Goal: Task Accomplishment & Management: Complete application form

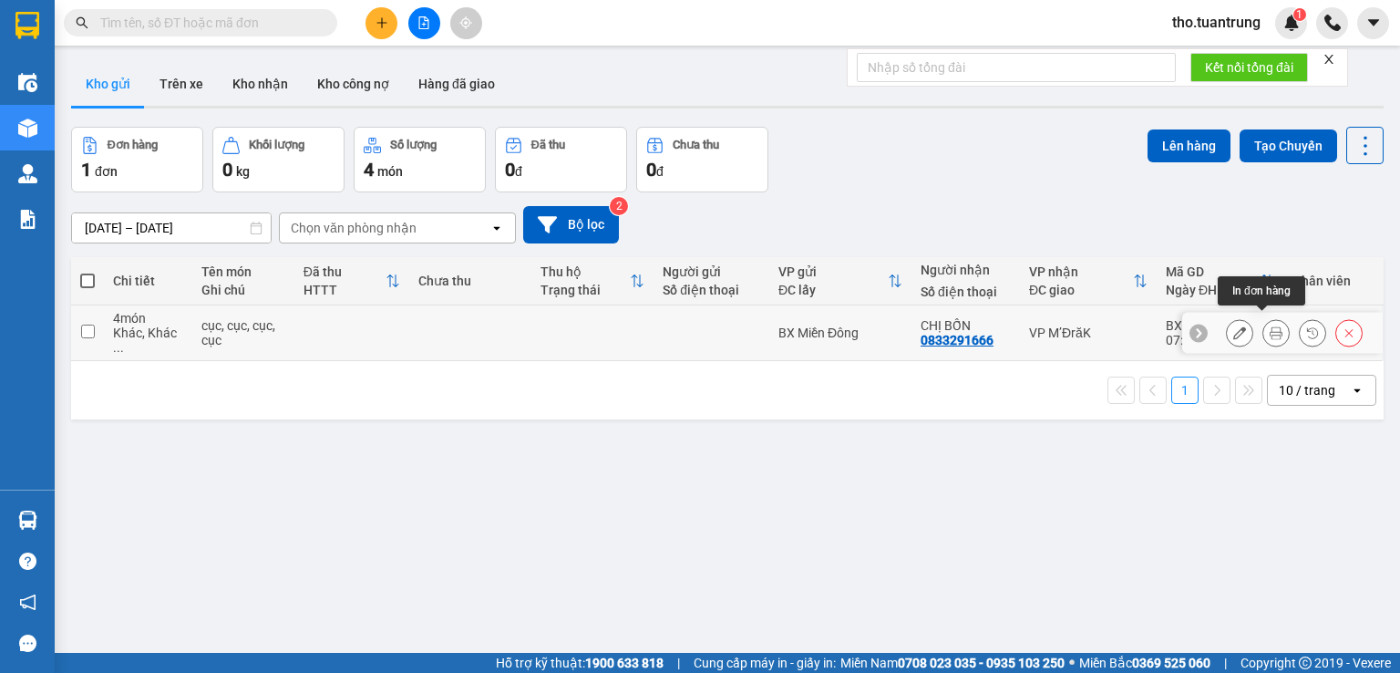
click at [1270, 326] on icon at bounding box center [1276, 332] width 13 height 13
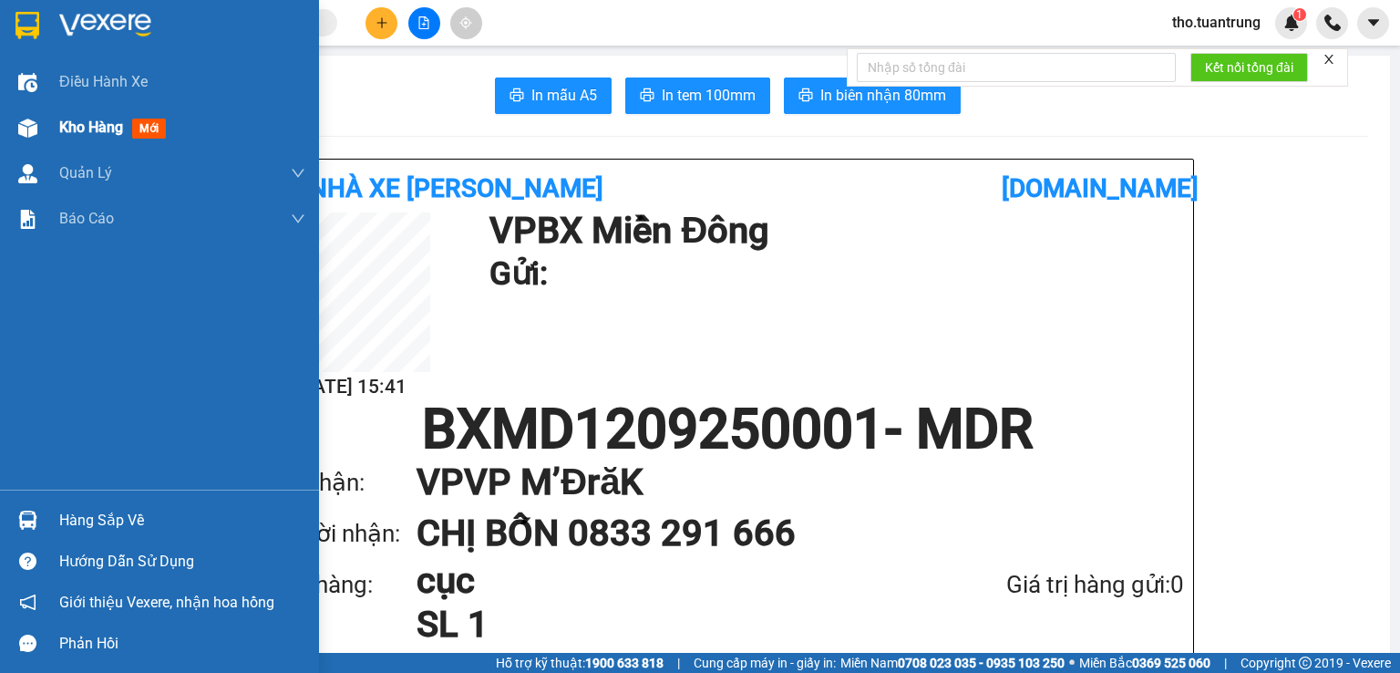
click at [70, 133] on span "Kho hàng" at bounding box center [91, 126] width 64 height 17
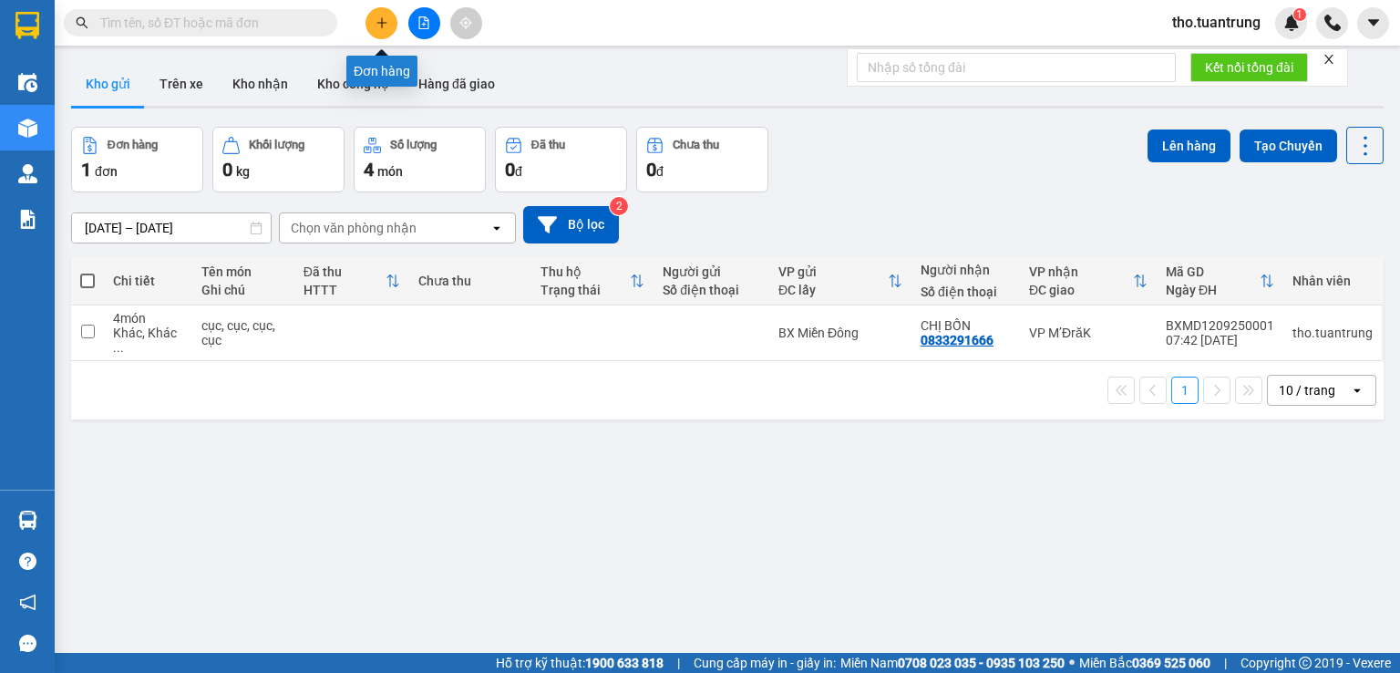
click at [372, 26] on button at bounding box center [382, 23] width 32 height 32
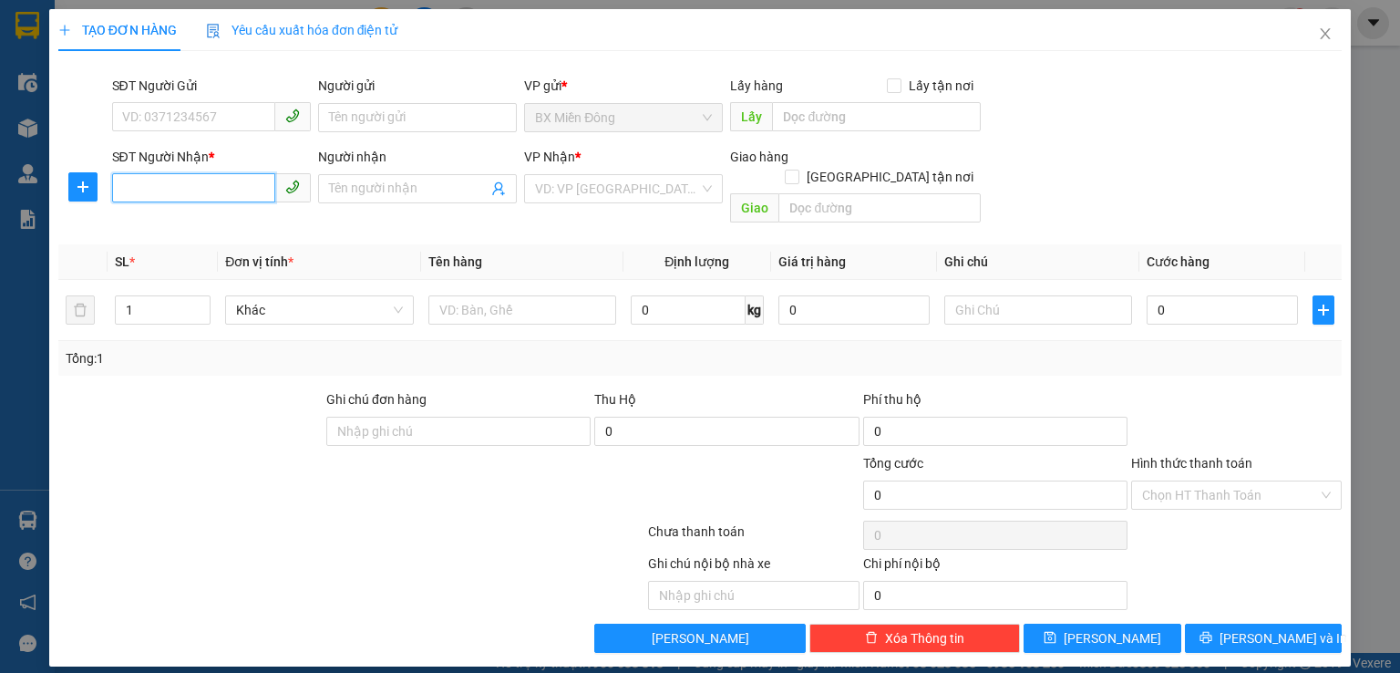
click at [184, 186] on input "SĐT Người Nhận *" at bounding box center [193, 187] width 163 height 29
type input "0971491177"
drag, startPoint x: 354, startPoint y: 172, endPoint x: 355, endPoint y: 181, distance: 9.3
click at [355, 176] on div "Người nhận Tên người nhận" at bounding box center [417, 179] width 199 height 64
click at [355, 181] on input "Người nhận" at bounding box center [408, 189] width 159 height 20
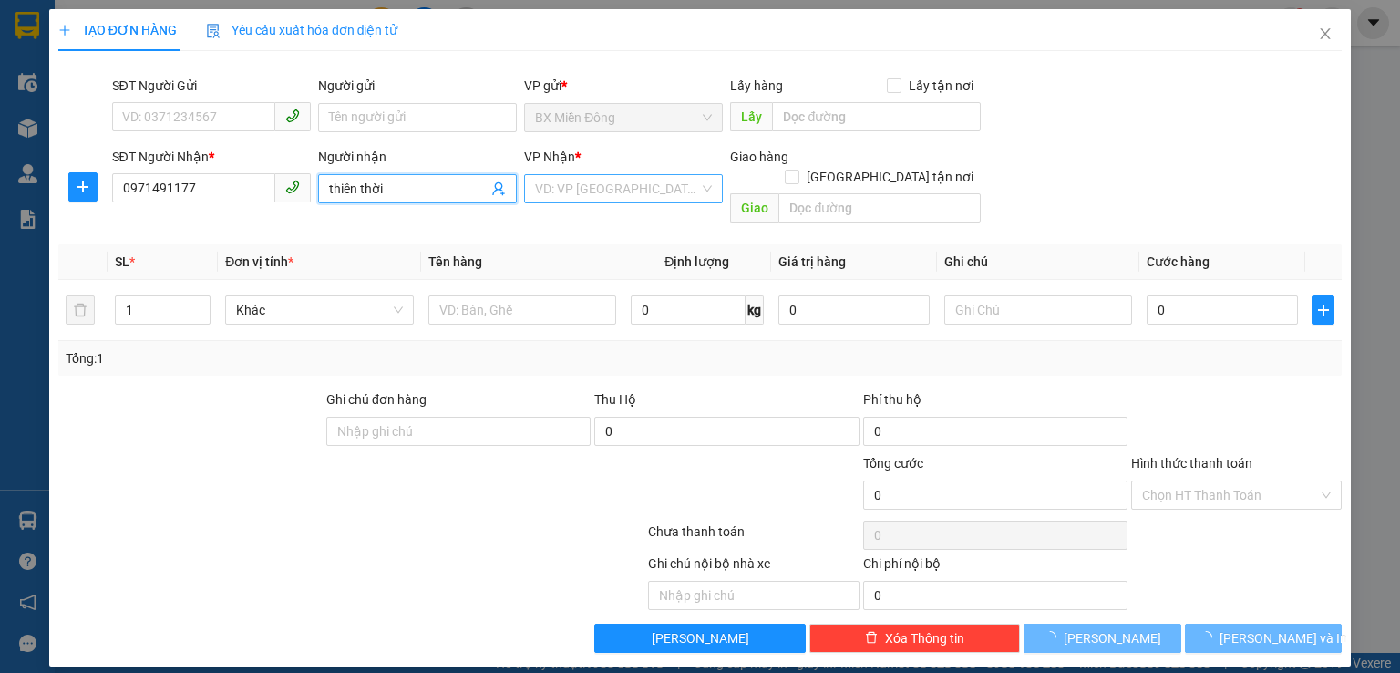
type input "thiên thời"
click at [649, 191] on input "search" at bounding box center [617, 188] width 164 height 27
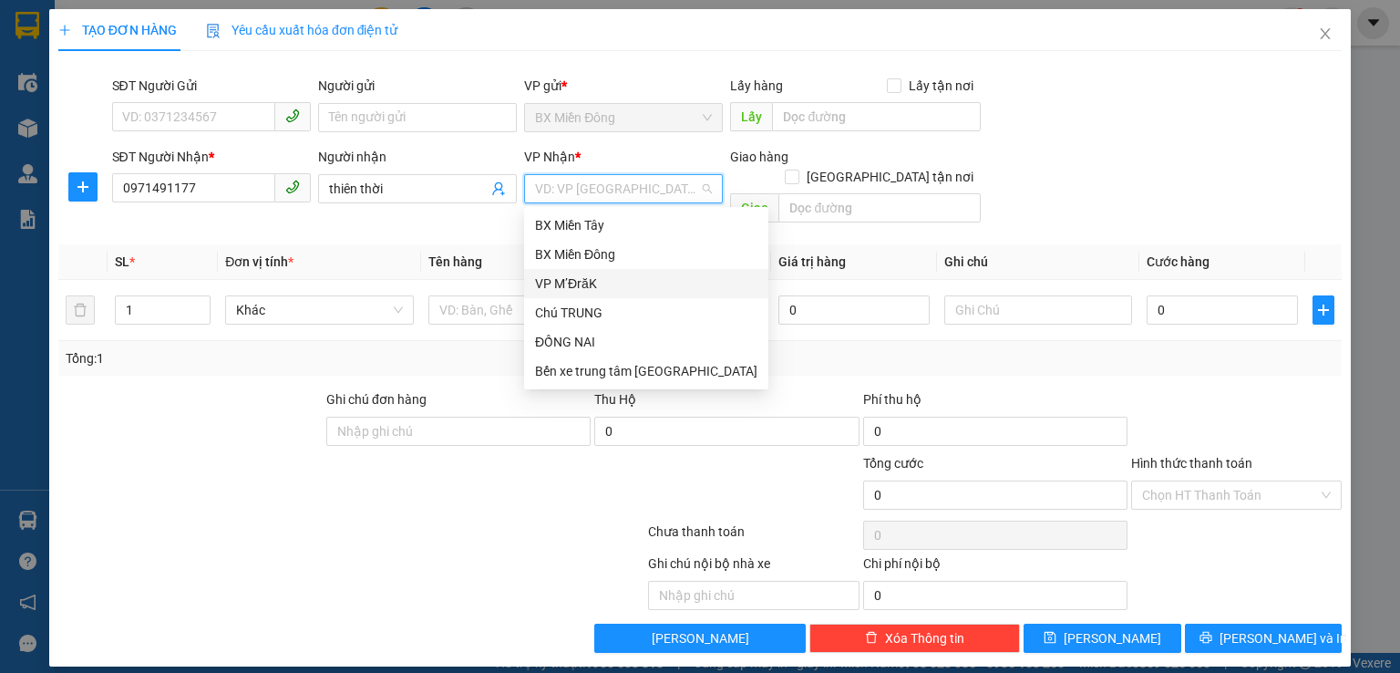
click at [577, 280] on div "VP M’ĐrăK" at bounding box center [646, 283] width 222 height 20
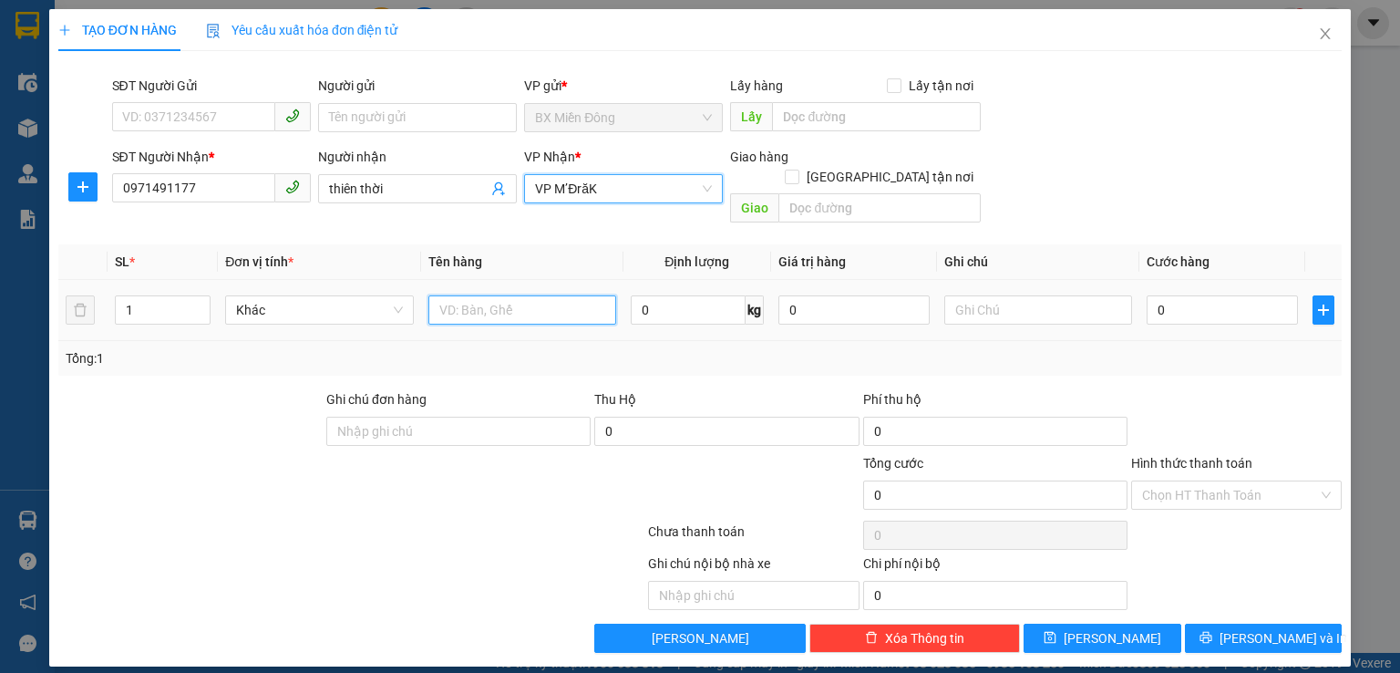
click at [496, 295] on input "text" at bounding box center [522, 309] width 188 height 29
type input "láp"
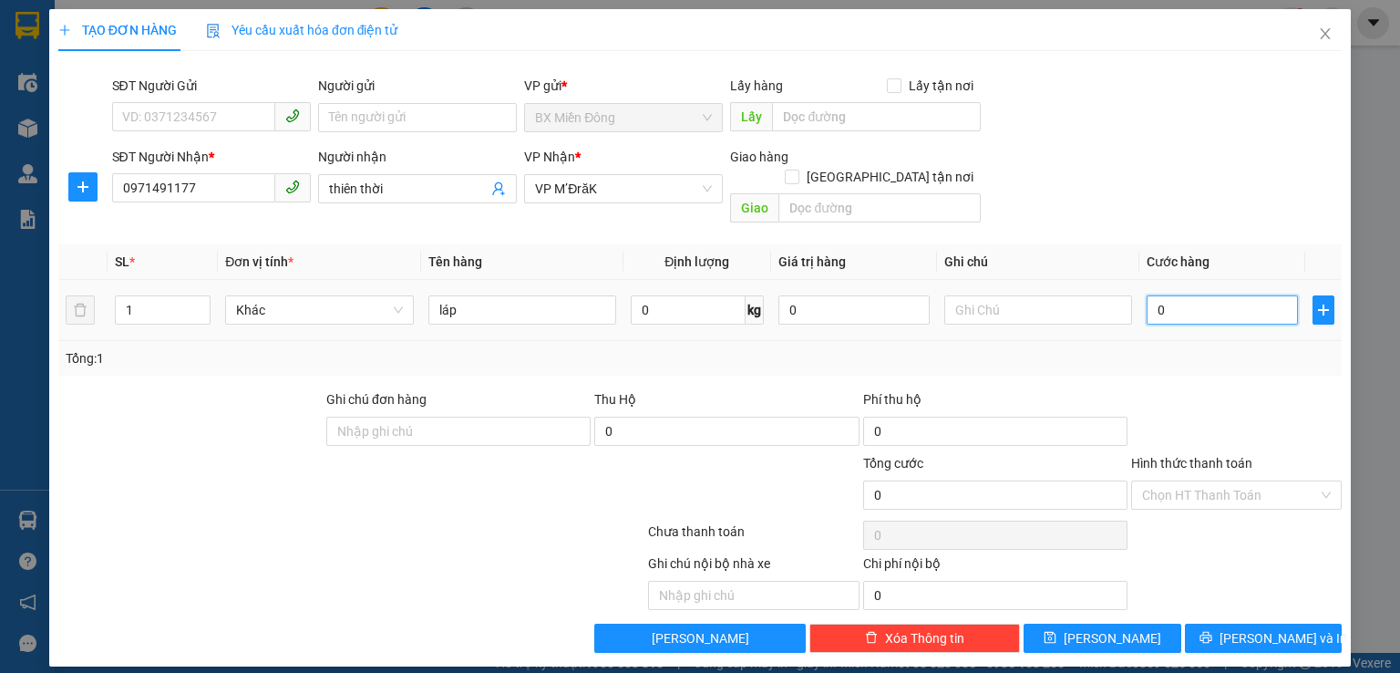
click at [1218, 295] on input "0" at bounding box center [1222, 309] width 151 height 29
type input "1"
type input "10"
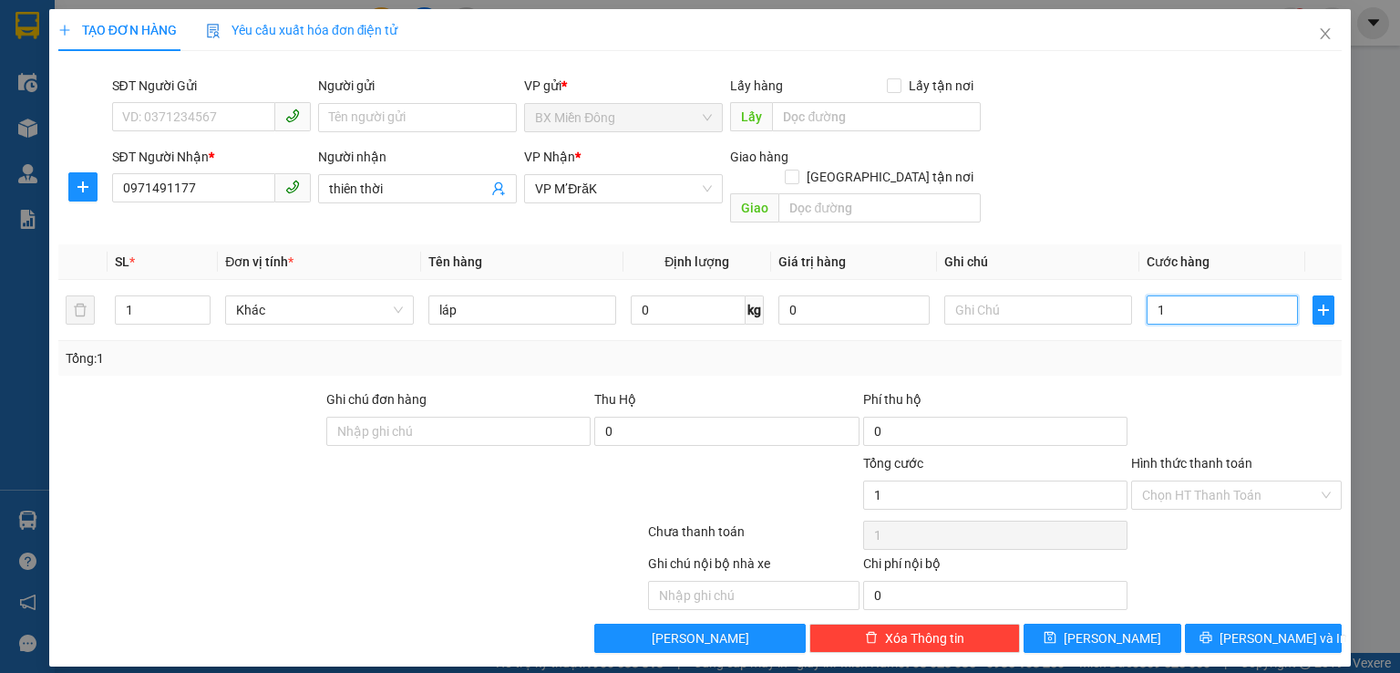
type input "10"
type input "100"
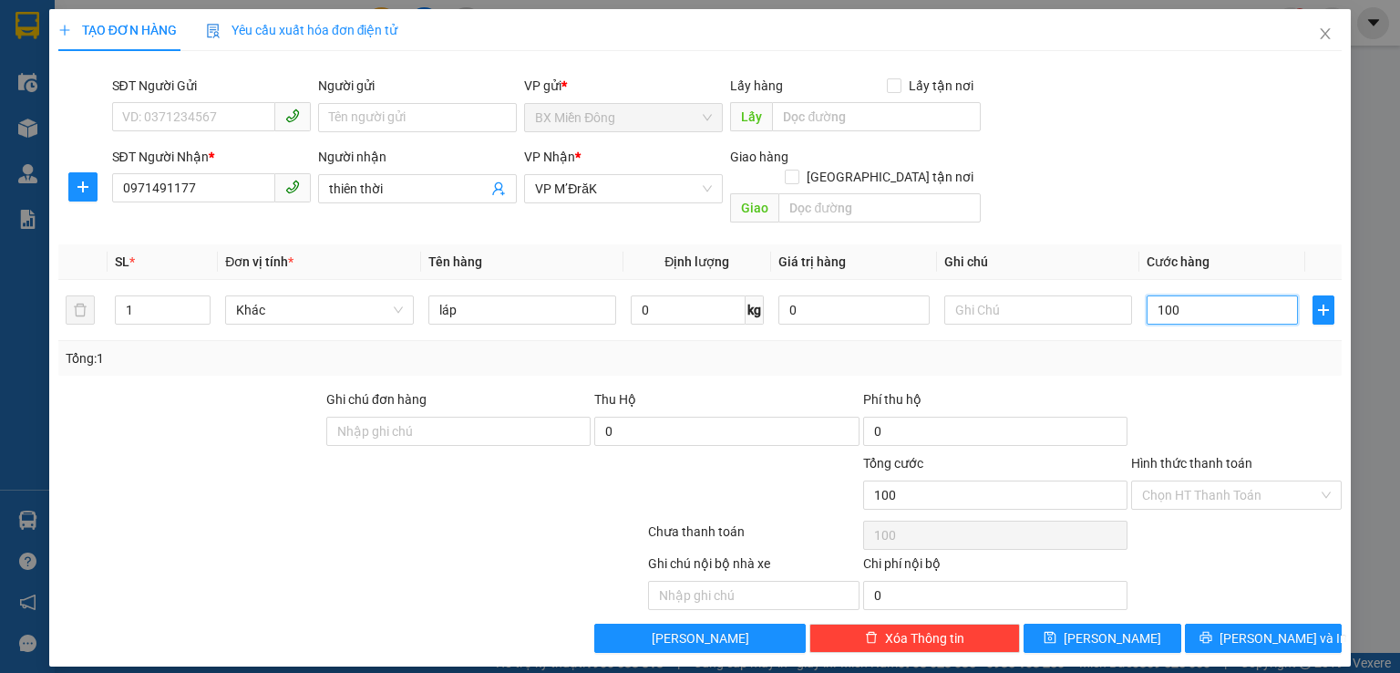
type input "1.000"
type input "10.000"
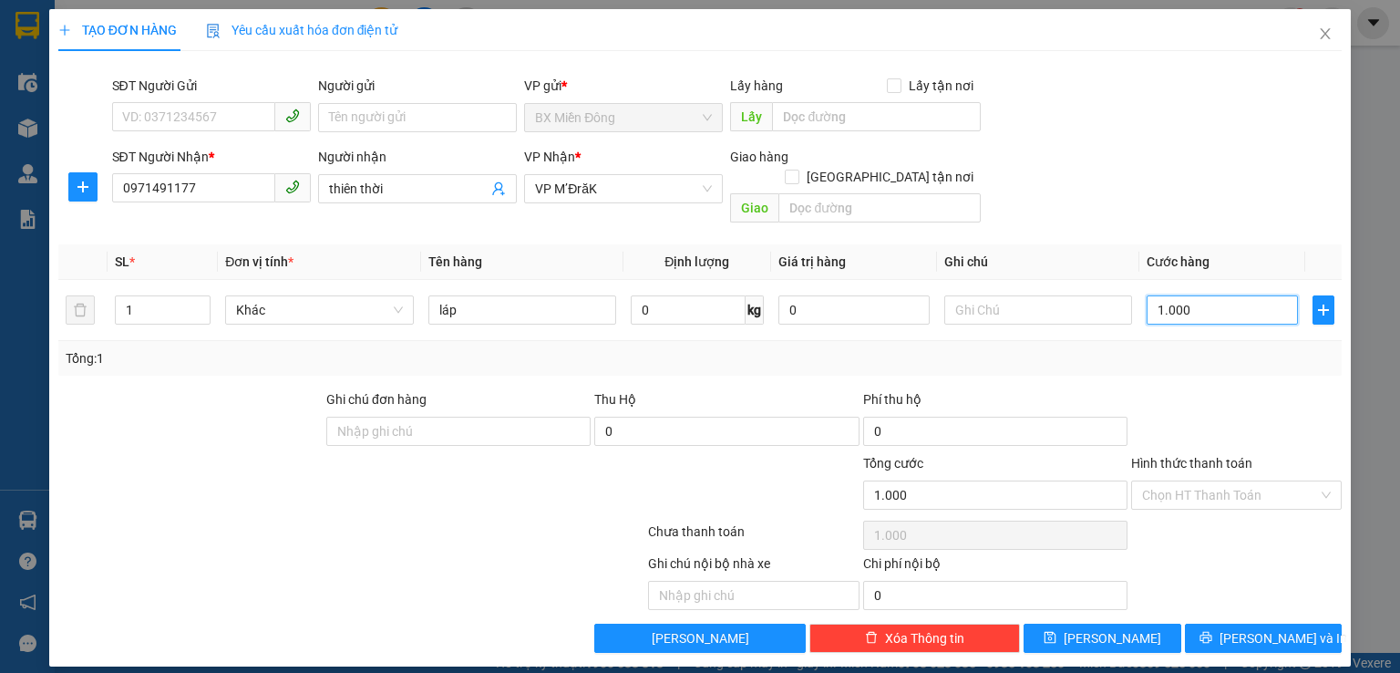
type input "10.000"
type input "100.000"
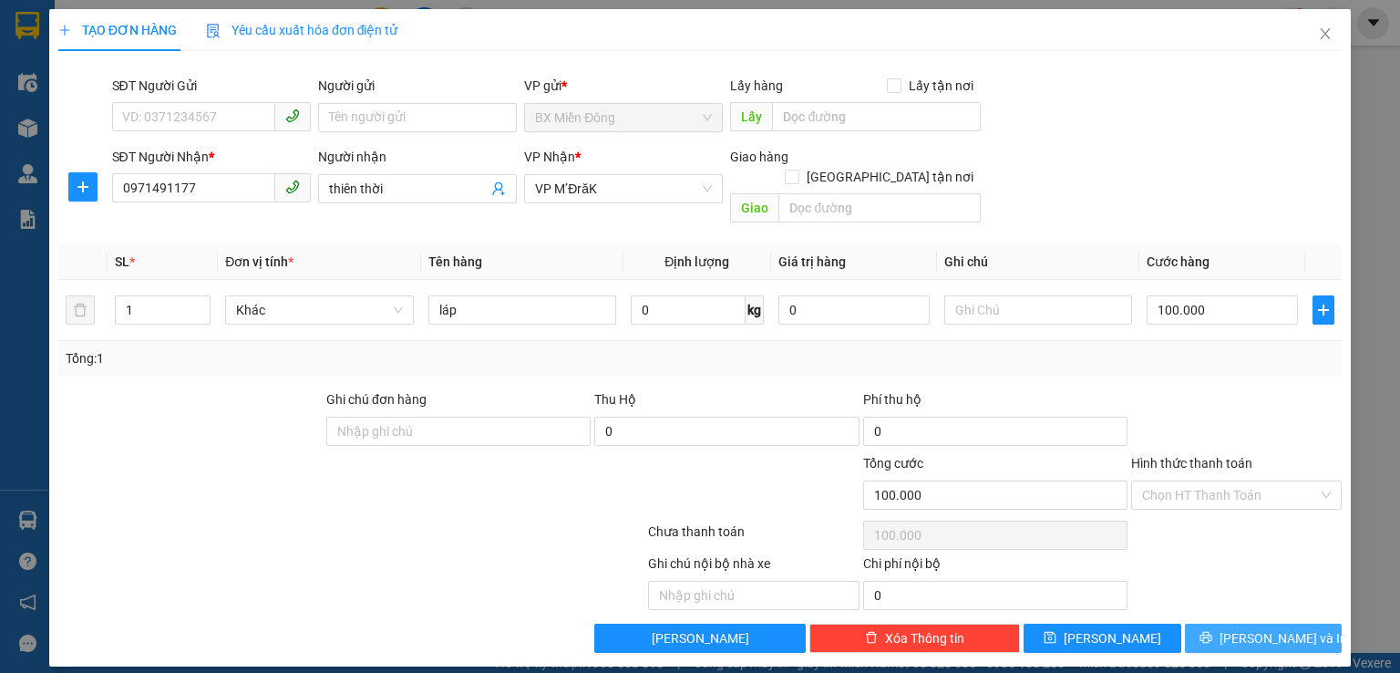
click at [1299, 623] on button "[PERSON_NAME] và In" at bounding box center [1264, 637] width 158 height 29
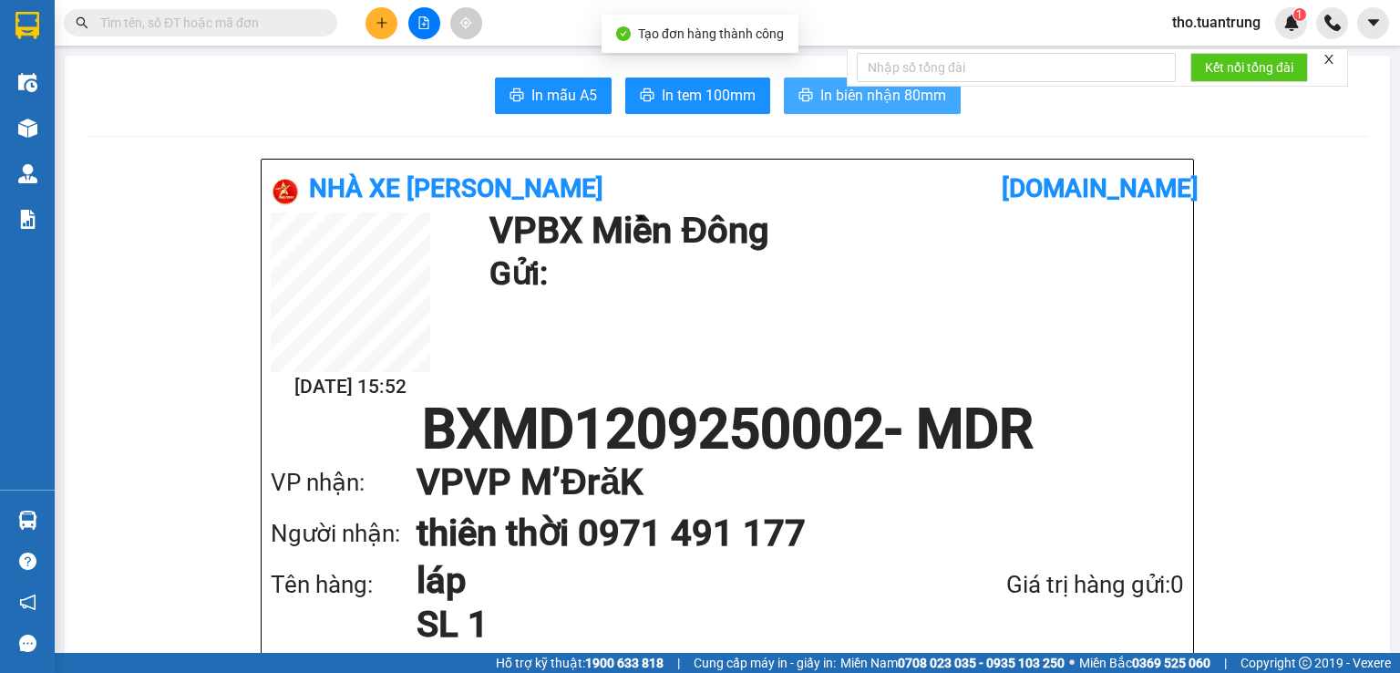
click at [881, 99] on span "In biên nhận 80mm" at bounding box center [883, 95] width 126 height 23
click at [820, 98] on span "In biên nhận 80mm" at bounding box center [883, 95] width 126 height 23
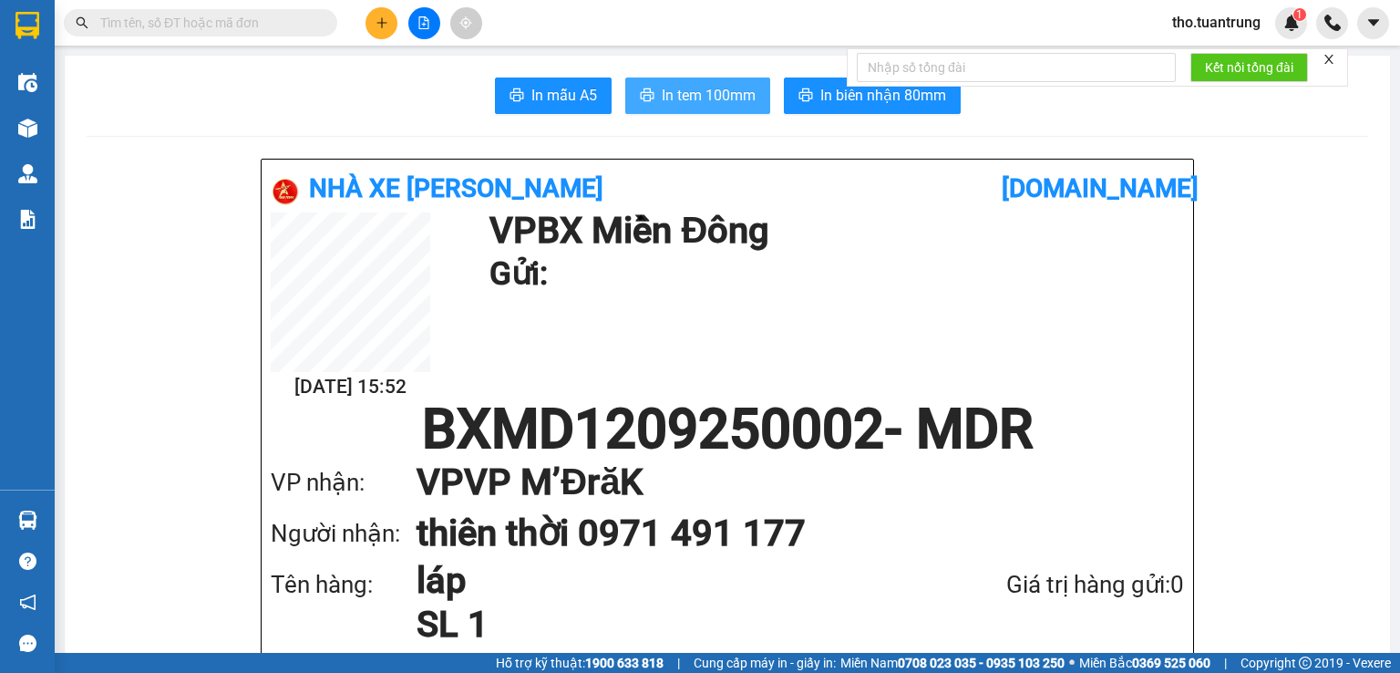
click at [695, 104] on span "In tem 100mm" at bounding box center [709, 95] width 94 height 23
click at [387, 21] on icon "plus" at bounding box center [382, 22] width 13 height 13
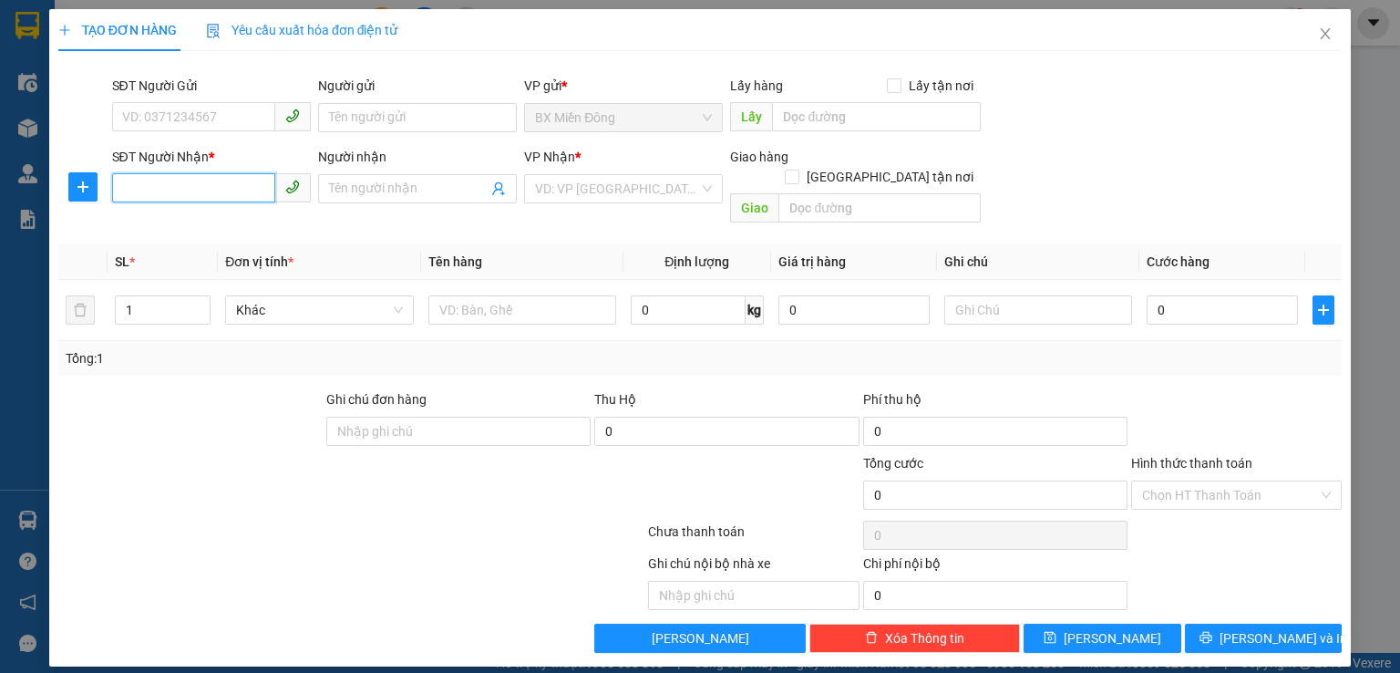
click at [221, 184] on input "SĐT Người Nhận *" at bounding box center [193, 187] width 163 height 29
type input "0377115773"
click at [643, 191] on input "search" at bounding box center [617, 188] width 164 height 27
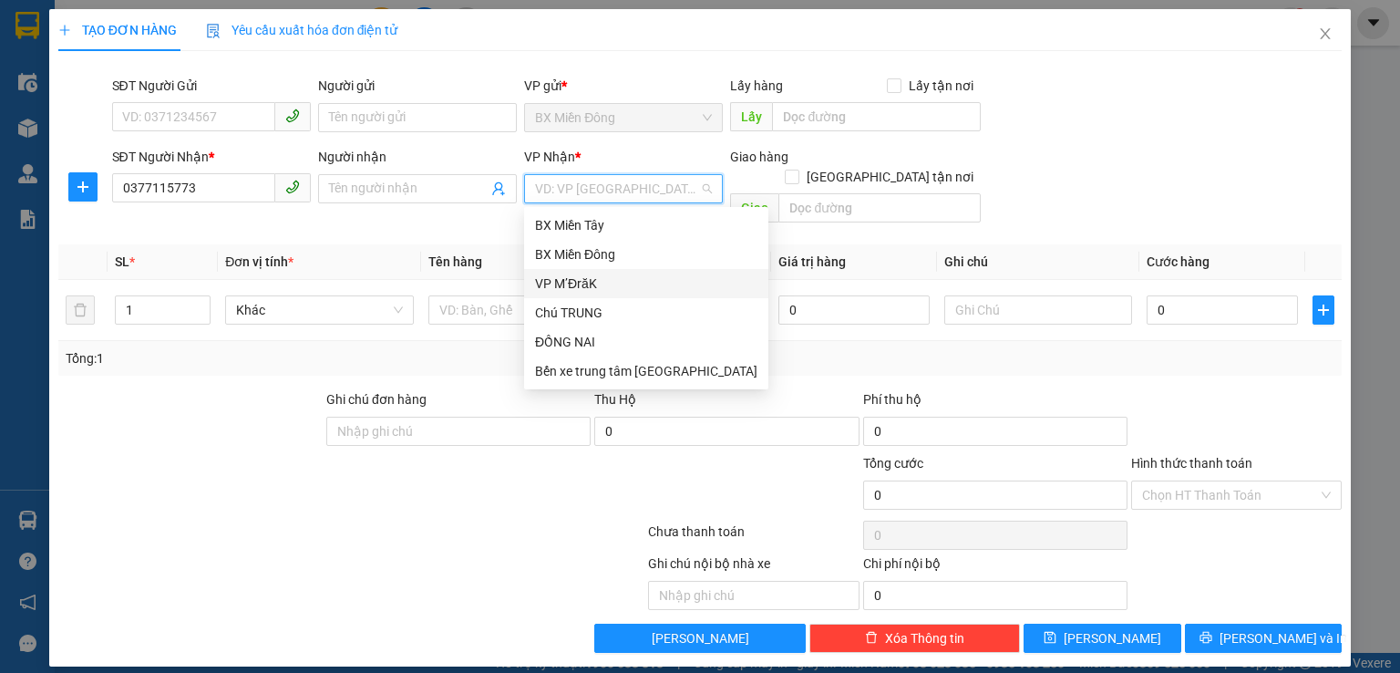
click at [572, 283] on div "VP M’ĐrăK" at bounding box center [646, 283] width 222 height 20
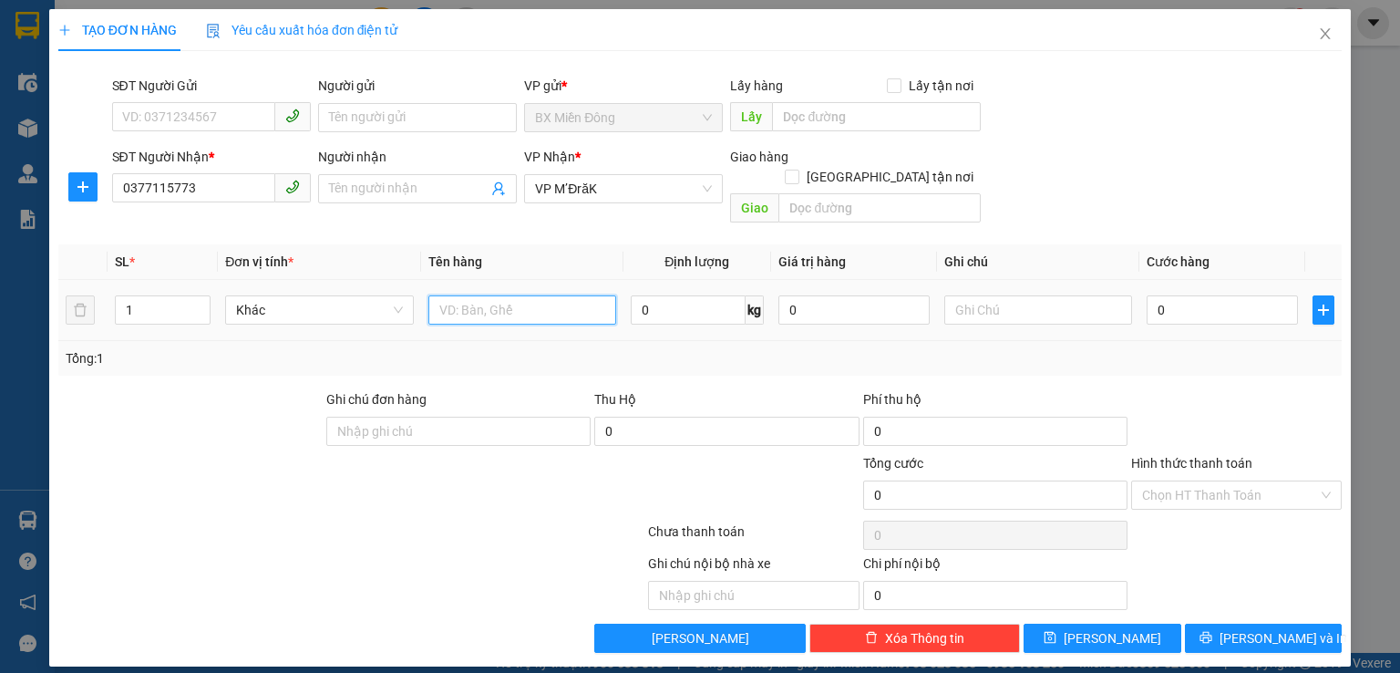
click at [489, 295] on input "text" at bounding box center [522, 309] width 188 height 29
type input "hồ sơ"
click at [1254, 295] on input "0" at bounding box center [1222, 309] width 151 height 29
type input "3"
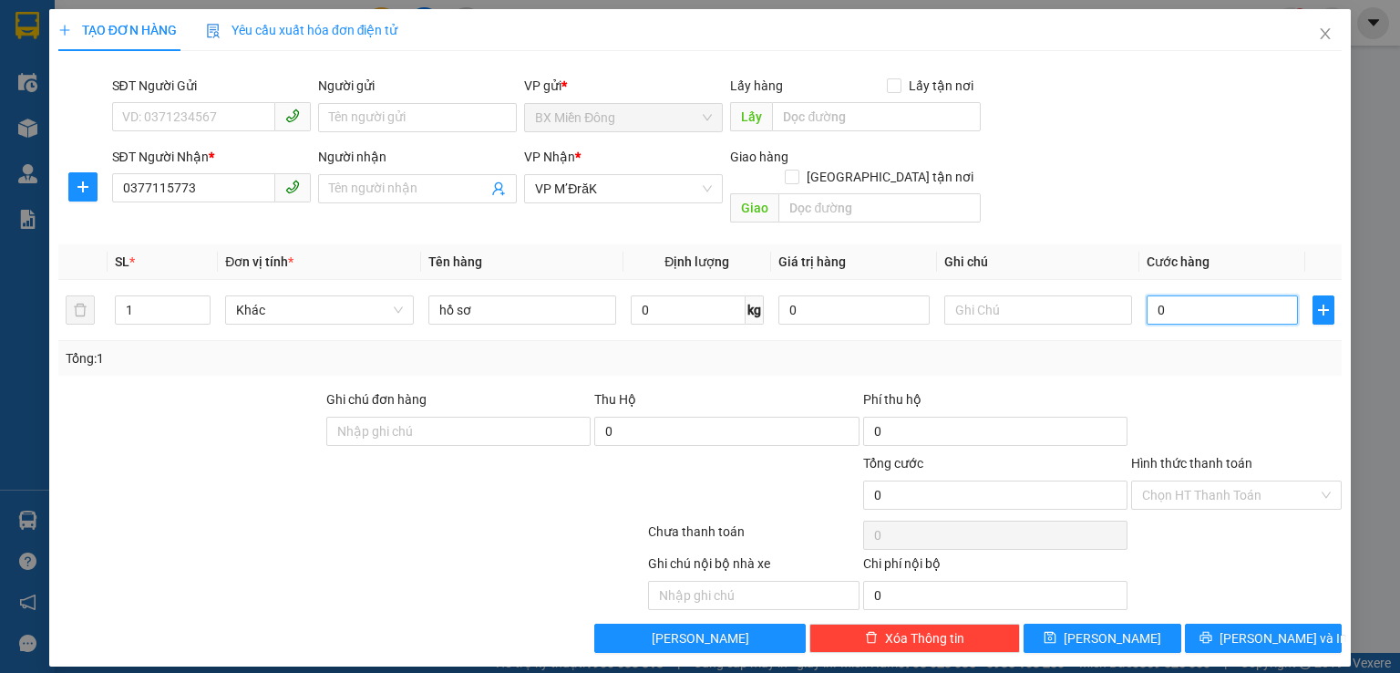
type input "3"
type input "30"
type input "300"
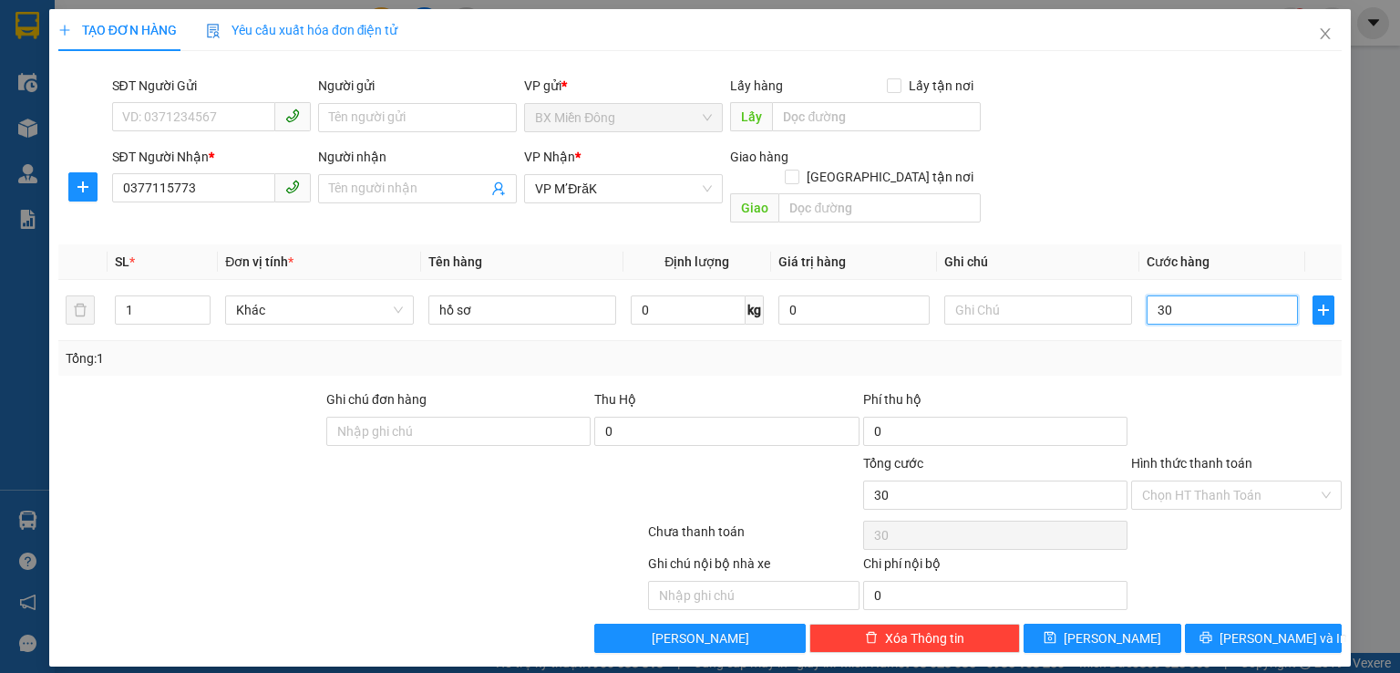
type input "300"
type input "3.000"
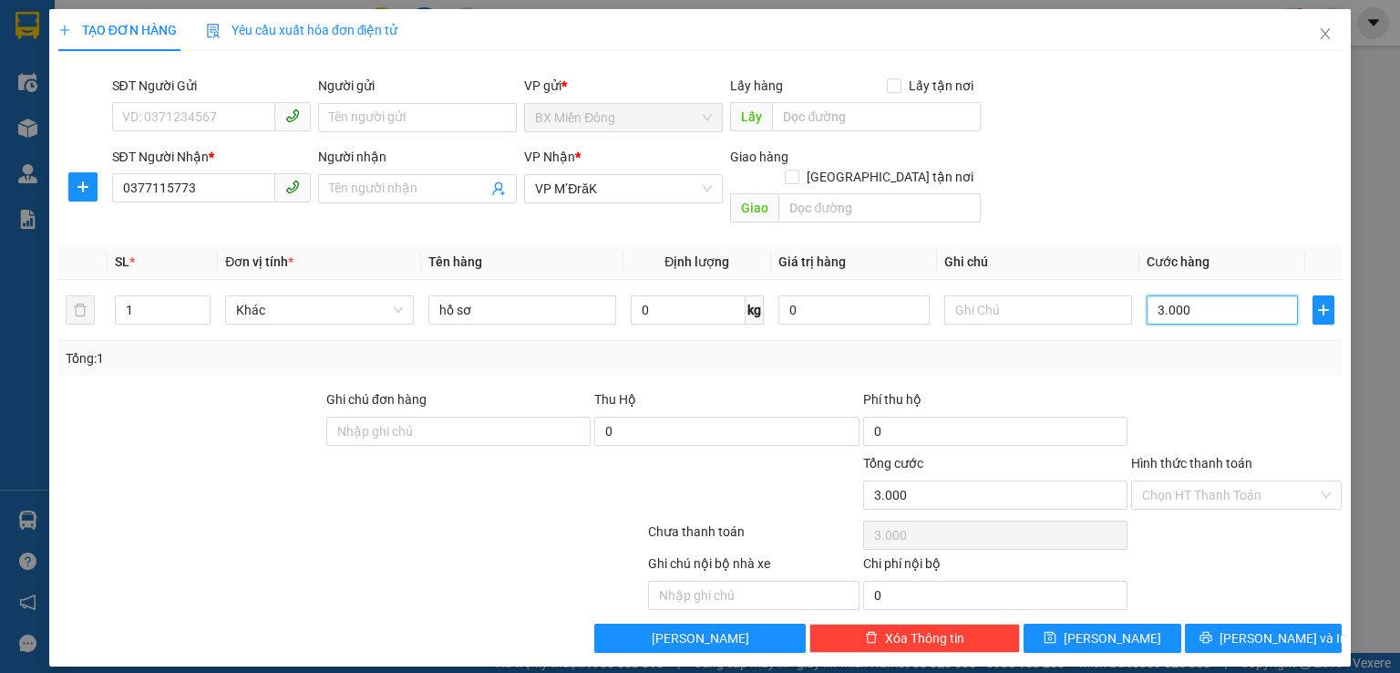
type input "30.000"
type input "300.000"
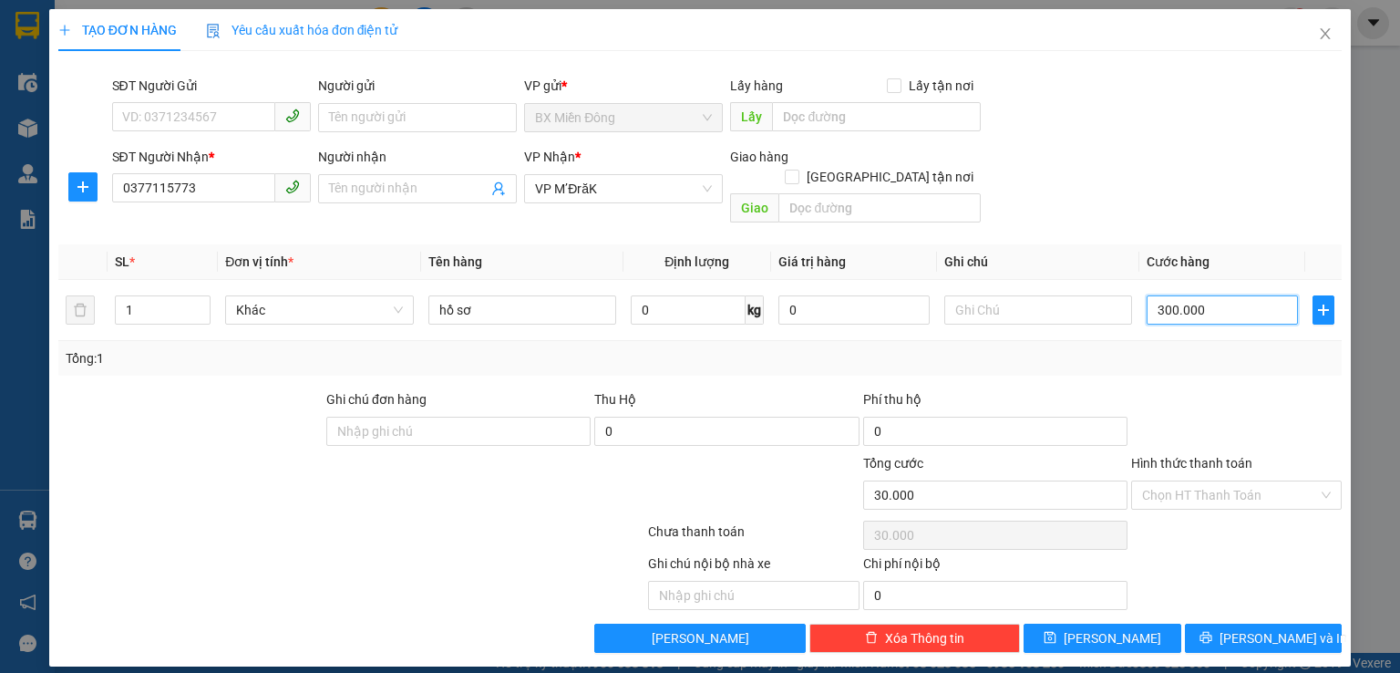
type input "300.000"
type input "30.000"
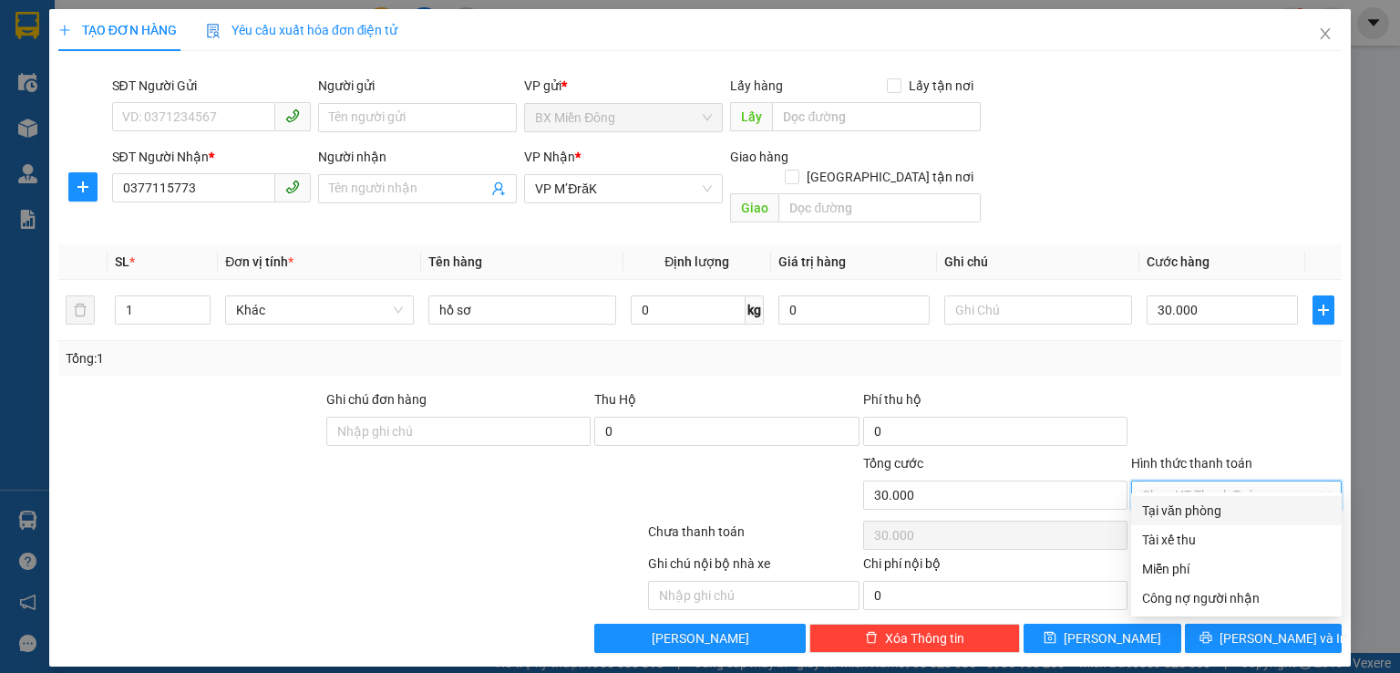
click at [1240, 481] on input "Hình thức thanh toán" at bounding box center [1230, 494] width 176 height 27
click at [1209, 511] on div "Tại văn phòng" at bounding box center [1236, 510] width 189 height 20
type input "0"
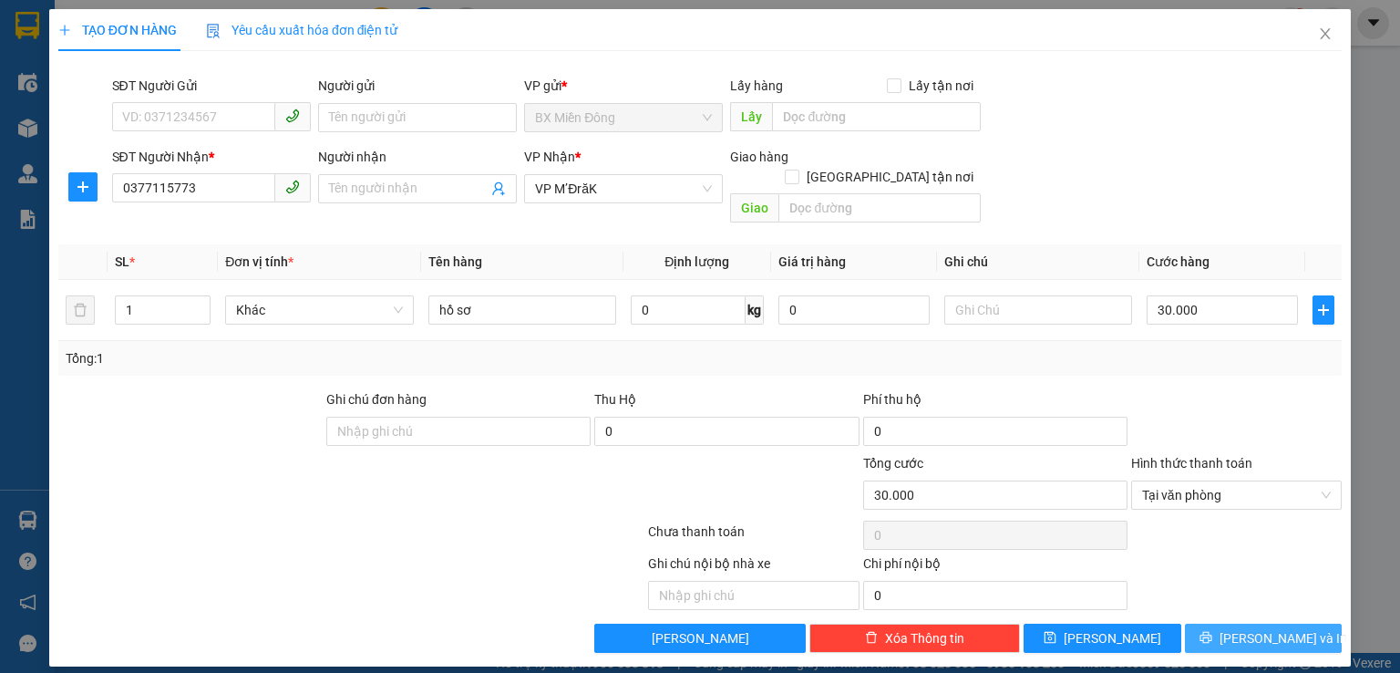
click at [1226, 623] on button "[PERSON_NAME] và In" at bounding box center [1264, 637] width 158 height 29
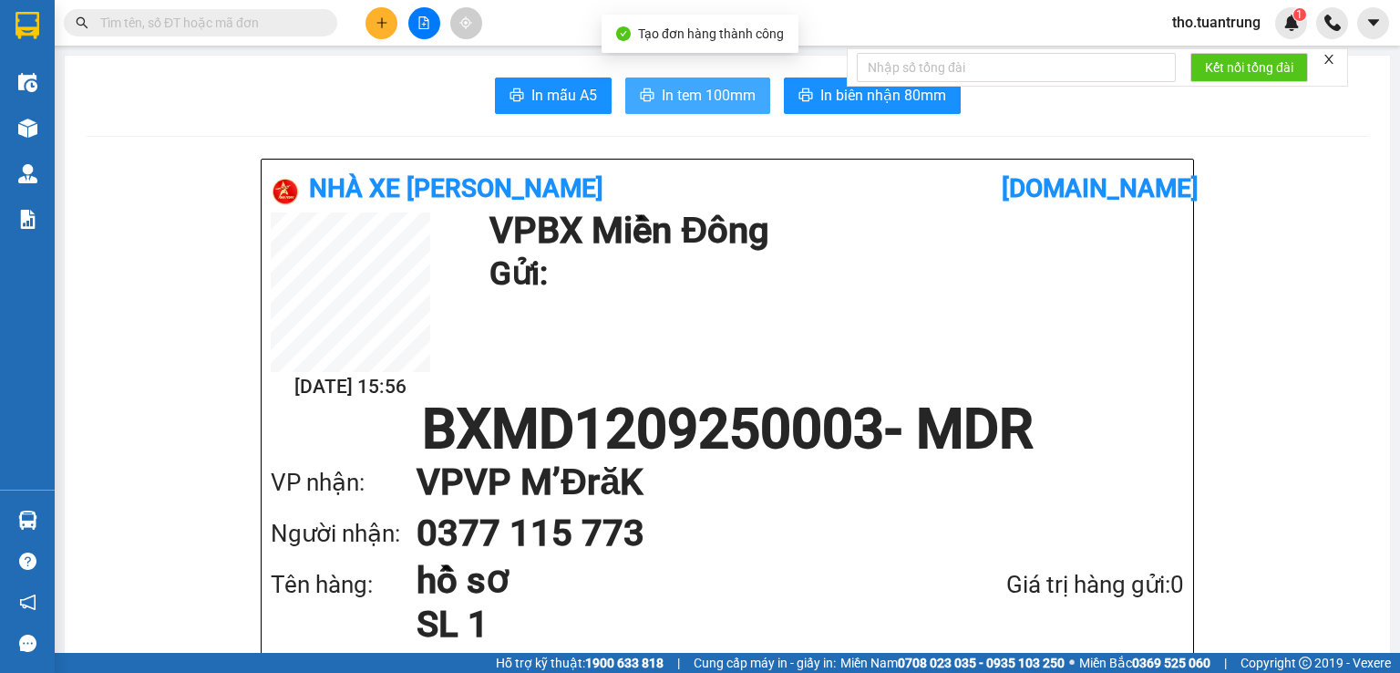
click at [702, 95] on span "In tem 100mm" at bounding box center [709, 95] width 94 height 23
click at [376, 18] on icon "plus" at bounding box center [382, 22] width 13 height 13
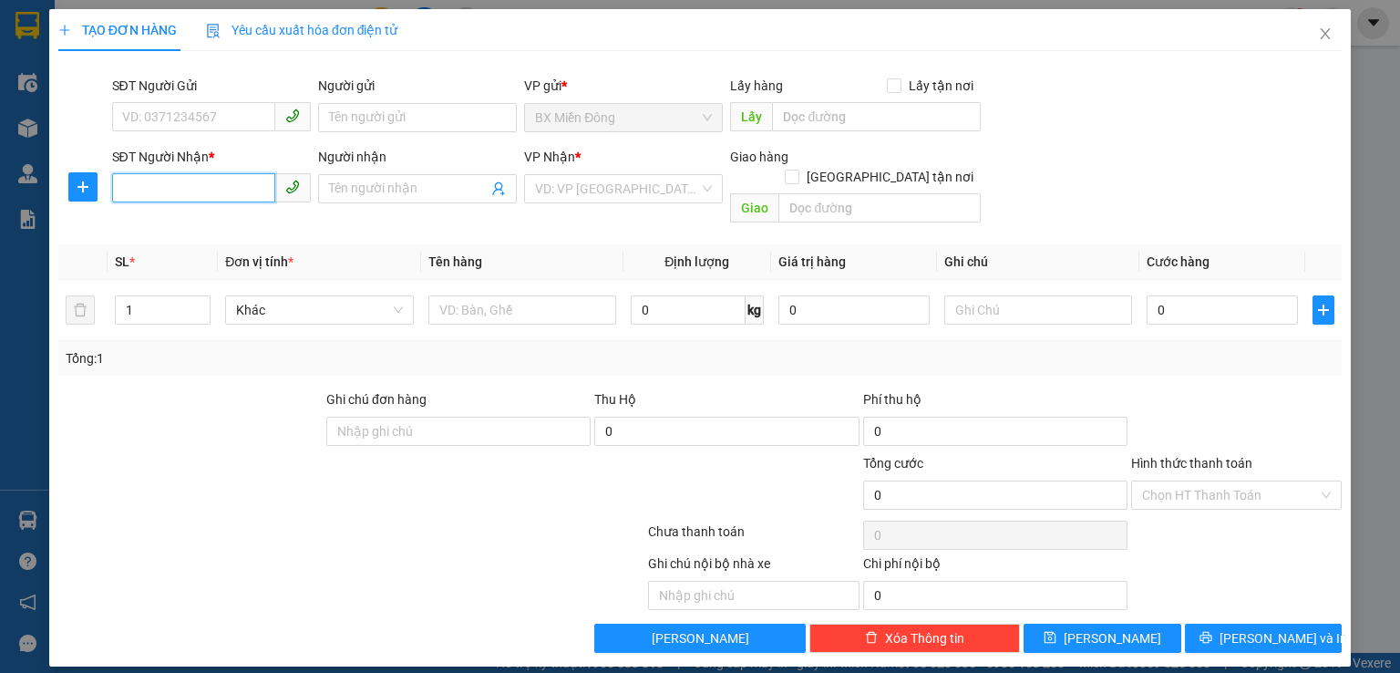
click at [169, 191] on input "SĐT Người Nhận *" at bounding box center [193, 187] width 163 height 29
type input "0948702177"
click at [363, 176] on span at bounding box center [417, 188] width 199 height 29
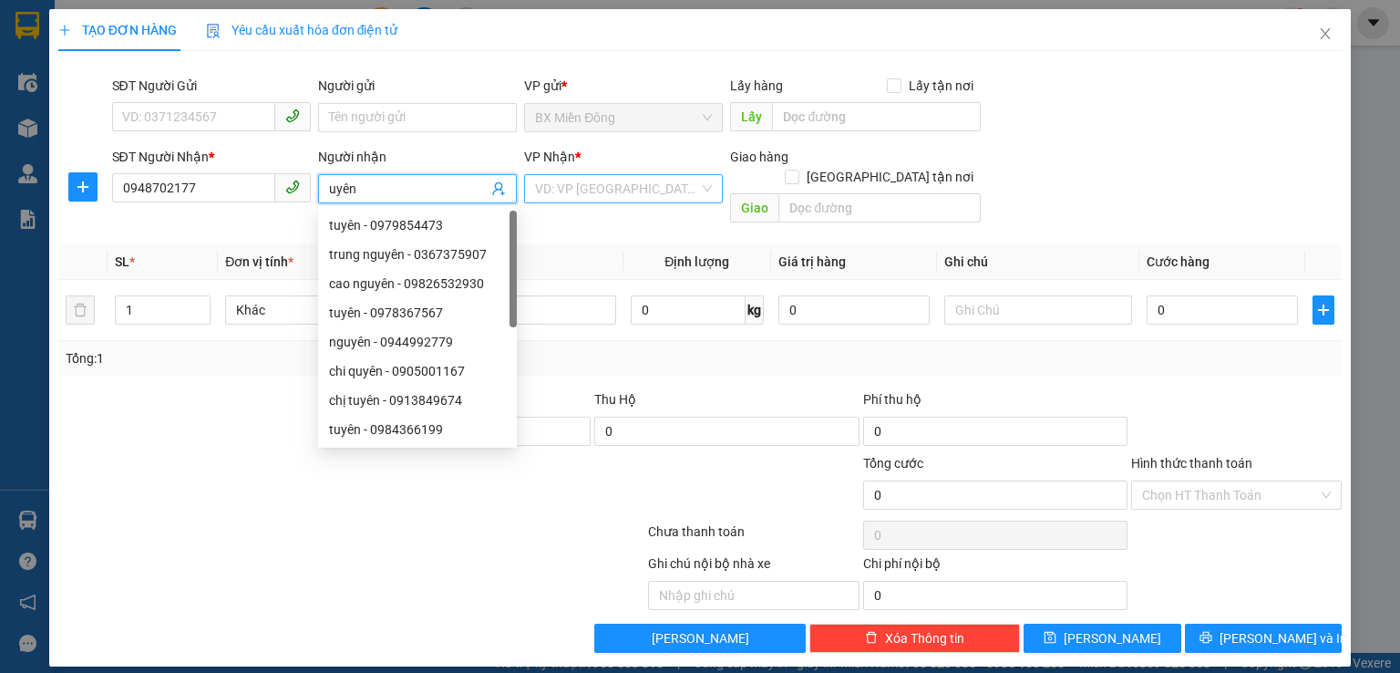
type input "uyên"
click at [655, 196] on input "search" at bounding box center [617, 188] width 164 height 27
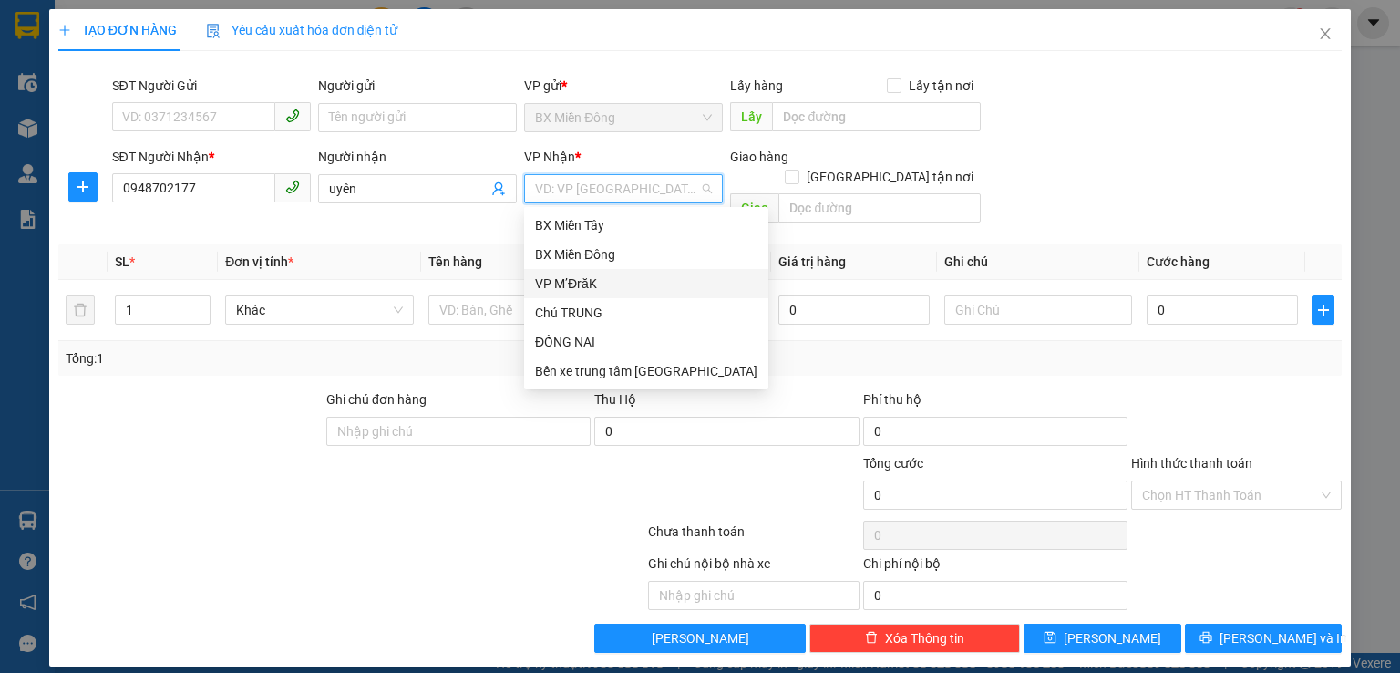
click at [588, 285] on div "VP M’ĐrăK" at bounding box center [646, 283] width 222 height 20
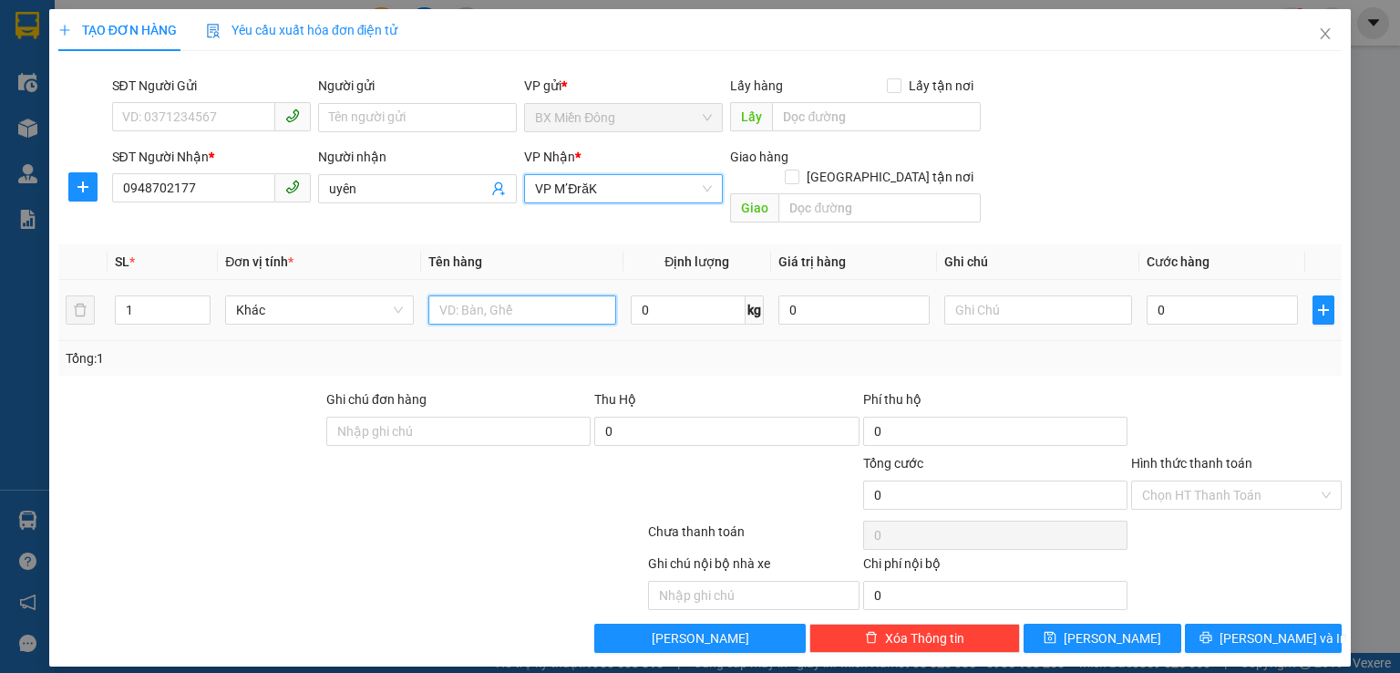
click at [479, 296] on input "text" at bounding box center [522, 309] width 188 height 29
type input "hô sơ"
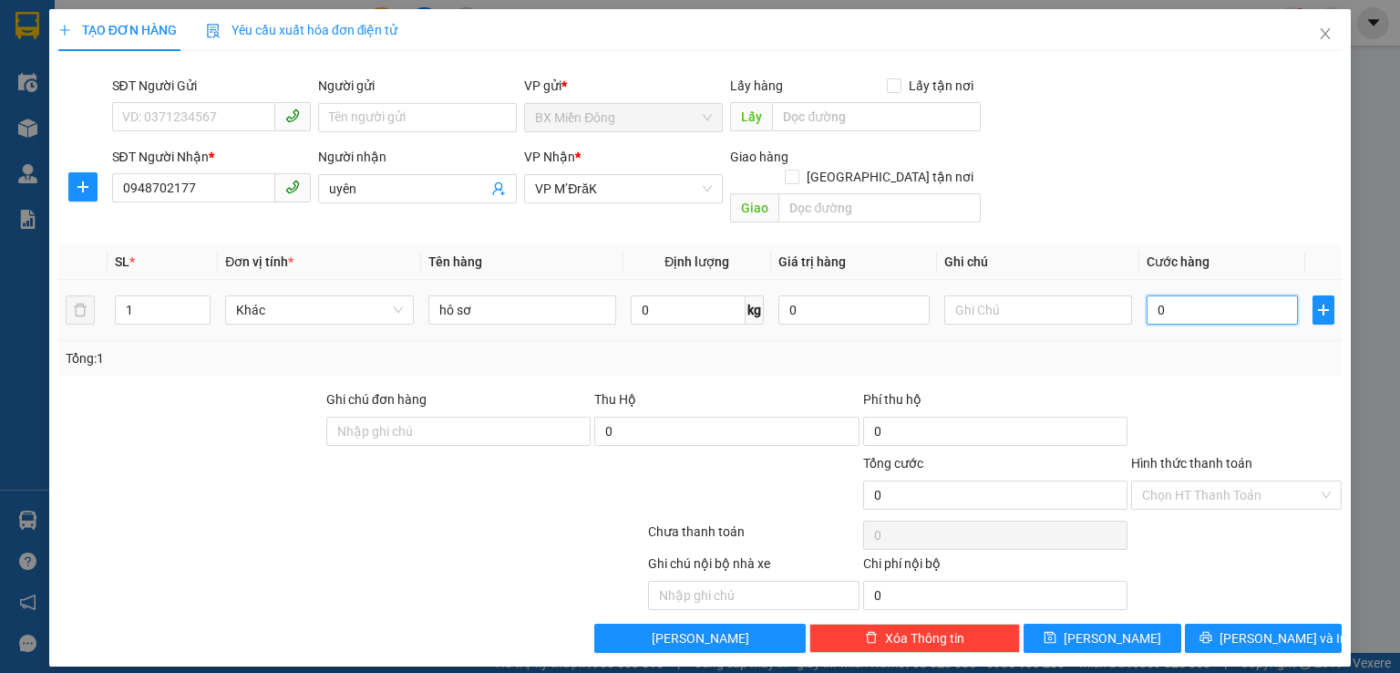
click at [1206, 295] on input "0" at bounding box center [1222, 309] width 151 height 29
type input "3"
type input "30"
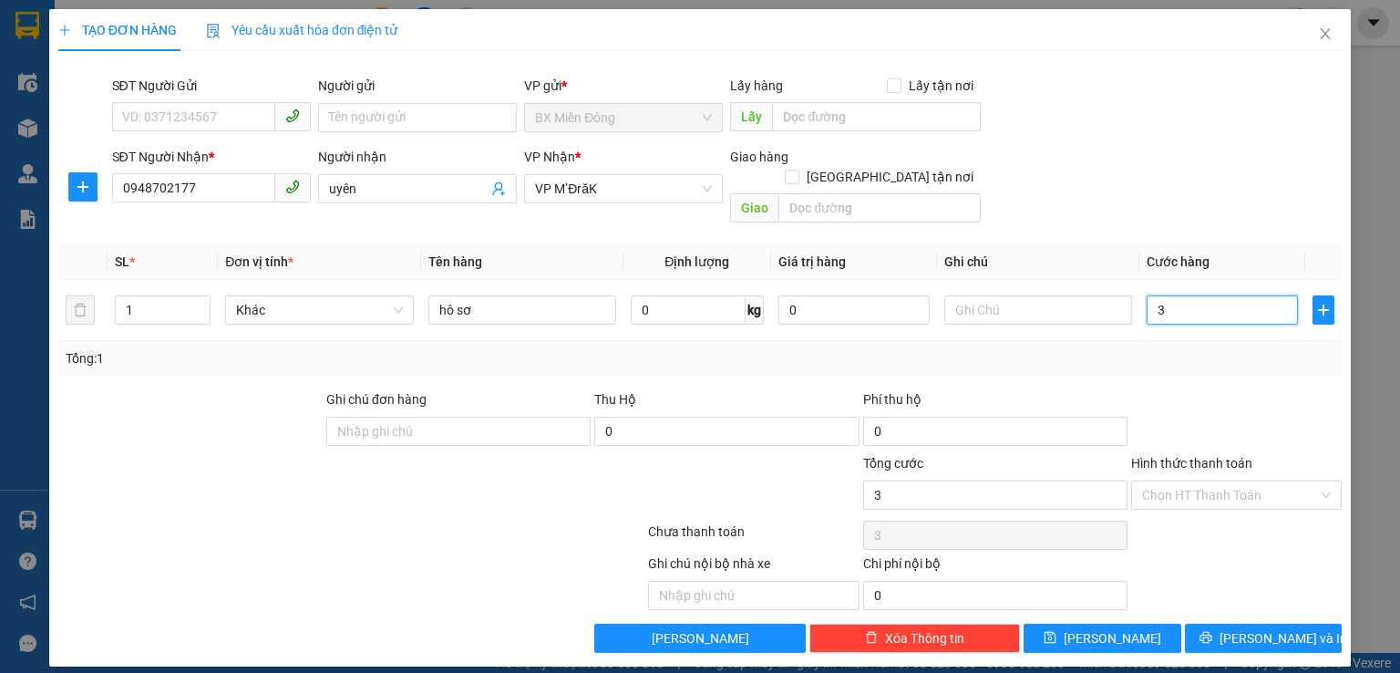
type input "30"
type input "300"
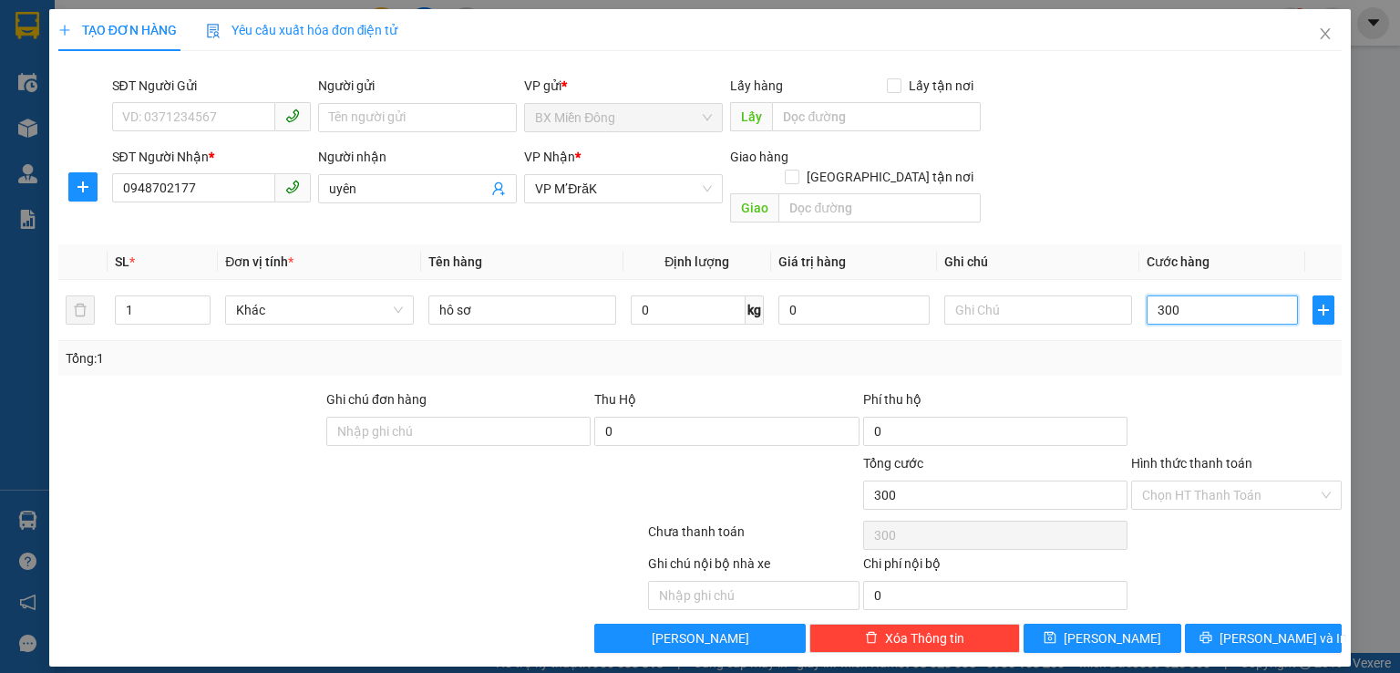
type input "3.000"
type input "30.000"
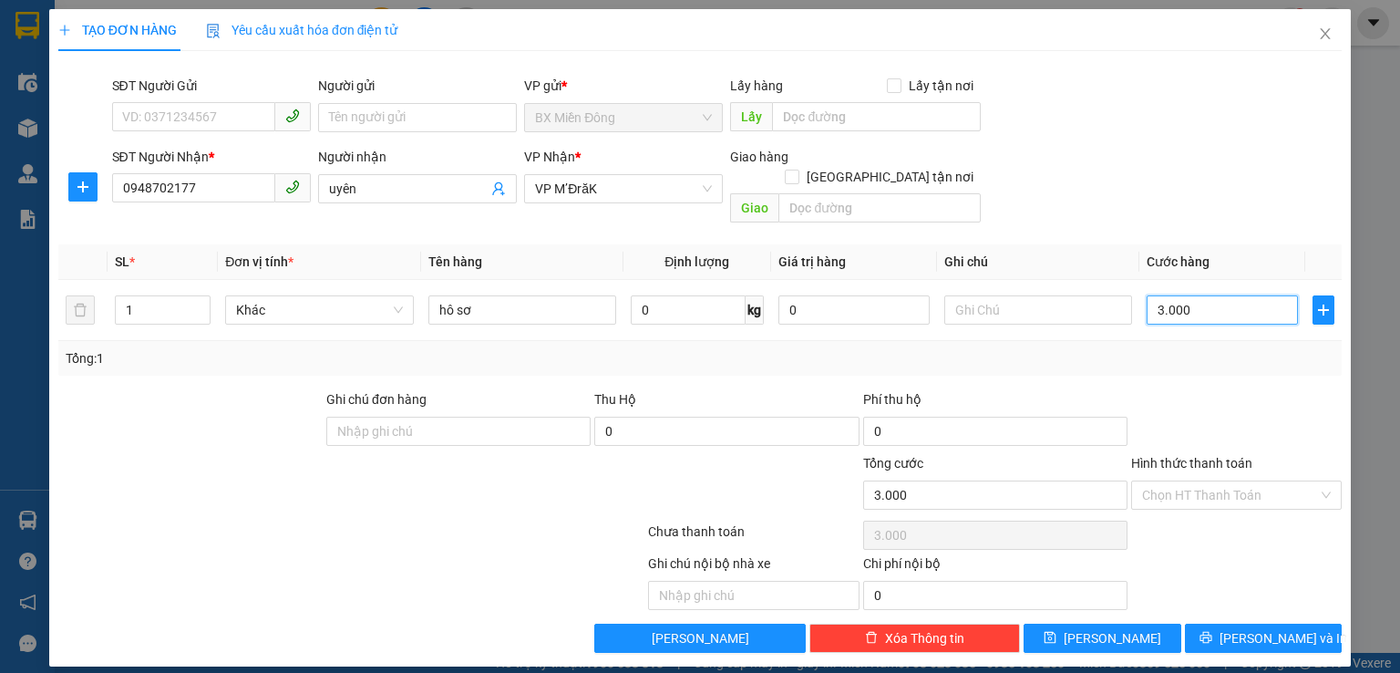
type input "30.000"
drag, startPoint x: 1269, startPoint y: 618, endPoint x: 1260, endPoint y: 613, distance: 10.2
click at [1269, 628] on span "[PERSON_NAME] và In" at bounding box center [1284, 638] width 128 height 20
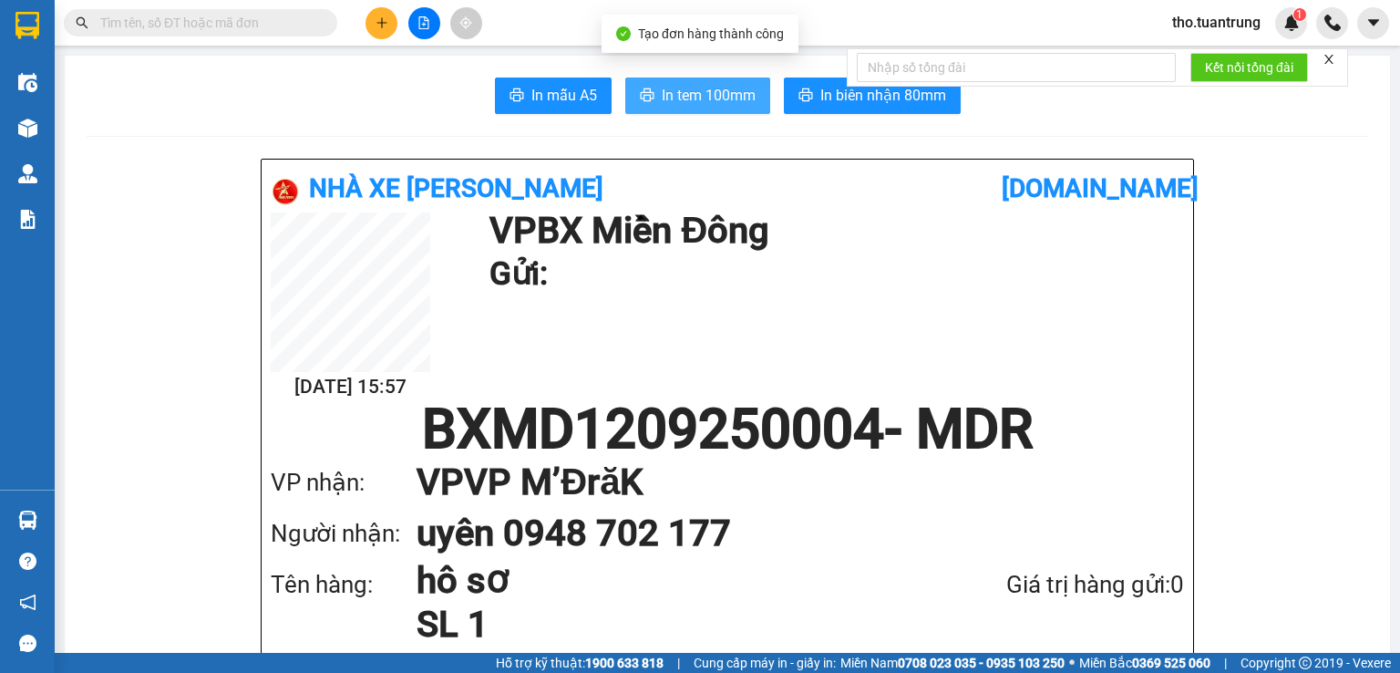
click at [643, 84] on button "In tem 100mm" at bounding box center [697, 95] width 145 height 36
click at [379, 30] on button at bounding box center [382, 23] width 32 height 32
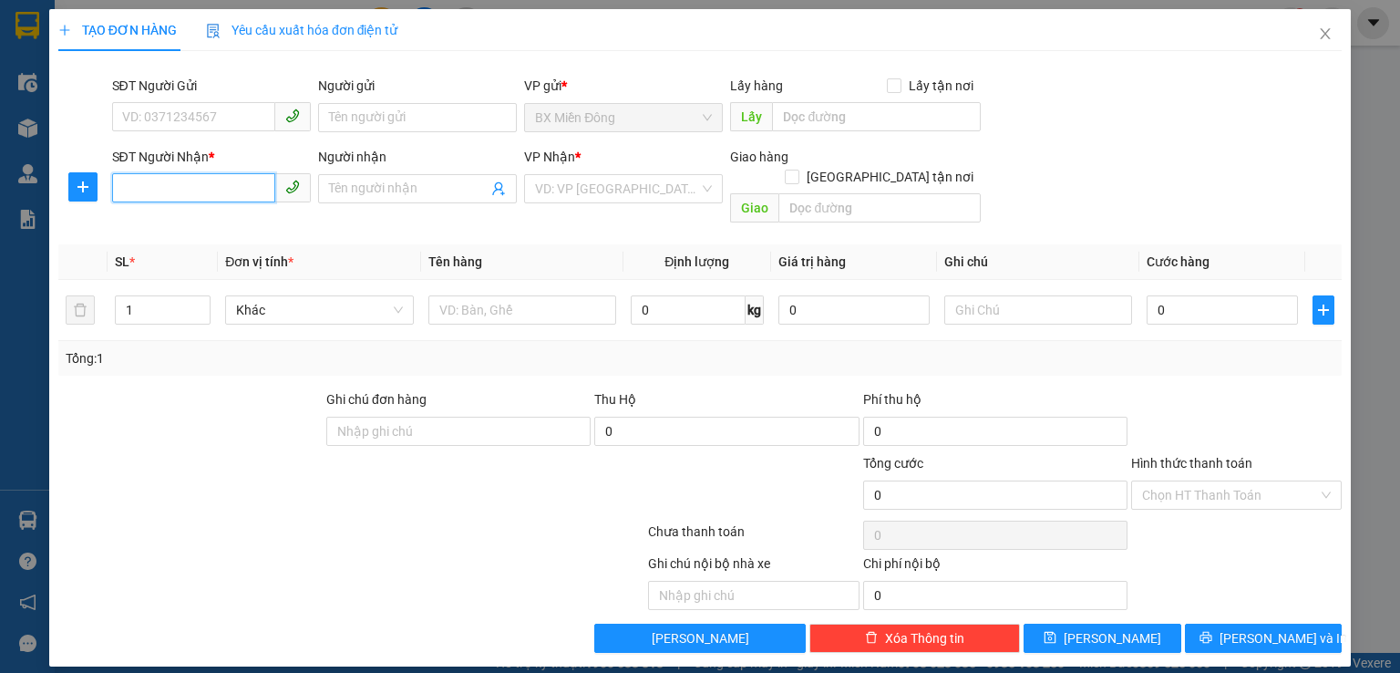
drag, startPoint x: 208, startPoint y: 179, endPoint x: 200, endPoint y: 183, distance: 9.4
click at [208, 180] on input "SĐT Người Nhận *" at bounding box center [193, 187] width 163 height 29
click at [227, 230] on div "0984582172 - a quý" at bounding box center [211, 225] width 177 height 20
type input "0984582172"
type input "a quý"
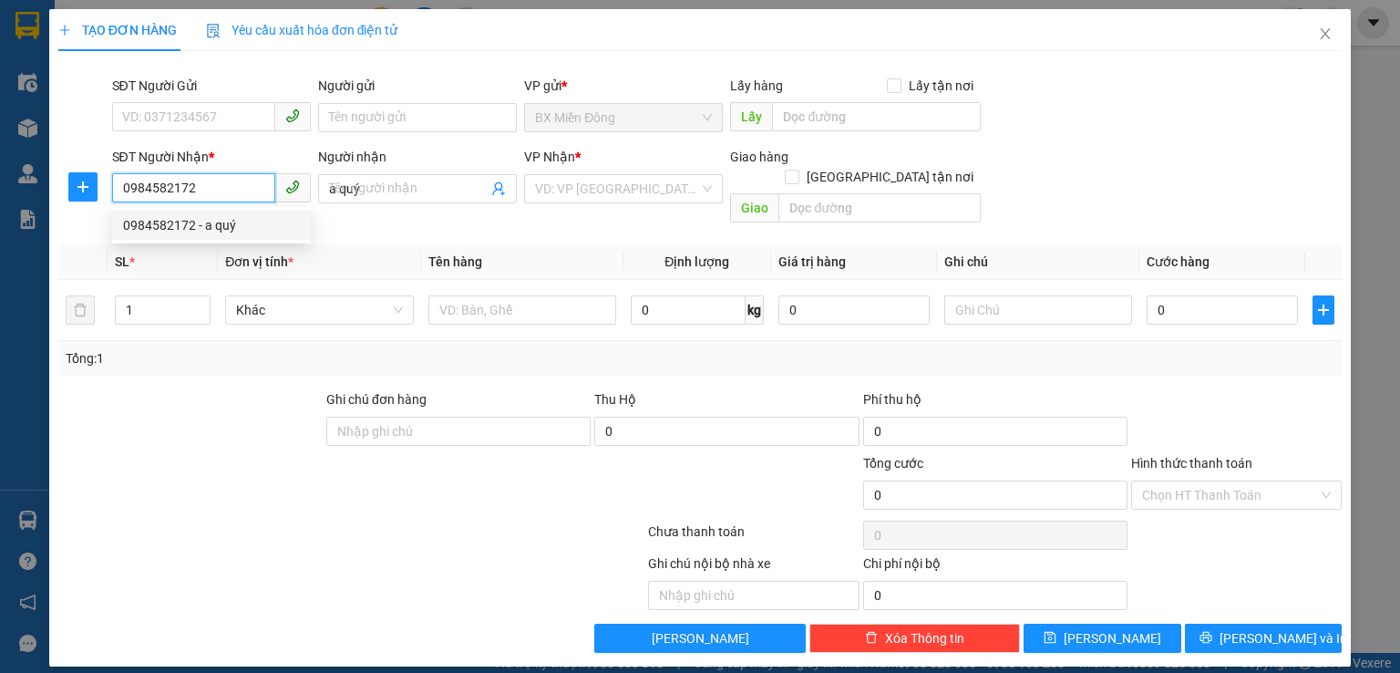
type input "150.000"
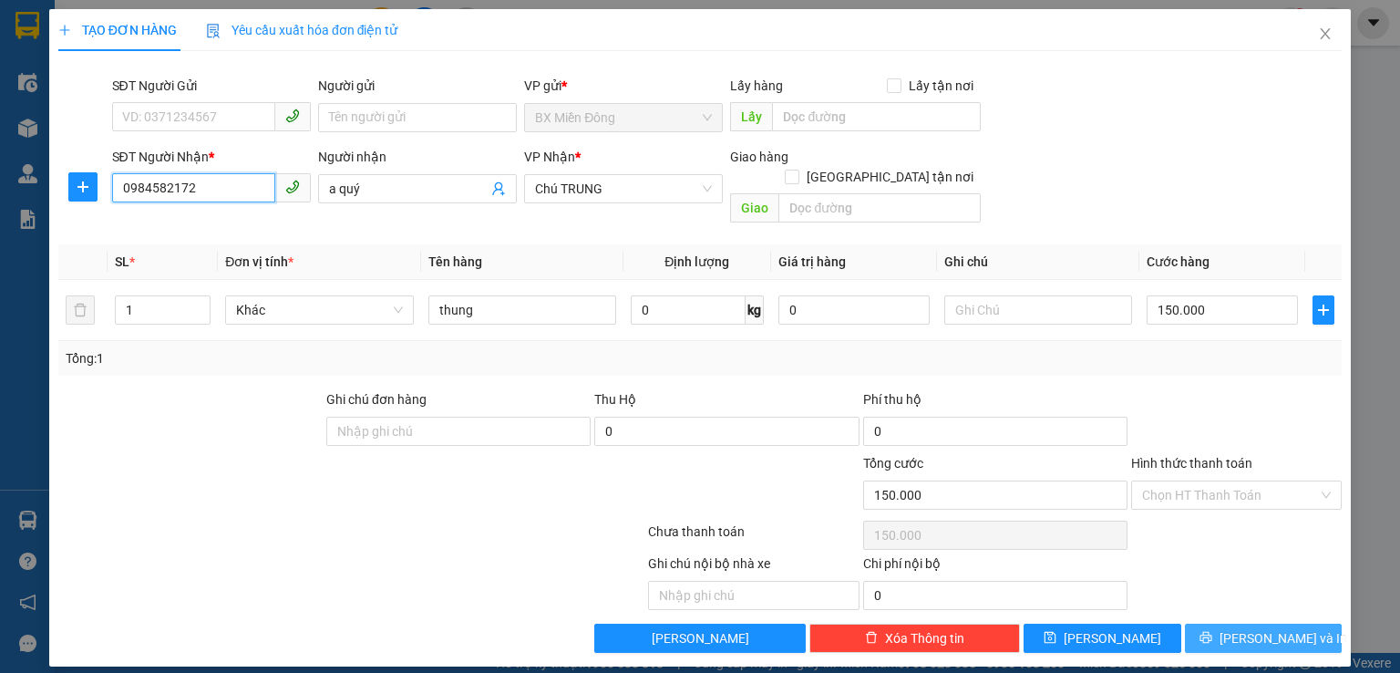
type input "0984582172"
click at [1211, 632] on icon "printer" at bounding box center [1206, 638] width 12 height 12
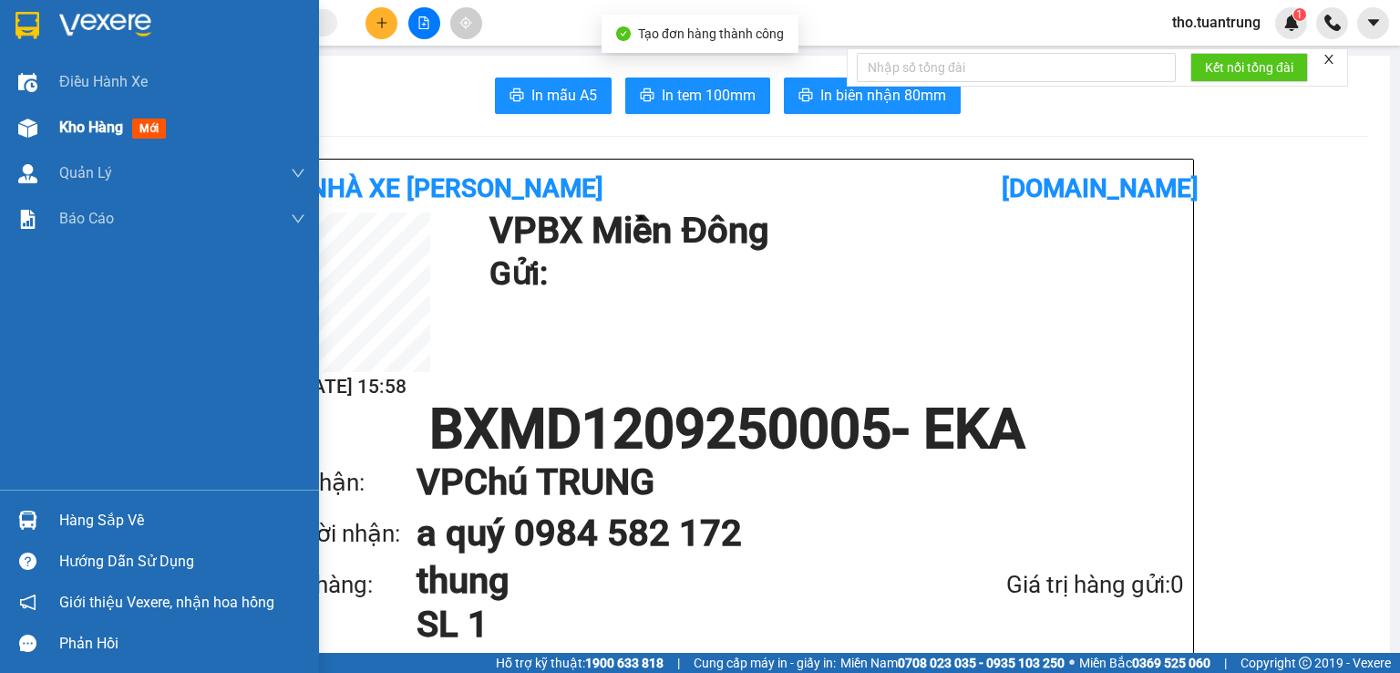
click at [55, 118] on div "Kho hàng mới" at bounding box center [159, 128] width 319 height 46
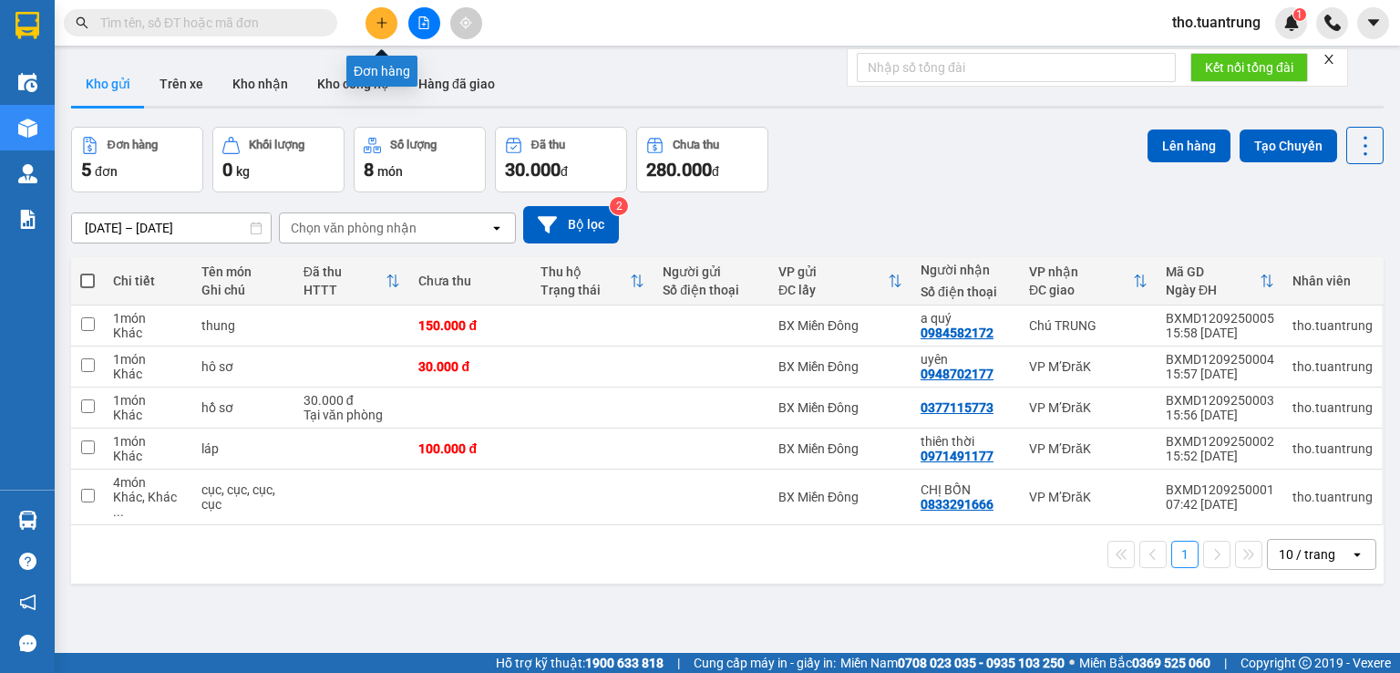
click at [380, 11] on button at bounding box center [382, 23] width 32 height 32
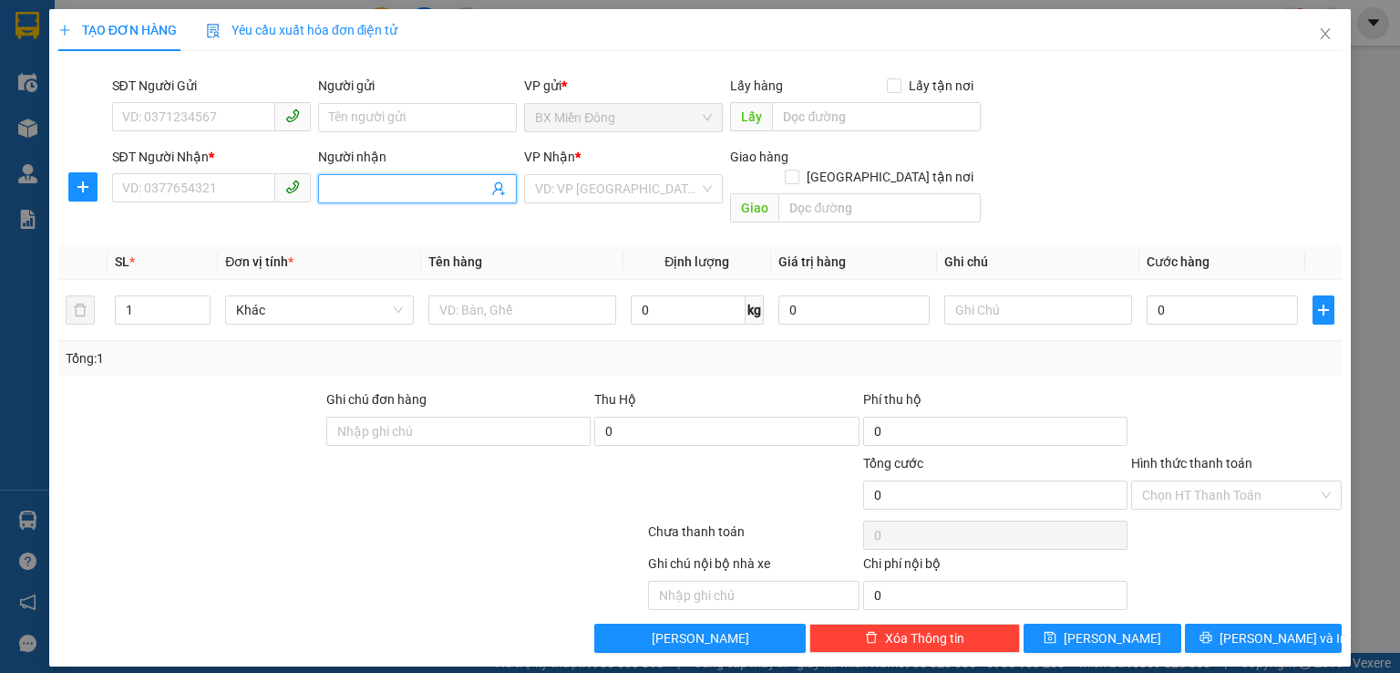
click at [372, 185] on input "Người nhận" at bounding box center [408, 189] width 159 height 20
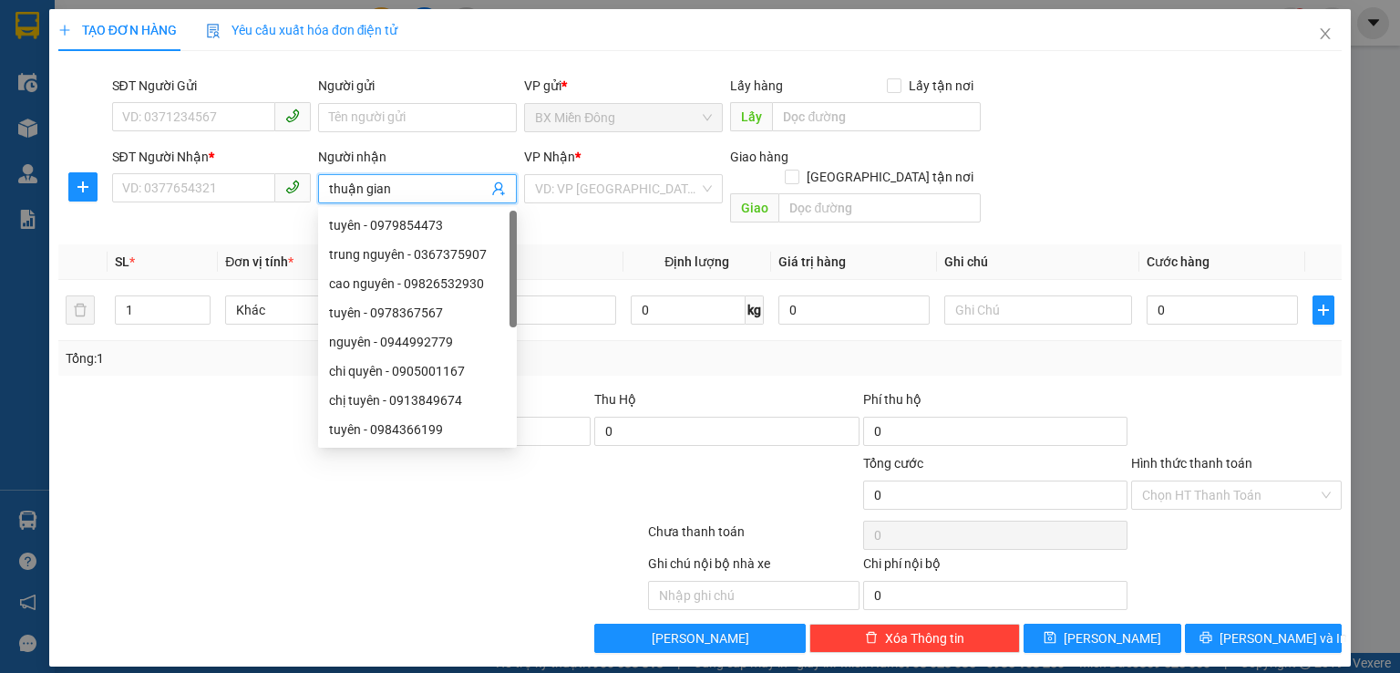
type input "[PERSON_NAME]"
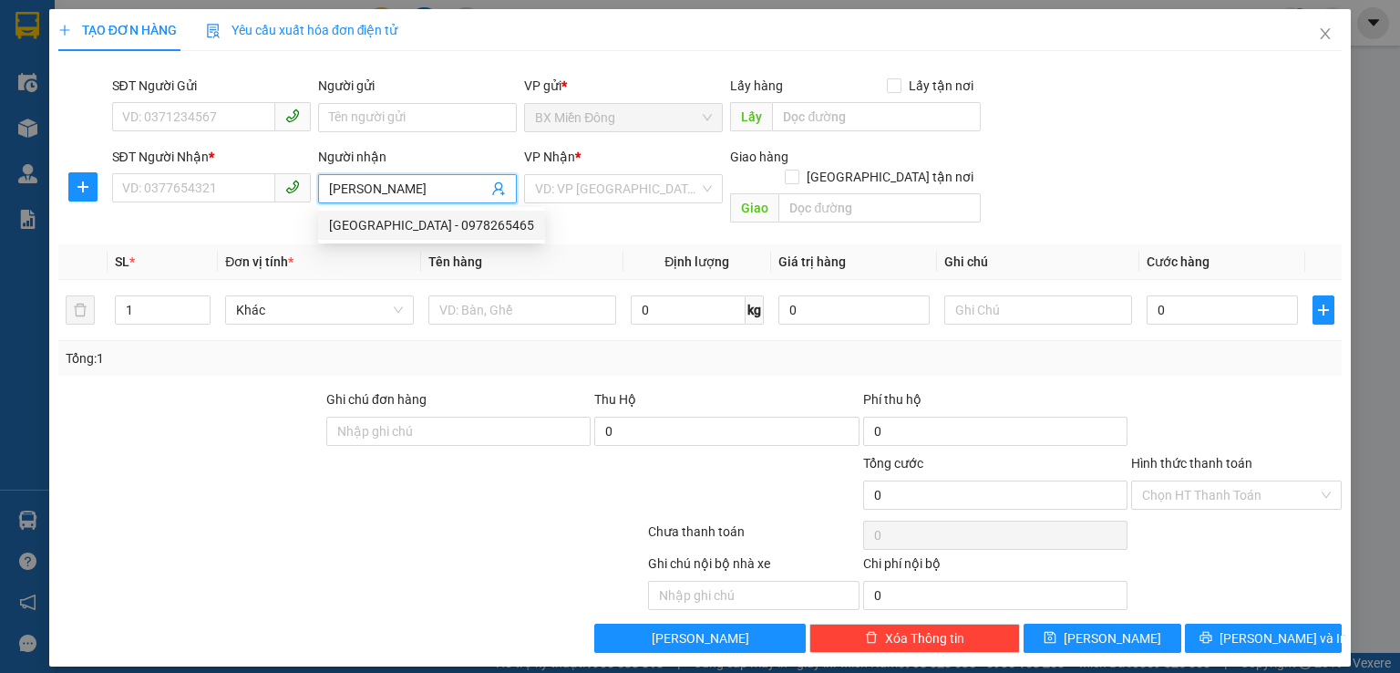
click at [416, 225] on div "[GEOGRAPHIC_DATA] - 0978265465" at bounding box center [431, 225] width 205 height 20
type input "0978265465"
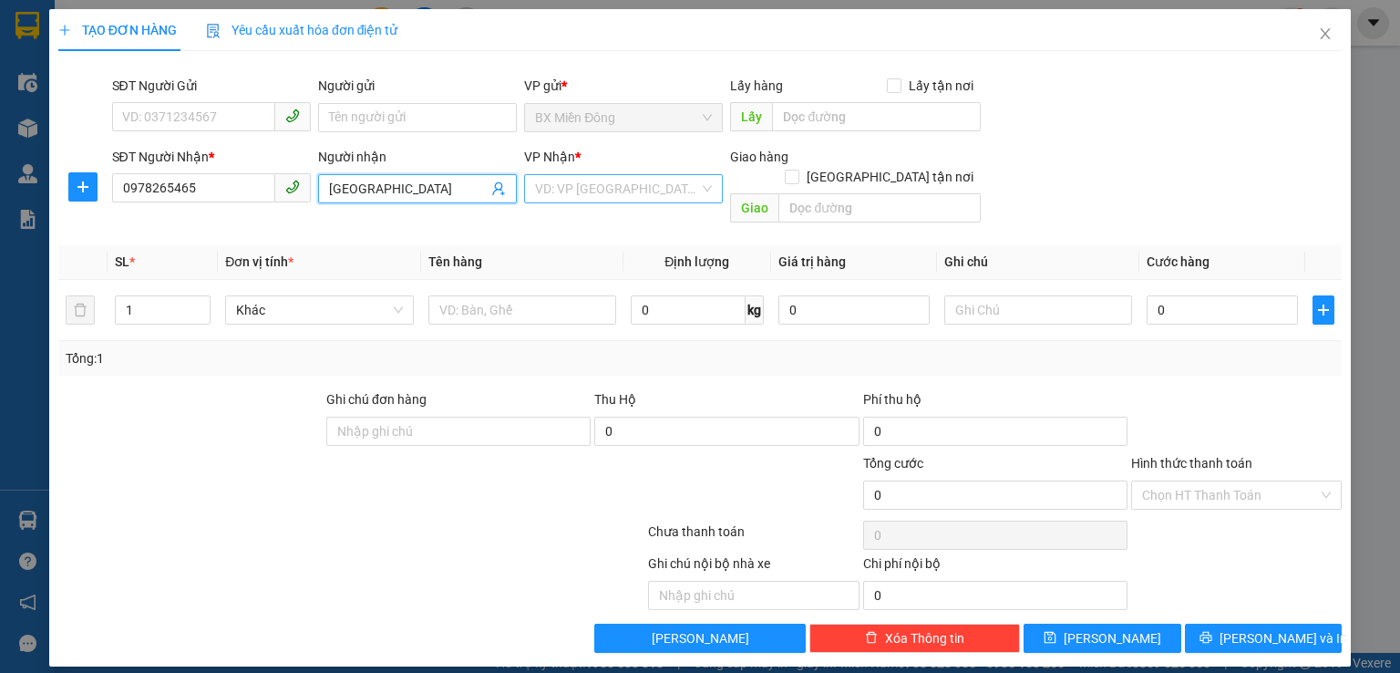
type input "[GEOGRAPHIC_DATA]"
click at [630, 191] on input "search" at bounding box center [617, 188] width 164 height 27
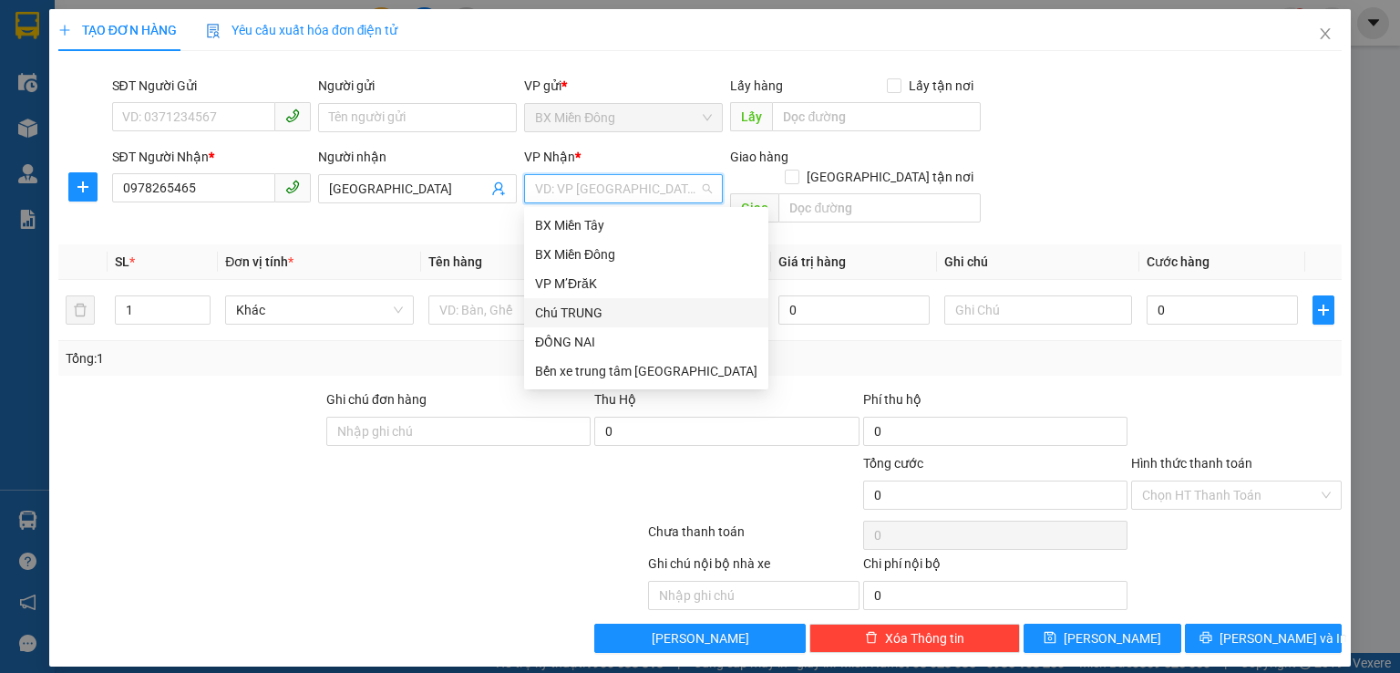
click at [570, 311] on div "Chú TRUNG" at bounding box center [646, 313] width 222 height 20
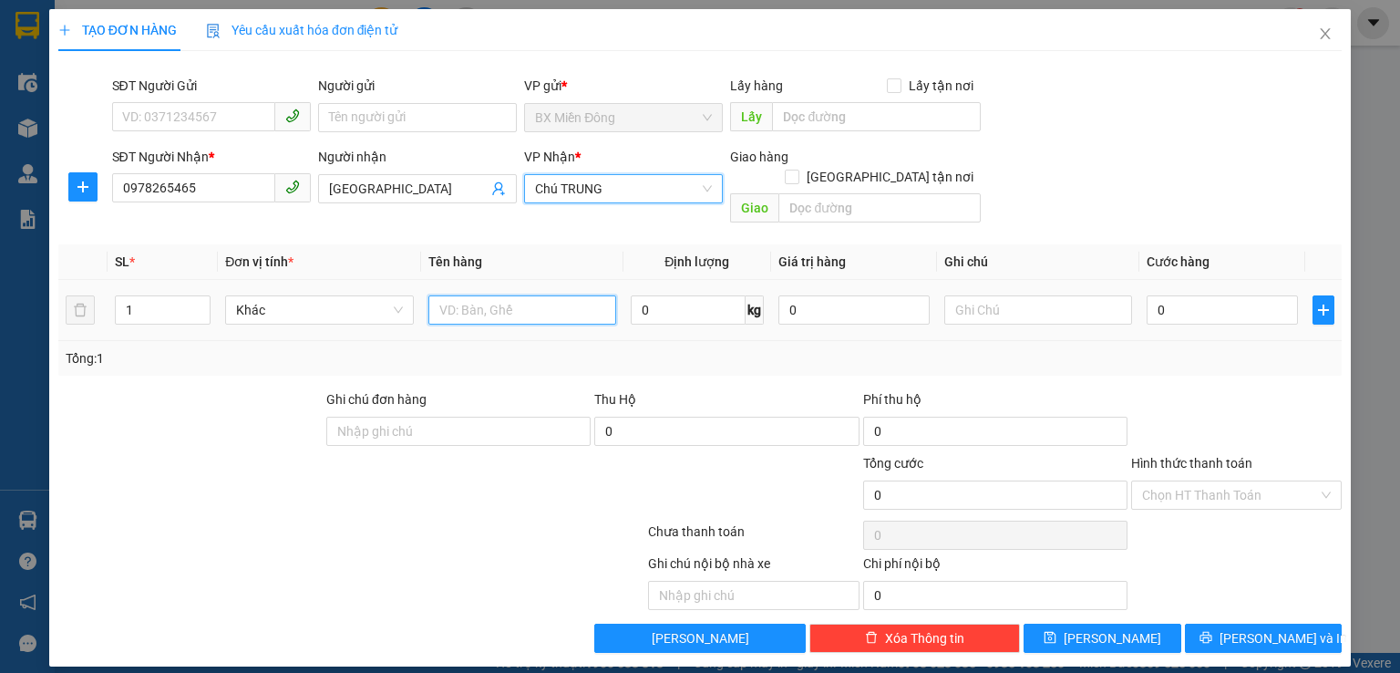
click at [502, 296] on input "text" at bounding box center [522, 309] width 188 height 29
type input "thùng"
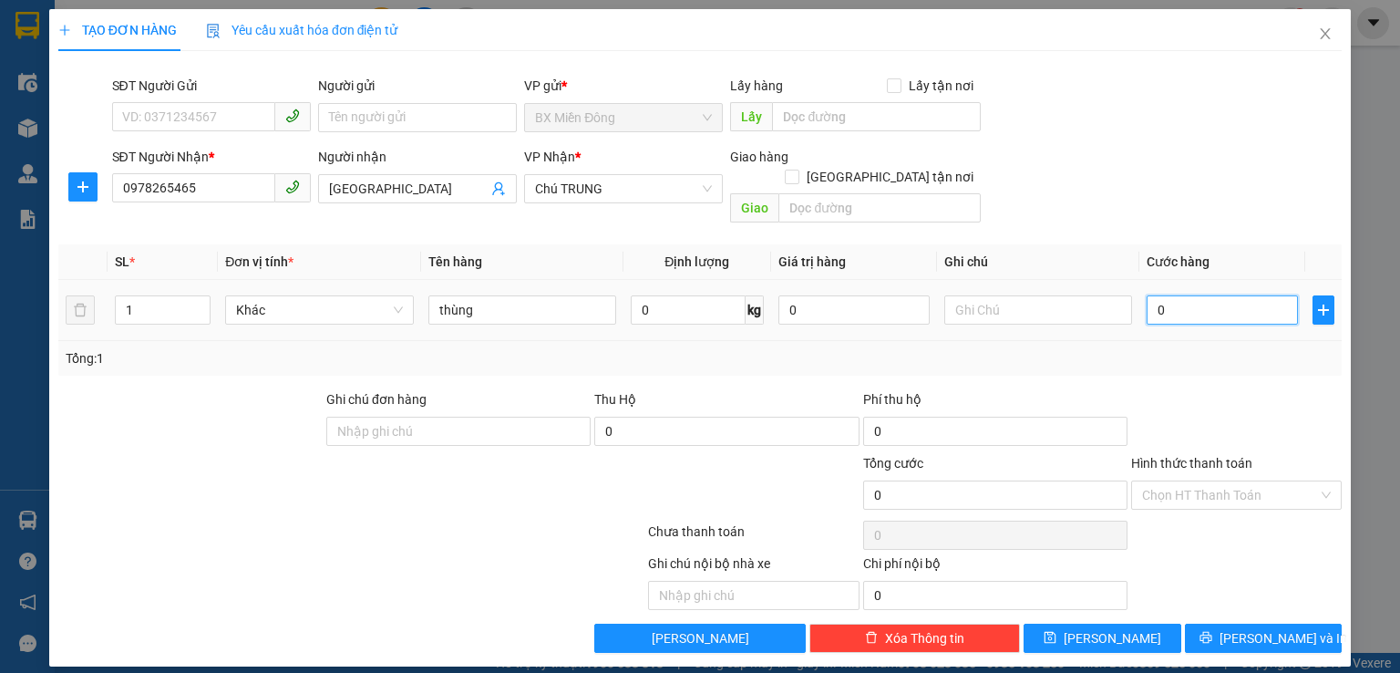
click at [1232, 295] on input "0" at bounding box center [1222, 309] width 151 height 29
type input "5"
type input "50"
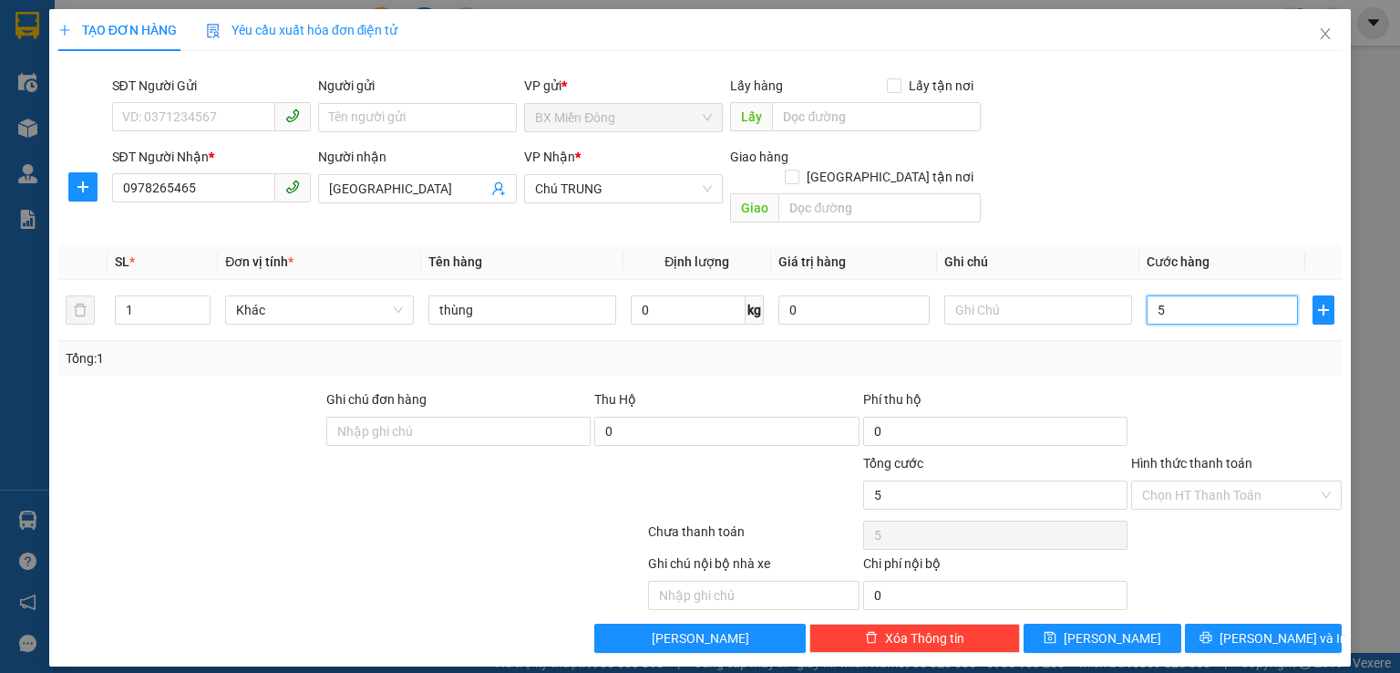
type input "50"
type input "500"
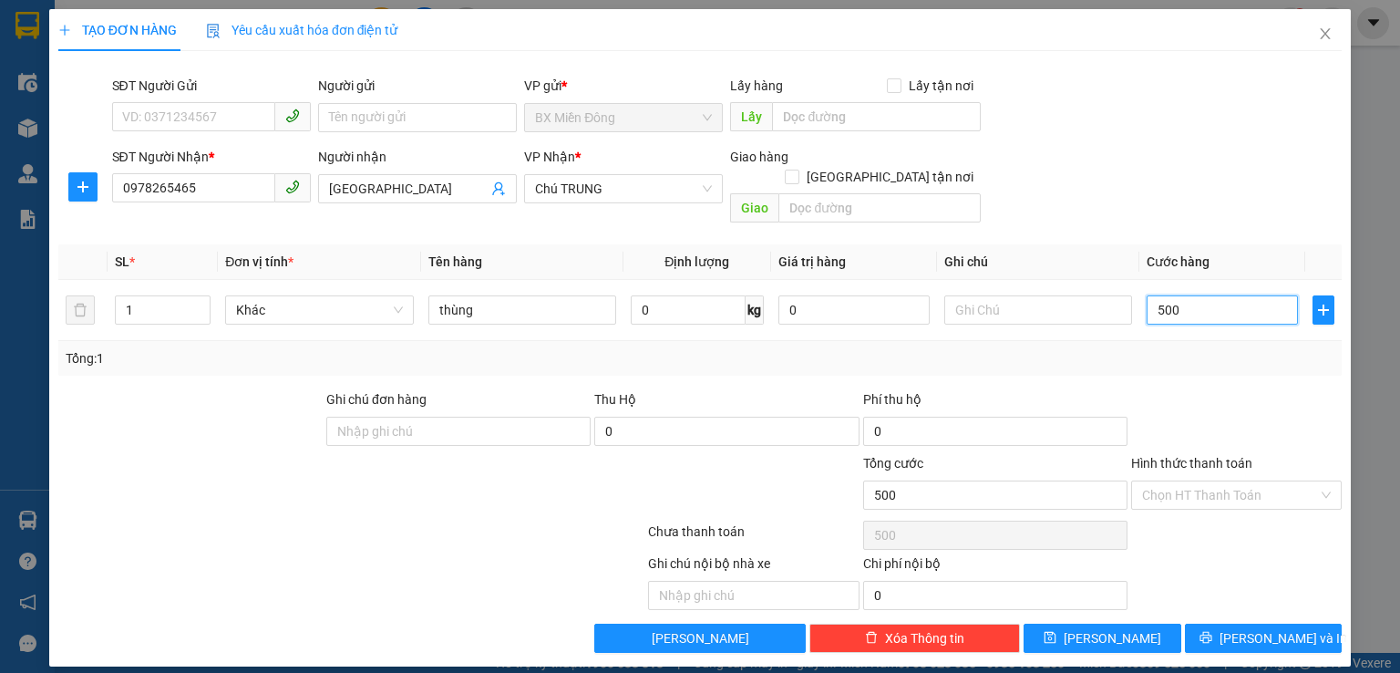
type input "5.000"
type input "50.000"
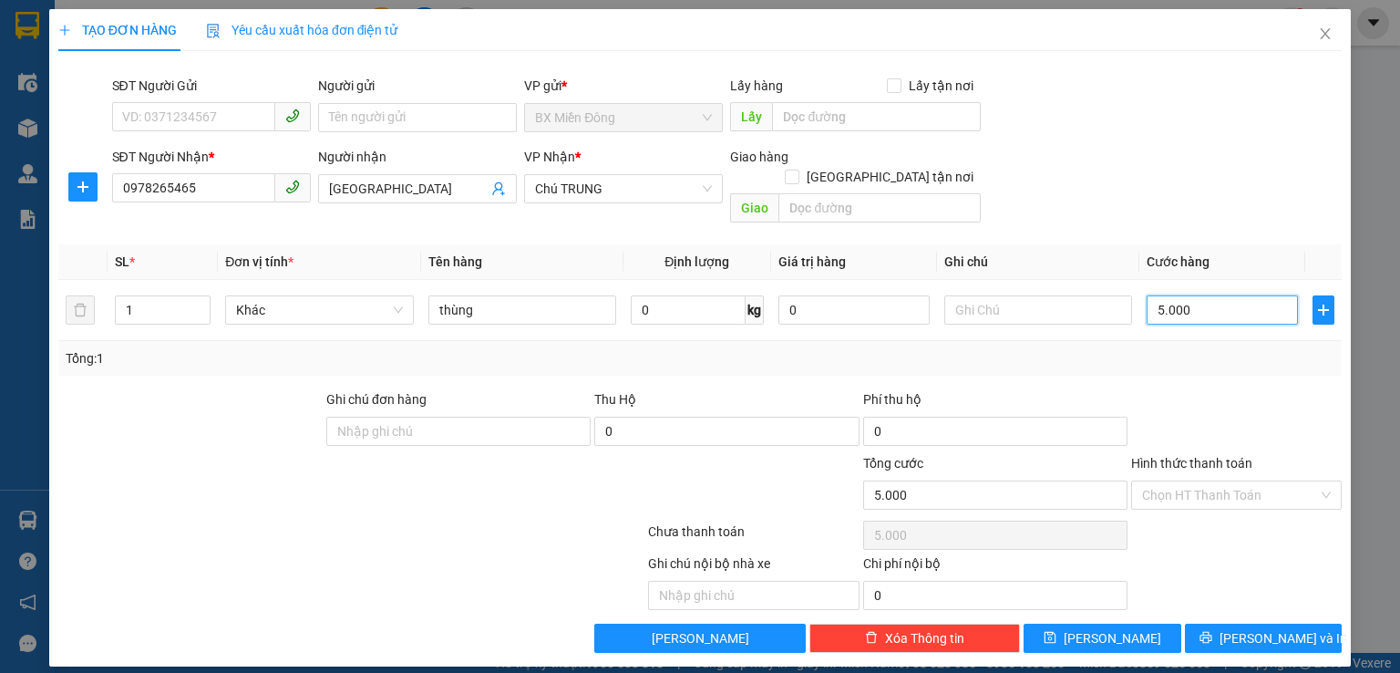
type input "50.000"
click at [1195, 481] on input "Hình thức thanh toán" at bounding box center [1230, 494] width 176 height 27
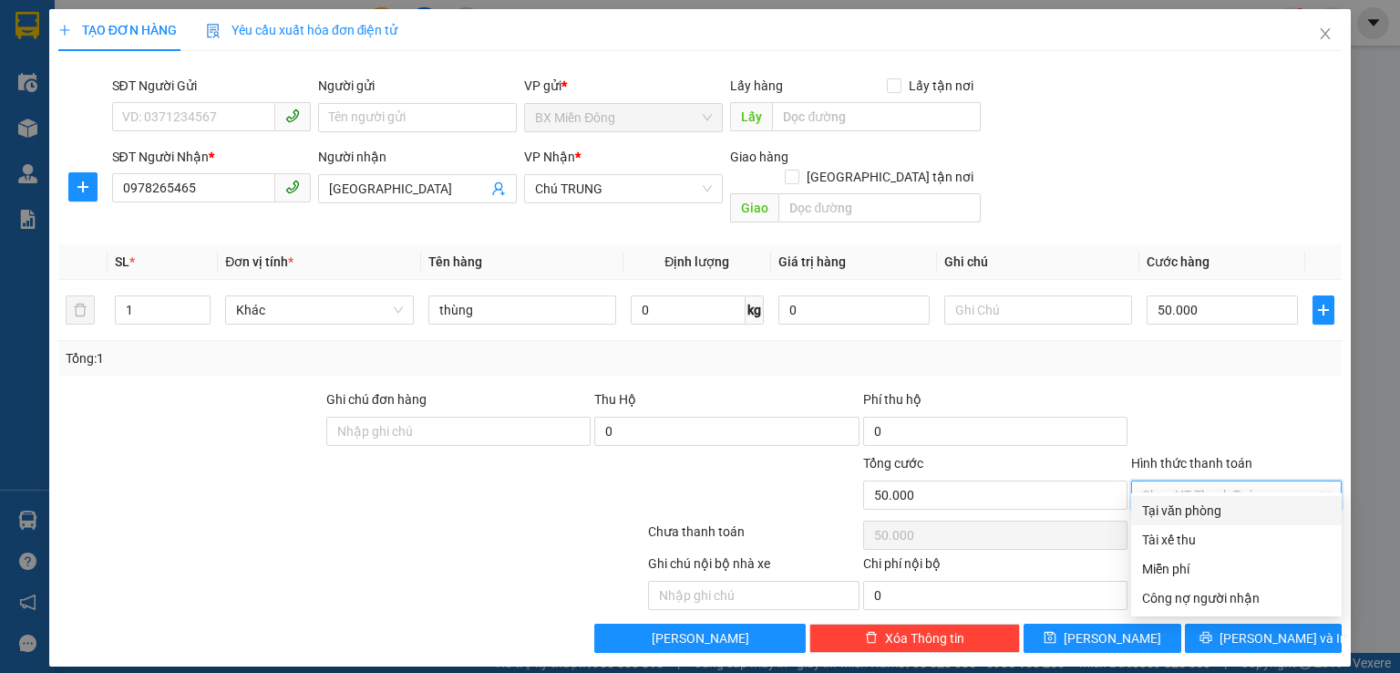
click at [1198, 504] on div "Tại văn phòng" at bounding box center [1236, 510] width 189 height 20
type input "0"
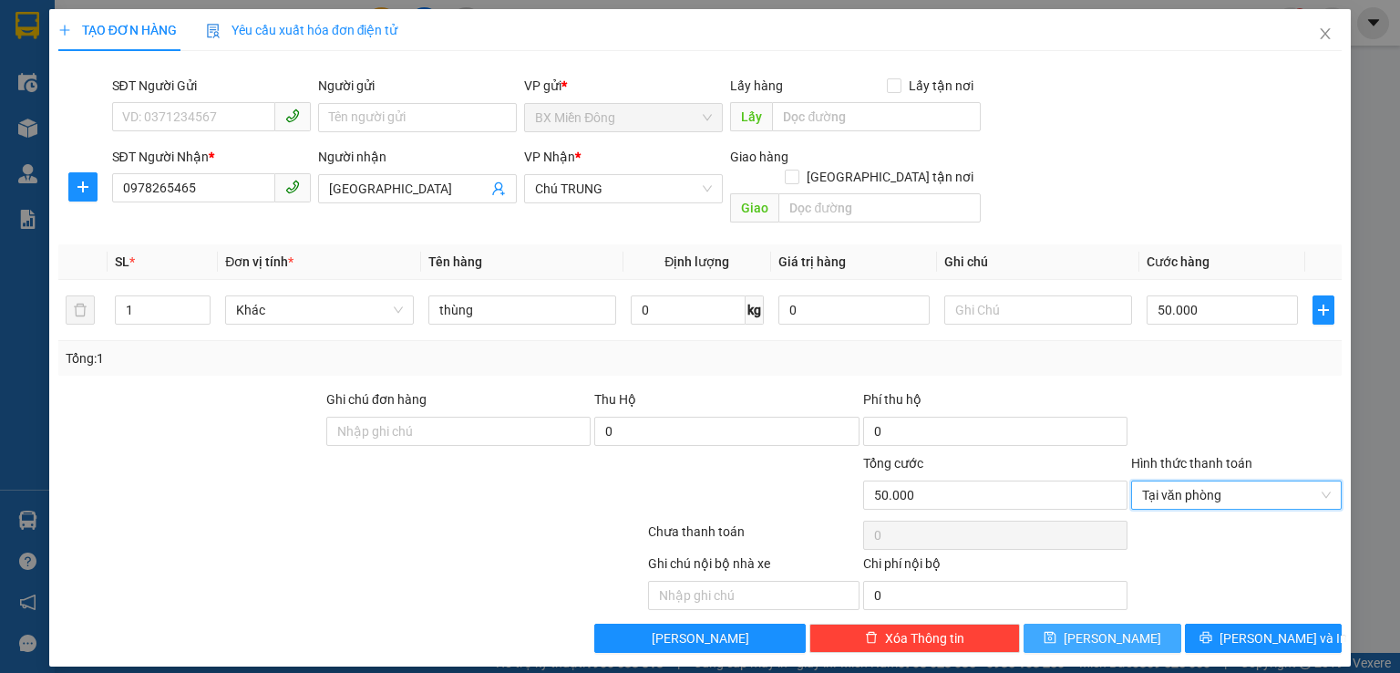
click at [1146, 623] on button "[PERSON_NAME]" at bounding box center [1103, 637] width 158 height 29
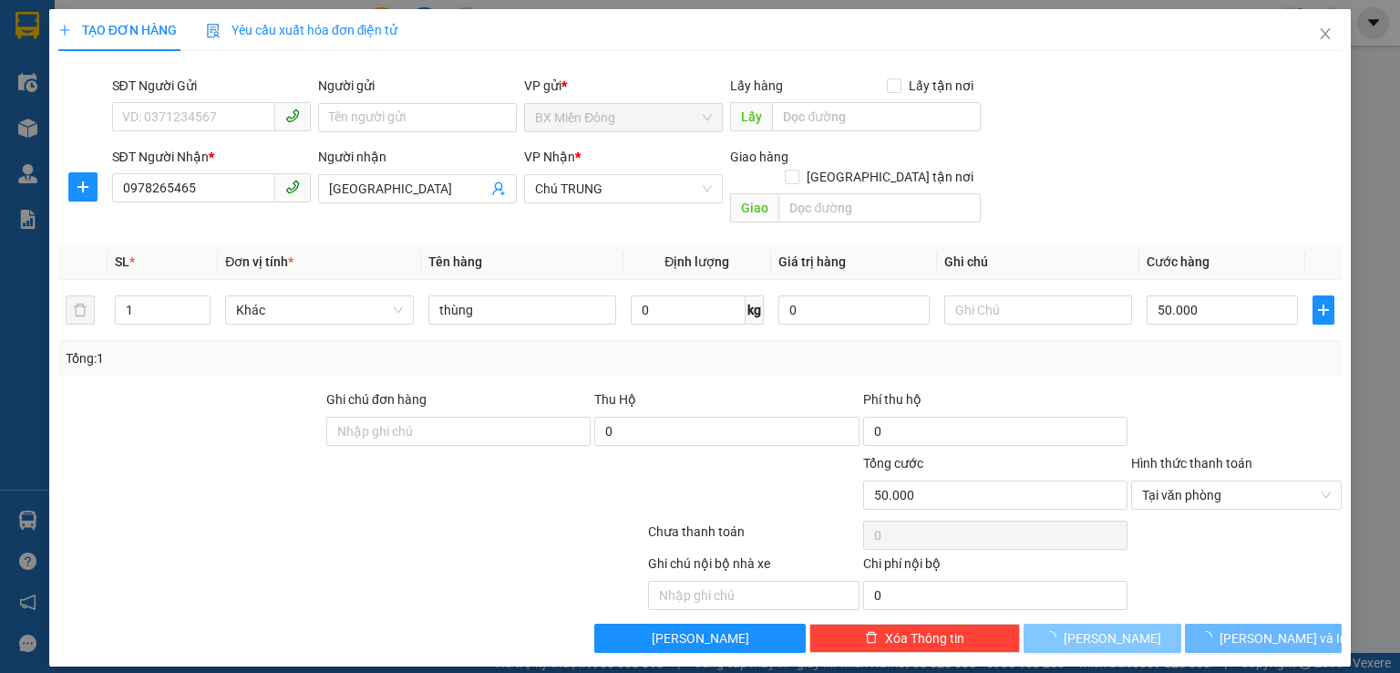
type input "0"
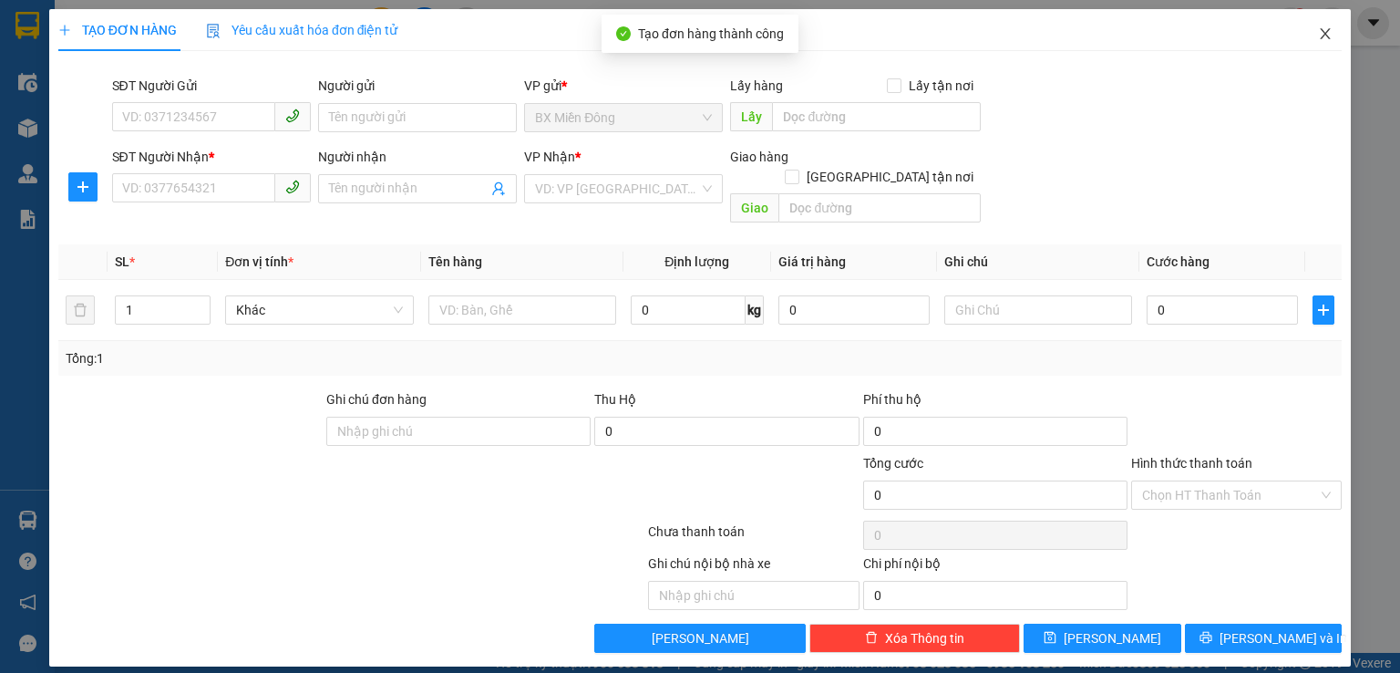
click at [1334, 27] on span "Close" at bounding box center [1325, 34] width 51 height 51
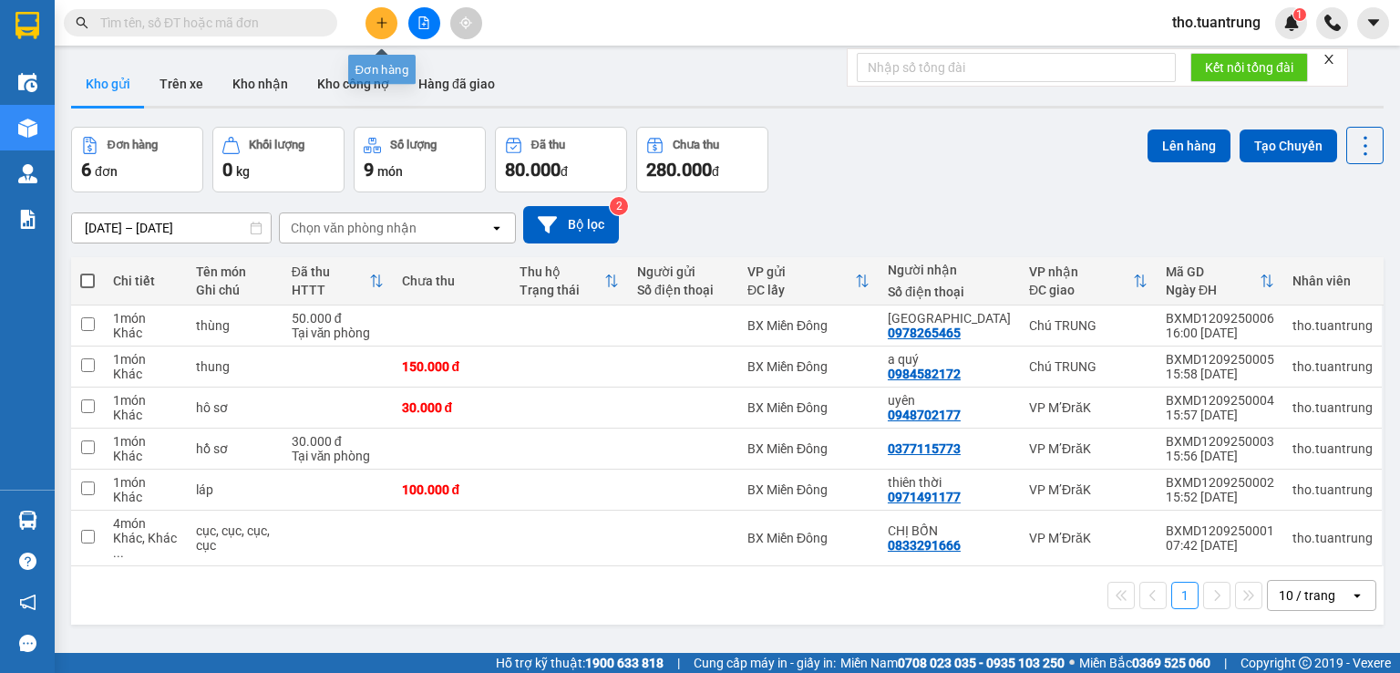
click at [379, 25] on icon "plus" at bounding box center [382, 22] width 13 height 13
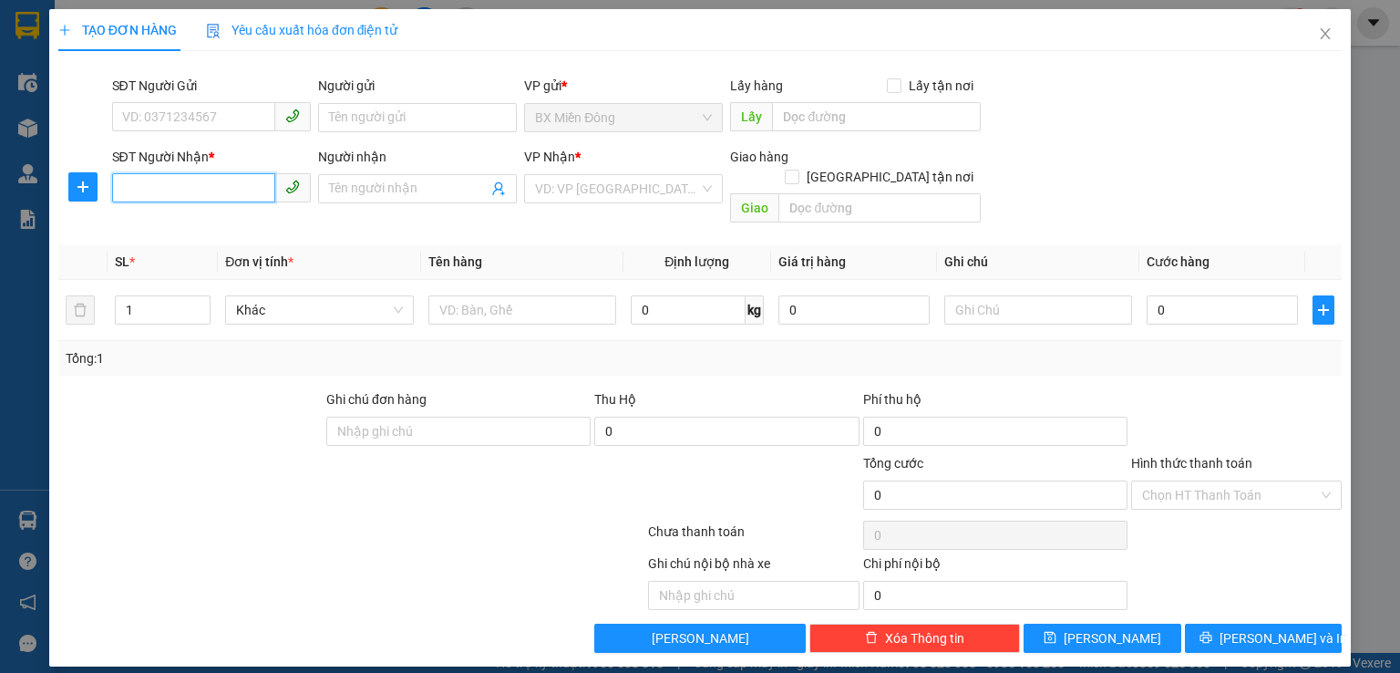
click at [207, 190] on input "SĐT Người Nhận *" at bounding box center [193, 187] width 163 height 29
click at [211, 250] on div "0905158757 - ngần" at bounding box center [211, 254] width 177 height 20
type input "0905158757"
type input "ngần"
type input "0905158757"
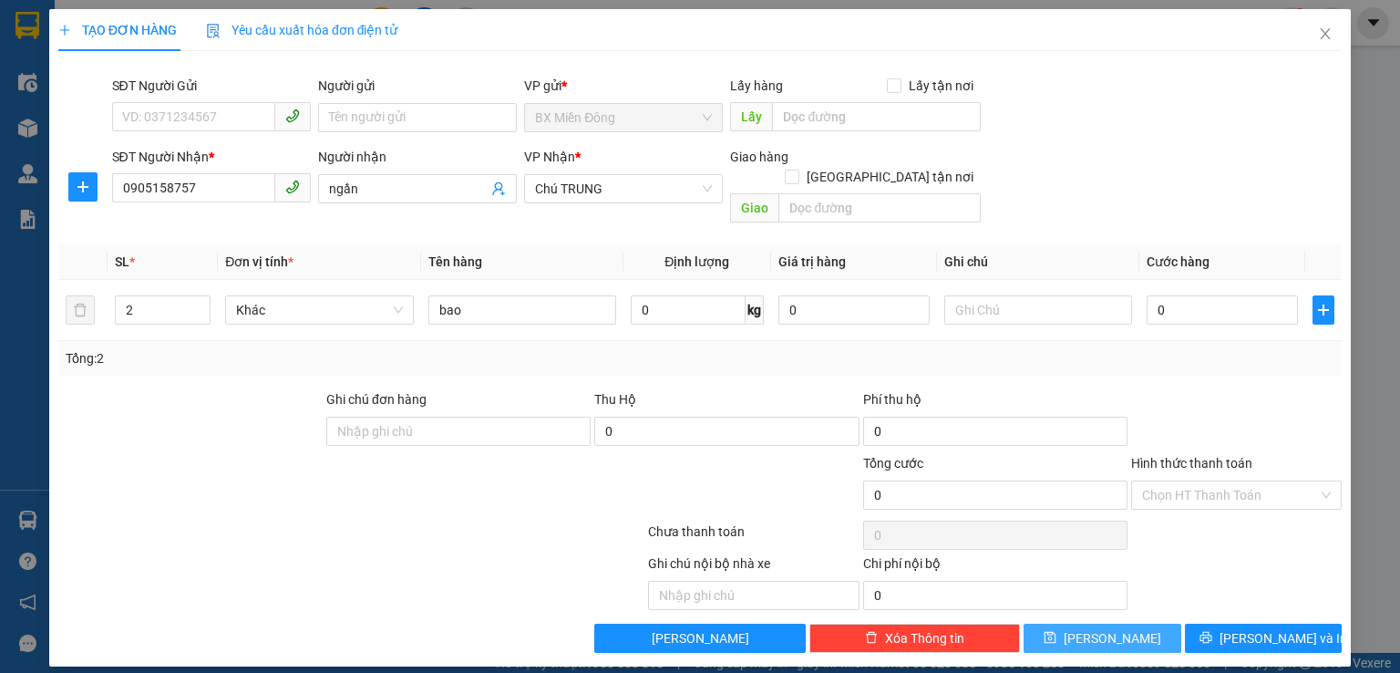
click at [1125, 623] on button "[PERSON_NAME]" at bounding box center [1103, 637] width 158 height 29
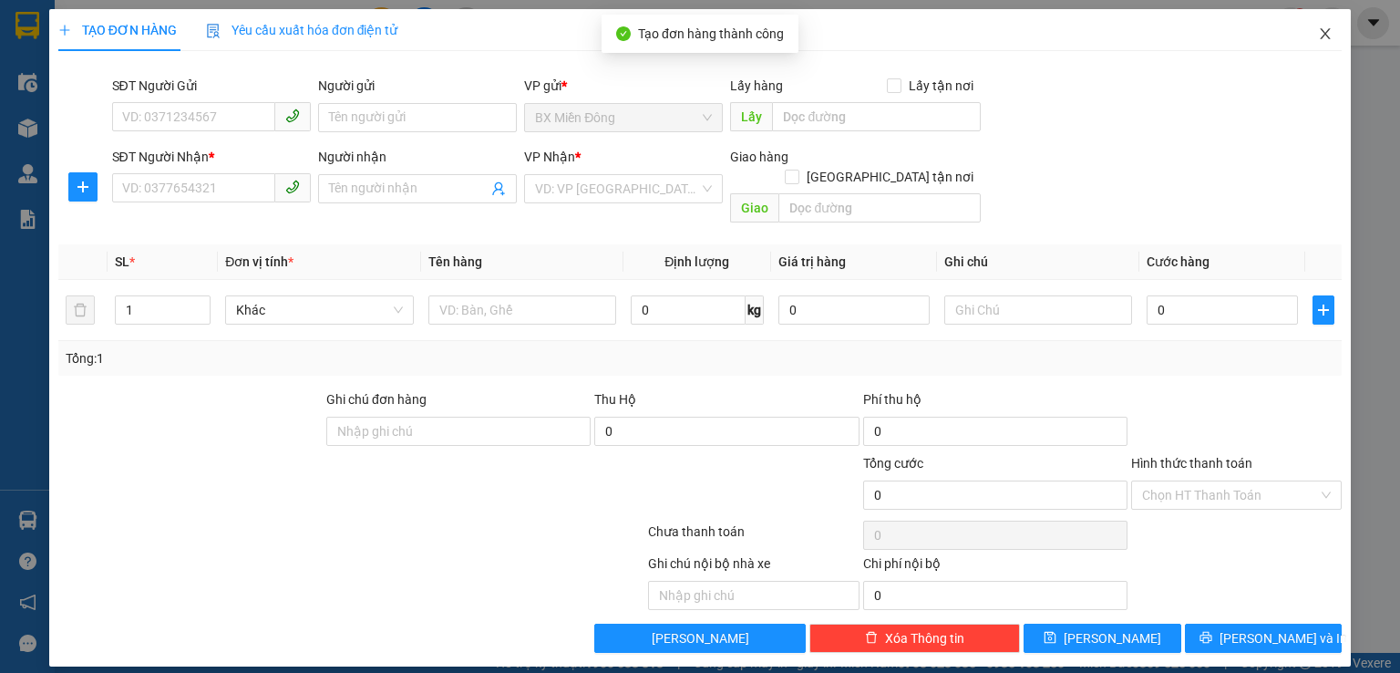
click at [1326, 38] on icon "close" at bounding box center [1325, 33] width 15 height 15
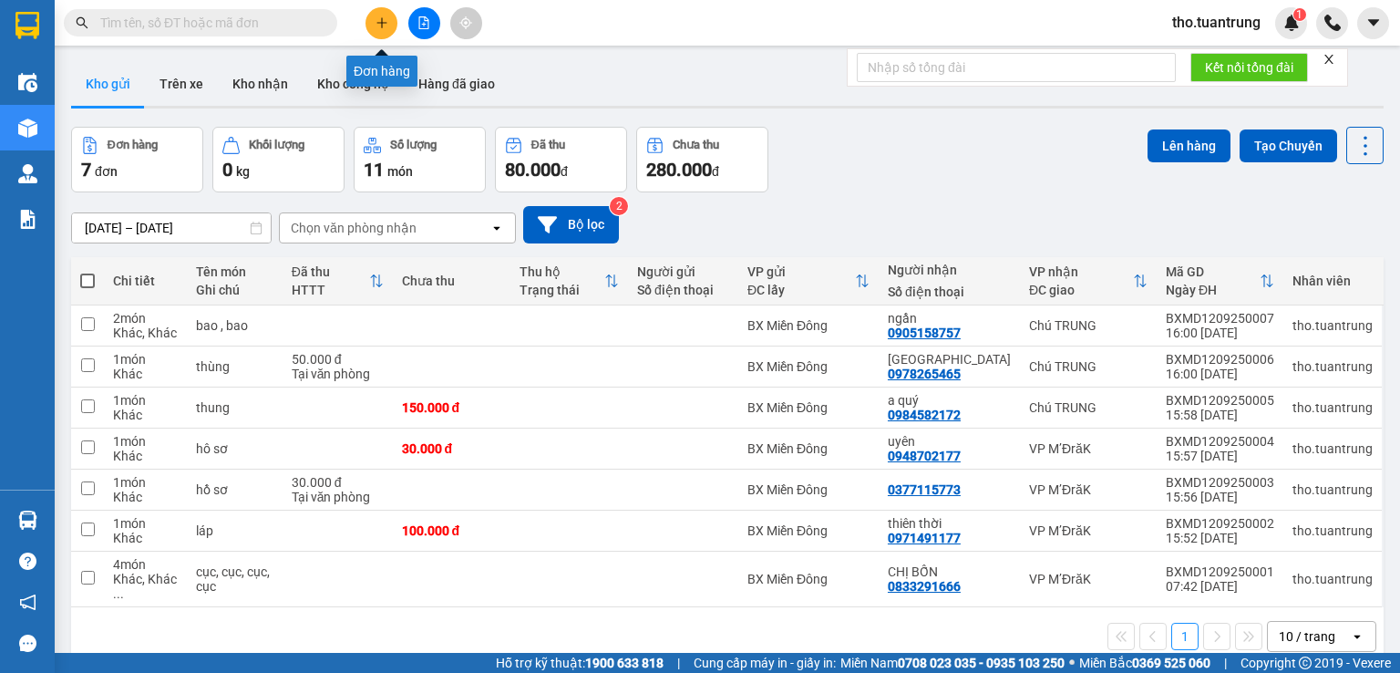
click at [388, 21] on button at bounding box center [382, 23] width 32 height 32
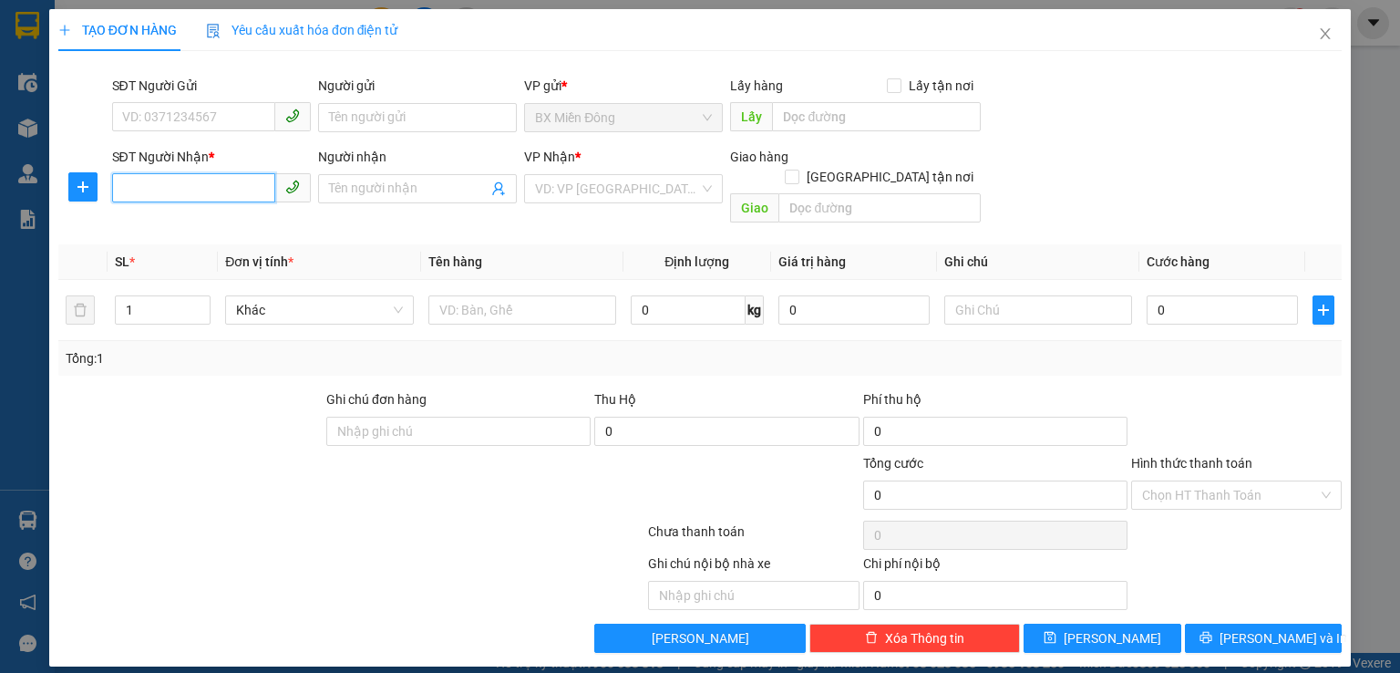
click at [160, 194] on input "SĐT Người Nhận *" at bounding box center [193, 187] width 163 height 29
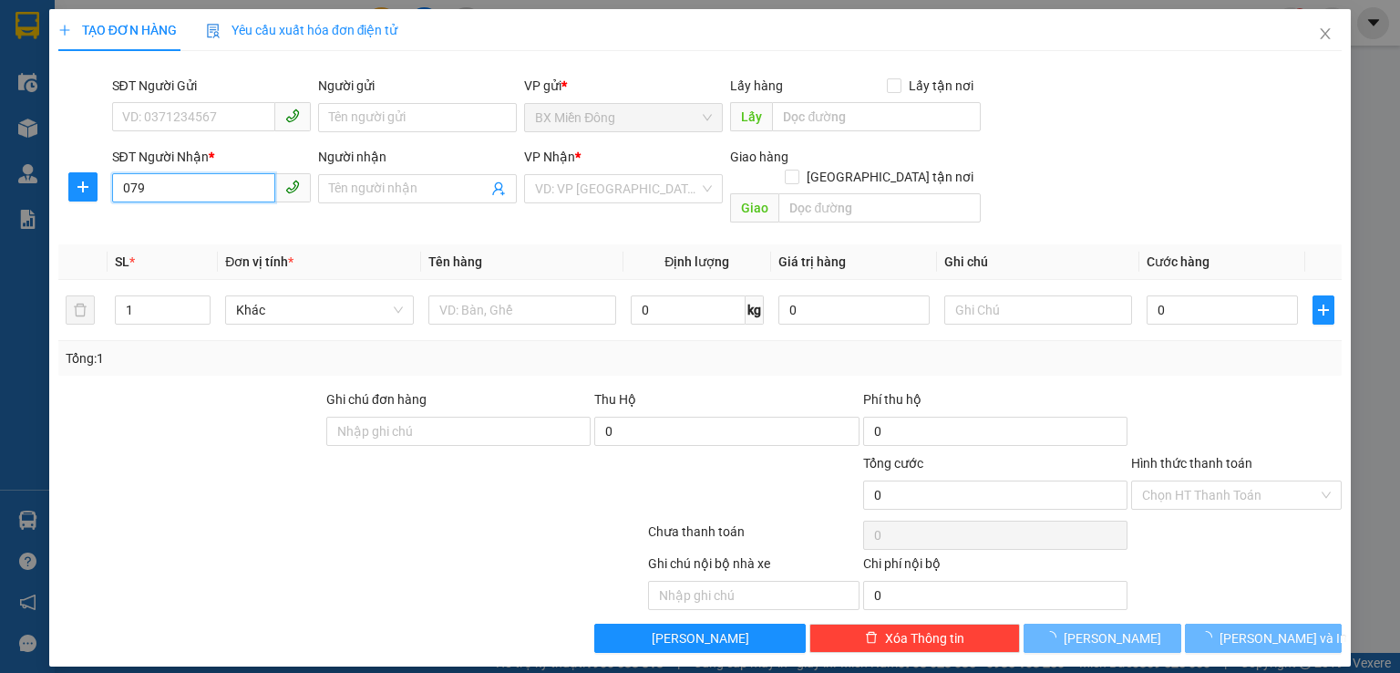
click at [225, 188] on input "079" at bounding box center [193, 187] width 163 height 29
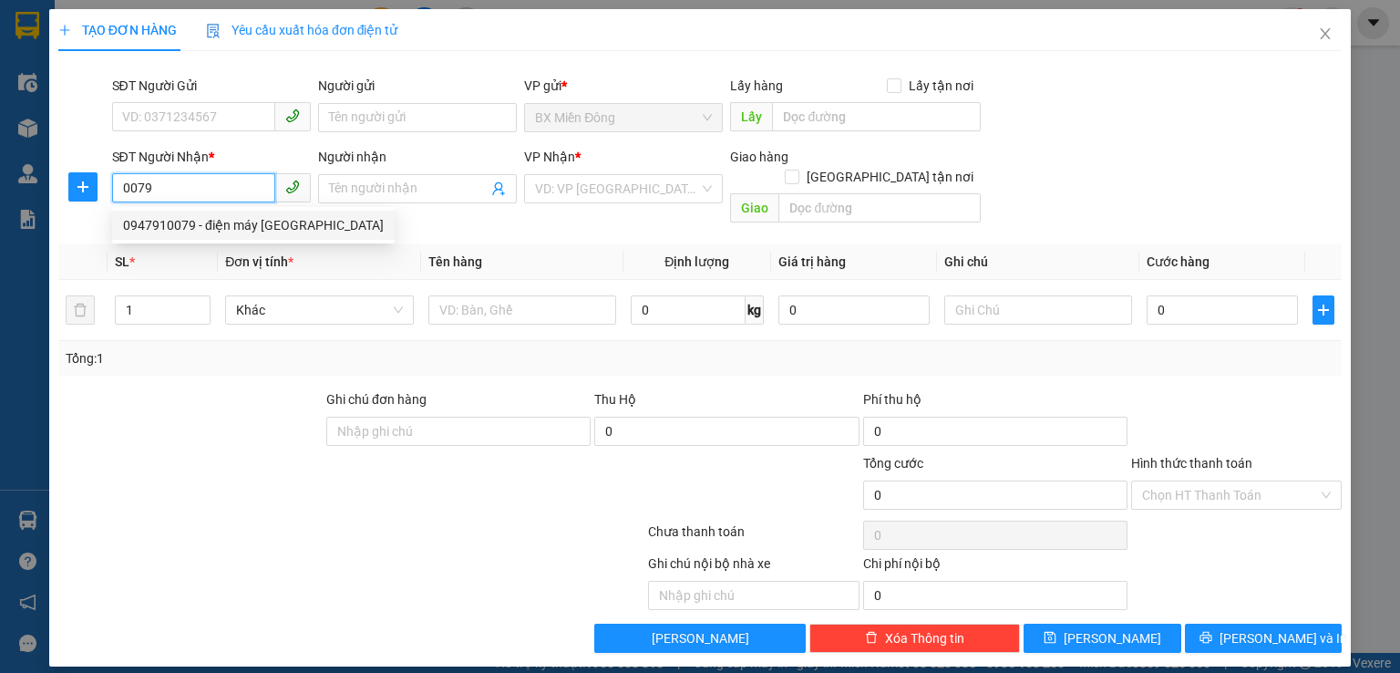
click at [259, 226] on div "0947910079 - điện máy [GEOGRAPHIC_DATA]" at bounding box center [253, 225] width 261 height 20
type input "0947910079"
type input "điện máy [GEOGRAPHIC_DATA]"
type input "150.000"
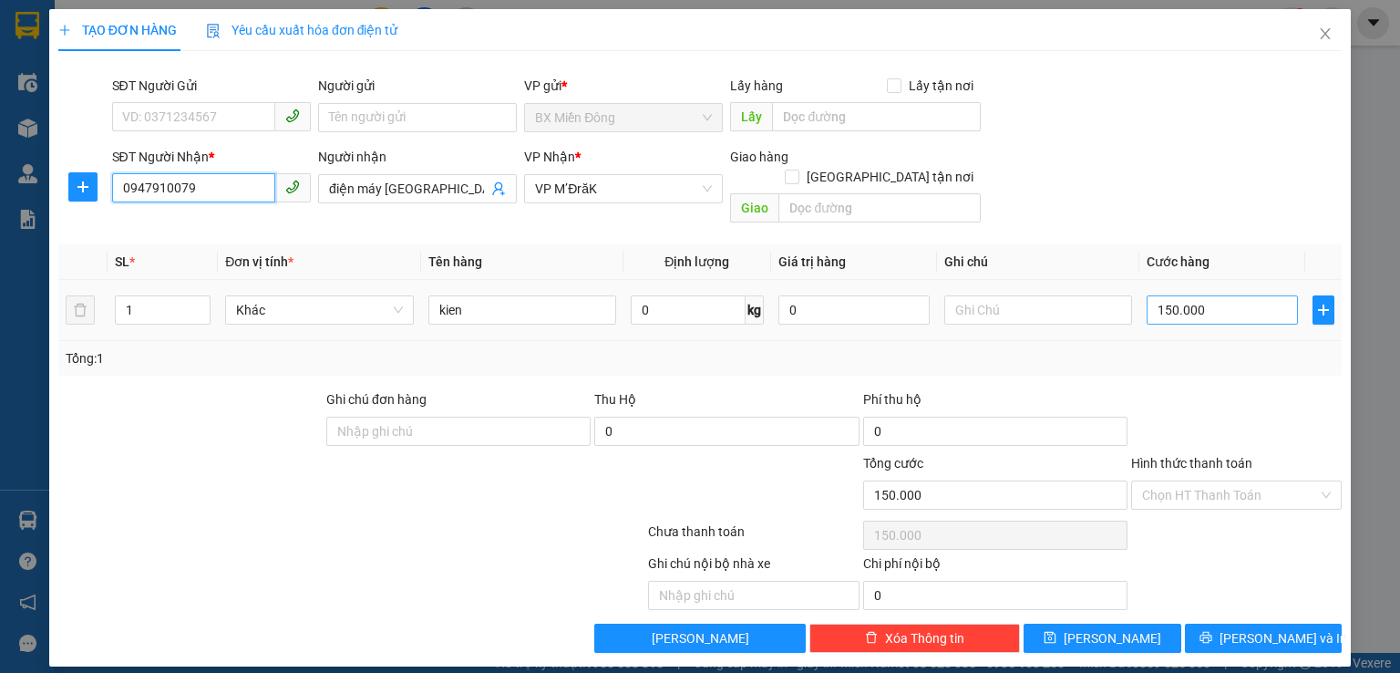
type input "0947910079"
click at [1224, 295] on input "150.000" at bounding box center [1222, 309] width 151 height 29
type input "6"
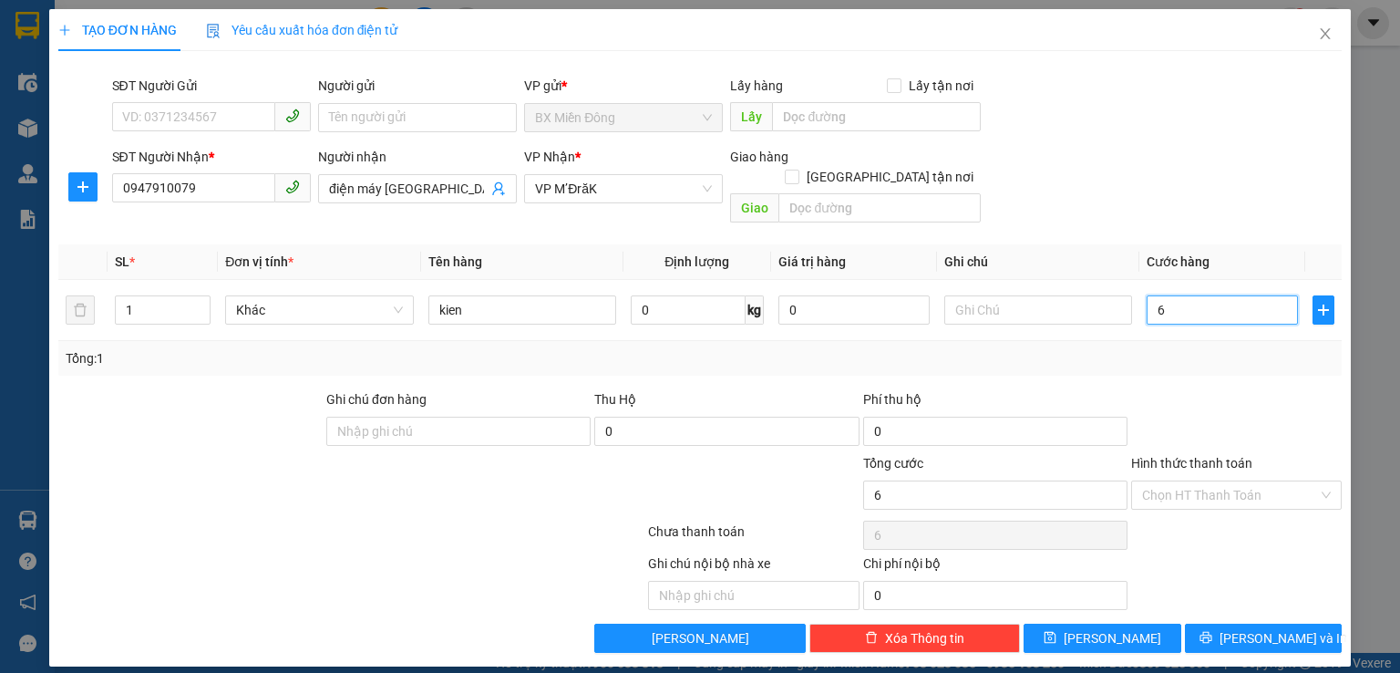
type input "60"
type input "600"
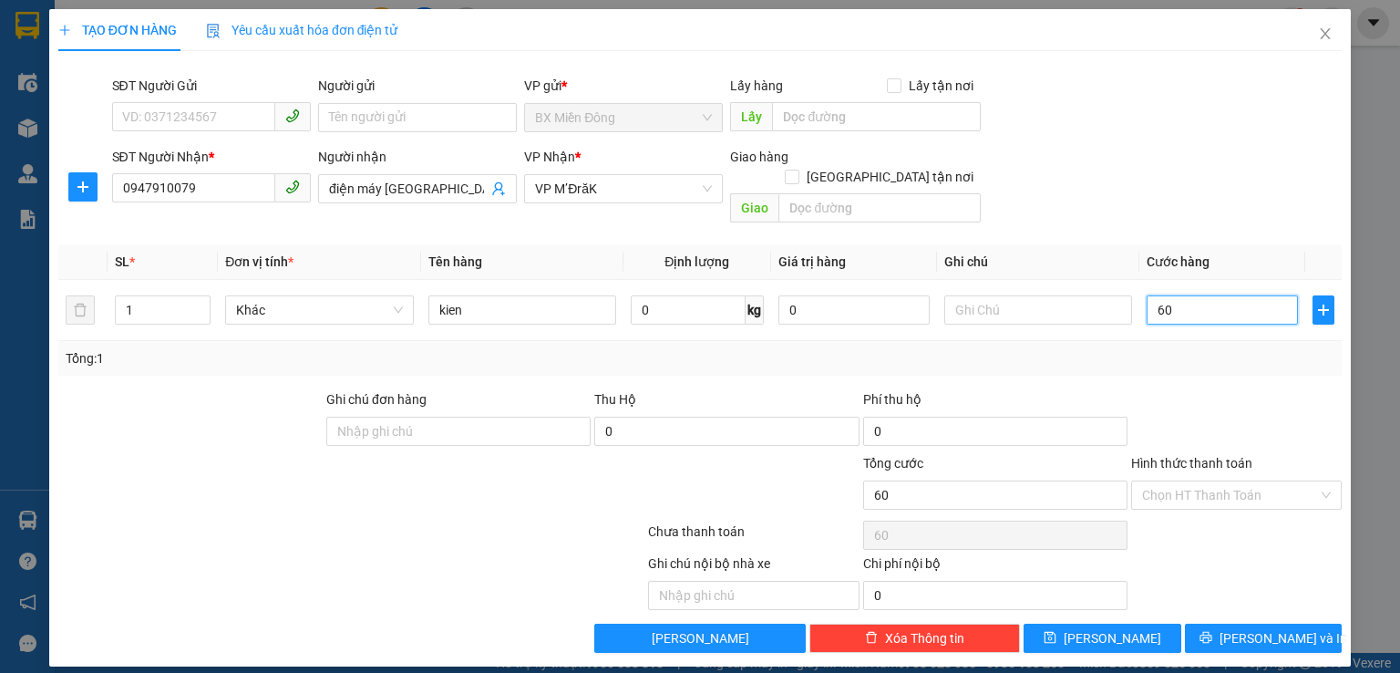
type input "600"
type input "6.000"
type input "60.000"
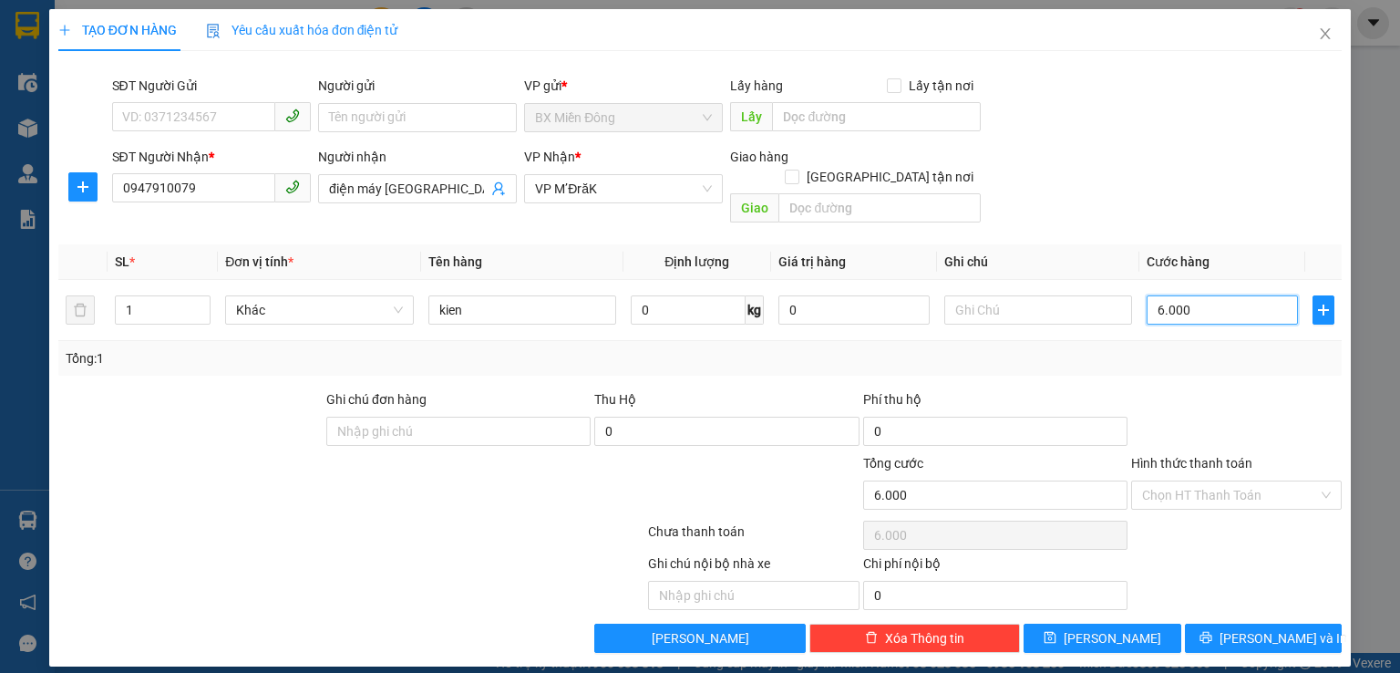
type input "60.000"
click at [1212, 631] on icon "printer" at bounding box center [1206, 637] width 13 height 13
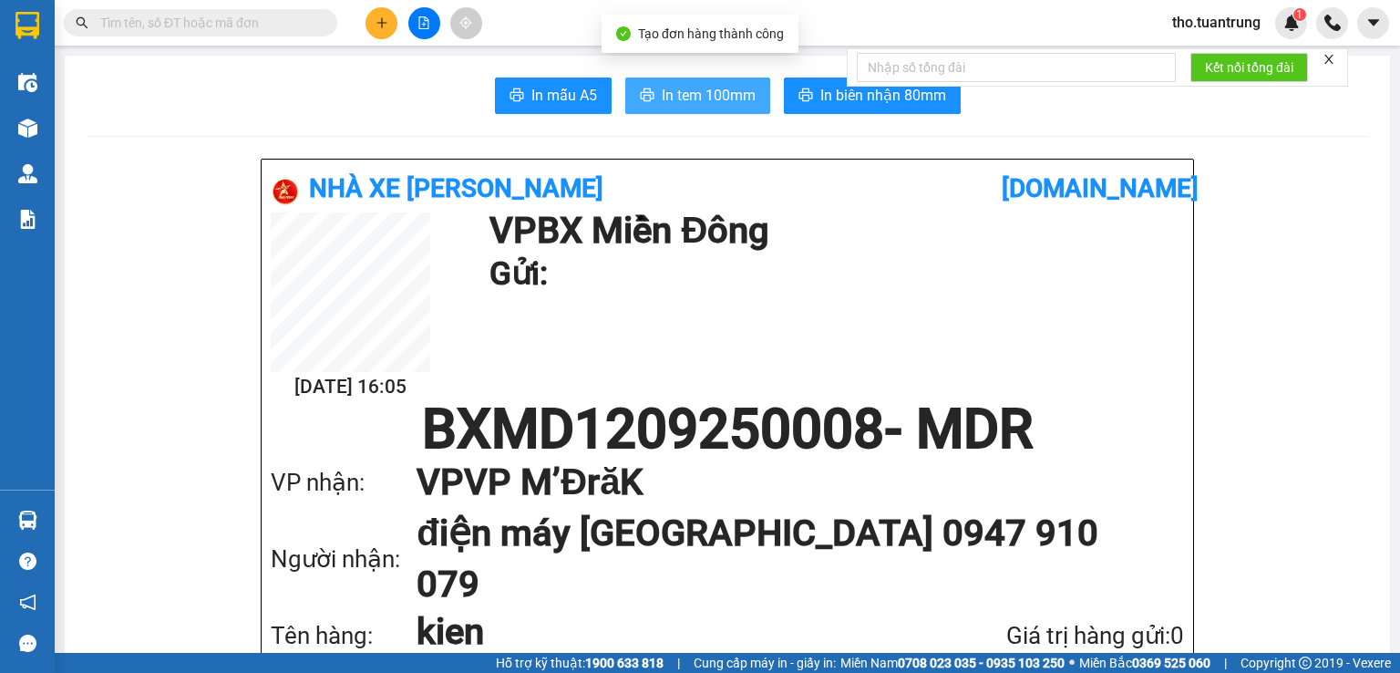
click at [725, 98] on span "In tem 100mm" at bounding box center [709, 95] width 94 height 23
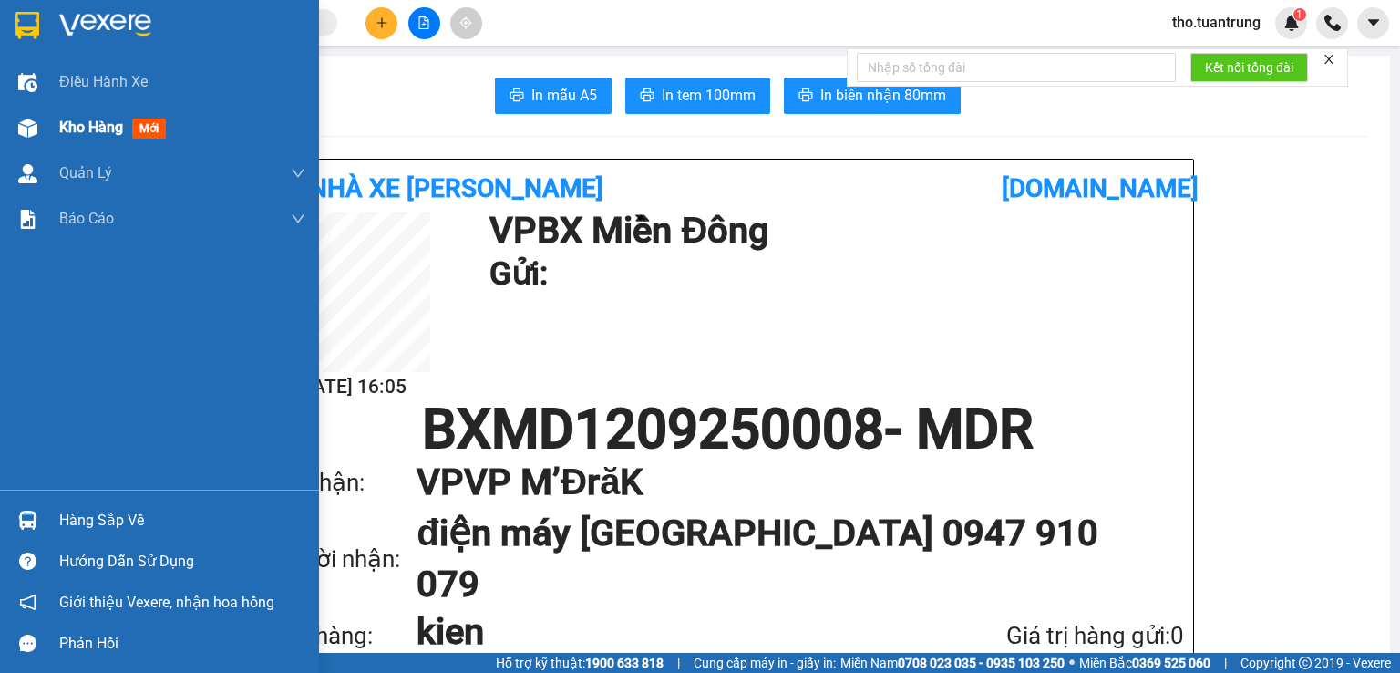
click at [44, 121] on div "Kho hàng mới" at bounding box center [159, 128] width 319 height 46
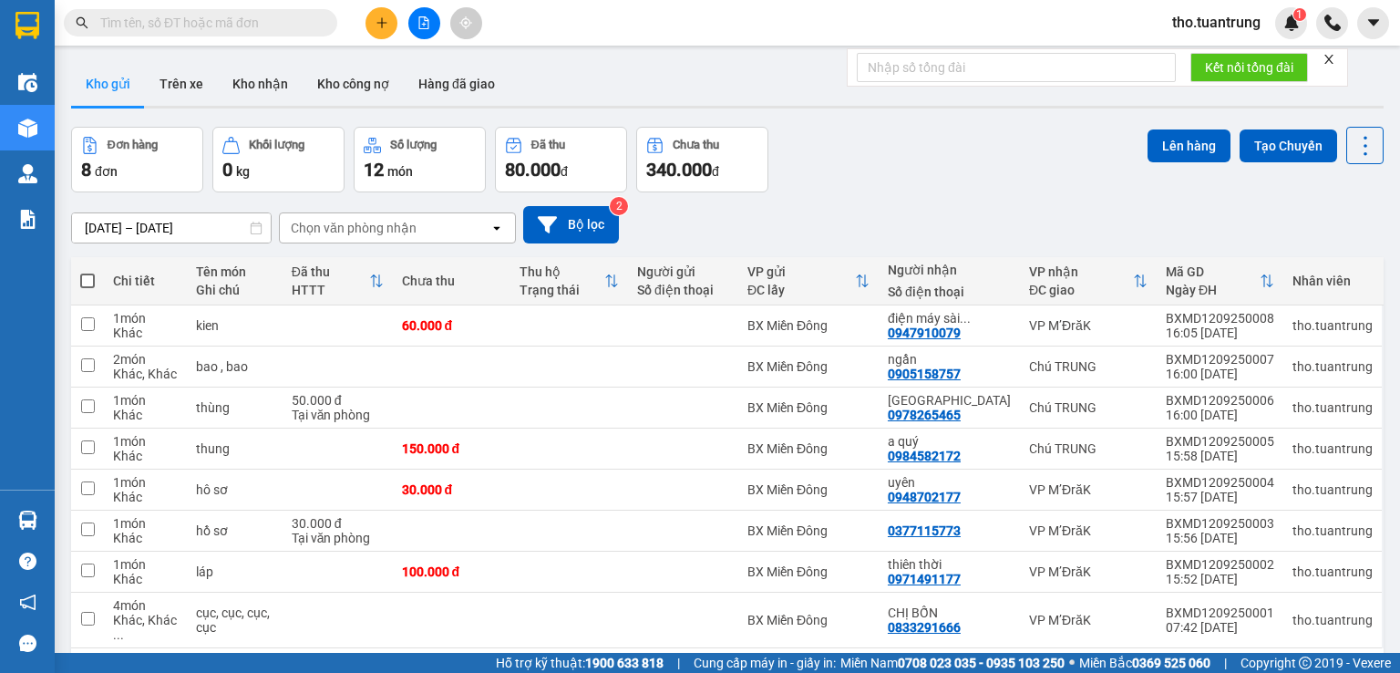
click at [376, 23] on icon "plus" at bounding box center [381, 22] width 10 height 1
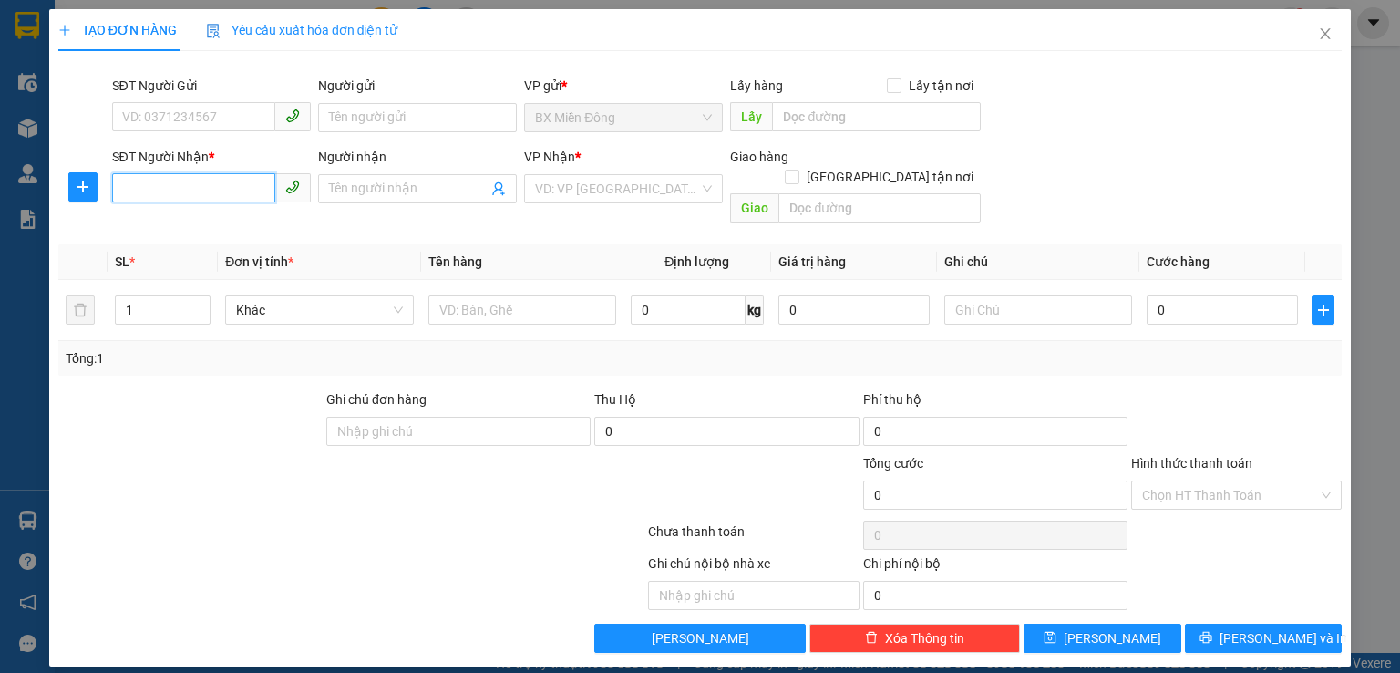
drag, startPoint x: 131, startPoint y: 191, endPoint x: 0, endPoint y: 243, distance: 141.2
click at [133, 191] on input "SĐT Người Nhận *" at bounding box center [193, 187] width 163 height 29
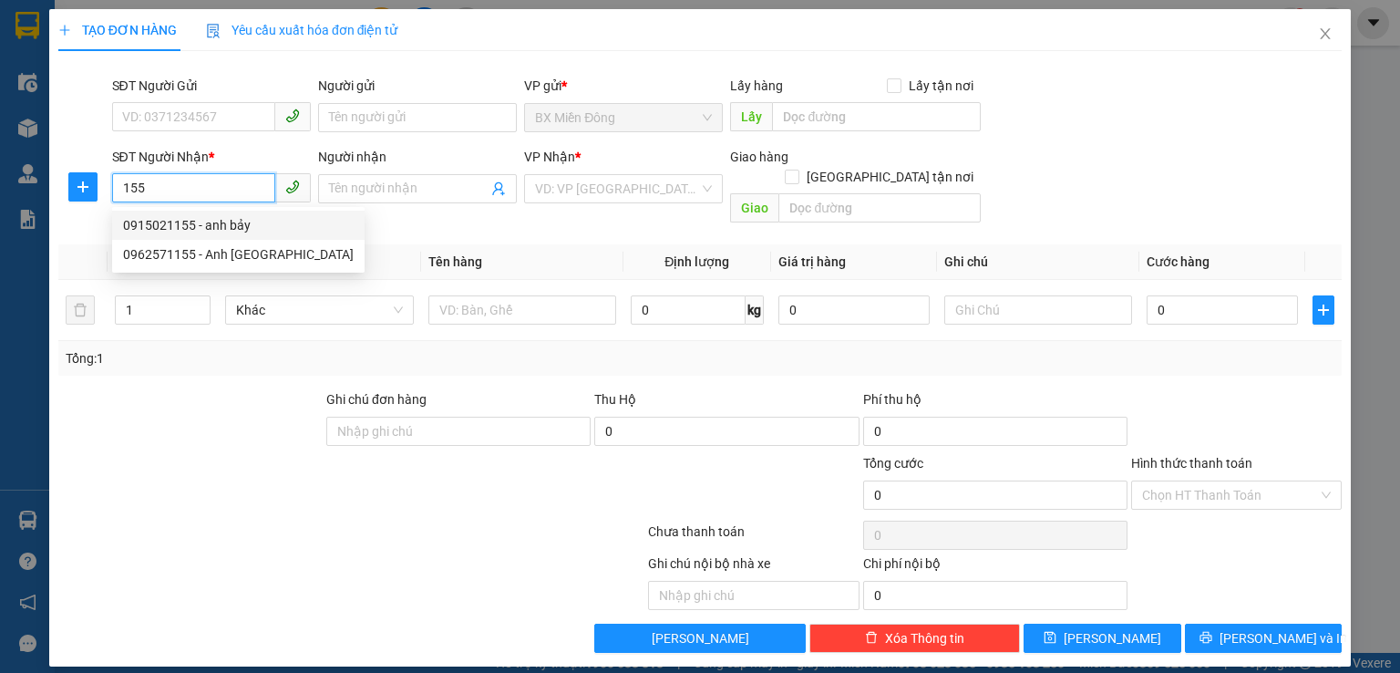
click at [235, 217] on div "0915021155 - anh bảy" at bounding box center [238, 225] width 231 height 20
type input "0915021155"
type input "anh bảy"
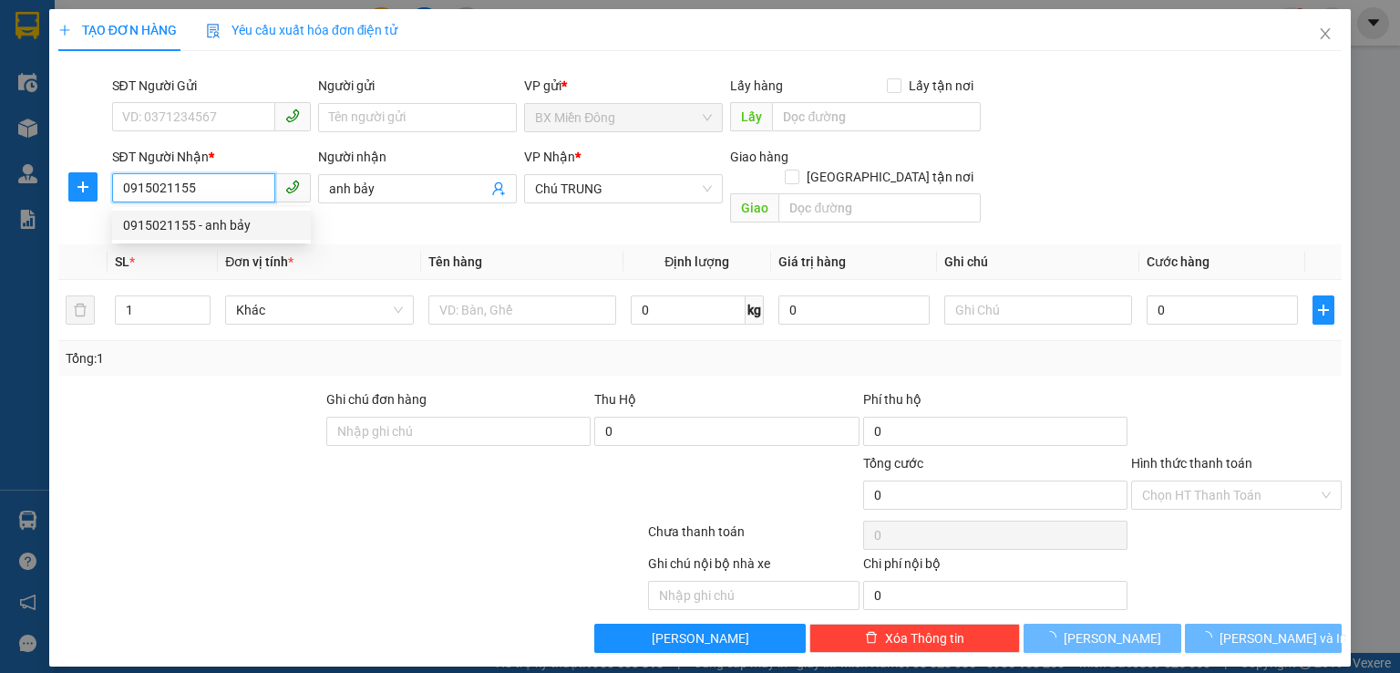
type input "120.000"
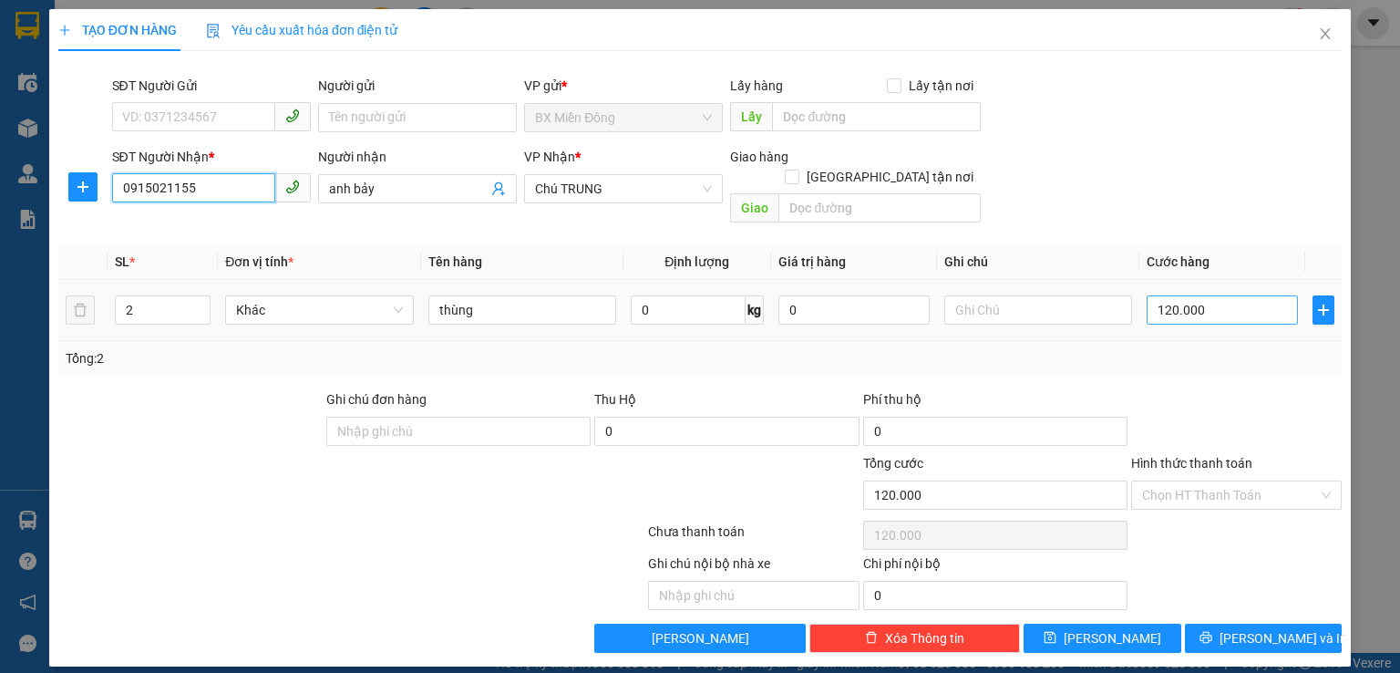
type input "0915021155"
click at [1228, 295] on input "120.000" at bounding box center [1222, 309] width 151 height 29
type input "1"
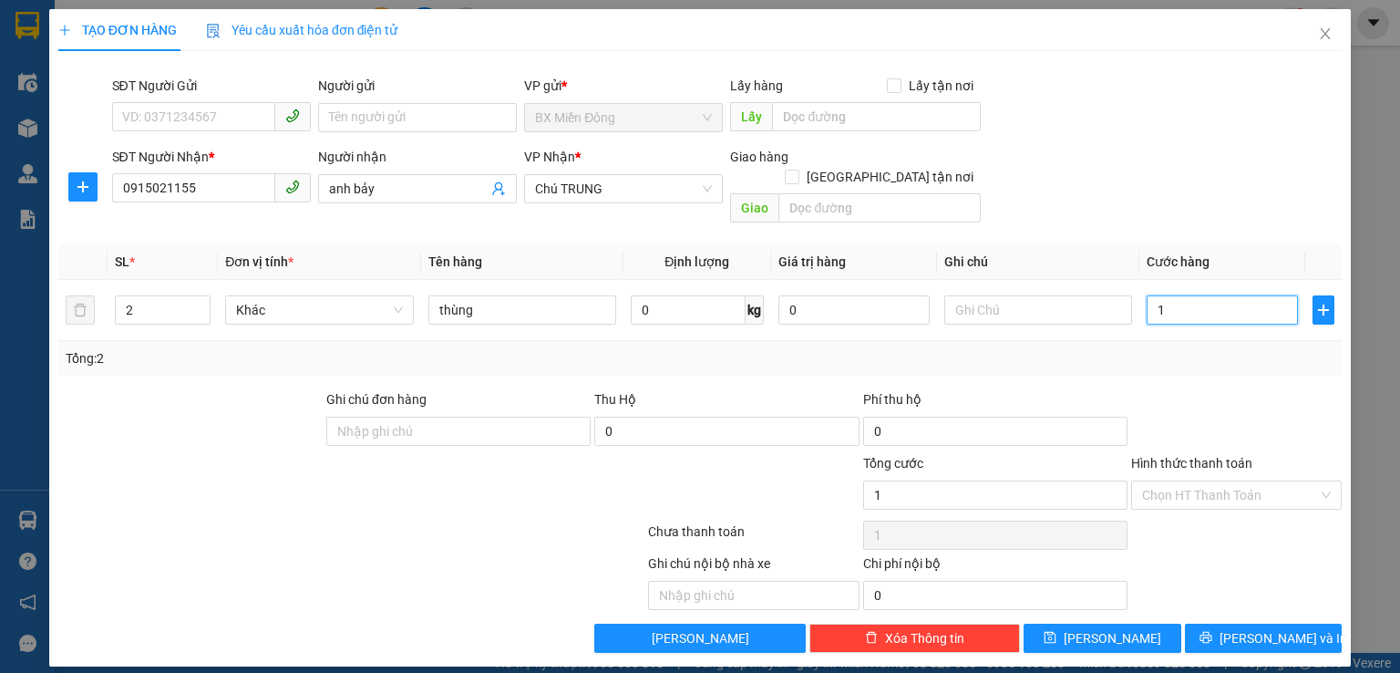
type input "14"
type input "140"
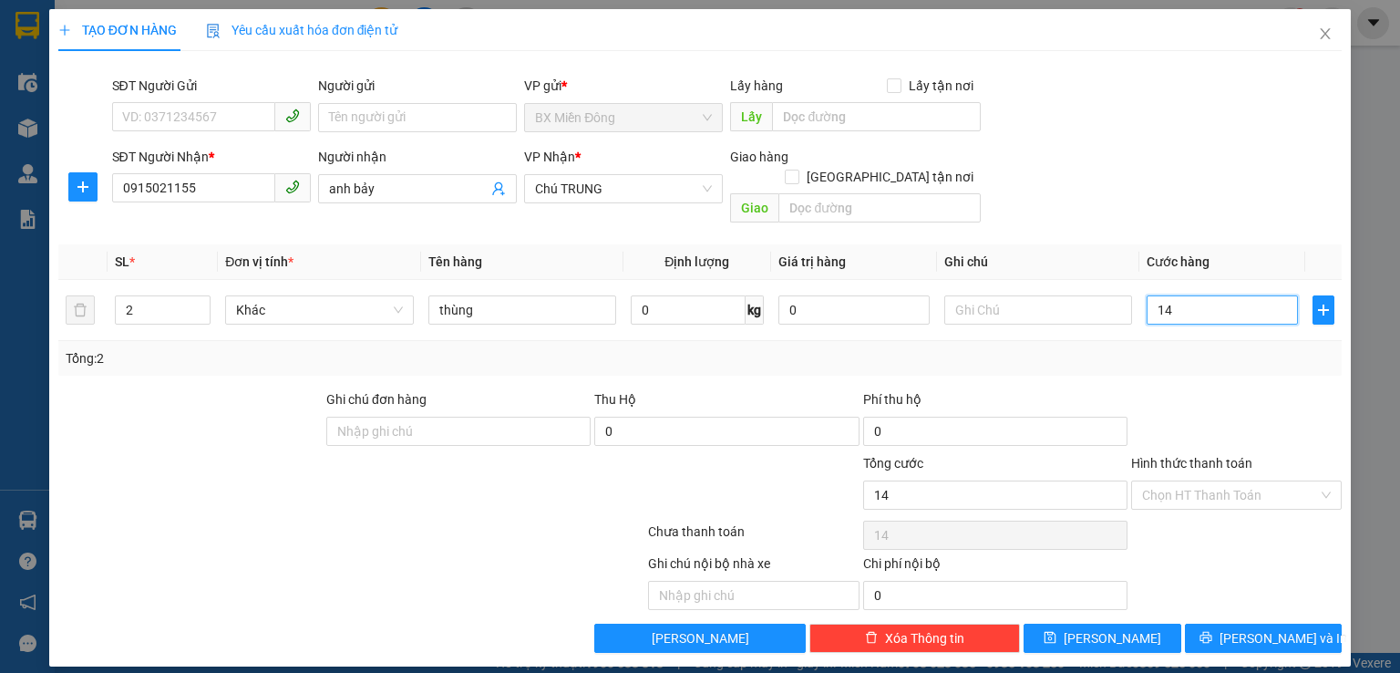
type input "140"
type input "1.400"
type input "14.000"
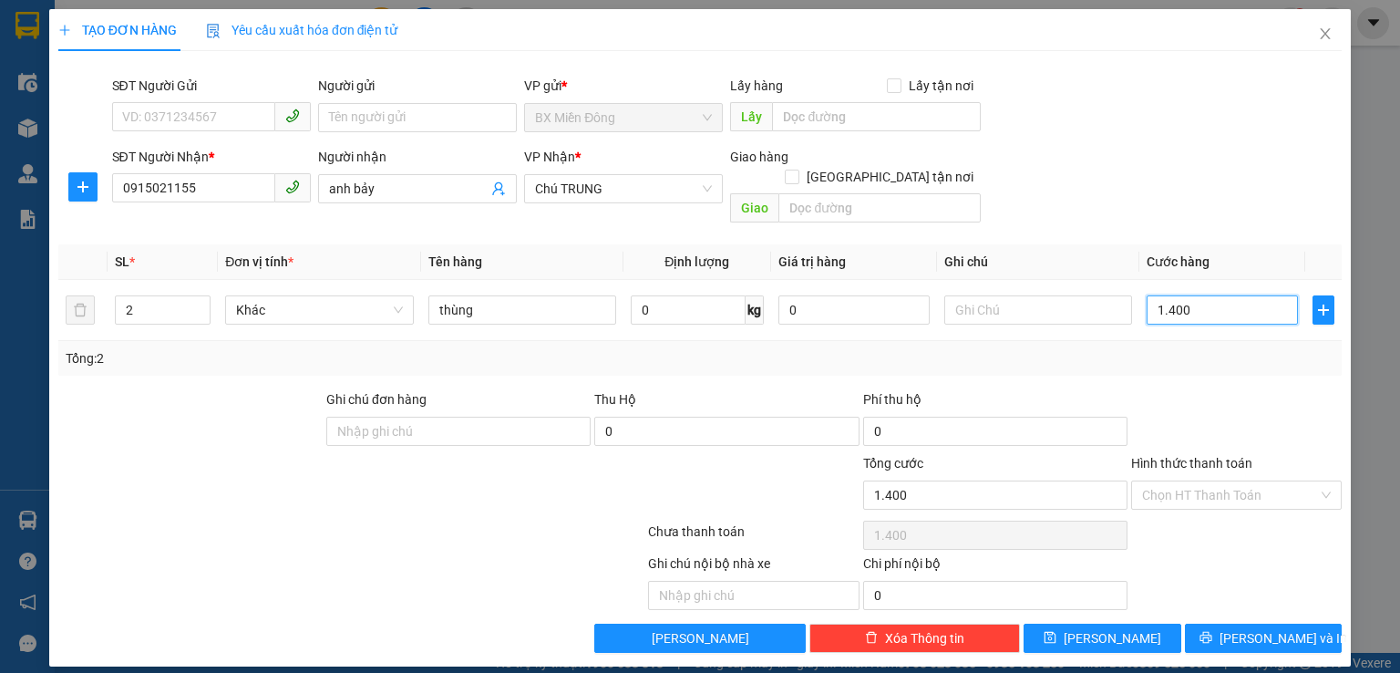
type input "14.000"
type input "140.000"
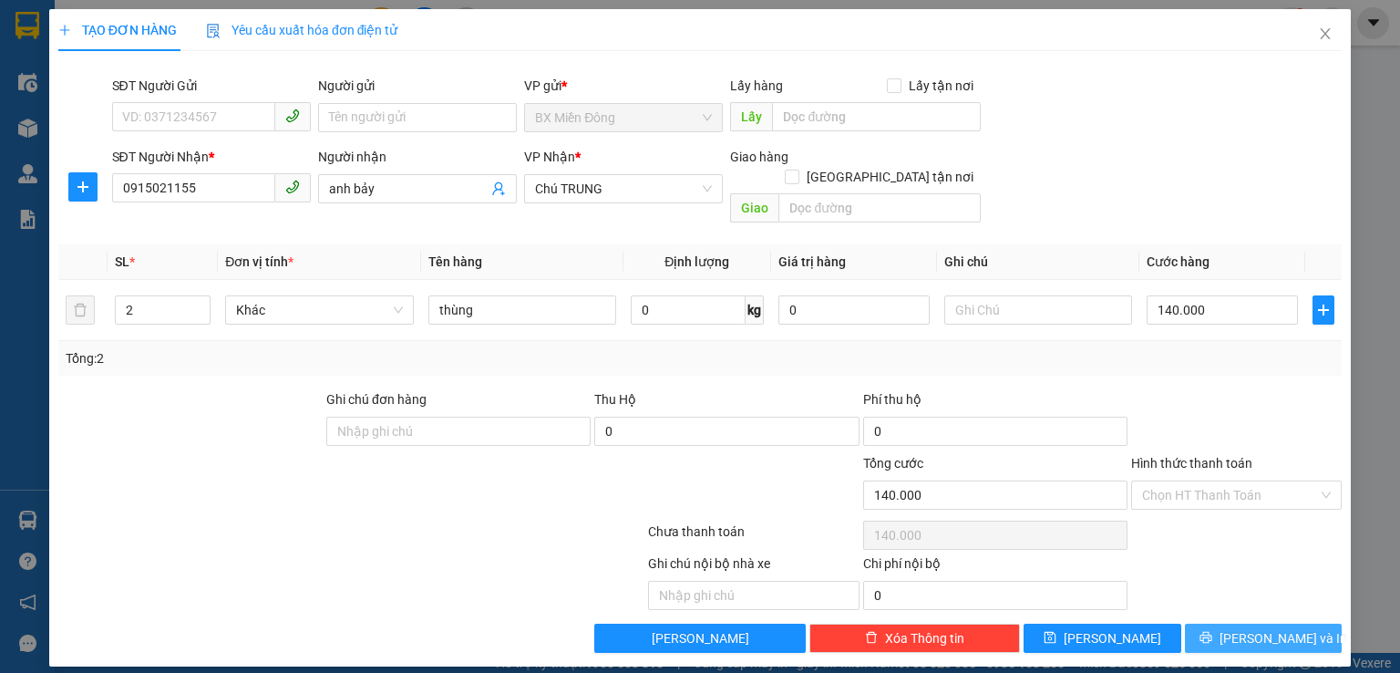
click at [1212, 631] on icon "printer" at bounding box center [1206, 637] width 13 height 13
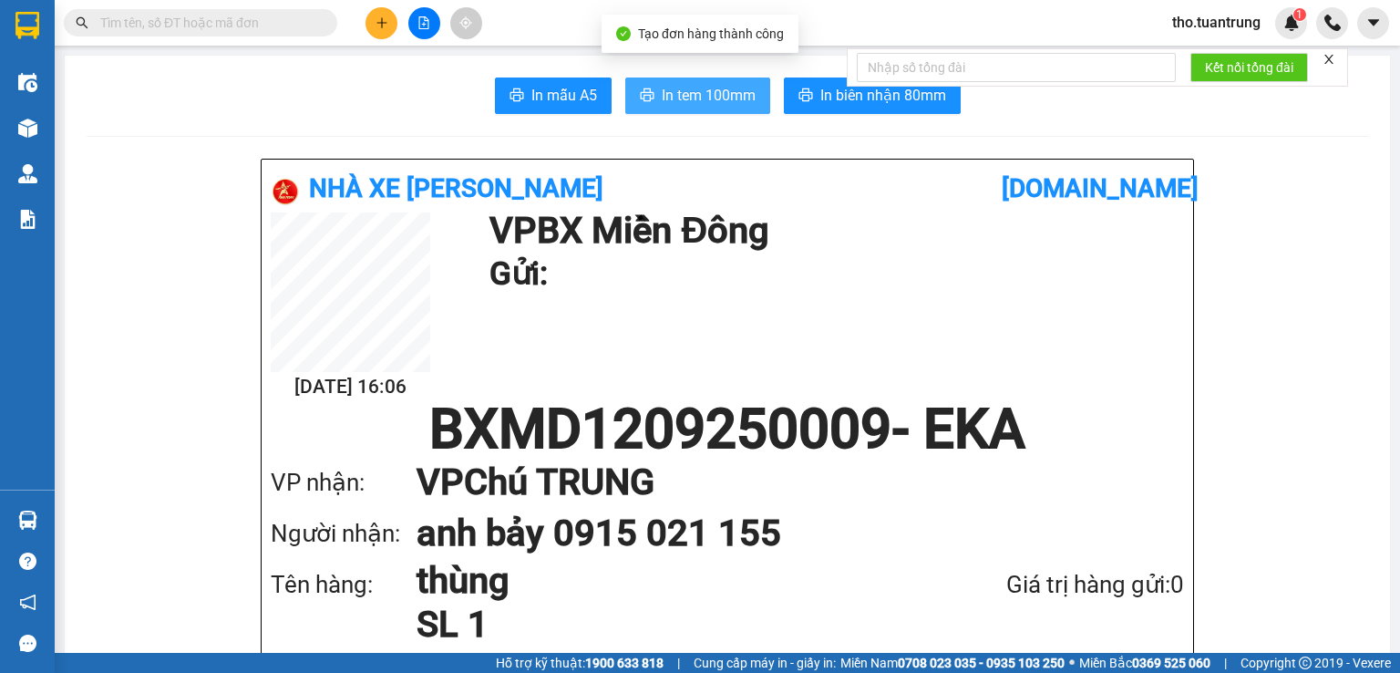
click at [722, 96] on span "In tem 100mm" at bounding box center [709, 95] width 94 height 23
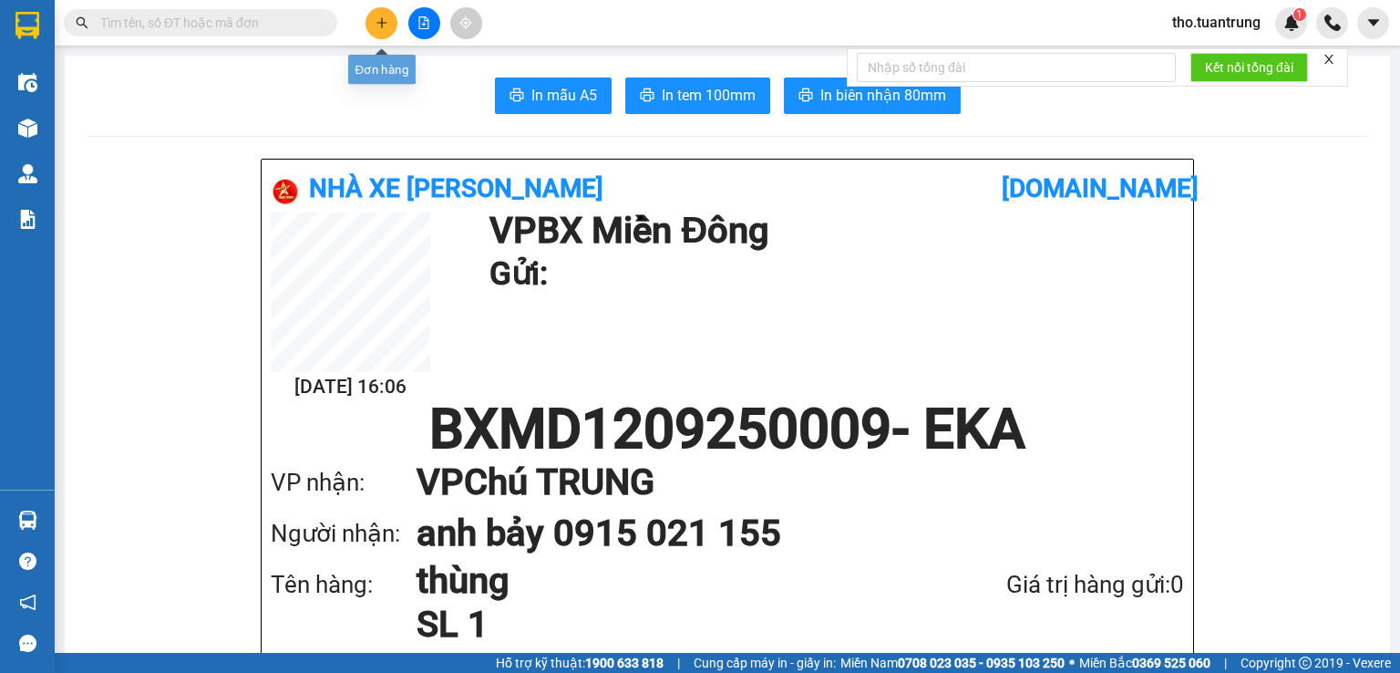
click at [386, 23] on icon "plus" at bounding box center [382, 22] width 13 height 13
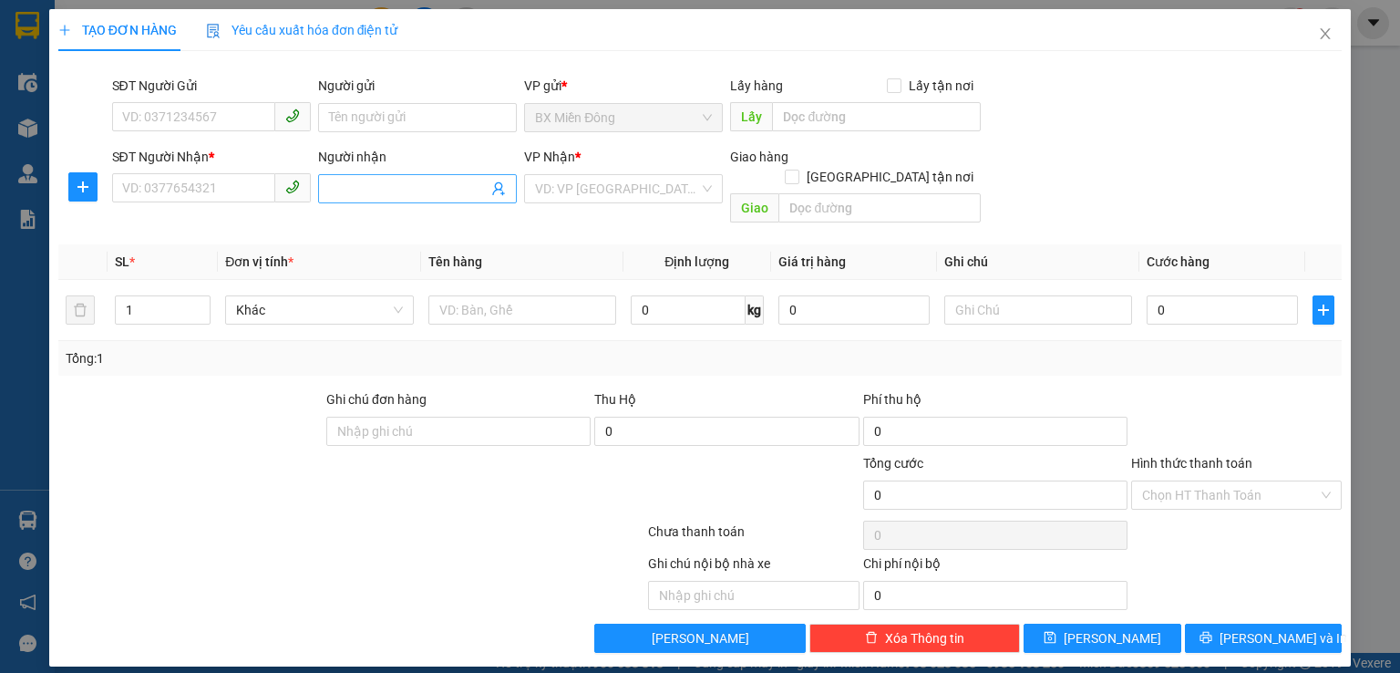
click at [403, 190] on input "Người nhận" at bounding box center [408, 189] width 159 height 20
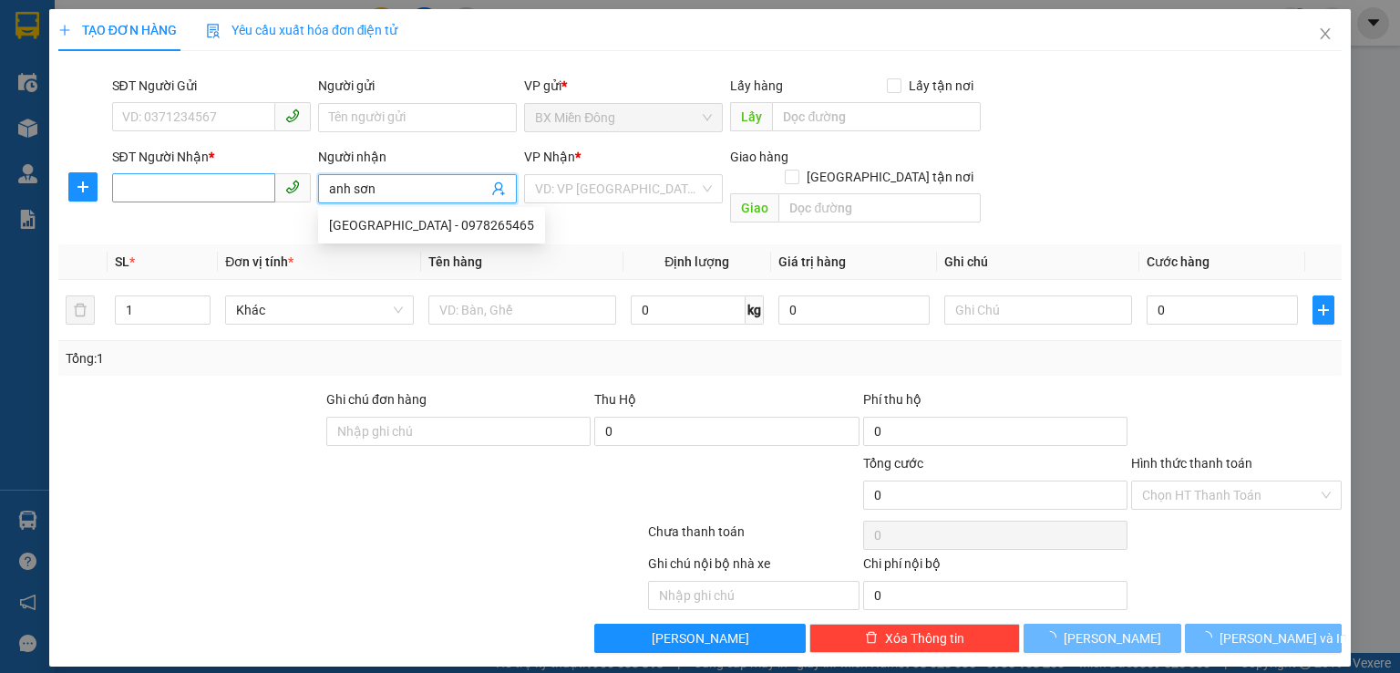
type input "anh sơn"
click at [211, 190] on input "SĐT Người Nhận *" at bounding box center [193, 187] width 163 height 29
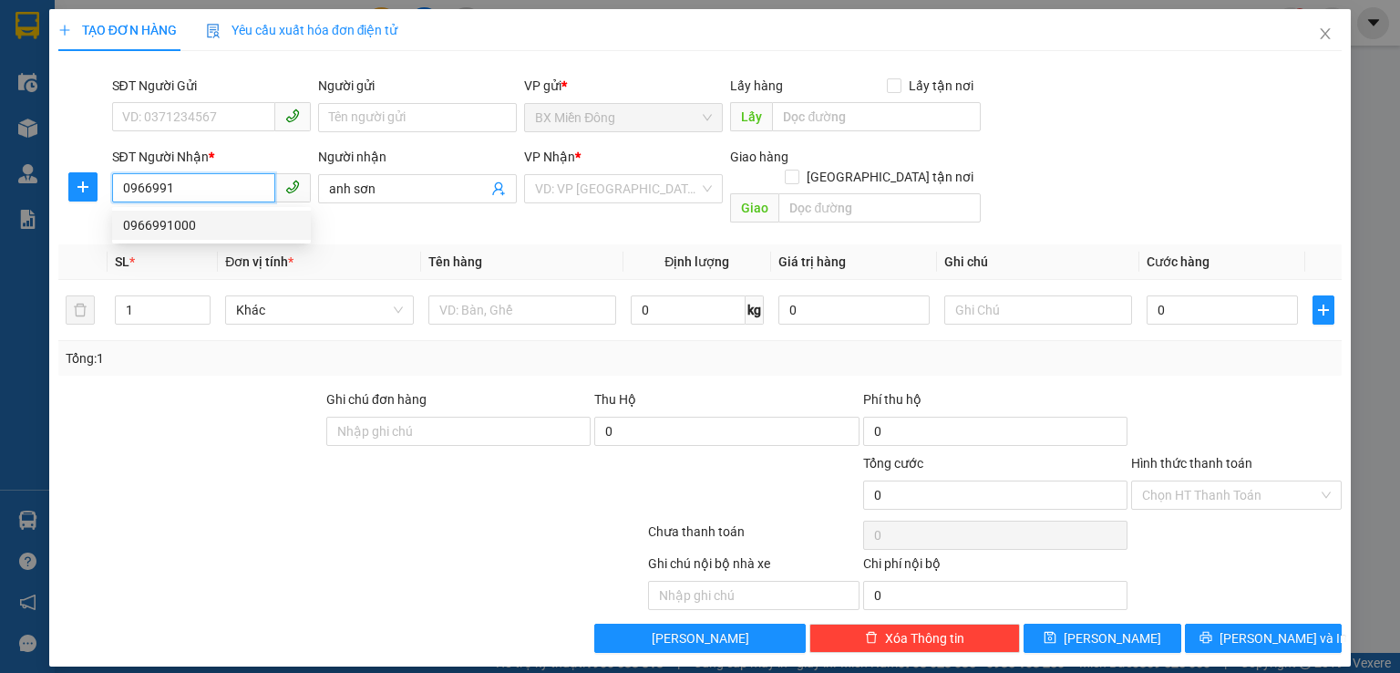
click at [204, 219] on div "0966991000" at bounding box center [211, 225] width 177 height 20
type input "0966991000"
type input "km62"
type input "100.000"
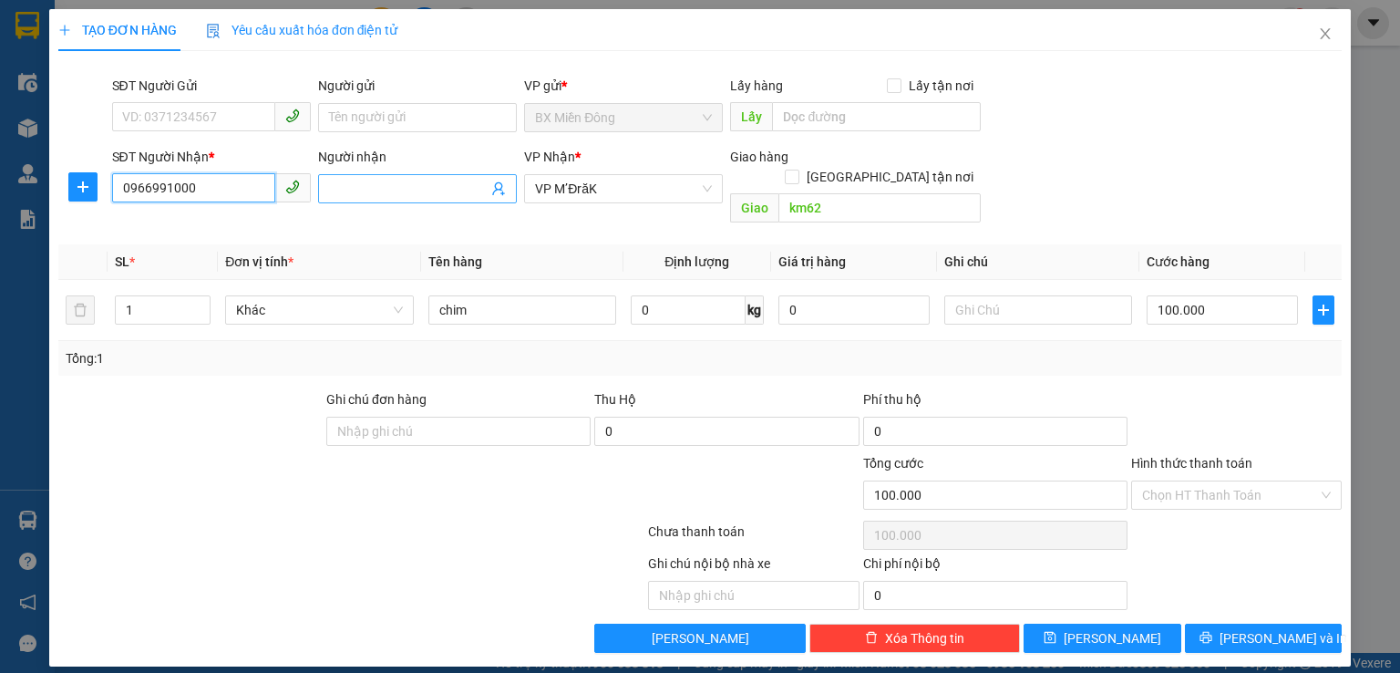
type input "0966991000"
click at [368, 191] on input "Người nhận" at bounding box center [408, 189] width 159 height 20
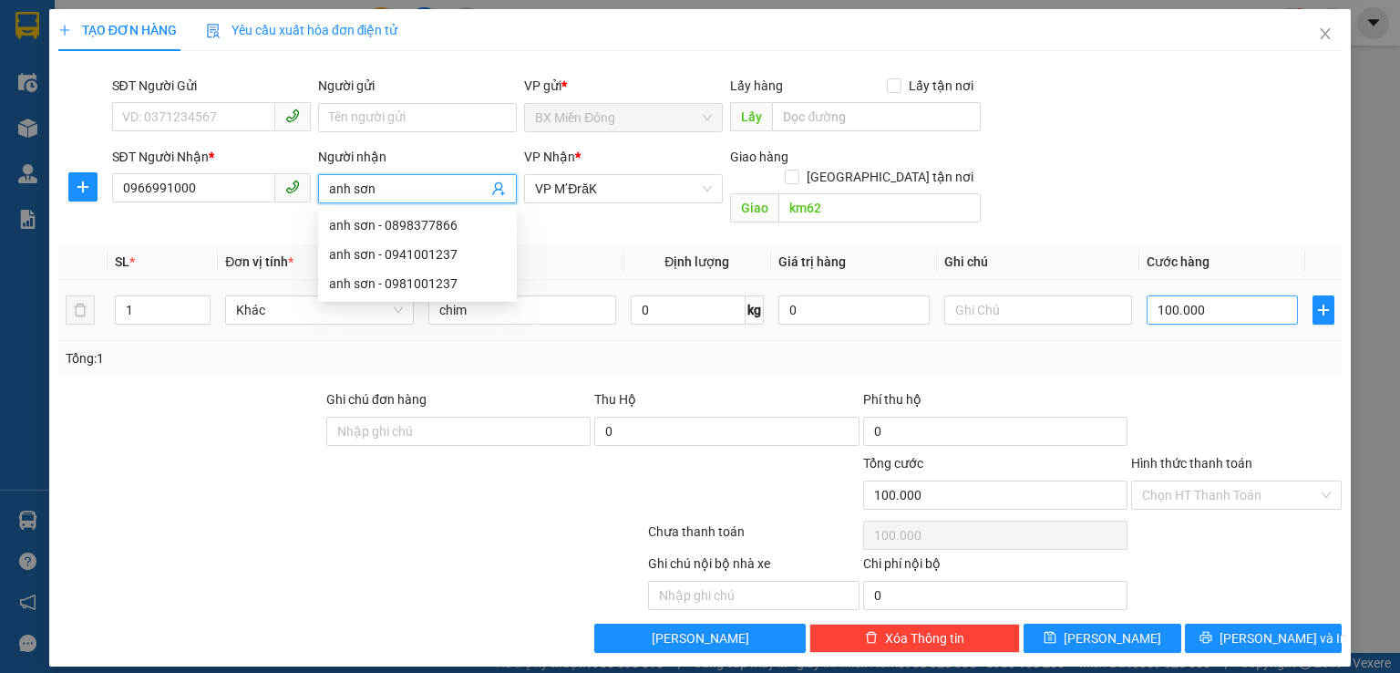
type input "anh sơn"
click at [1237, 295] on input "100.000" at bounding box center [1222, 309] width 151 height 29
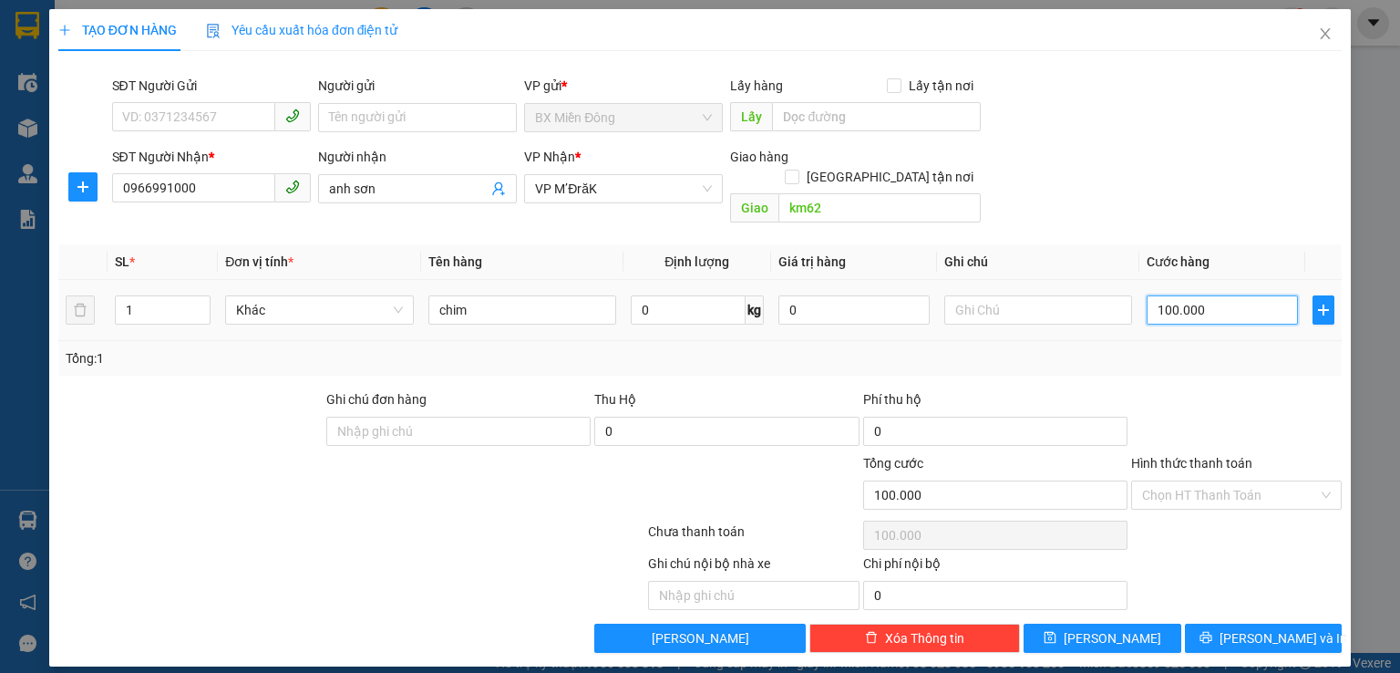
type input "6"
type input "60"
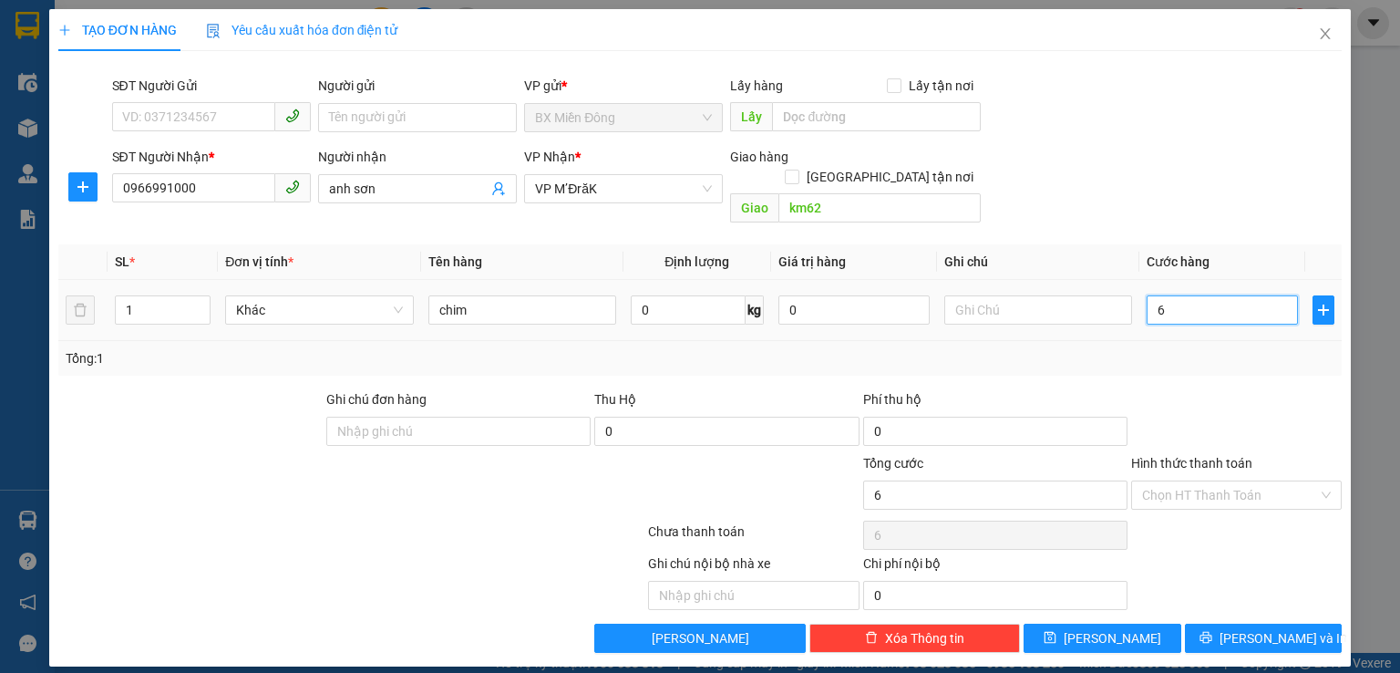
type input "60"
type input "600"
type input "6.000"
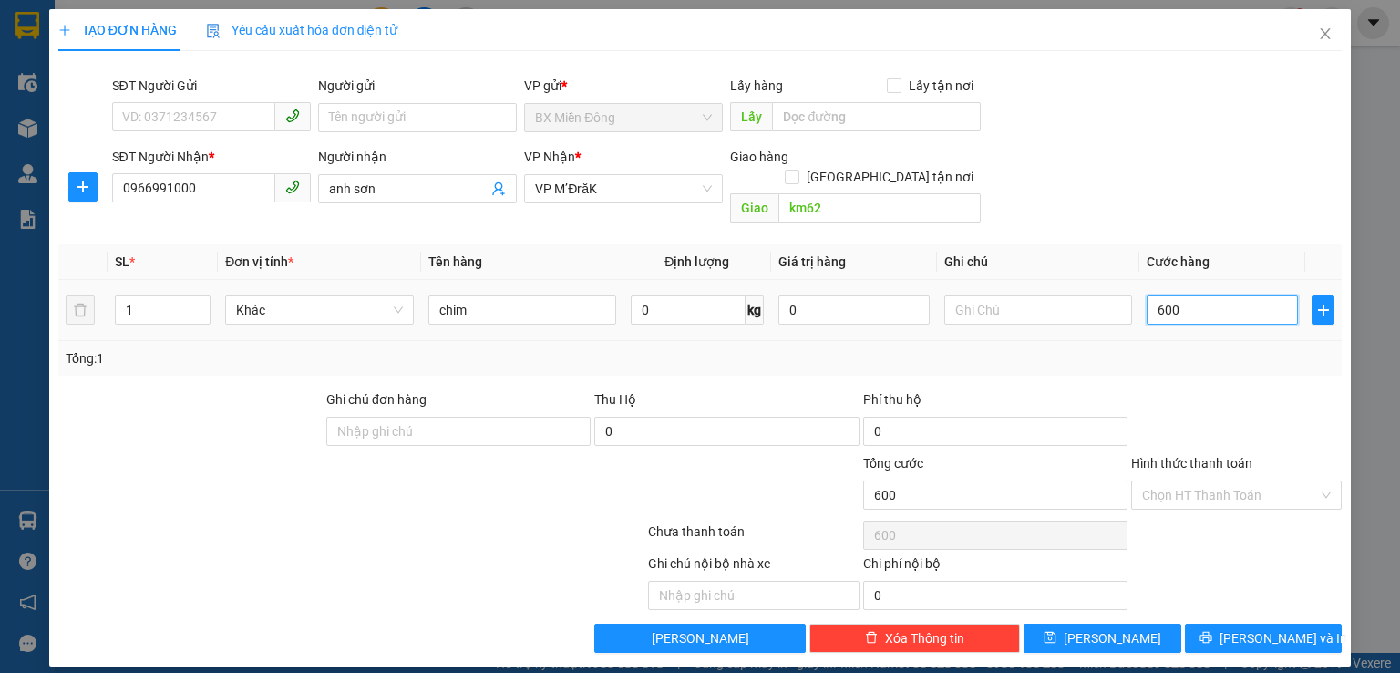
type input "6.000"
type input "60.000"
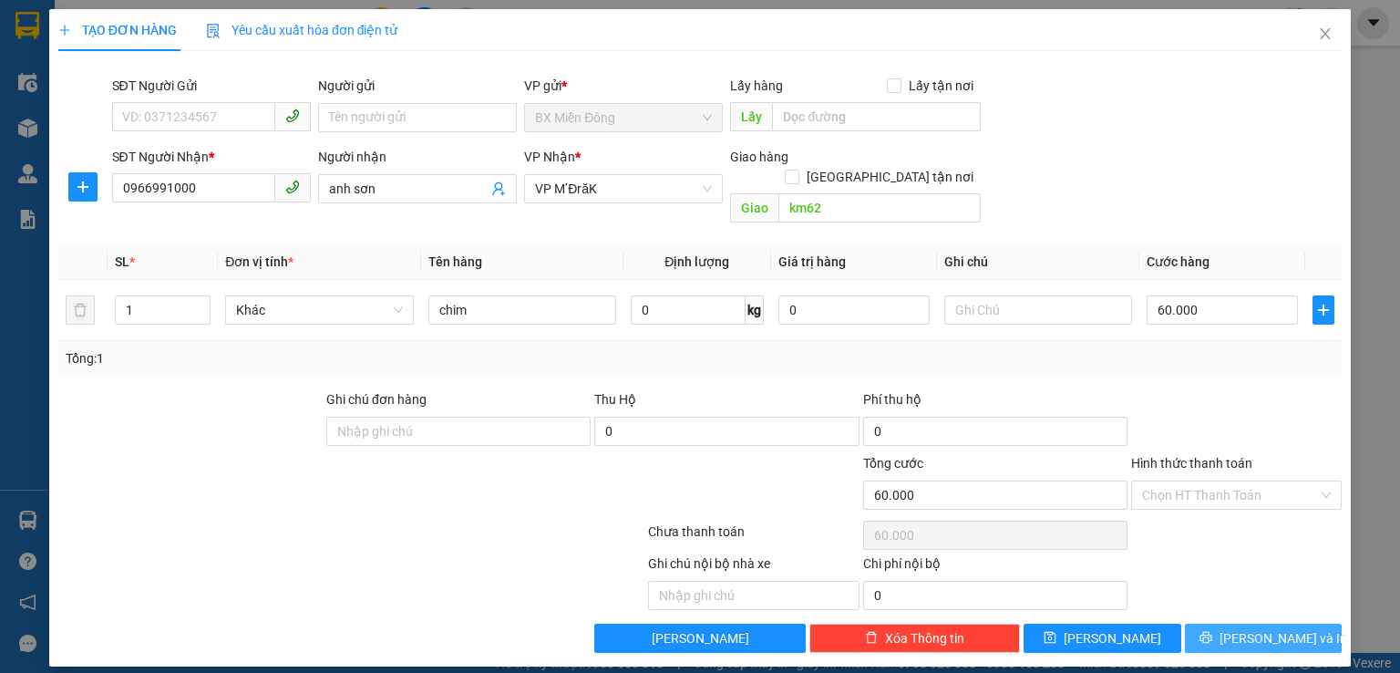
click at [1261, 623] on button "[PERSON_NAME] và In" at bounding box center [1264, 637] width 158 height 29
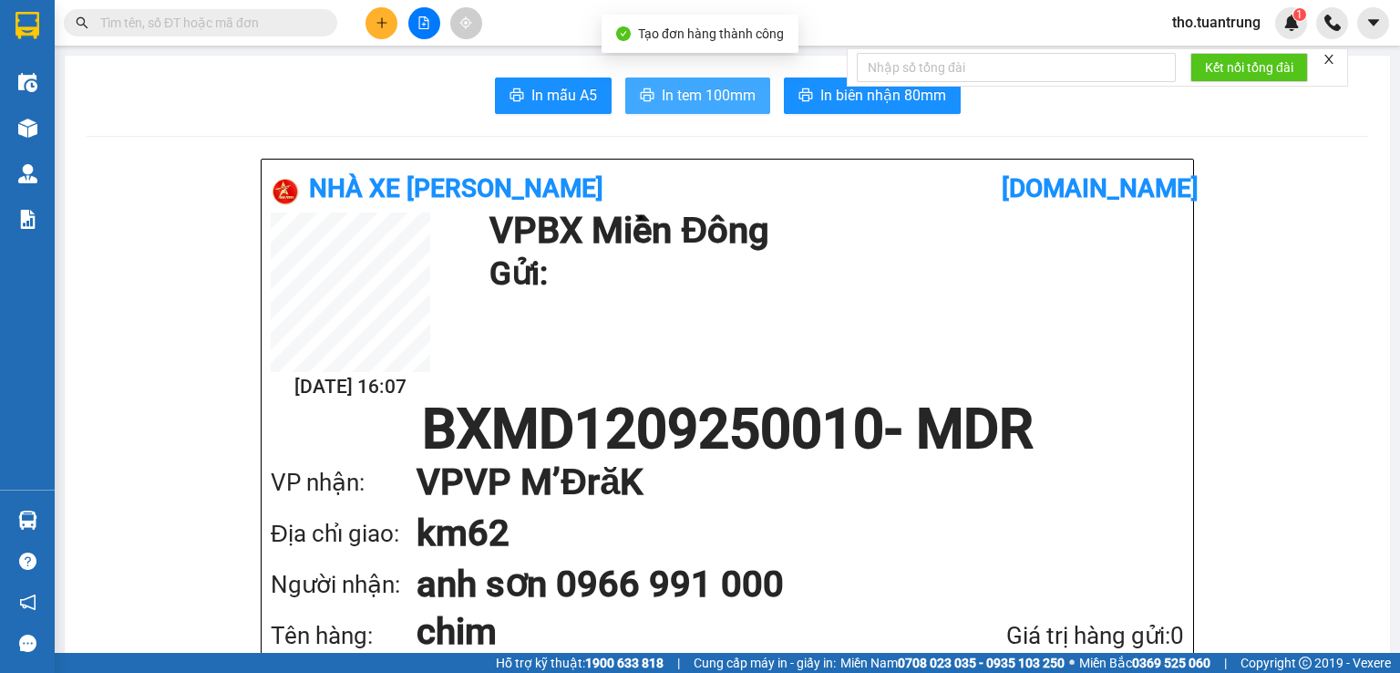
click at [707, 86] on span "In tem 100mm" at bounding box center [709, 95] width 94 height 23
click at [384, 28] on icon "plus" at bounding box center [382, 22] width 13 height 13
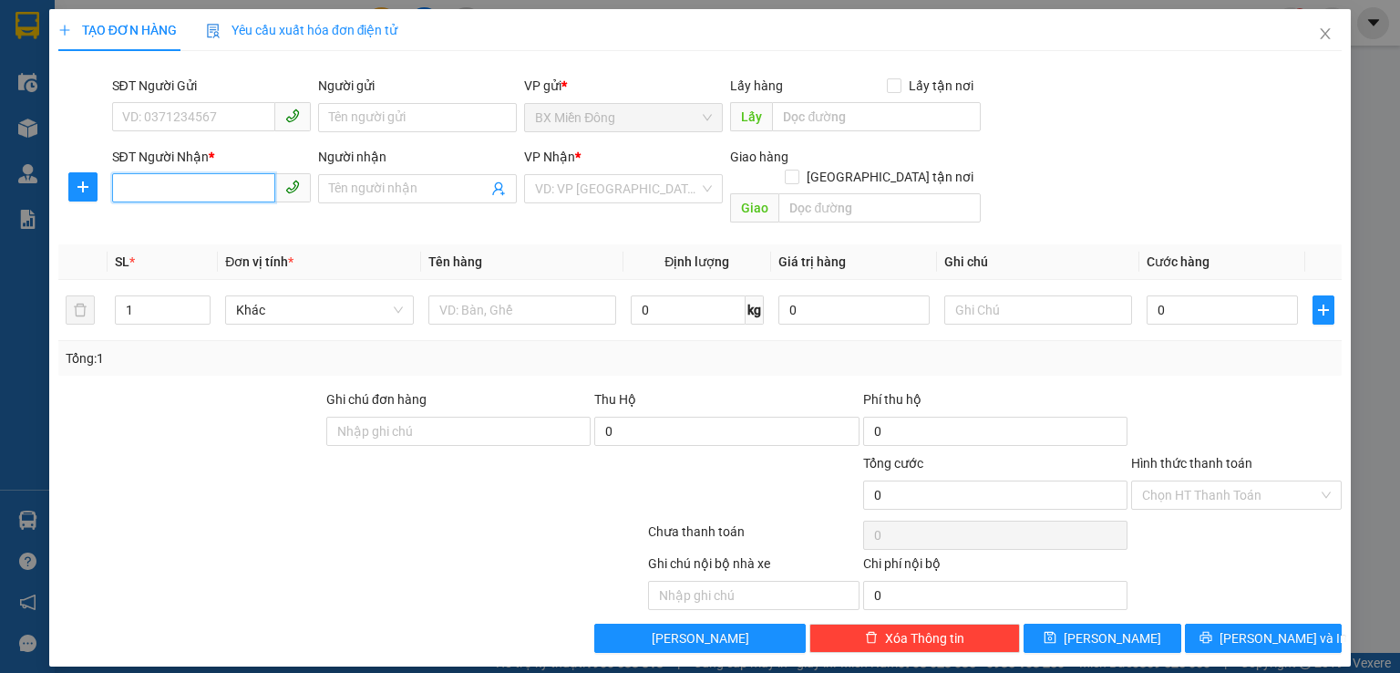
click at [250, 194] on input "SĐT Người Nhận *" at bounding box center [193, 187] width 163 height 29
click at [209, 224] on div "0962494718 - [PERSON_NAME]" at bounding box center [213, 225] width 180 height 20
type input "0962494718"
type input "[PERSON_NAME]"
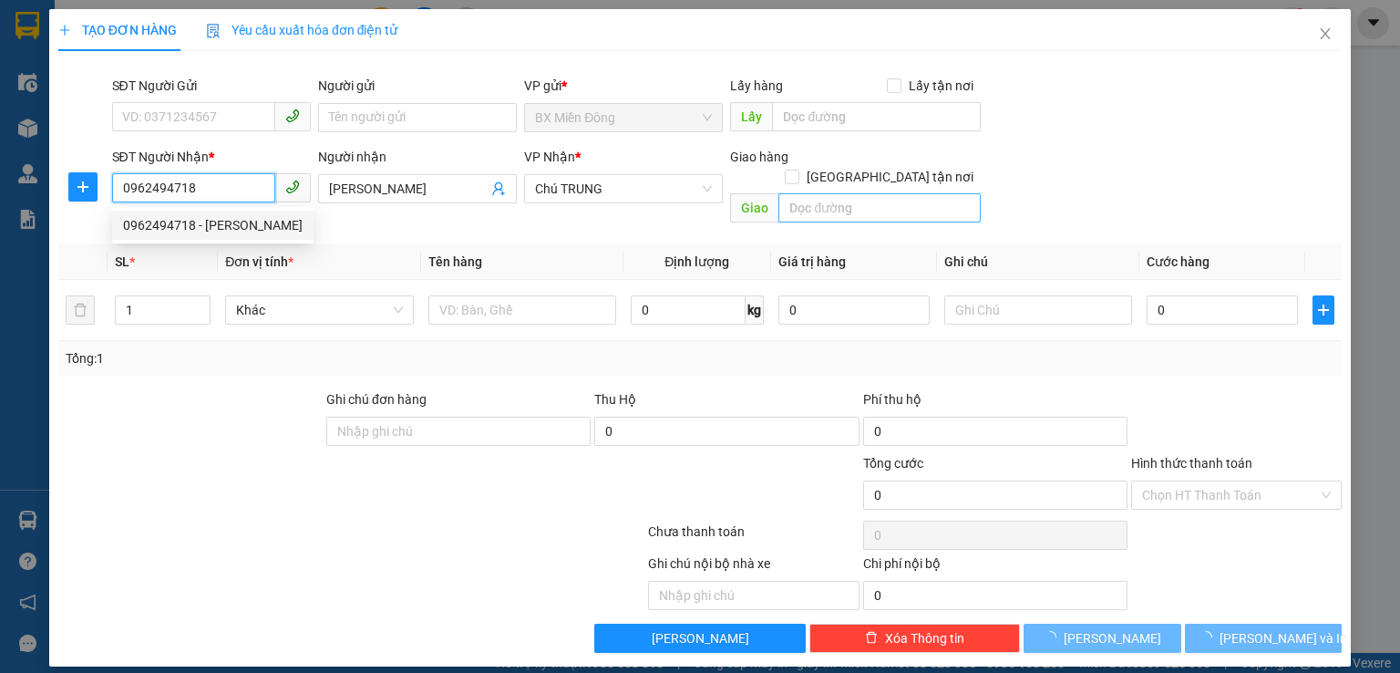
type input "300.000"
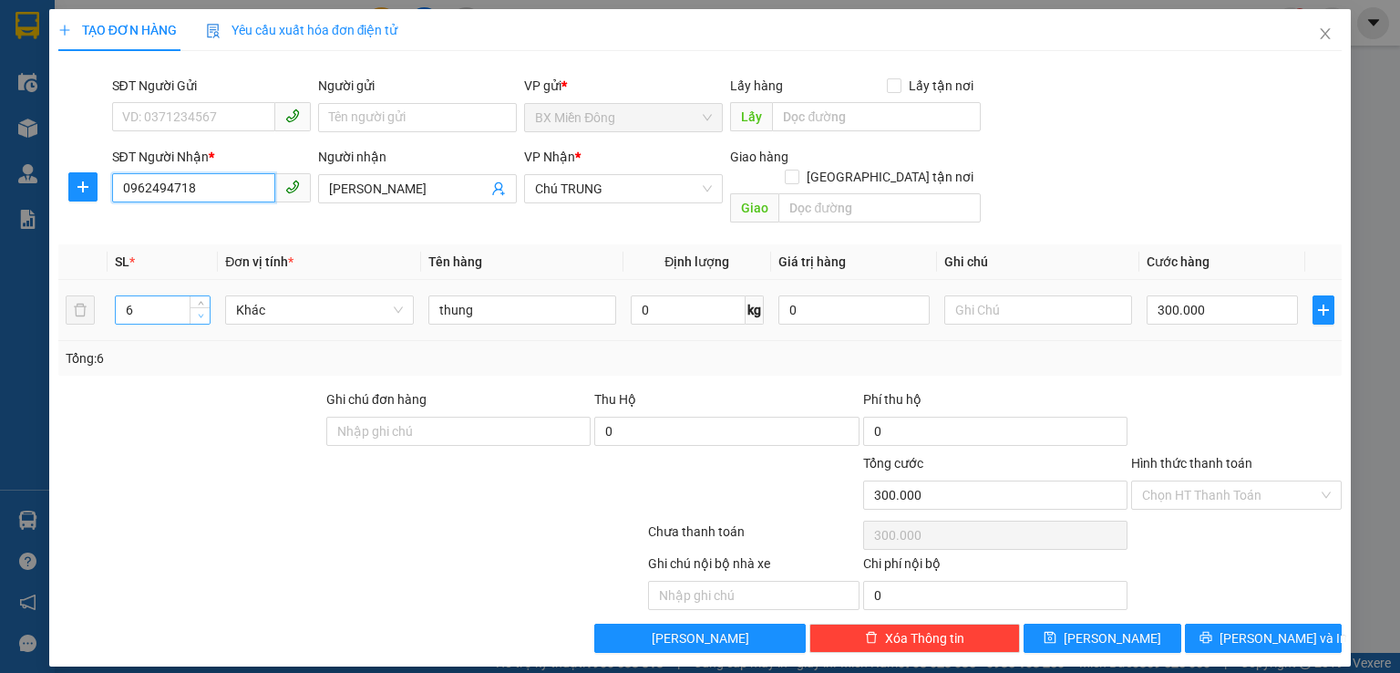
type input "0962494718"
click at [200, 311] on span "down" at bounding box center [200, 316] width 11 height 11
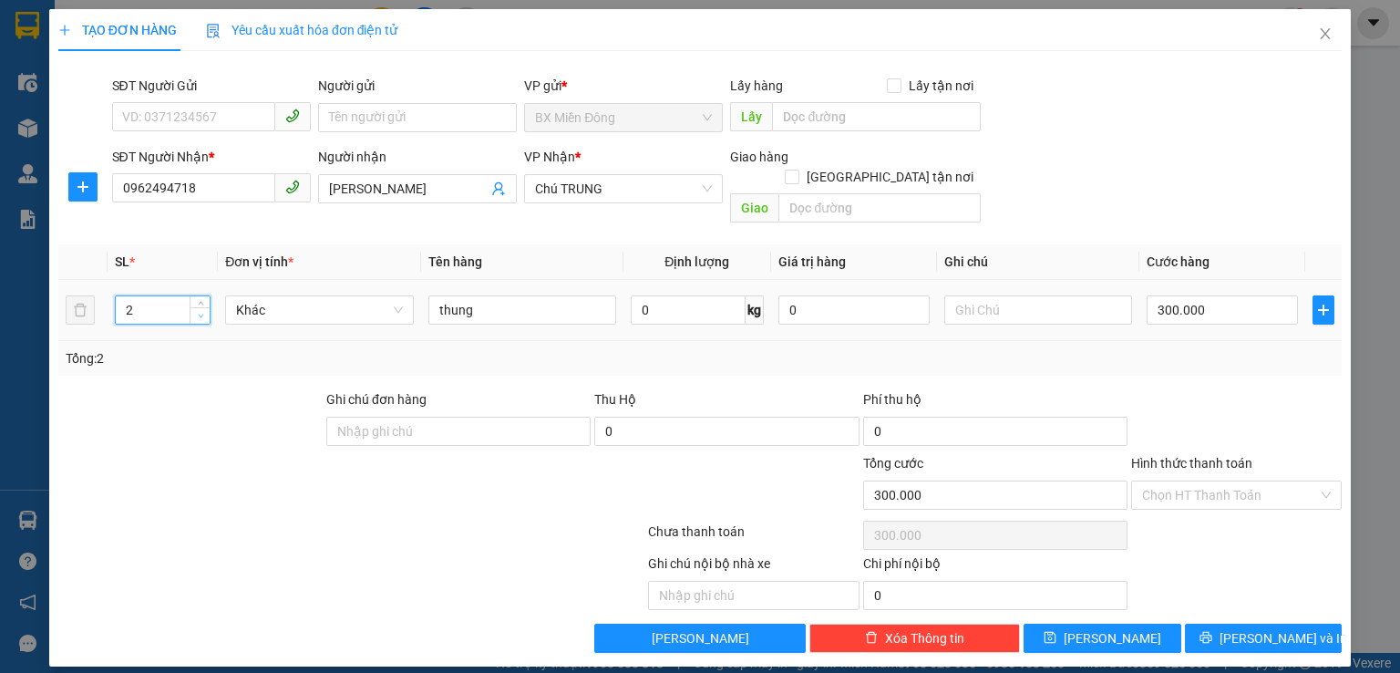
type input "1"
click at [200, 311] on span "down" at bounding box center [200, 316] width 11 height 11
click at [1210, 295] on input "300.000" at bounding box center [1222, 309] width 151 height 29
type input "5"
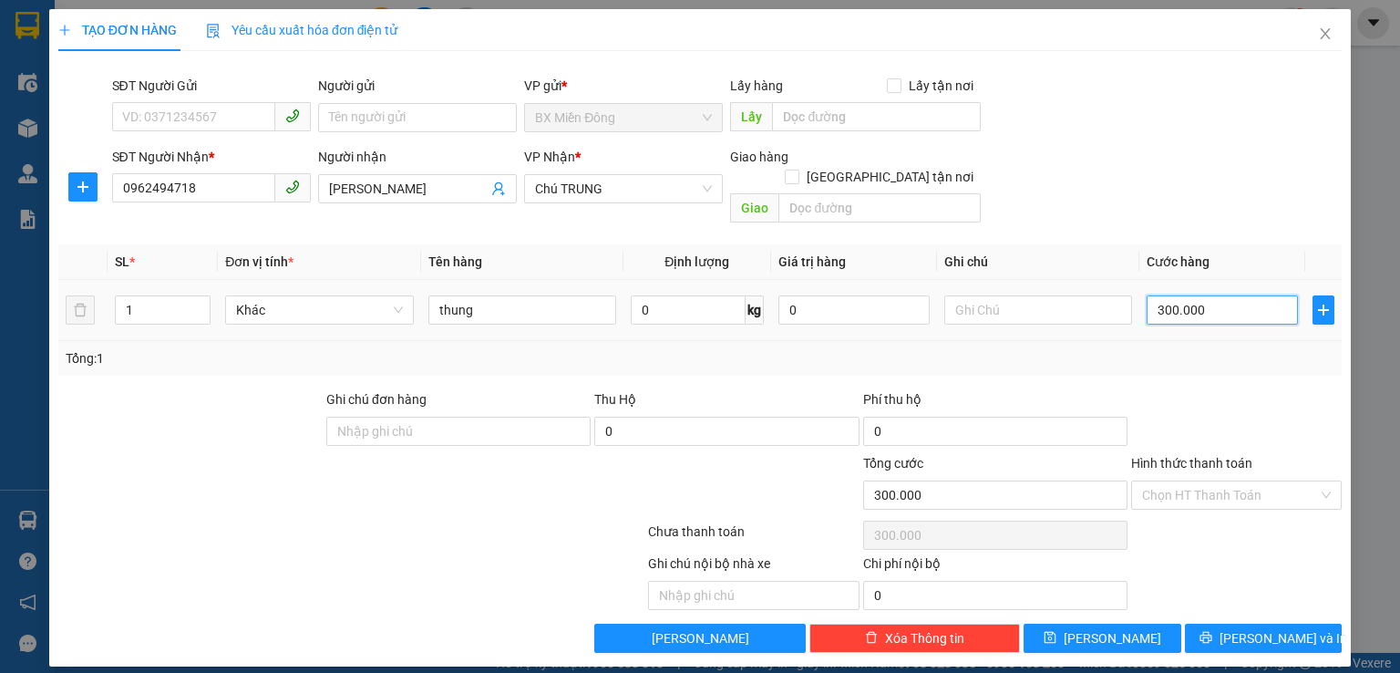
type input "5"
type input "50"
type input "500"
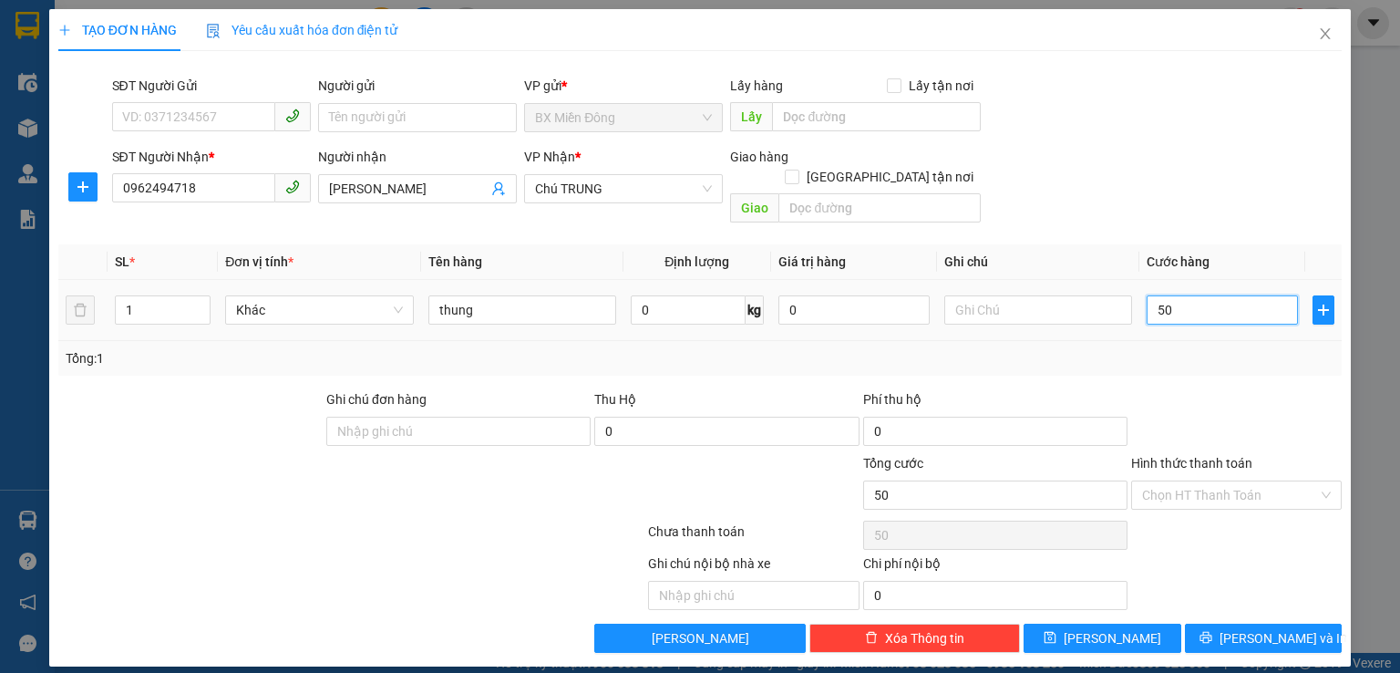
type input "500"
type input "5.000"
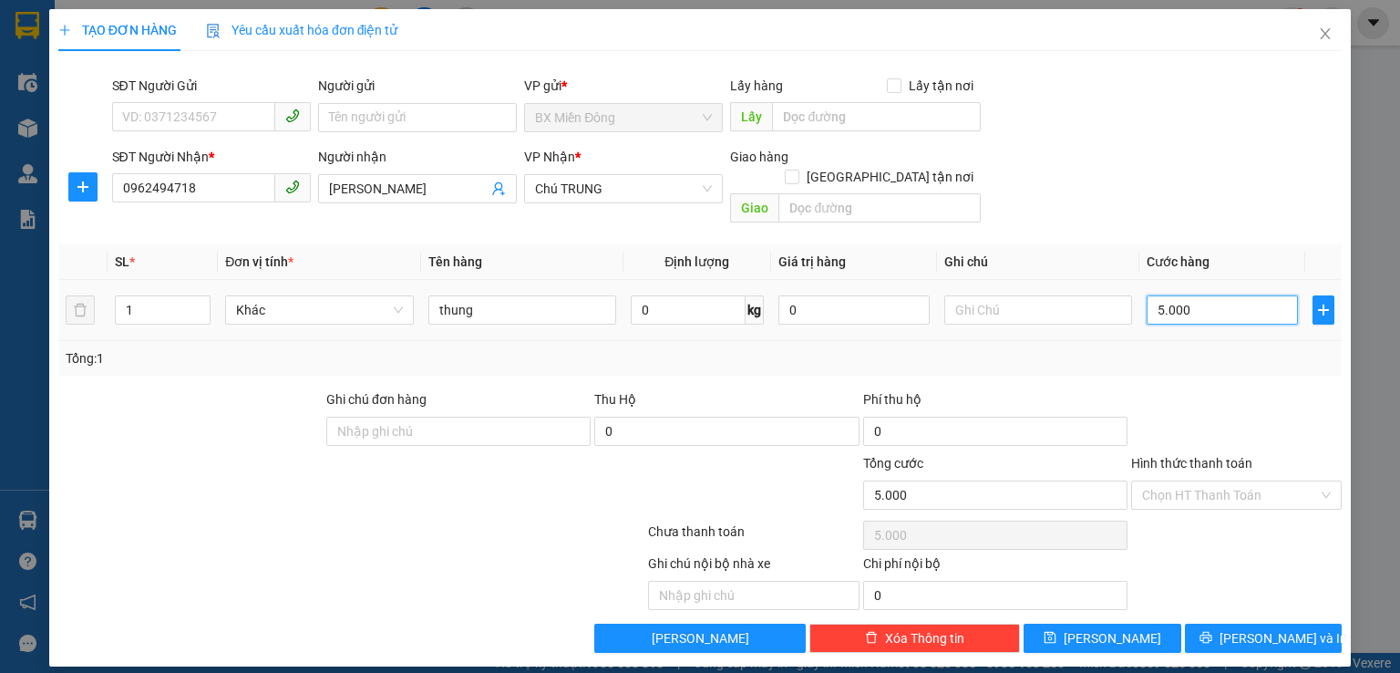
type input "50.000"
click at [1259, 628] on span "[PERSON_NAME] và In" at bounding box center [1284, 638] width 128 height 20
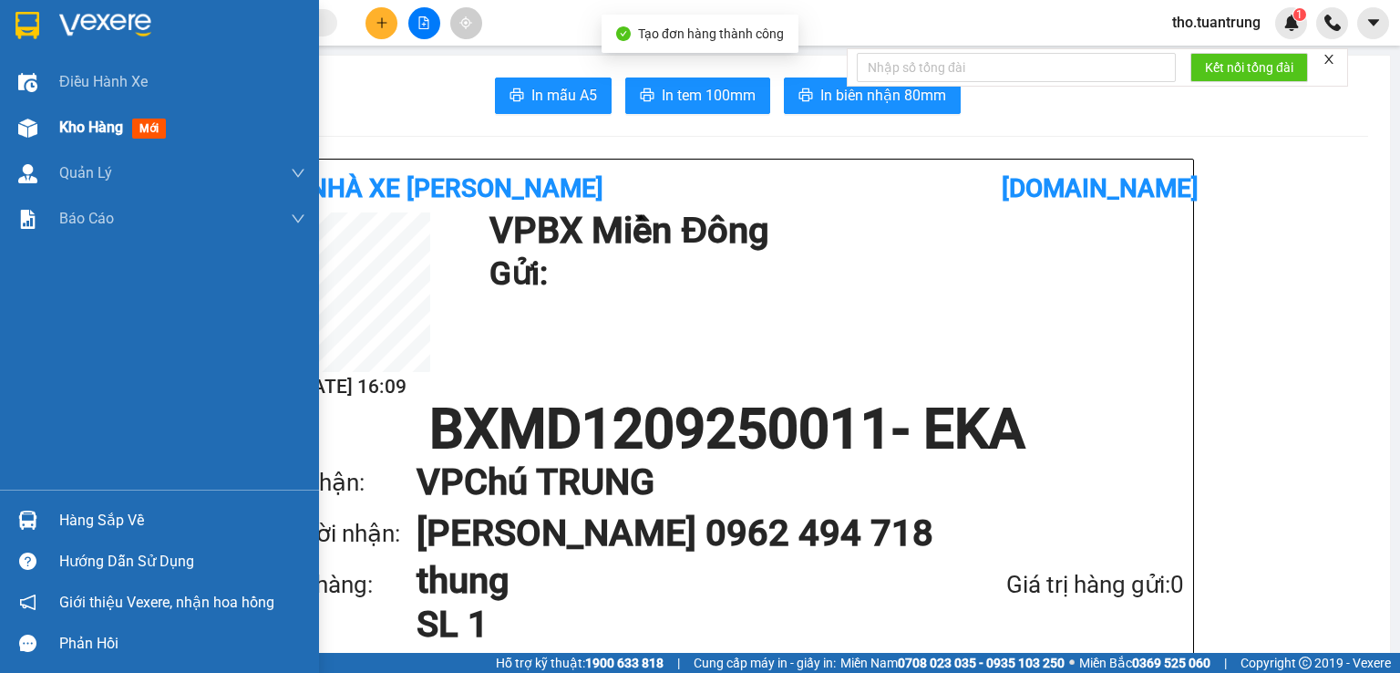
click at [34, 131] on img at bounding box center [27, 127] width 19 height 19
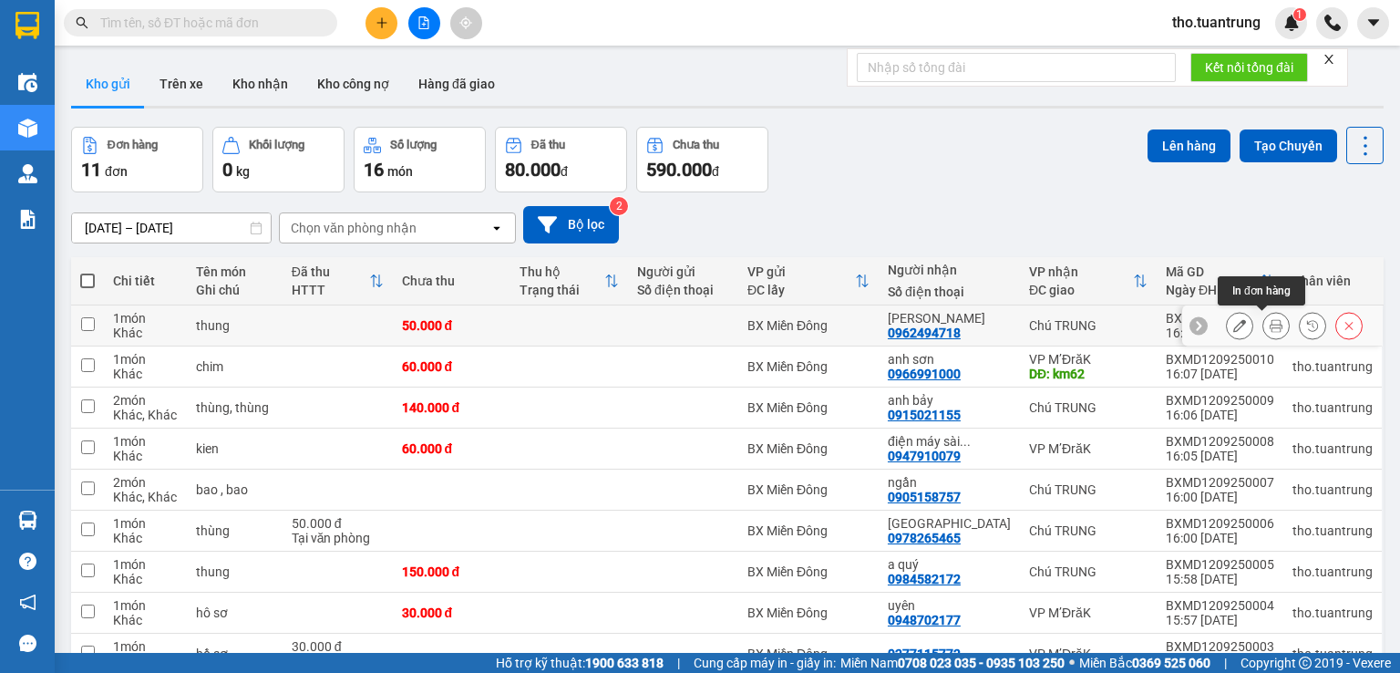
click at [1270, 322] on icon at bounding box center [1276, 325] width 13 height 13
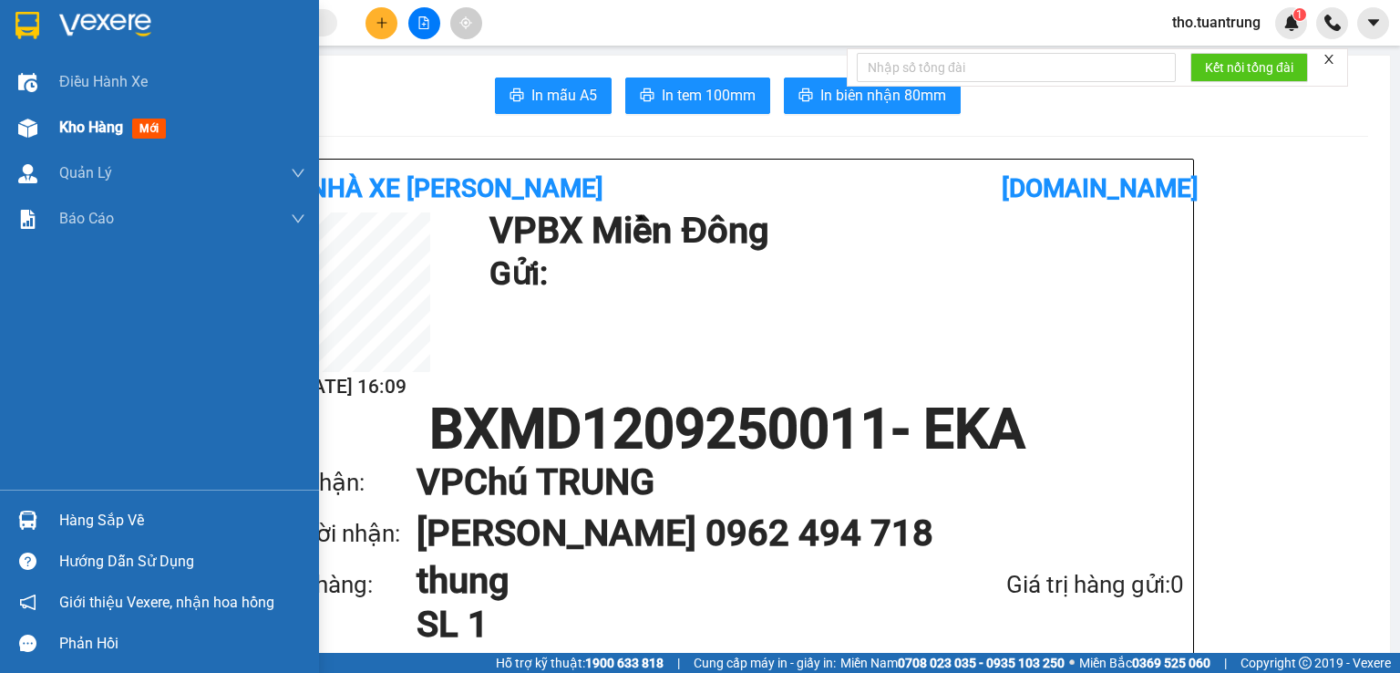
click at [36, 125] on img at bounding box center [27, 127] width 19 height 19
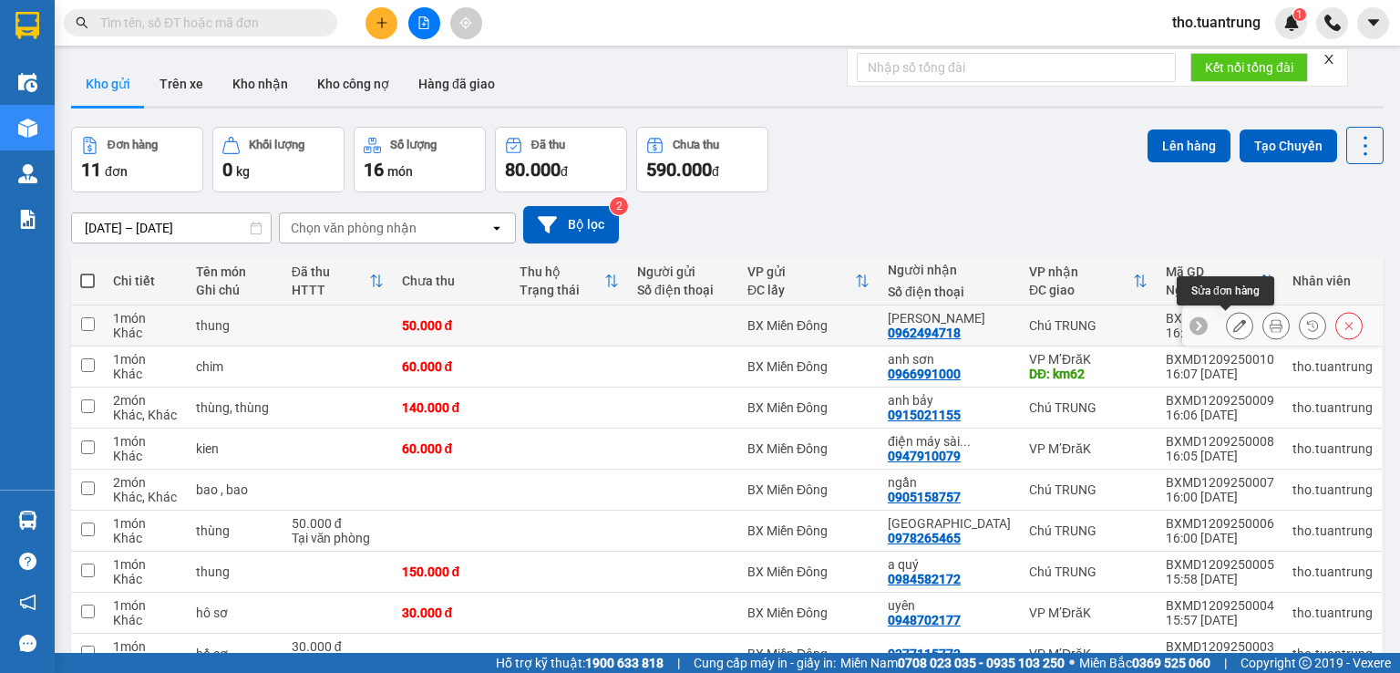
click at [1234, 323] on button at bounding box center [1240, 326] width 26 height 32
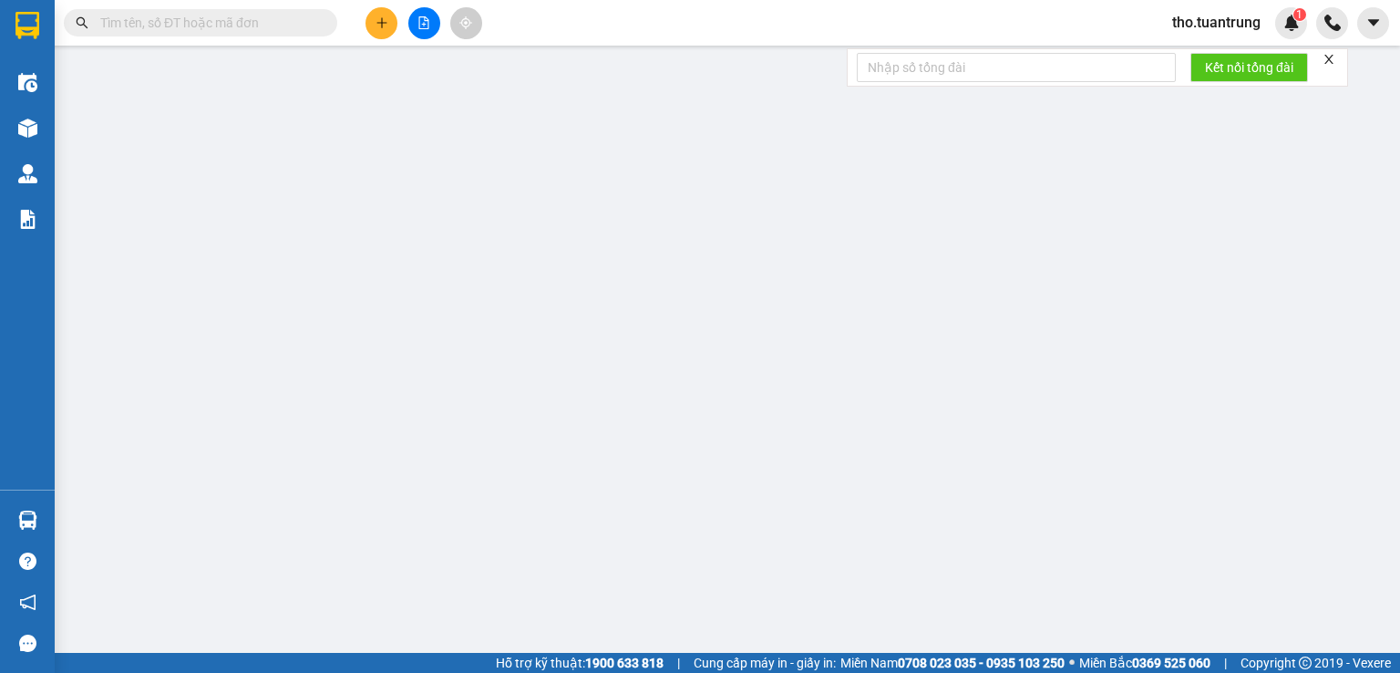
type input "0962494718"
type input "[PERSON_NAME]"
type input "50.000"
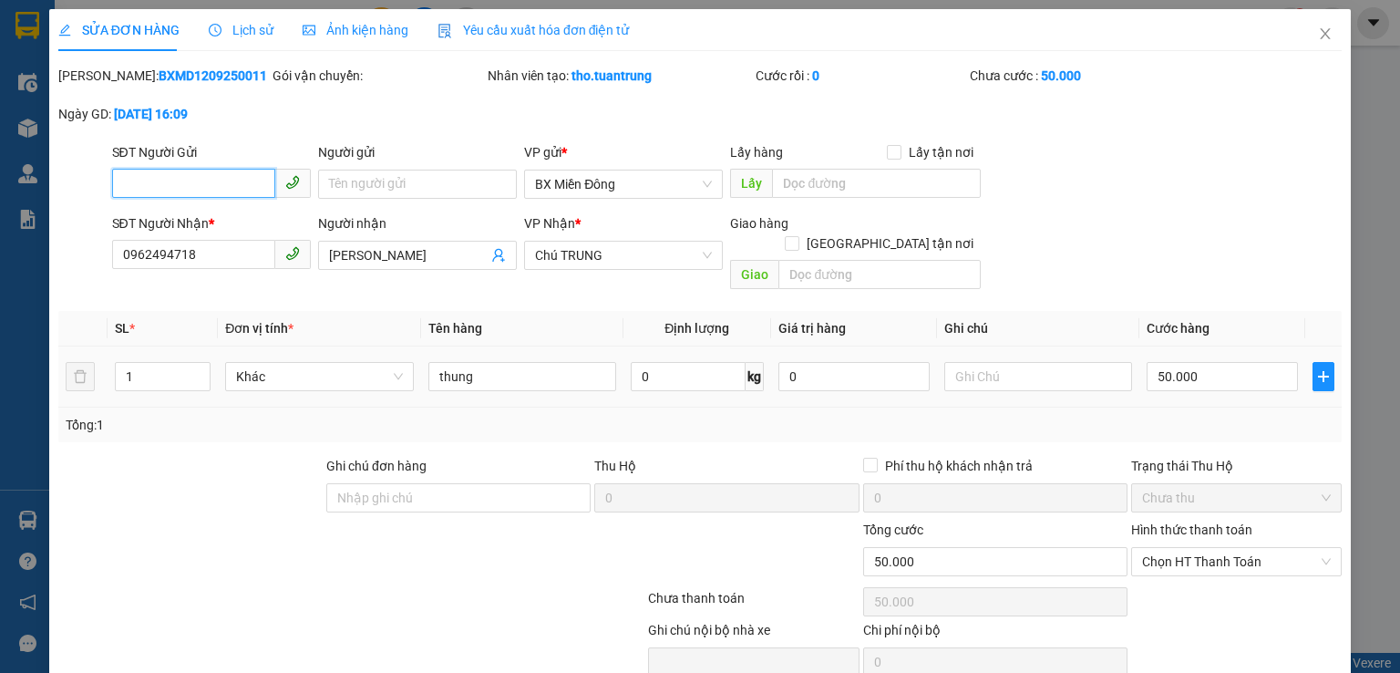
scroll to position [61, 0]
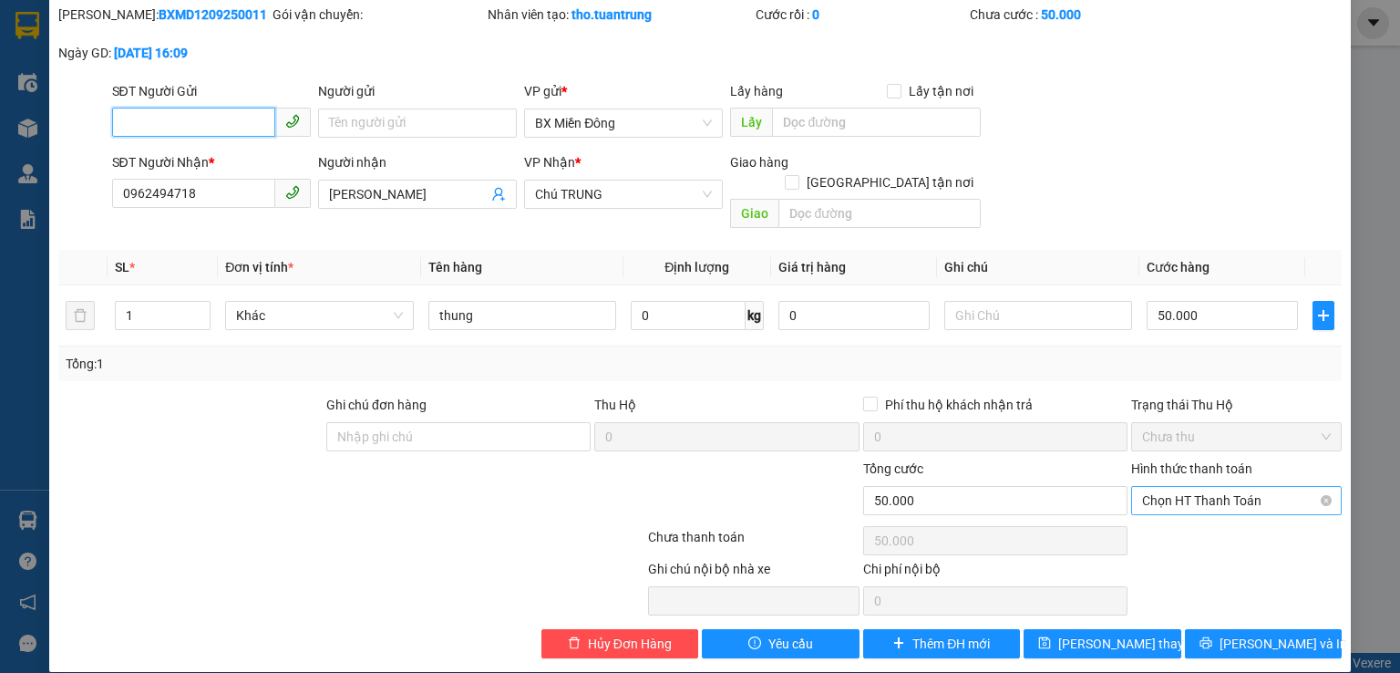
drag, startPoint x: 1237, startPoint y: 479, endPoint x: 1220, endPoint y: 489, distance: 19.2
click at [1236, 487] on span "Chọn HT Thanh Toán" at bounding box center [1236, 500] width 189 height 27
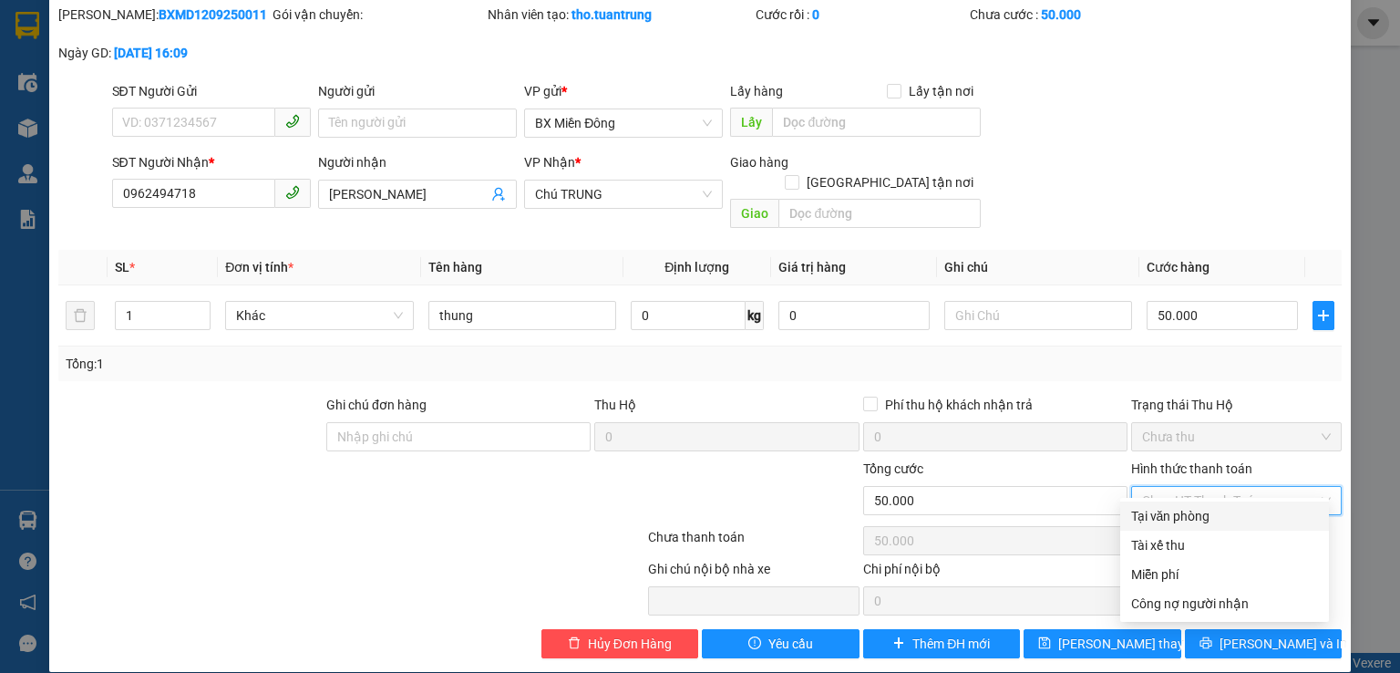
click at [1203, 519] on div "Tại văn phòng" at bounding box center [1224, 516] width 187 height 20
type input "0"
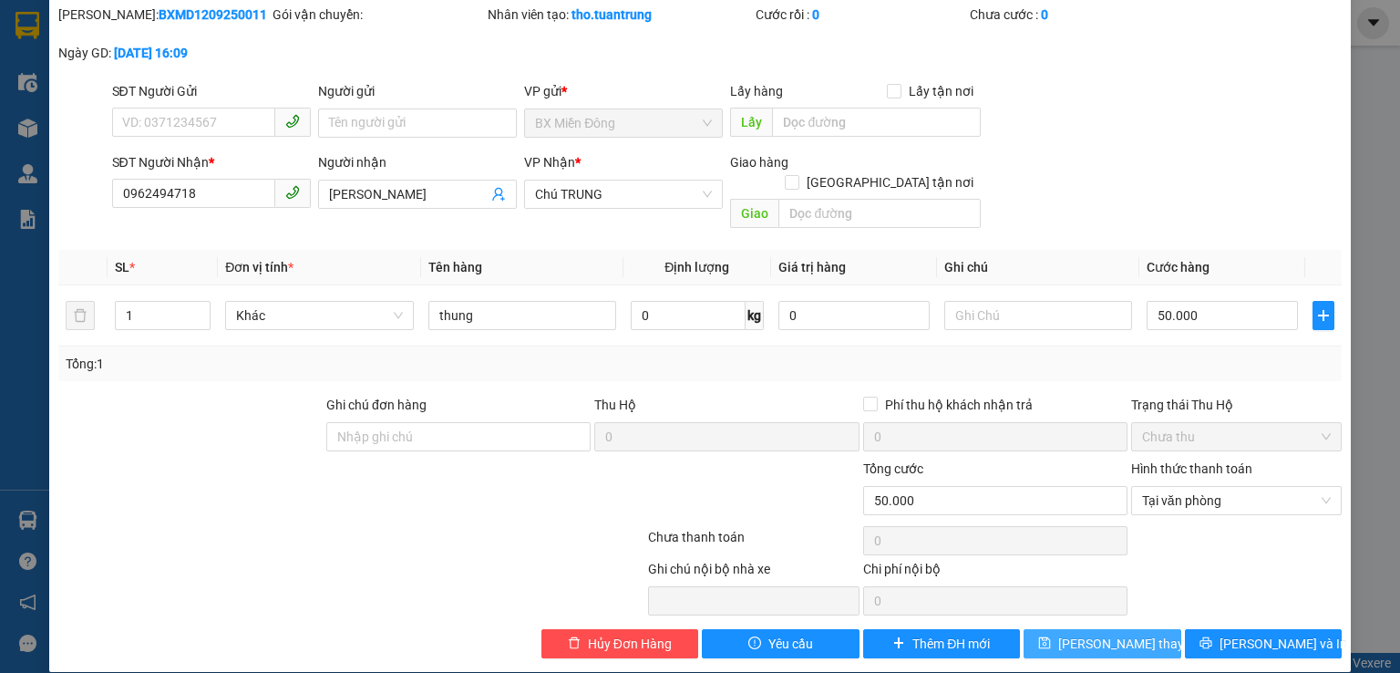
click at [1114, 633] on span "[PERSON_NAME] thay đổi" at bounding box center [1131, 643] width 146 height 20
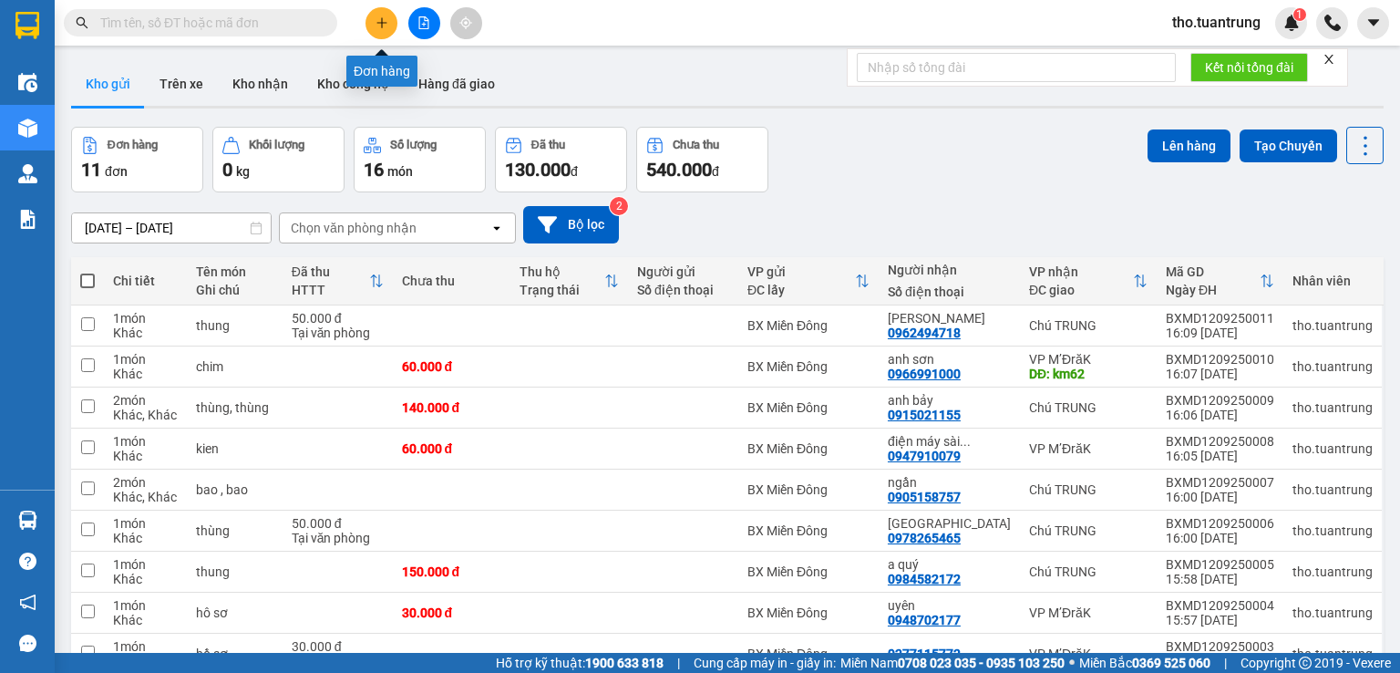
click at [376, 26] on icon "plus" at bounding box center [382, 22] width 13 height 13
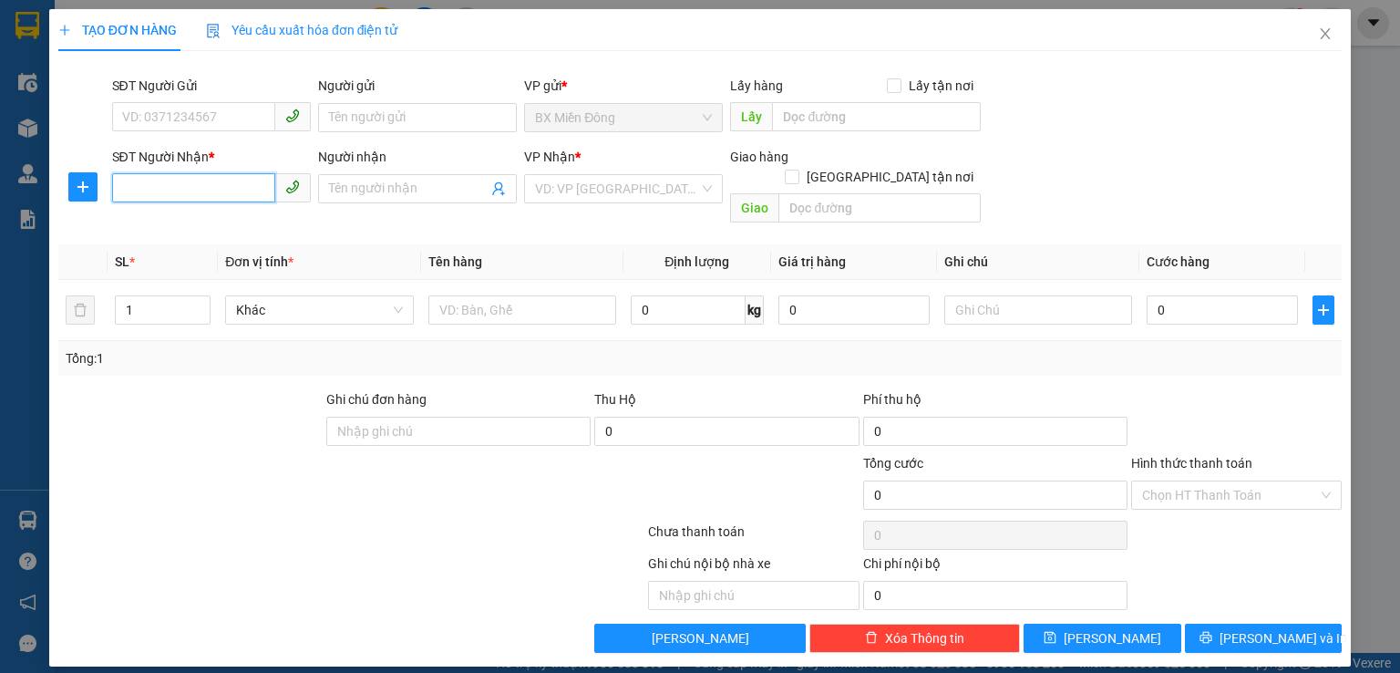
click at [226, 191] on input "SĐT Người Nhận *" at bounding box center [193, 187] width 163 height 29
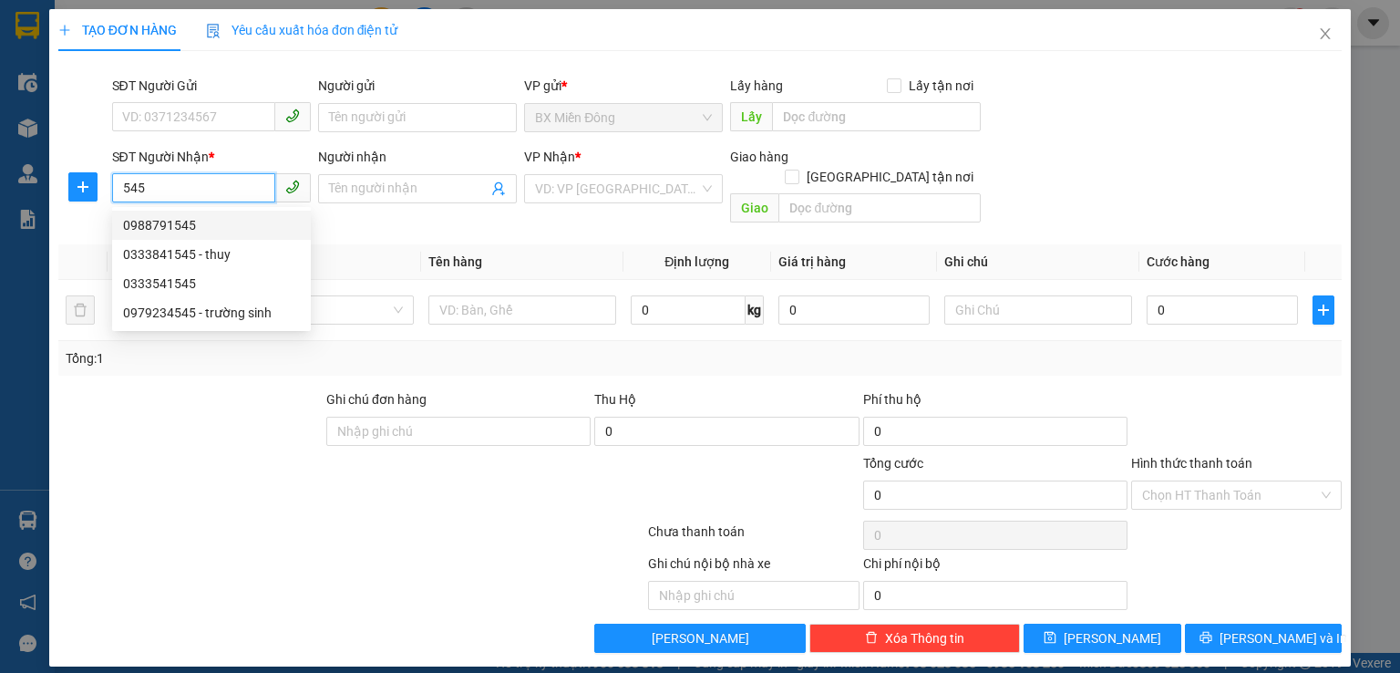
click at [207, 232] on div "0988791545" at bounding box center [211, 225] width 177 height 20
type input "0988791545"
type input "200.000"
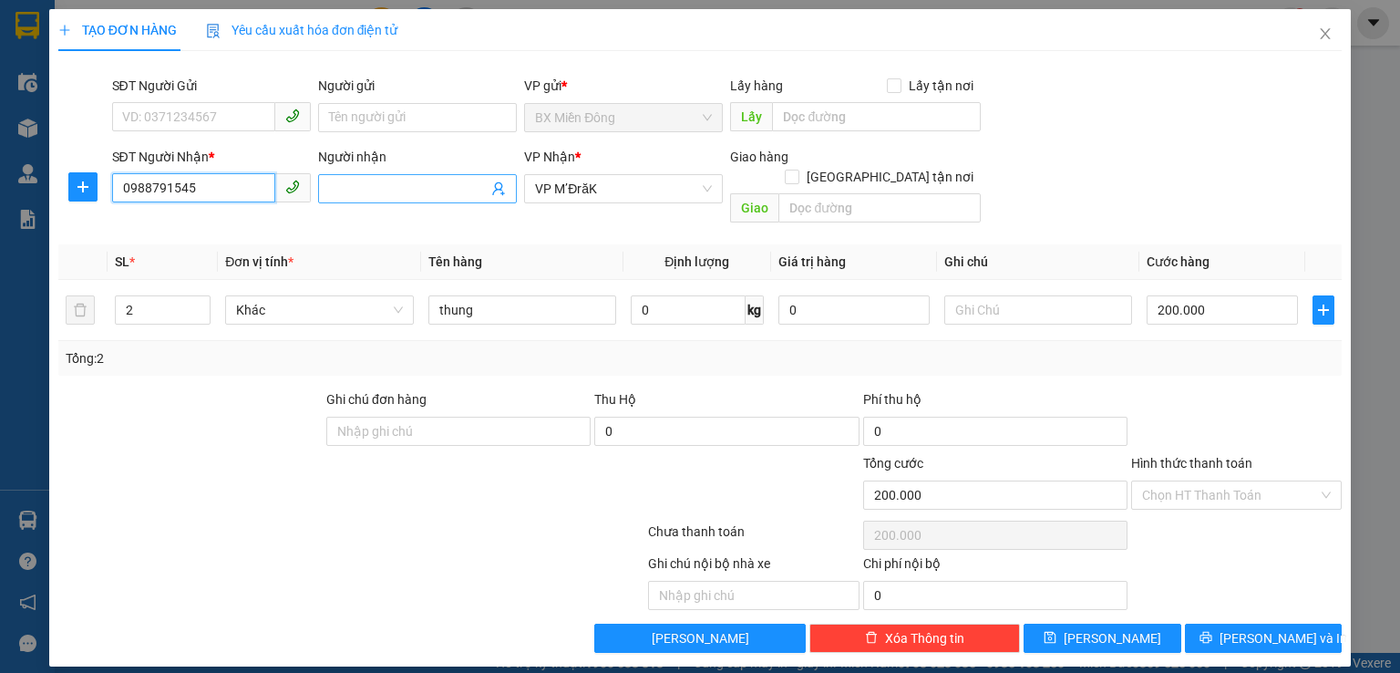
type input "0988791545"
click at [417, 187] on input "Người nhận" at bounding box center [408, 189] width 159 height 20
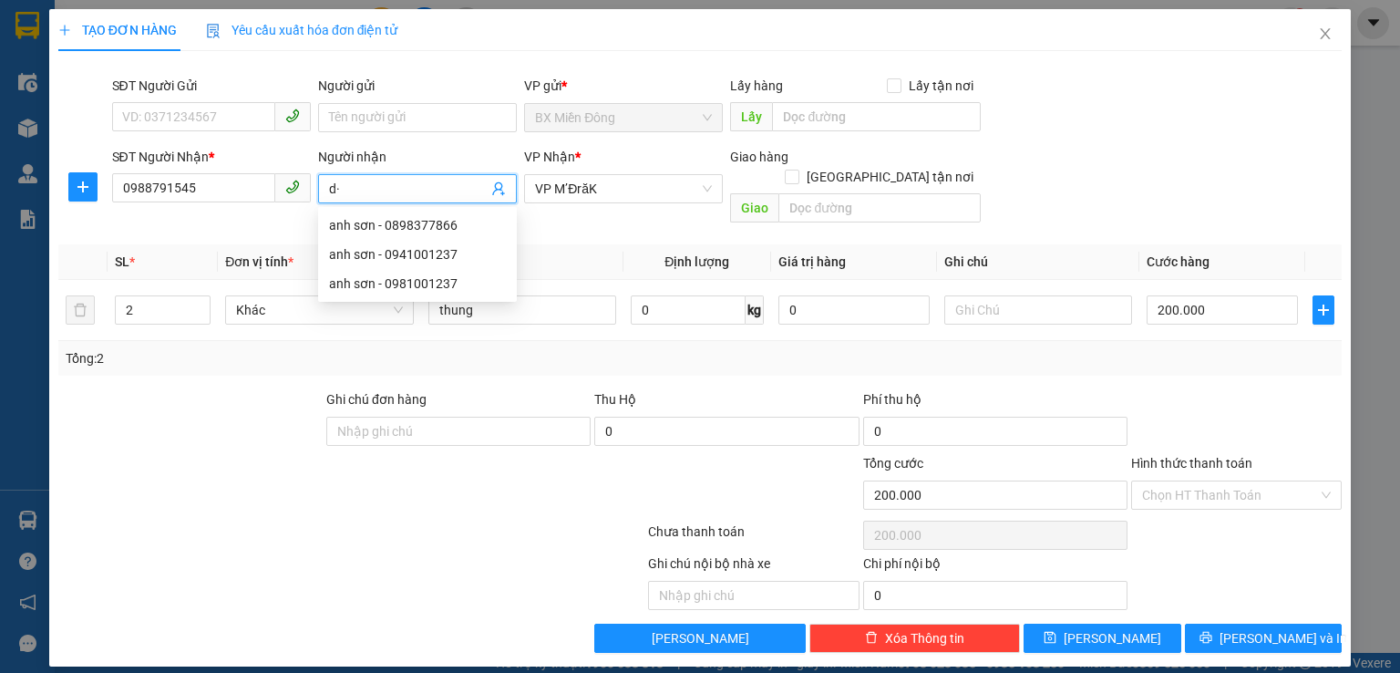
type input "d"
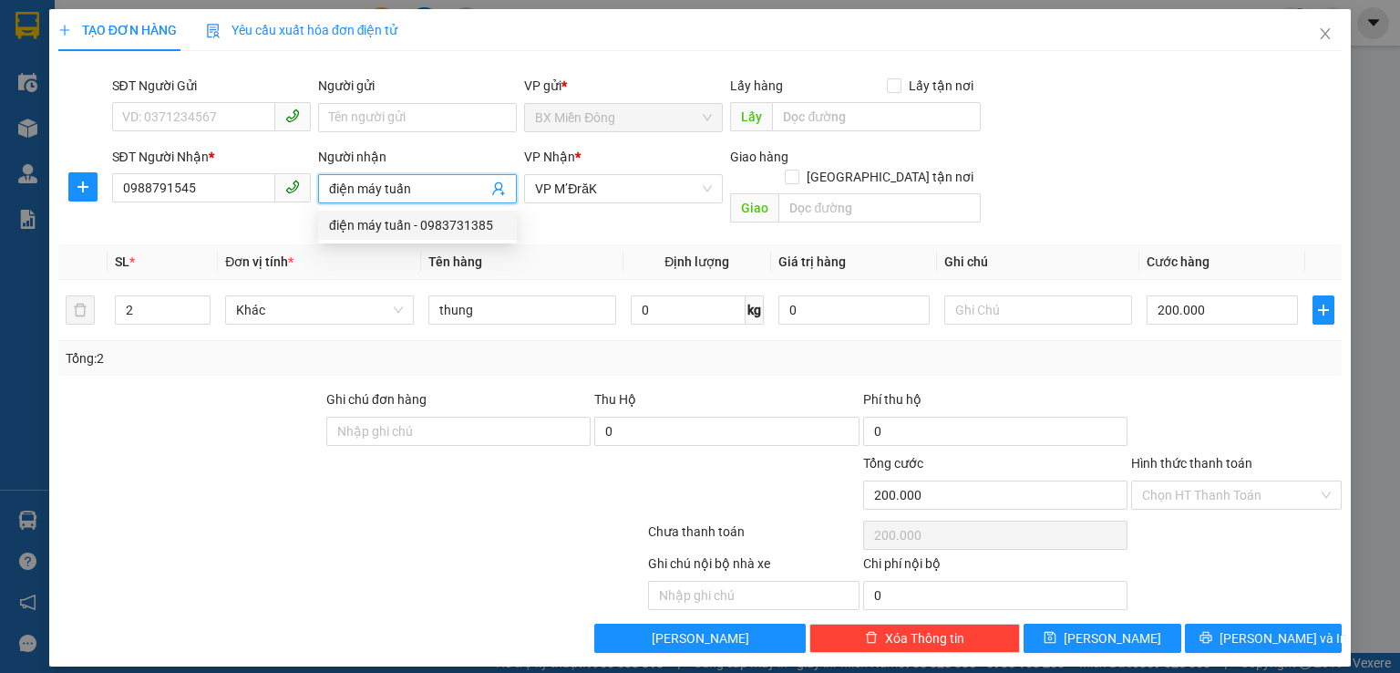
type input "điện máy tuấn"
click at [477, 348] on div "Tổng: 2" at bounding box center [304, 358] width 476 height 20
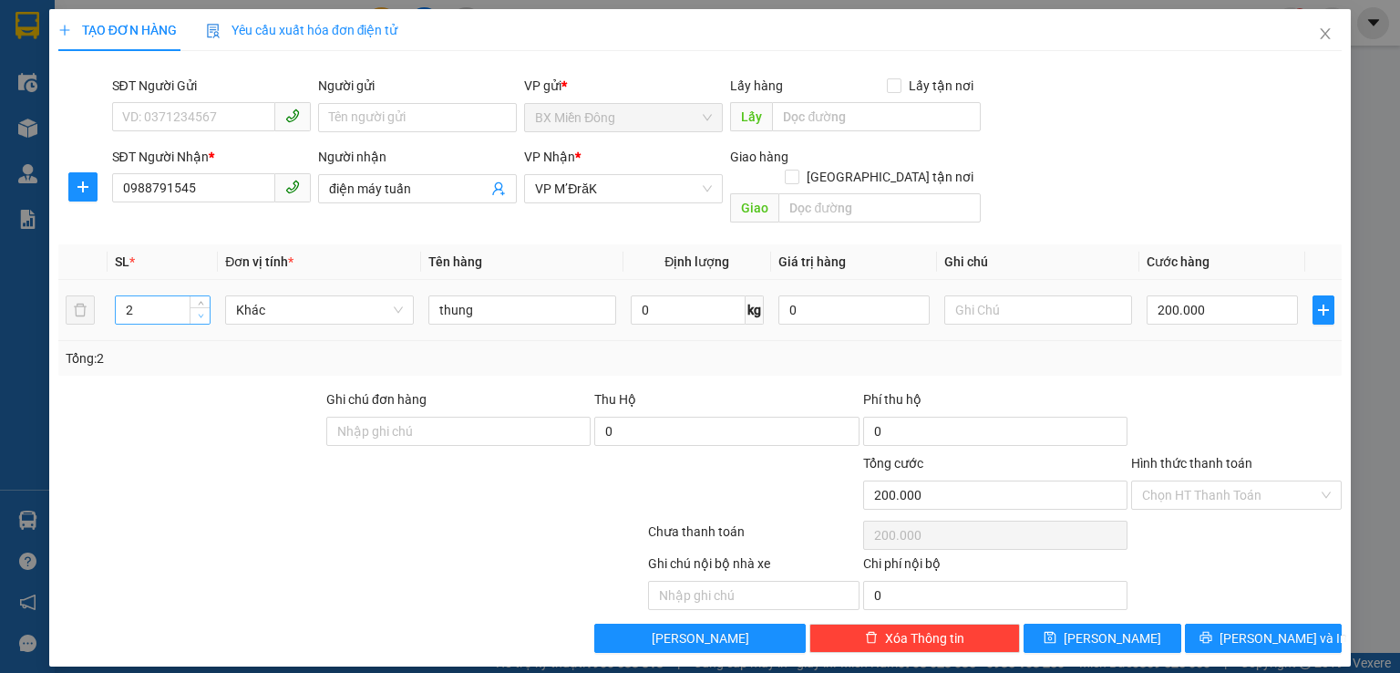
type input "1"
click at [198, 313] on icon "down" at bounding box center [201, 316] width 6 height 6
click at [1219, 295] on input "200.000" at bounding box center [1222, 309] width 151 height 29
click at [1190, 481] on input "Hình thức thanh toán" at bounding box center [1230, 494] width 176 height 27
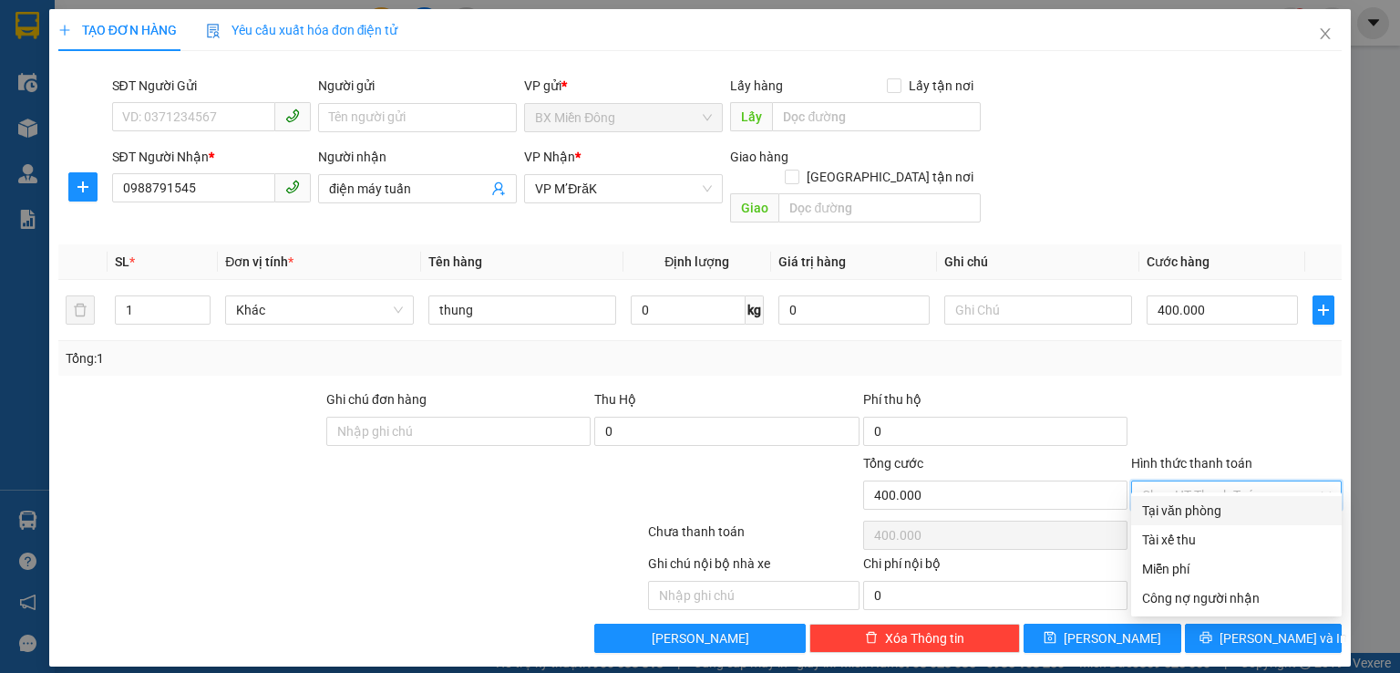
click at [1235, 389] on div at bounding box center [1236, 421] width 214 height 64
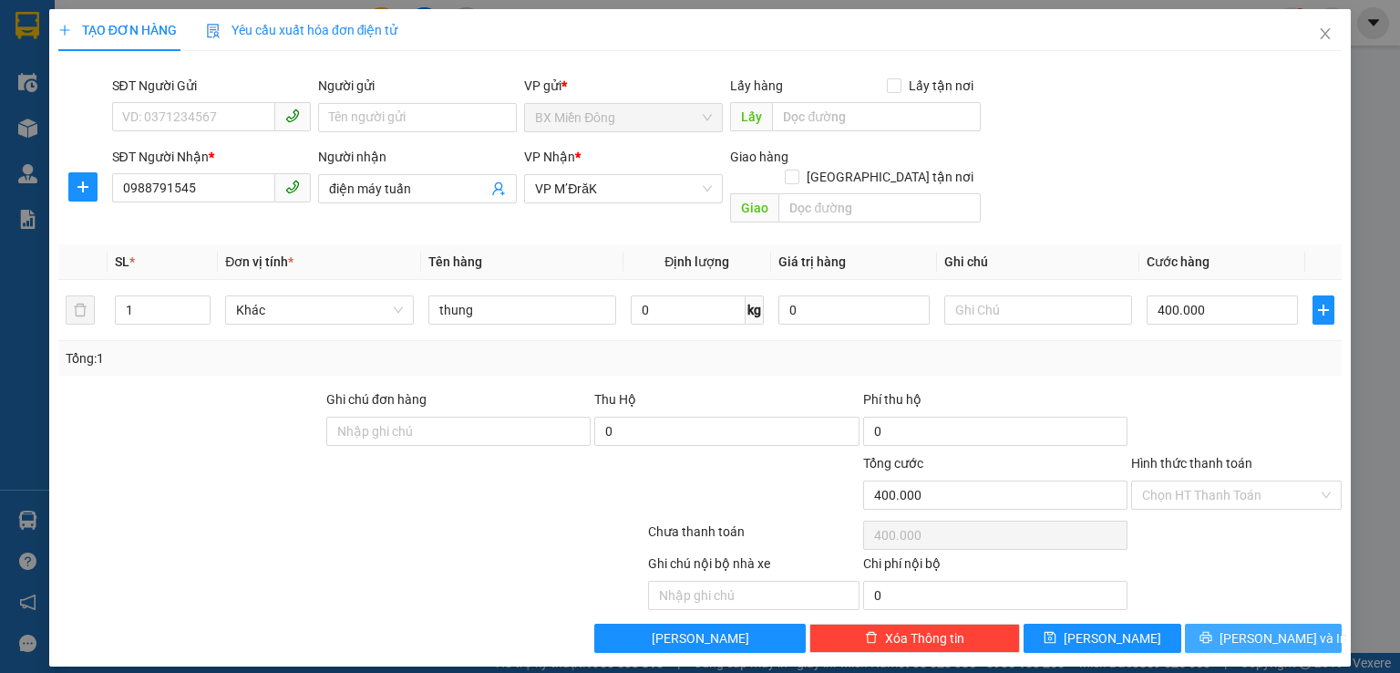
click at [1258, 628] on span "[PERSON_NAME] và In" at bounding box center [1284, 638] width 128 height 20
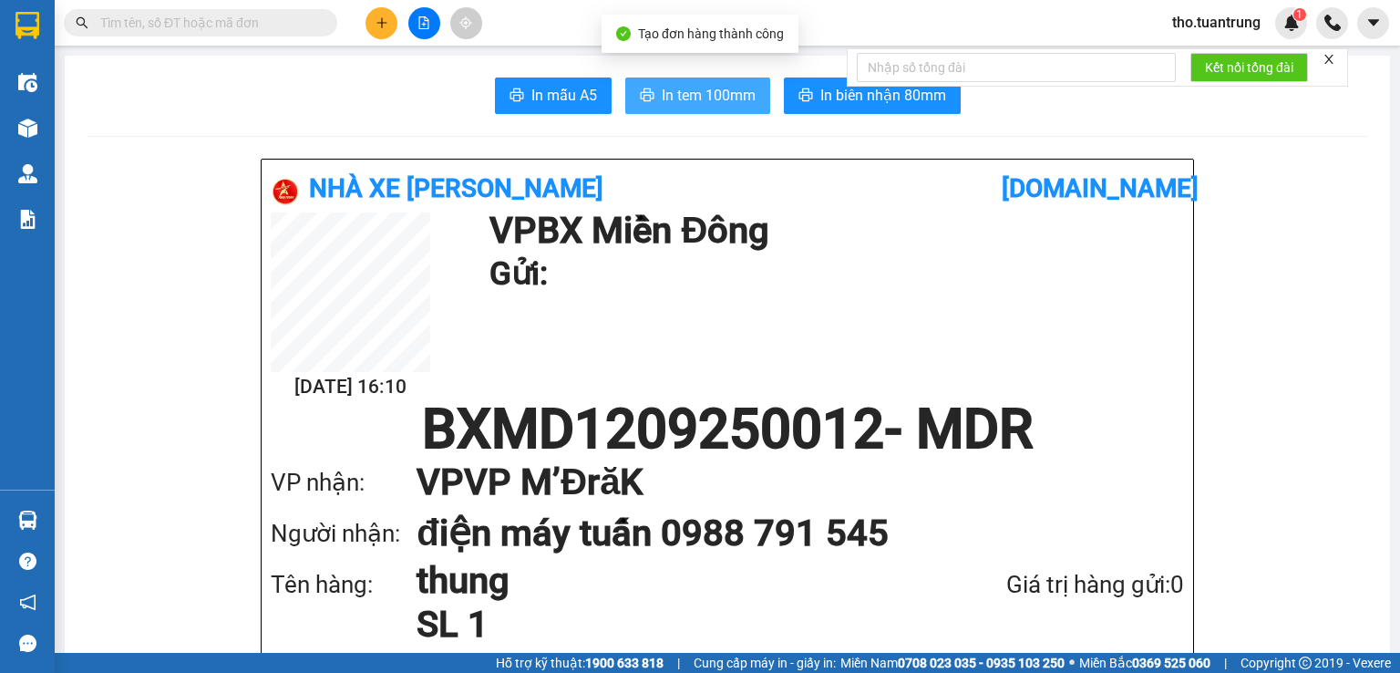
click at [717, 99] on span "In tem 100mm" at bounding box center [709, 95] width 94 height 23
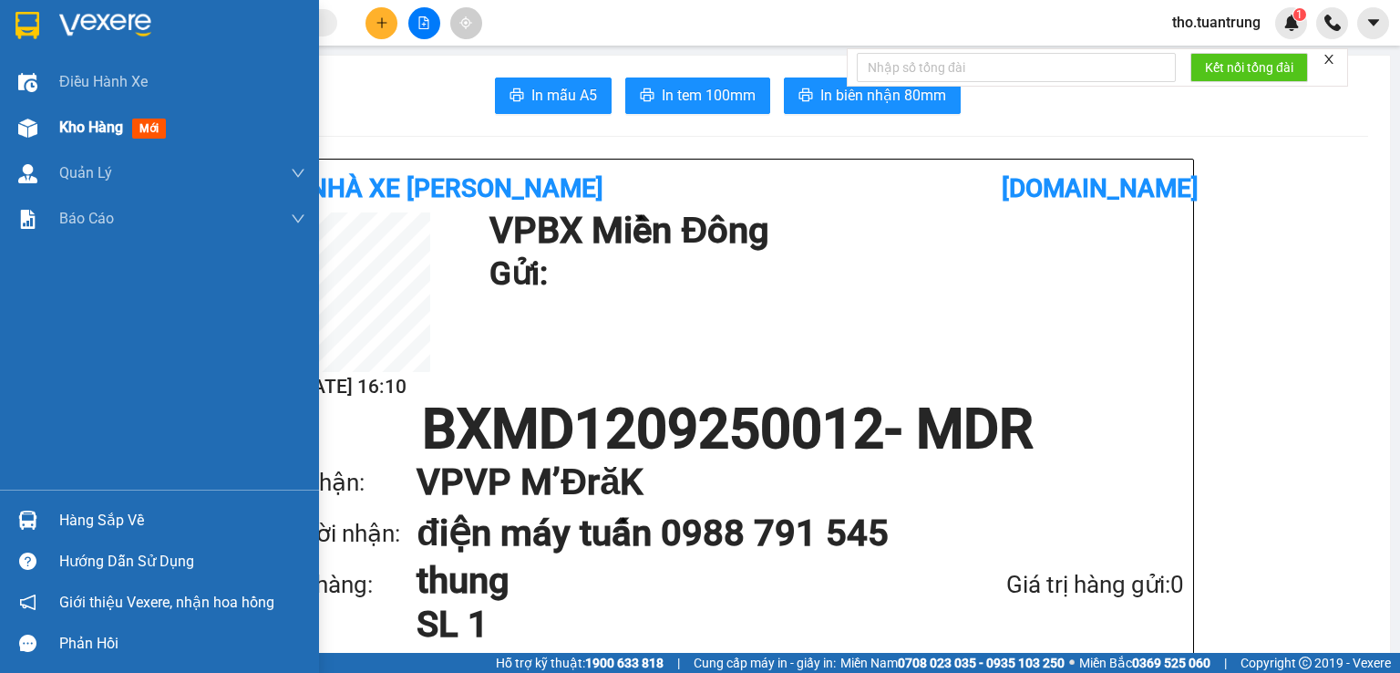
click at [47, 131] on div "Kho hàng mới" at bounding box center [159, 128] width 319 height 46
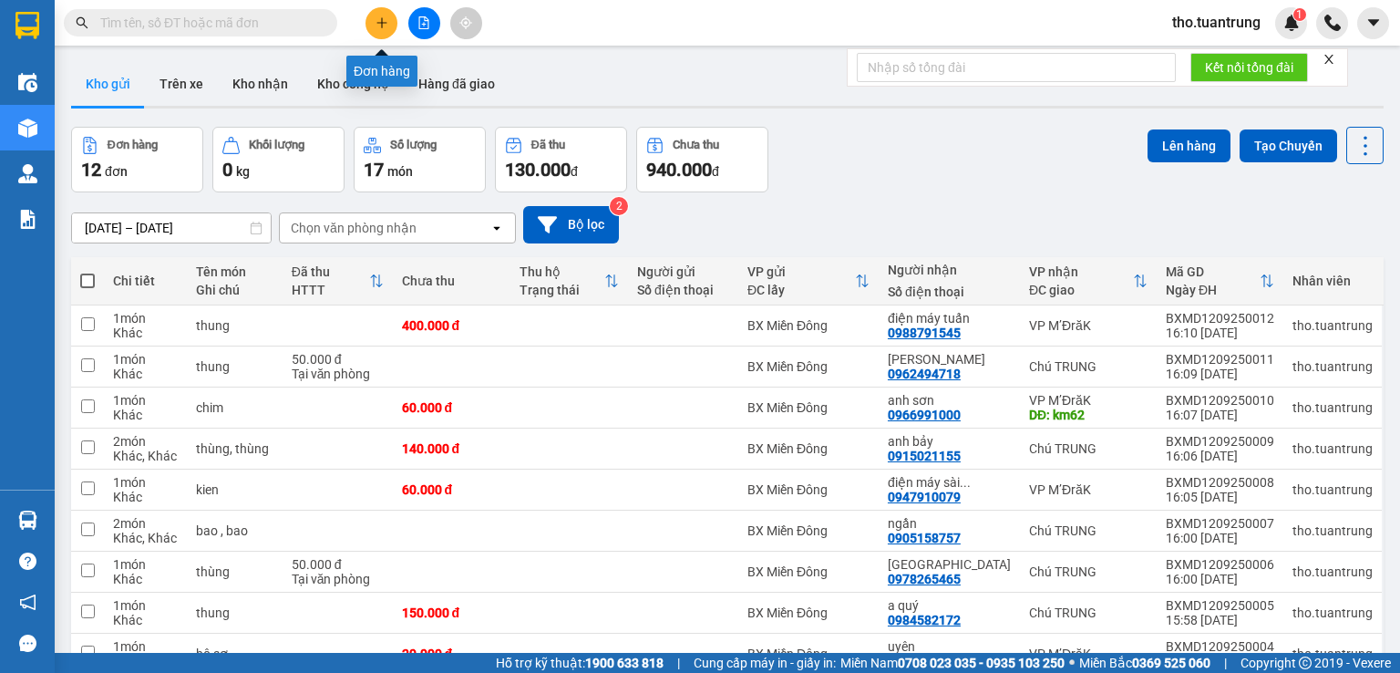
click at [379, 18] on icon "plus" at bounding box center [382, 22] width 13 height 13
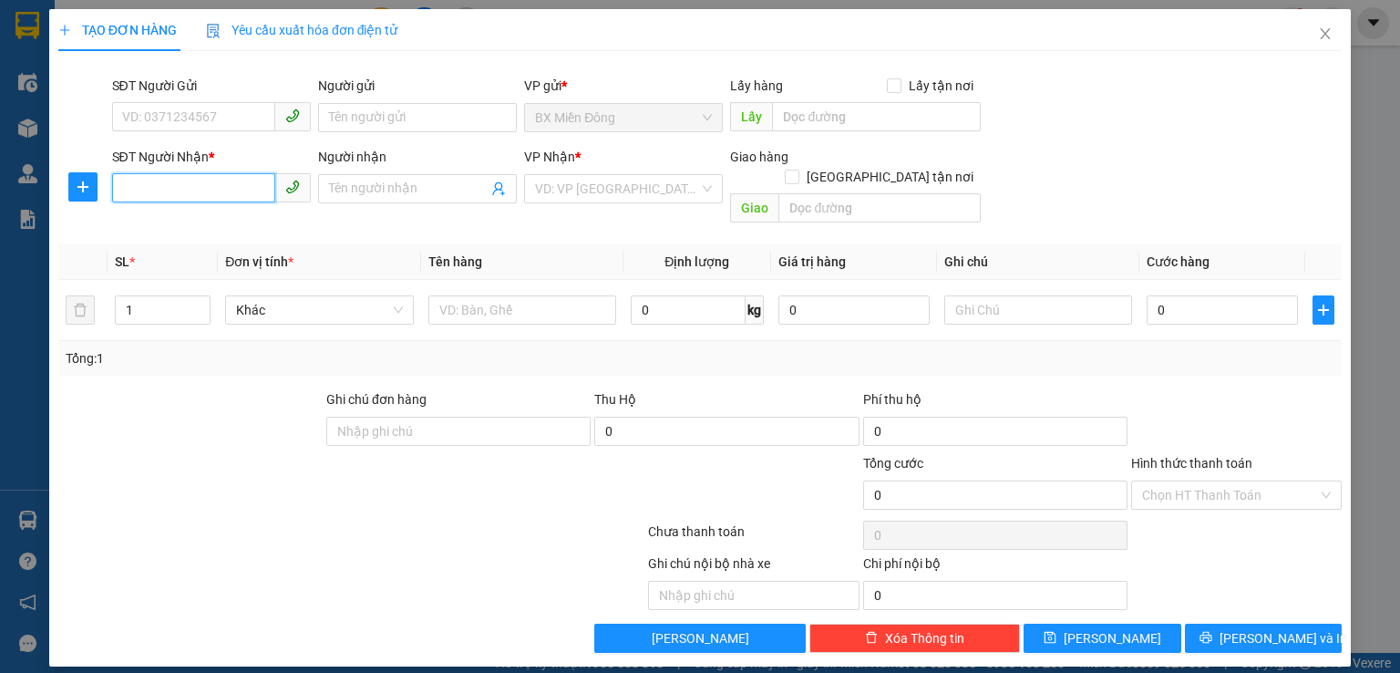
click at [244, 194] on input "SĐT Người Nhận *" at bounding box center [193, 187] width 163 height 29
click at [263, 223] on div "0913333723 - A Tùng" at bounding box center [211, 225] width 177 height 20
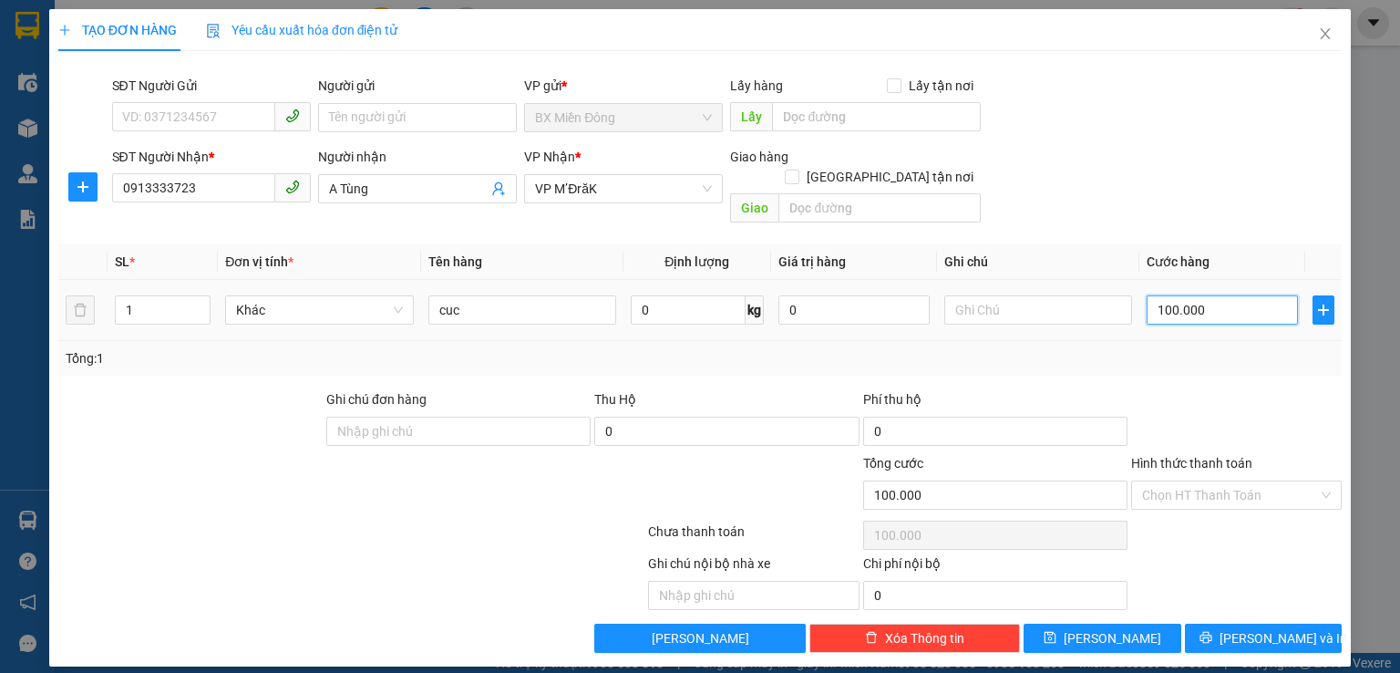
drag, startPoint x: 1229, startPoint y: 292, endPoint x: 1217, endPoint y: 283, distance: 14.9
click at [1229, 295] on input "100.000" at bounding box center [1222, 309] width 151 height 29
click at [1274, 623] on button "[PERSON_NAME] và In" at bounding box center [1264, 637] width 158 height 29
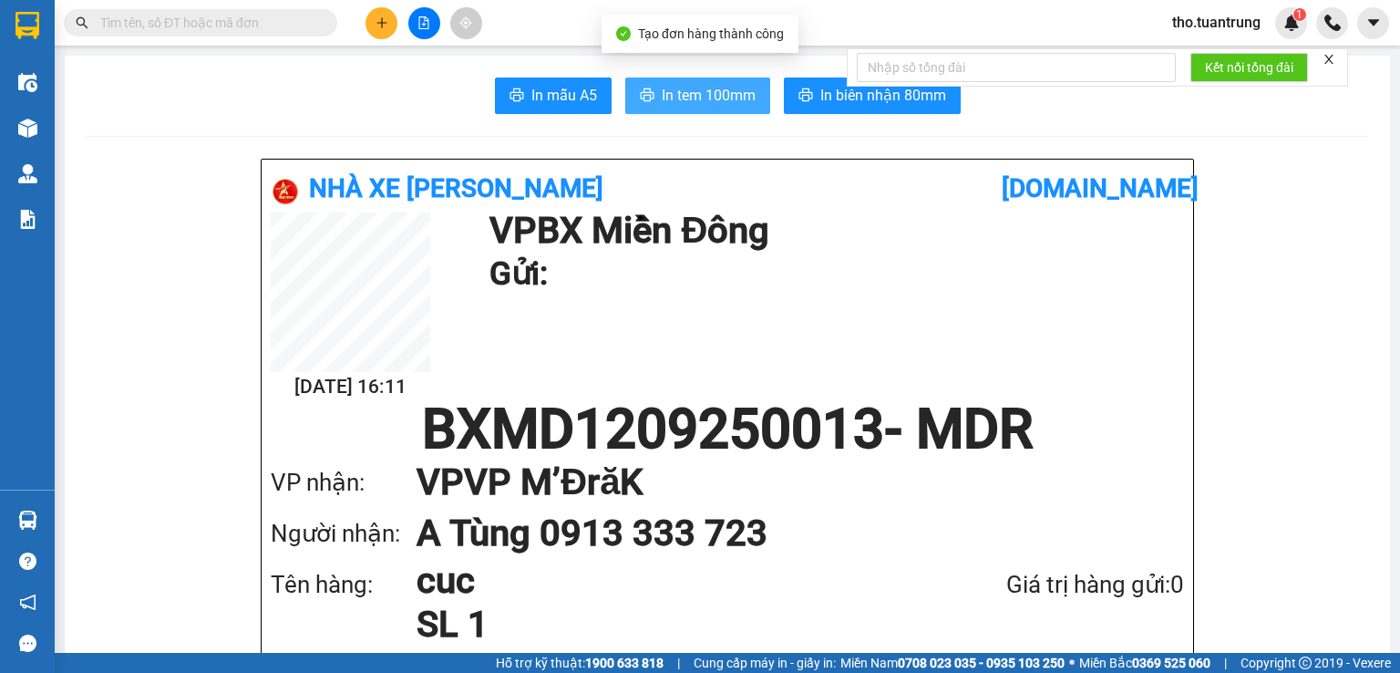
click at [718, 97] on span "In tem 100mm" at bounding box center [709, 95] width 94 height 23
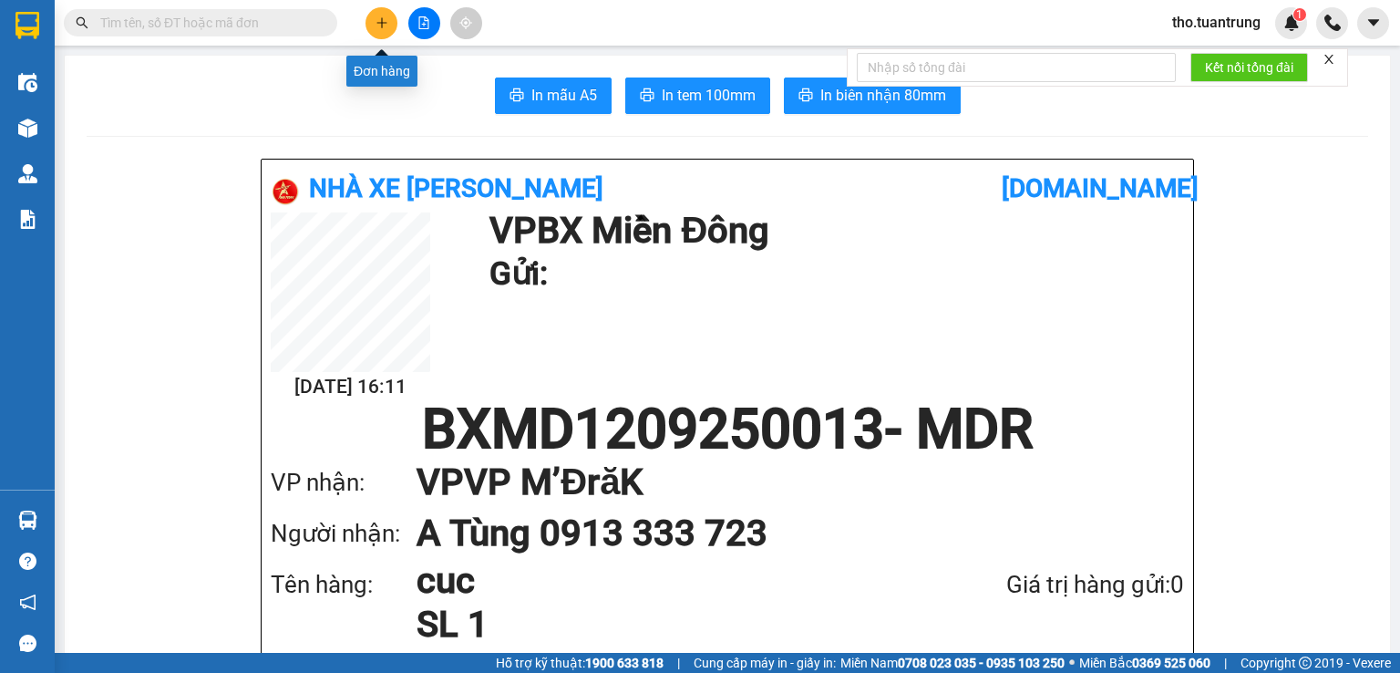
click at [386, 26] on icon "plus" at bounding box center [382, 22] width 13 height 13
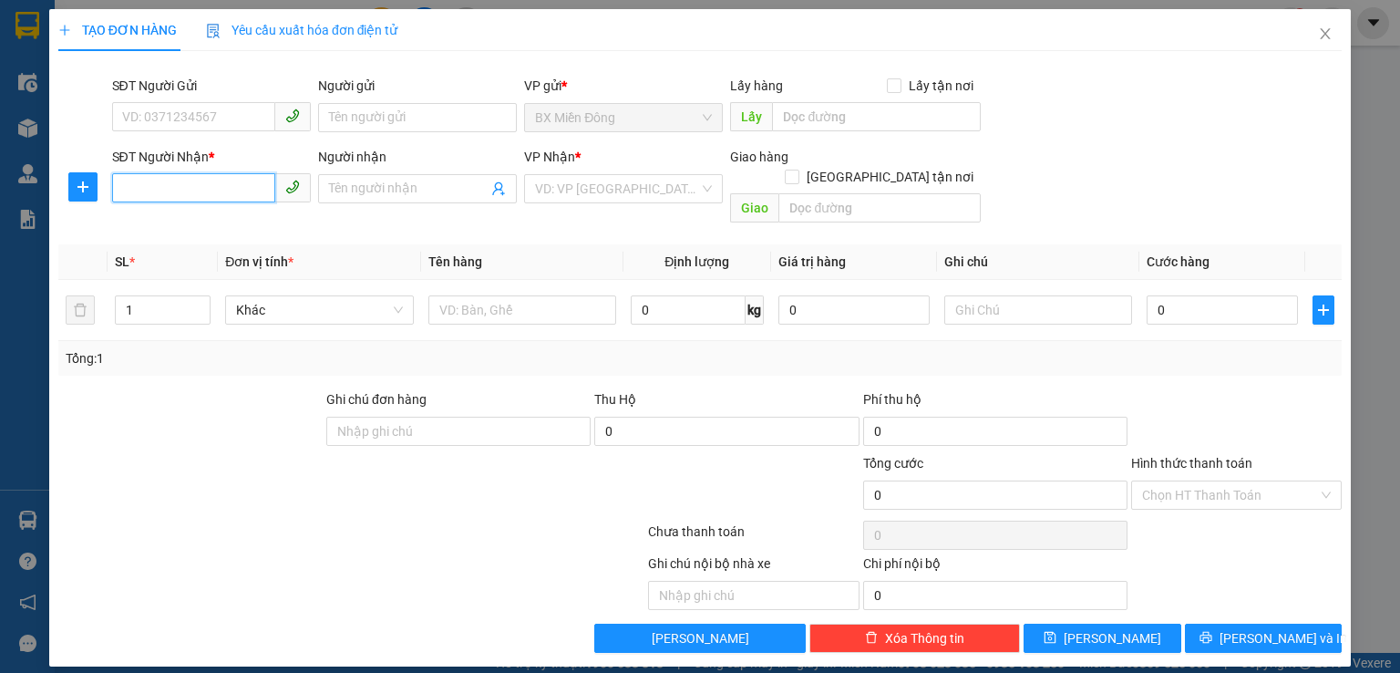
click at [186, 180] on input "SĐT Người Nhận *" at bounding box center [193, 187] width 163 height 29
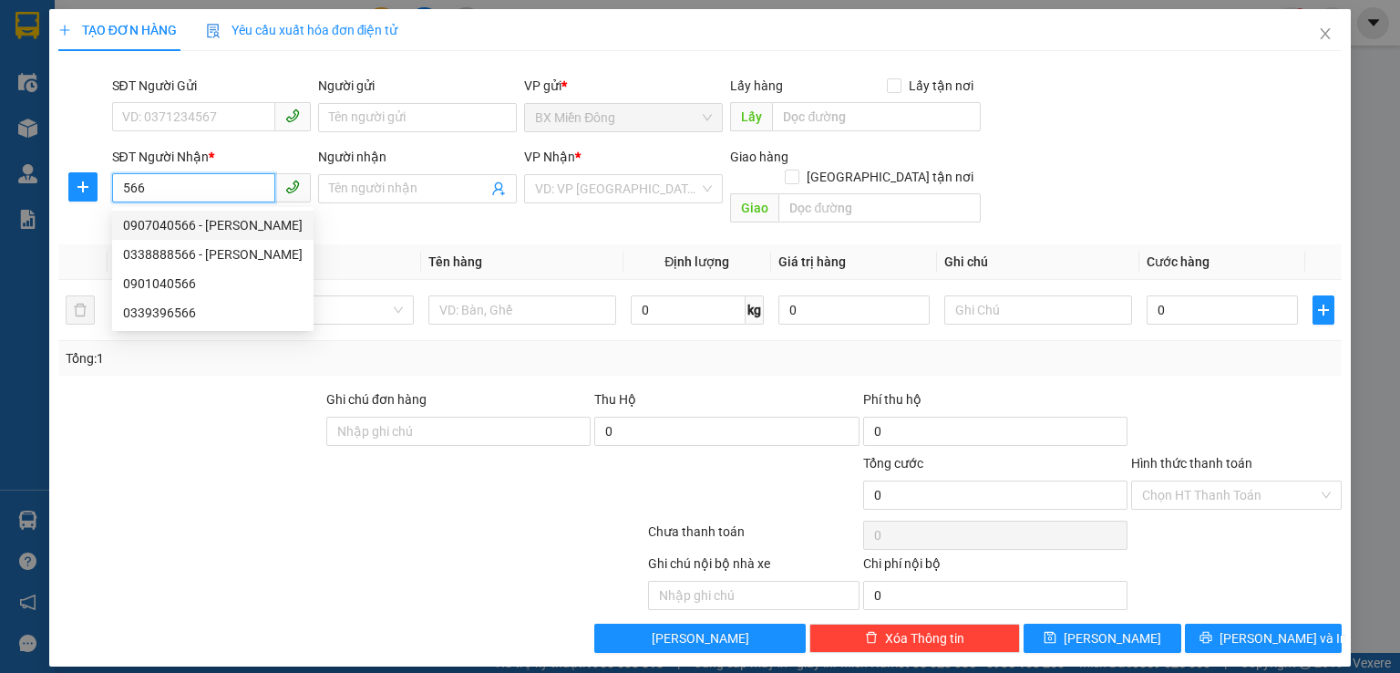
click at [235, 218] on div "0907040566 - [PERSON_NAME]" at bounding box center [213, 225] width 180 height 20
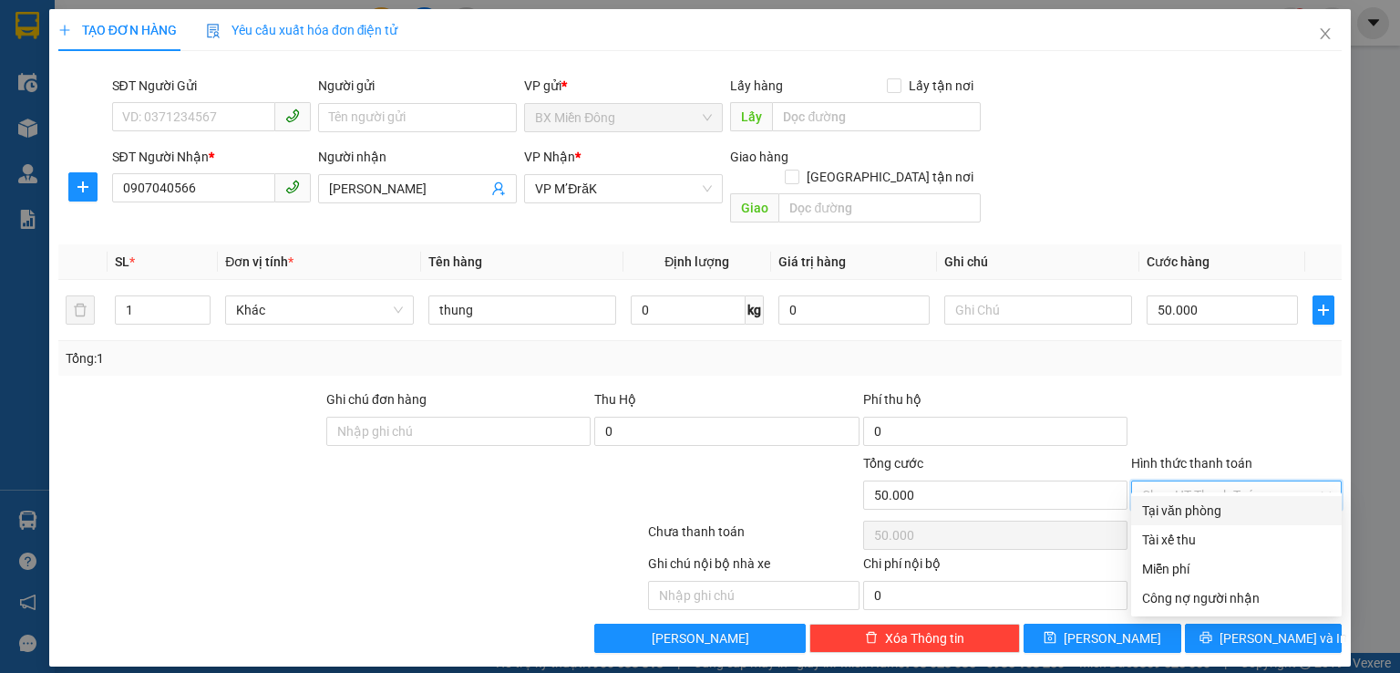
click at [1287, 481] on input "Hình thức thanh toán" at bounding box center [1230, 494] width 176 height 27
click at [1249, 510] on div "Tại văn phòng" at bounding box center [1236, 510] width 189 height 20
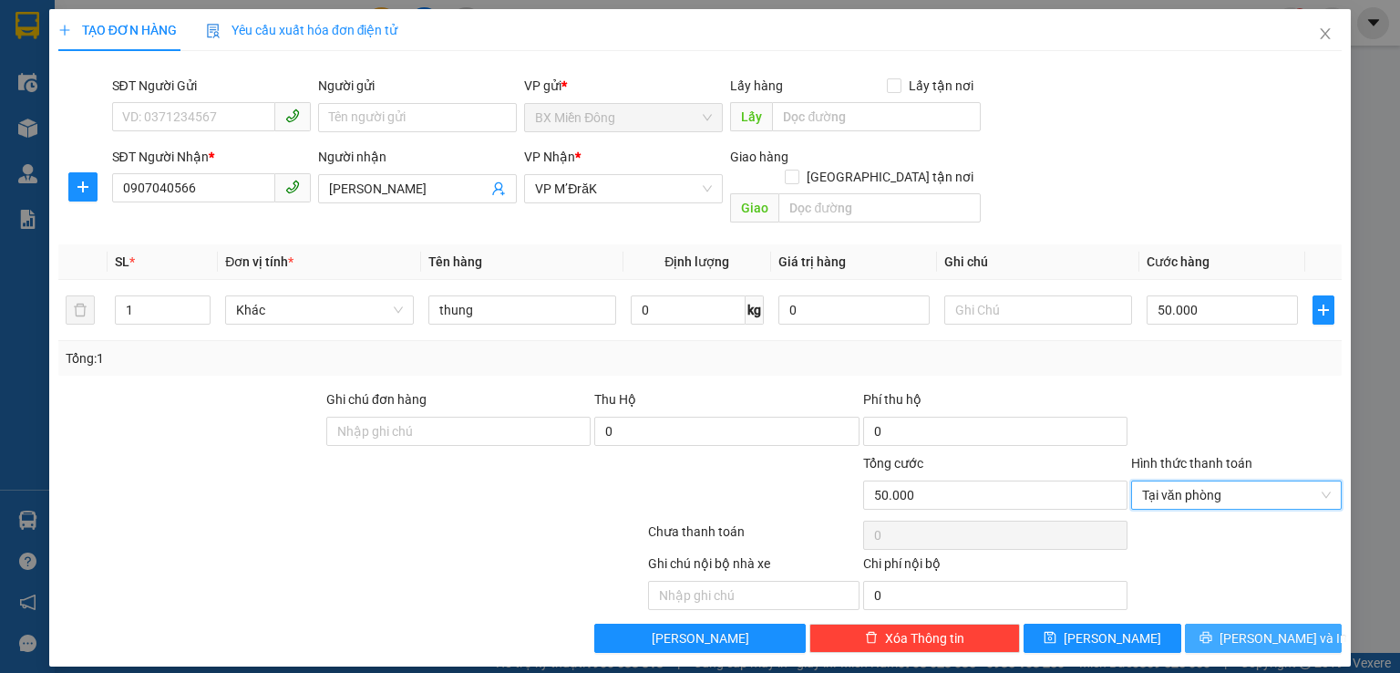
click at [1264, 628] on span "[PERSON_NAME] và In" at bounding box center [1284, 638] width 128 height 20
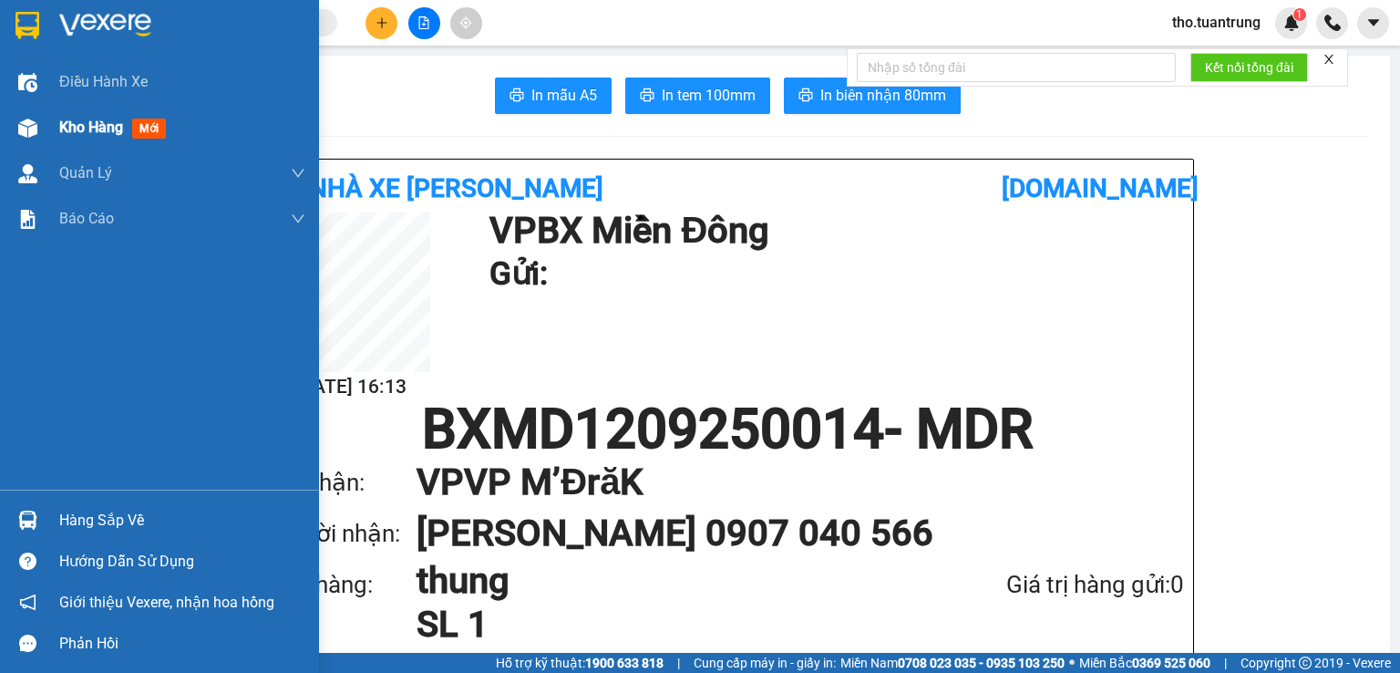
click at [20, 136] on img at bounding box center [27, 127] width 19 height 19
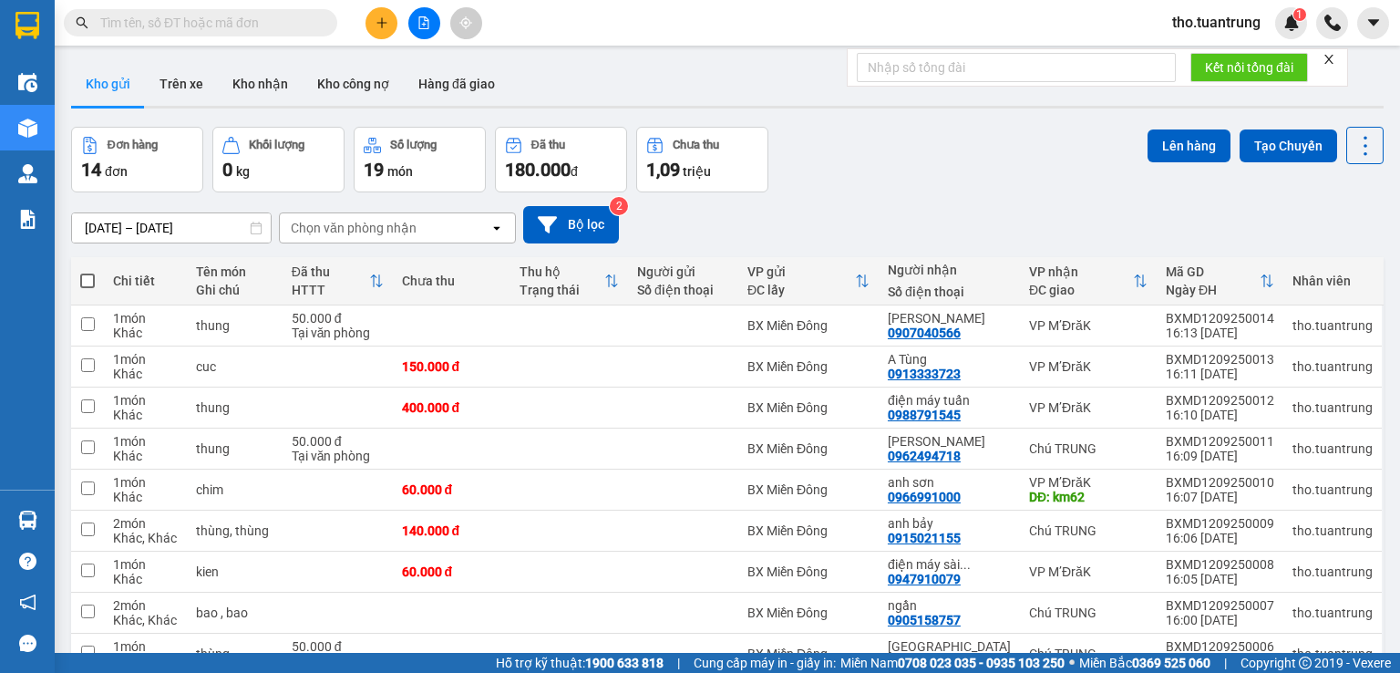
scroll to position [135, 0]
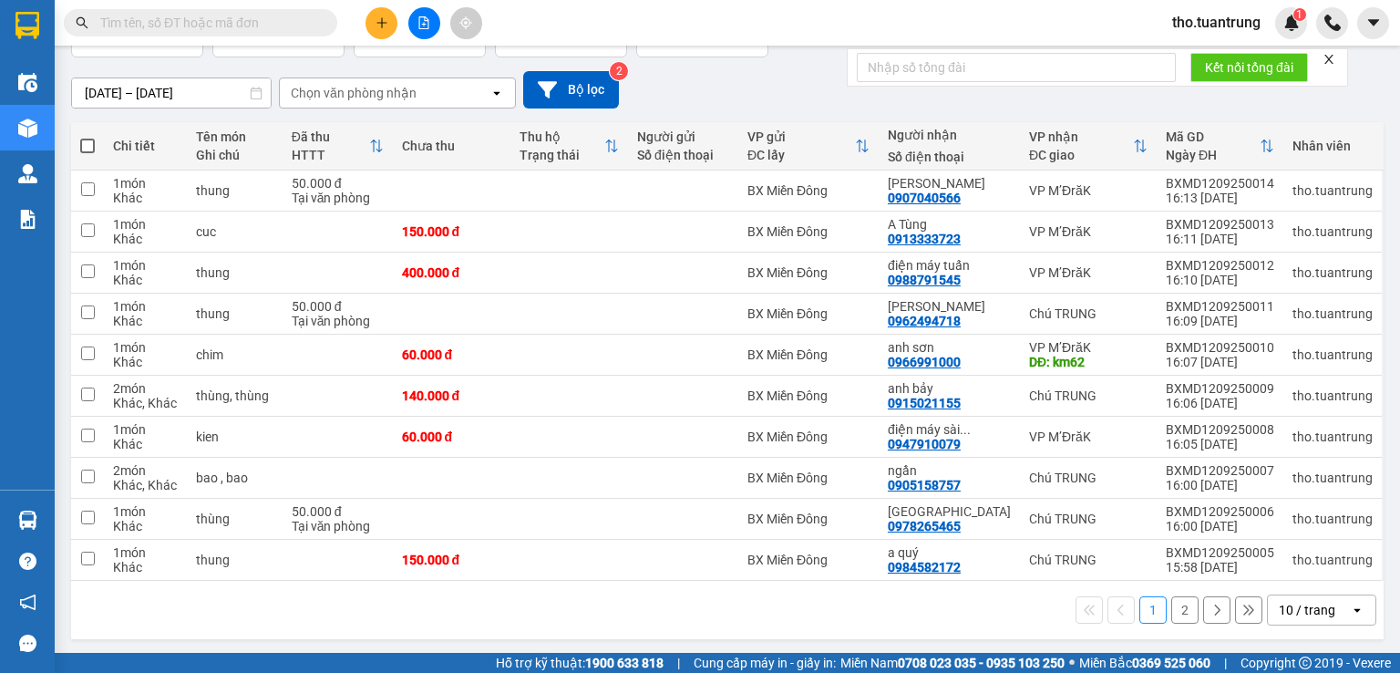
click at [1171, 606] on button "2" at bounding box center [1184, 609] width 27 height 27
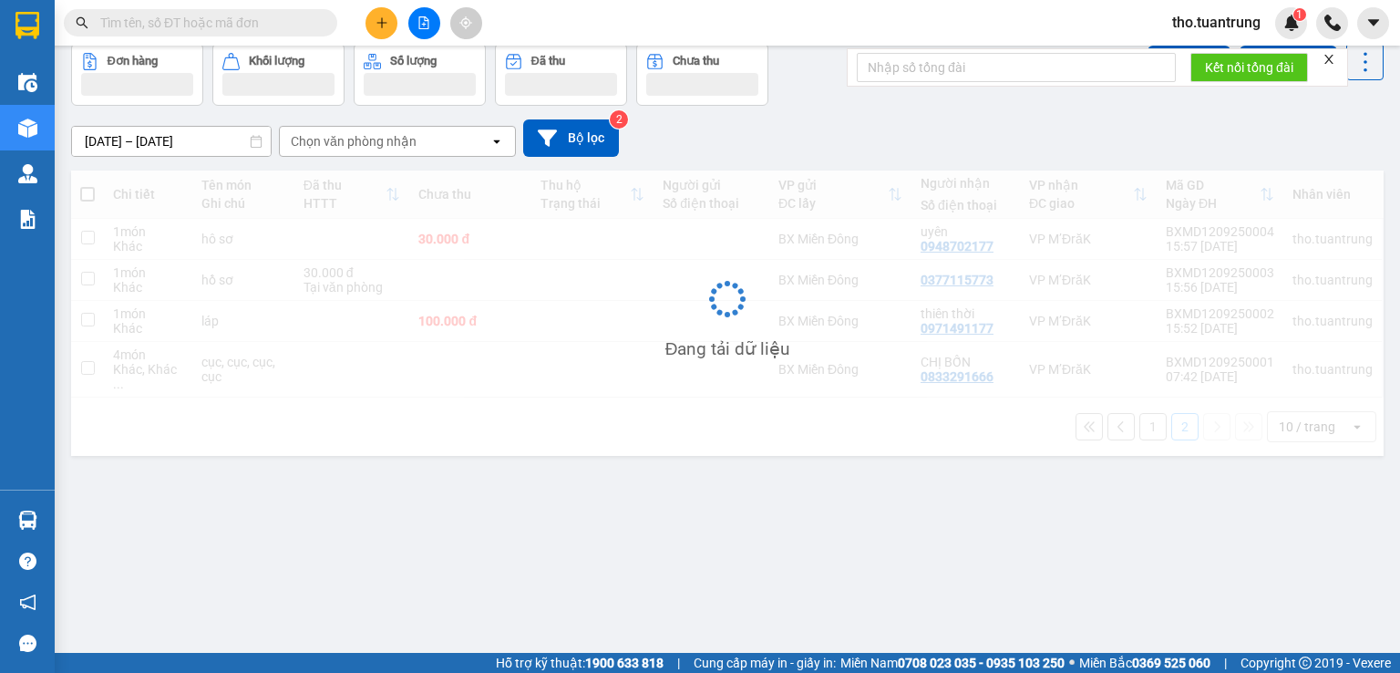
scroll to position [84, 0]
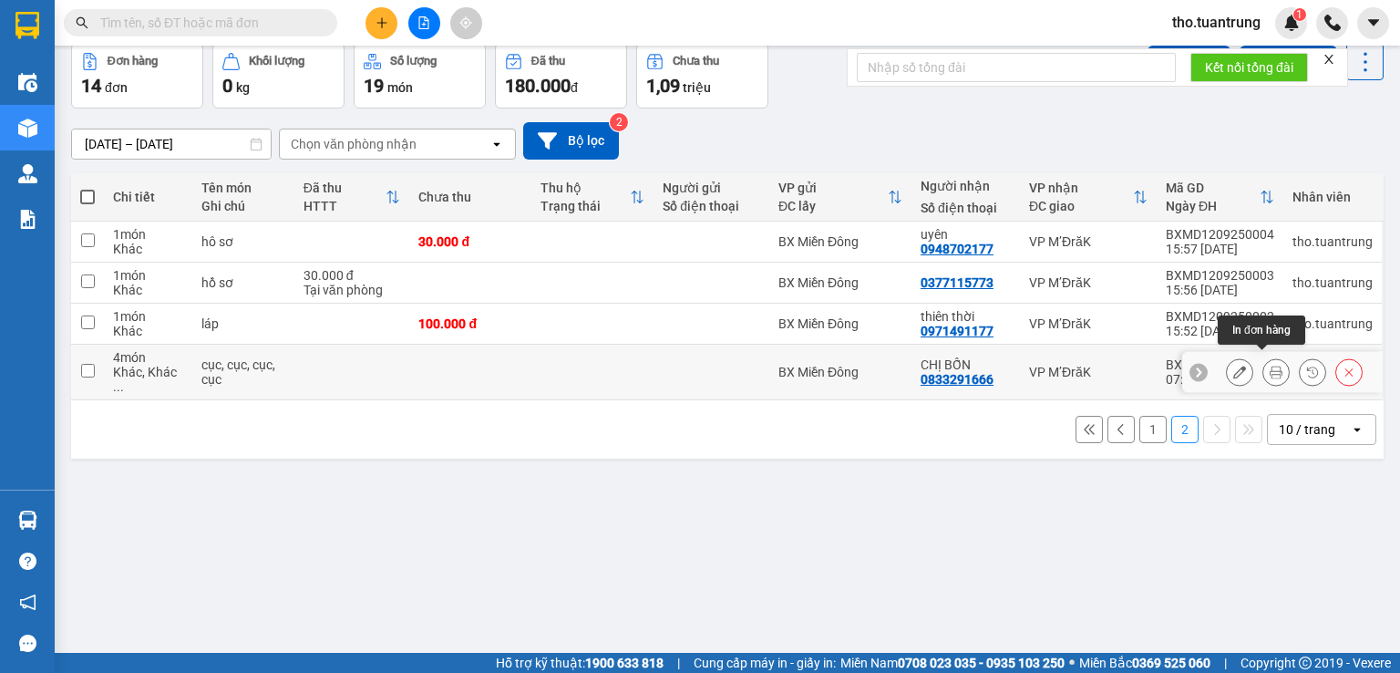
click at [1270, 366] on icon at bounding box center [1276, 372] width 13 height 13
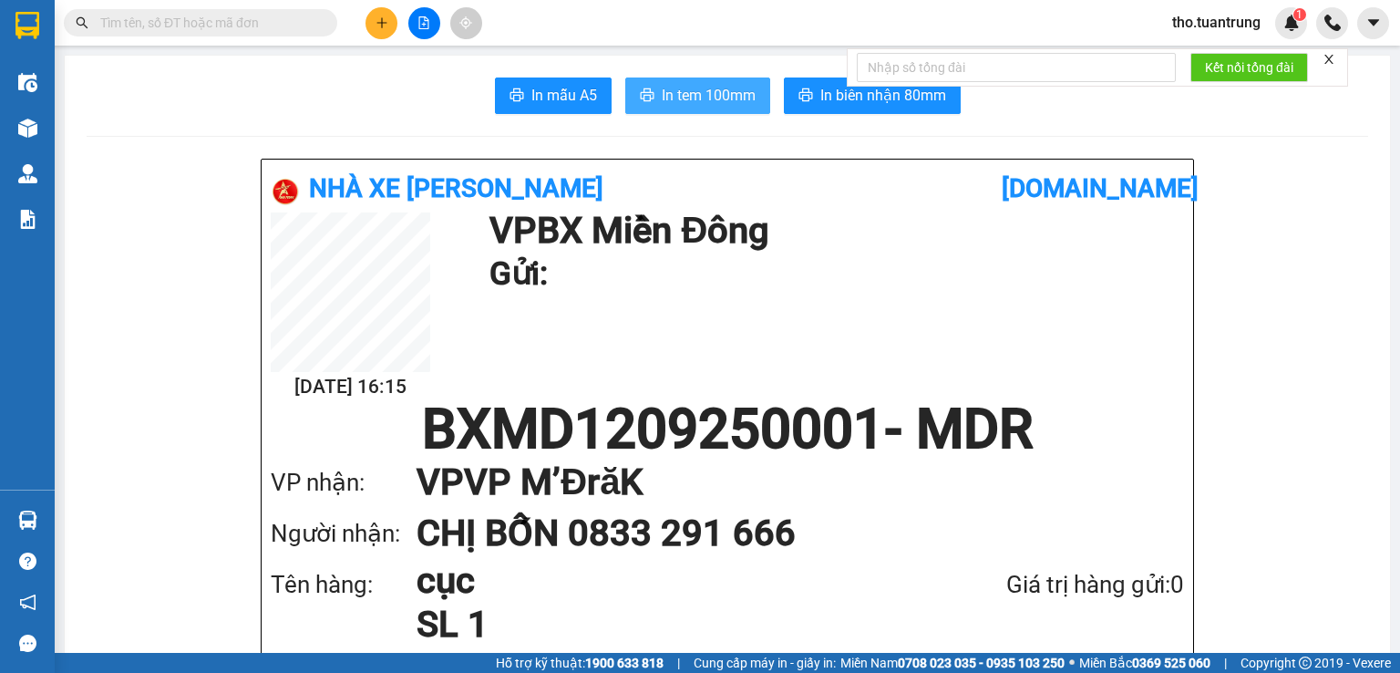
click at [695, 85] on span "In tem 100mm" at bounding box center [709, 95] width 94 height 23
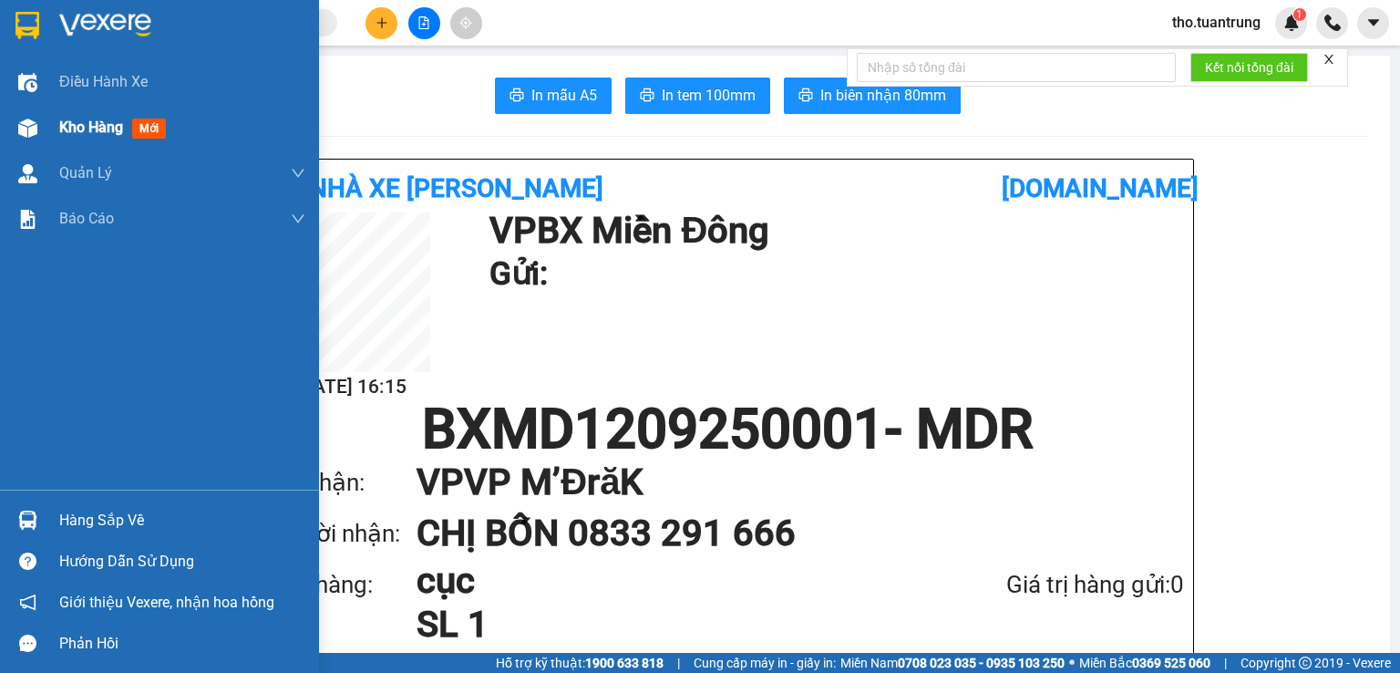
click at [40, 125] on div at bounding box center [28, 128] width 32 height 32
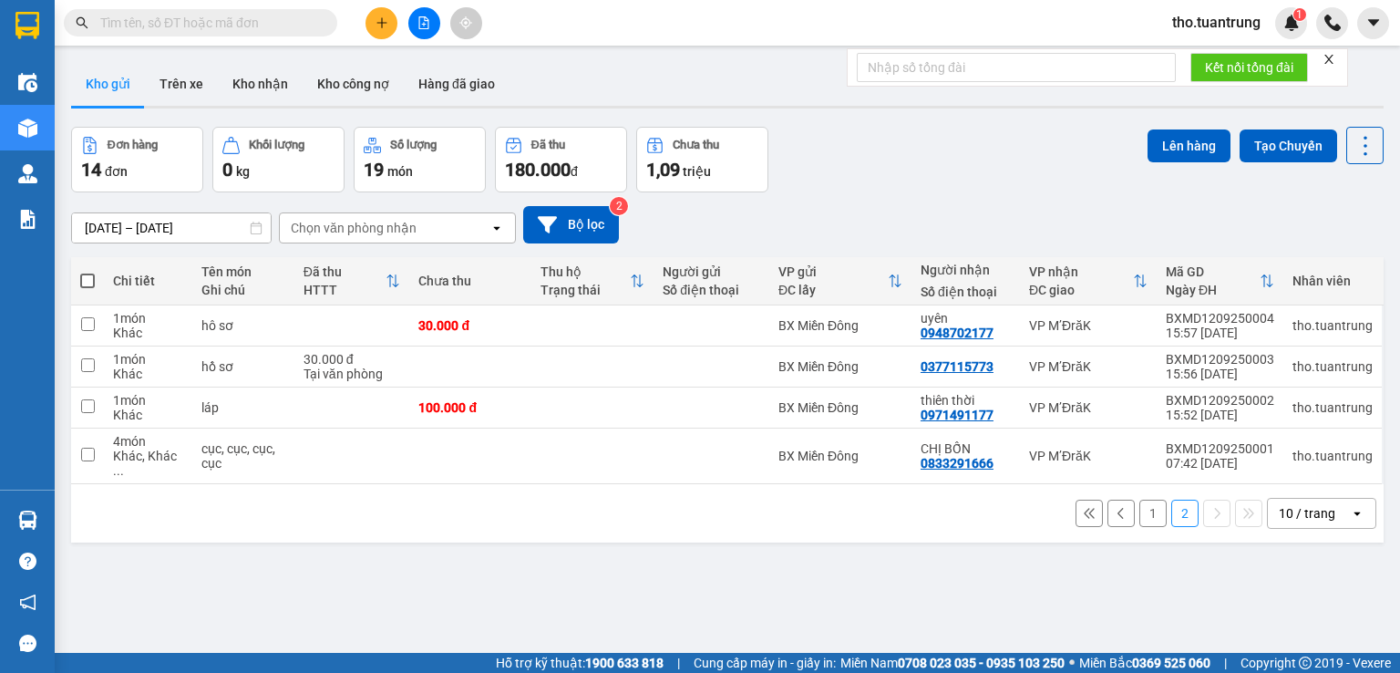
click at [1139, 499] on button "1" at bounding box center [1152, 512] width 27 height 27
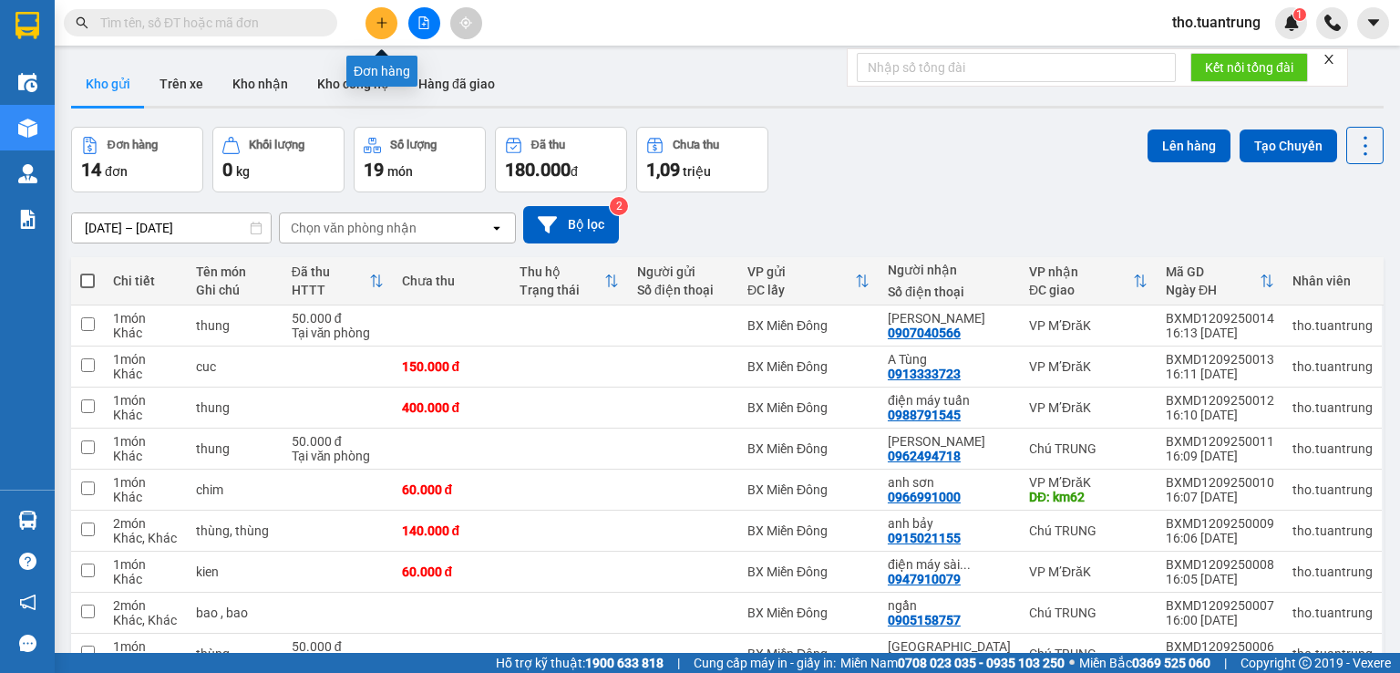
click at [378, 22] on icon "plus" at bounding box center [382, 22] width 13 height 13
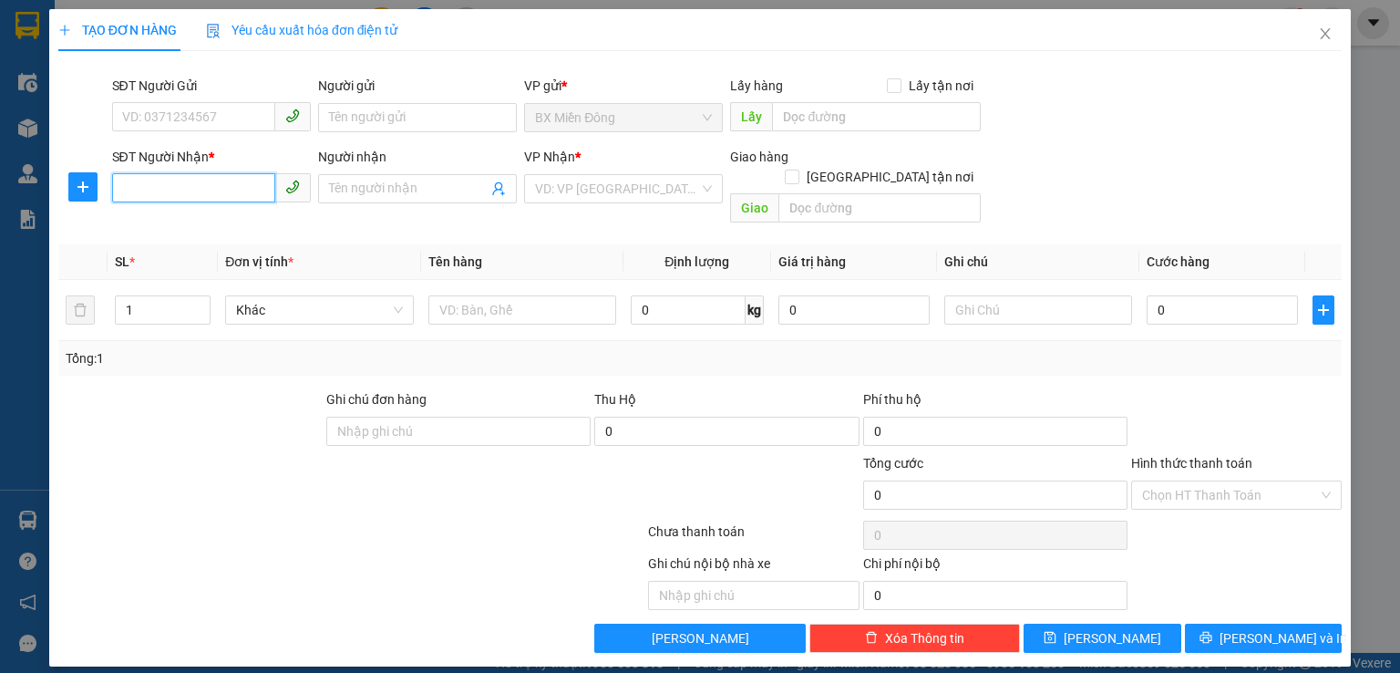
click at [160, 181] on input "SĐT Người Nhận *" at bounding box center [193, 187] width 163 height 29
click at [364, 186] on input "Người nhận" at bounding box center [408, 189] width 159 height 20
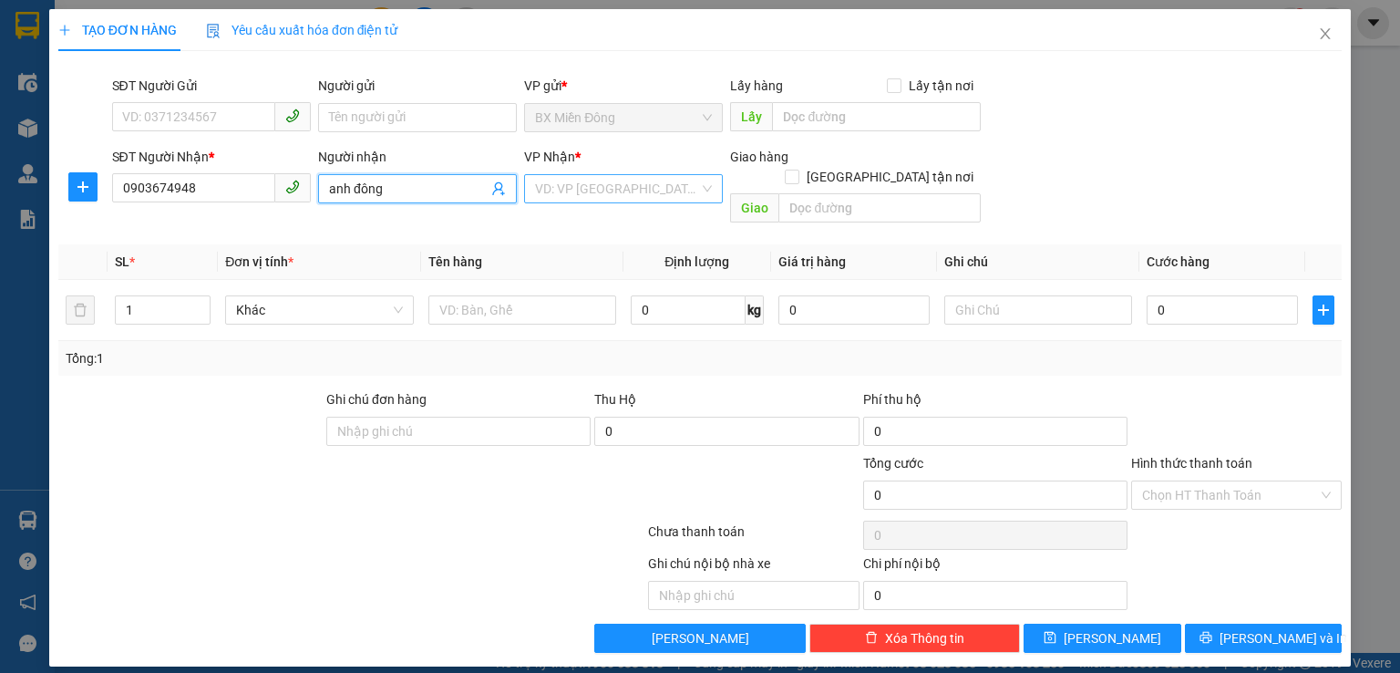
click at [598, 182] on input "search" at bounding box center [617, 188] width 164 height 27
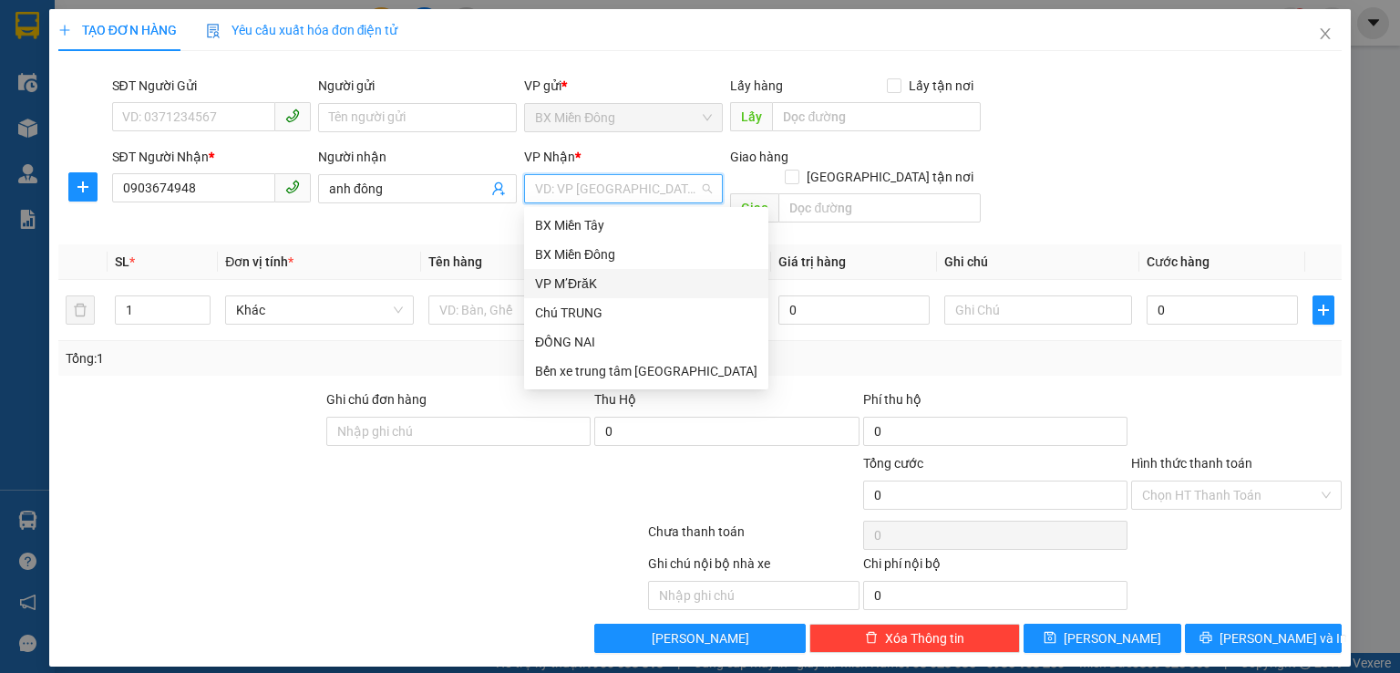
click at [586, 283] on div "VP M’ĐrăK" at bounding box center [646, 283] width 222 height 20
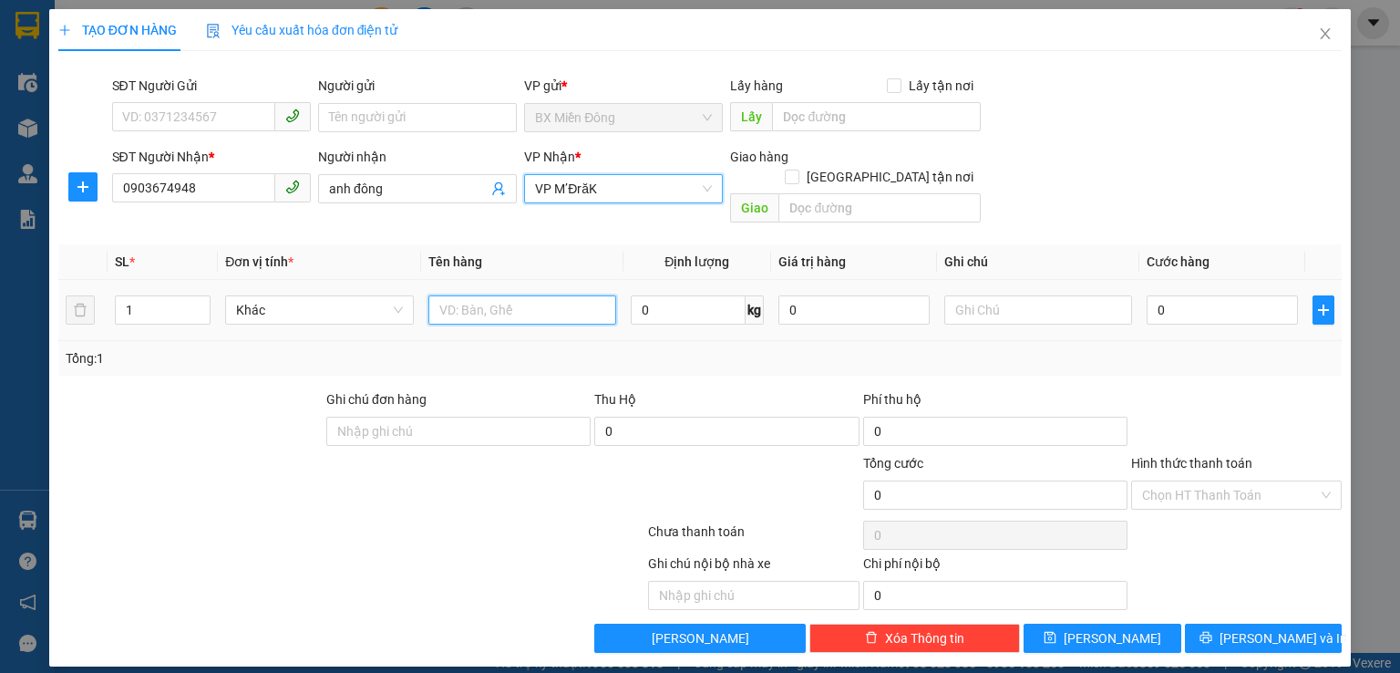
click at [503, 295] on input "text" at bounding box center [522, 309] width 188 height 29
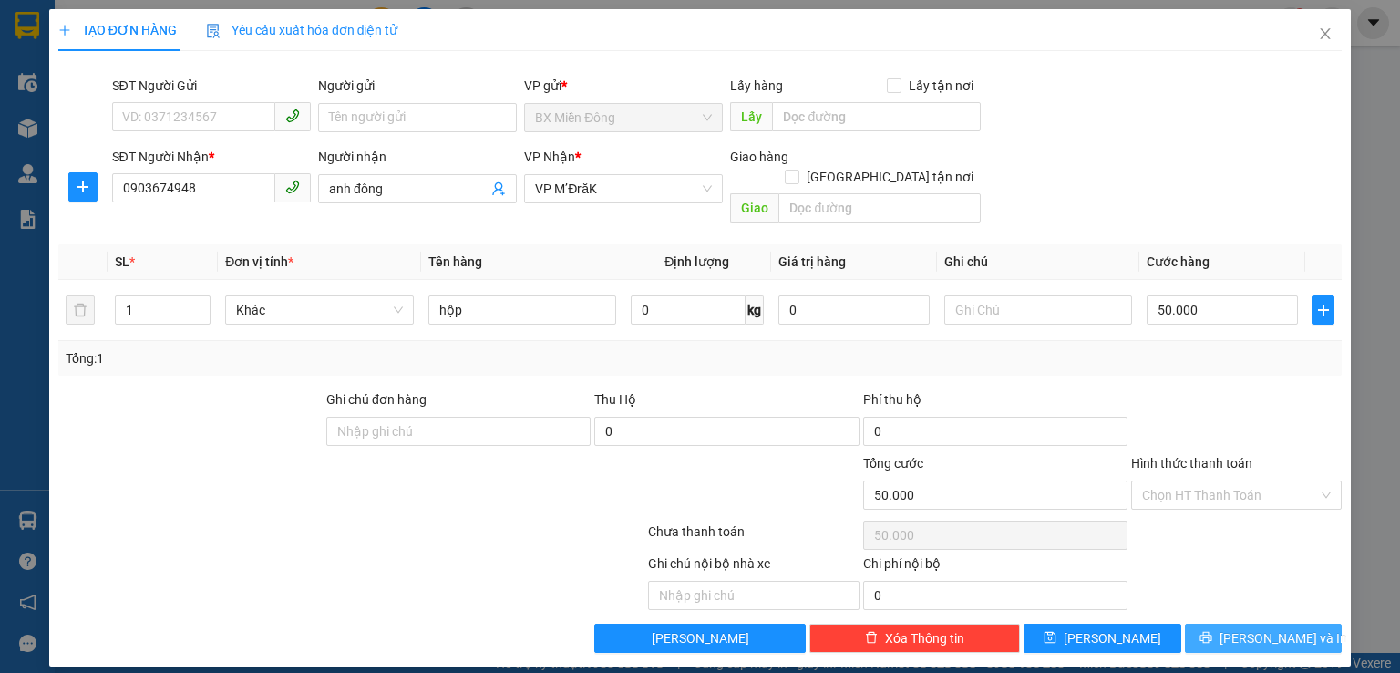
click at [1254, 633] on div "TẠO ĐƠN HÀNG Yêu cầu xuất hóa đơn điện tử Transit Pickup Surcharge Ids Transit …" at bounding box center [700, 337] width 1302 height 657
click at [1263, 628] on span "[PERSON_NAME] và In" at bounding box center [1284, 638] width 128 height 20
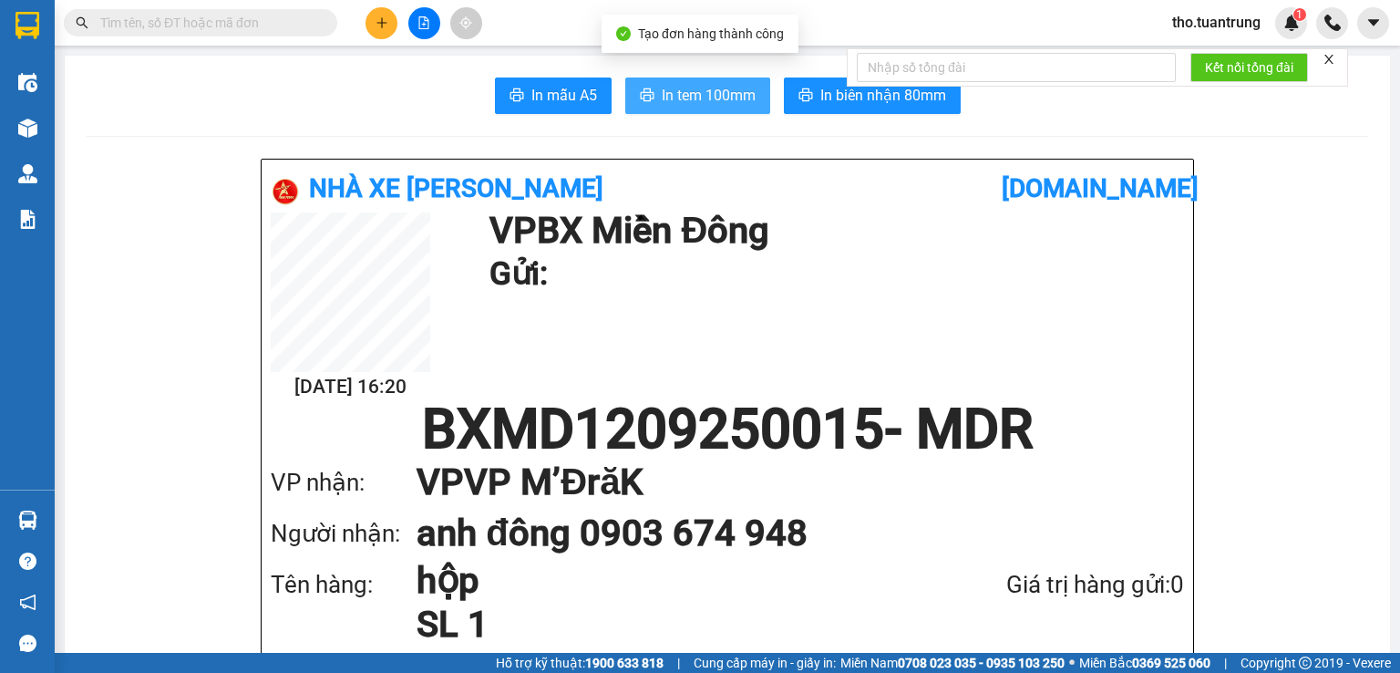
click at [715, 88] on span "In tem 100mm" at bounding box center [709, 95] width 94 height 23
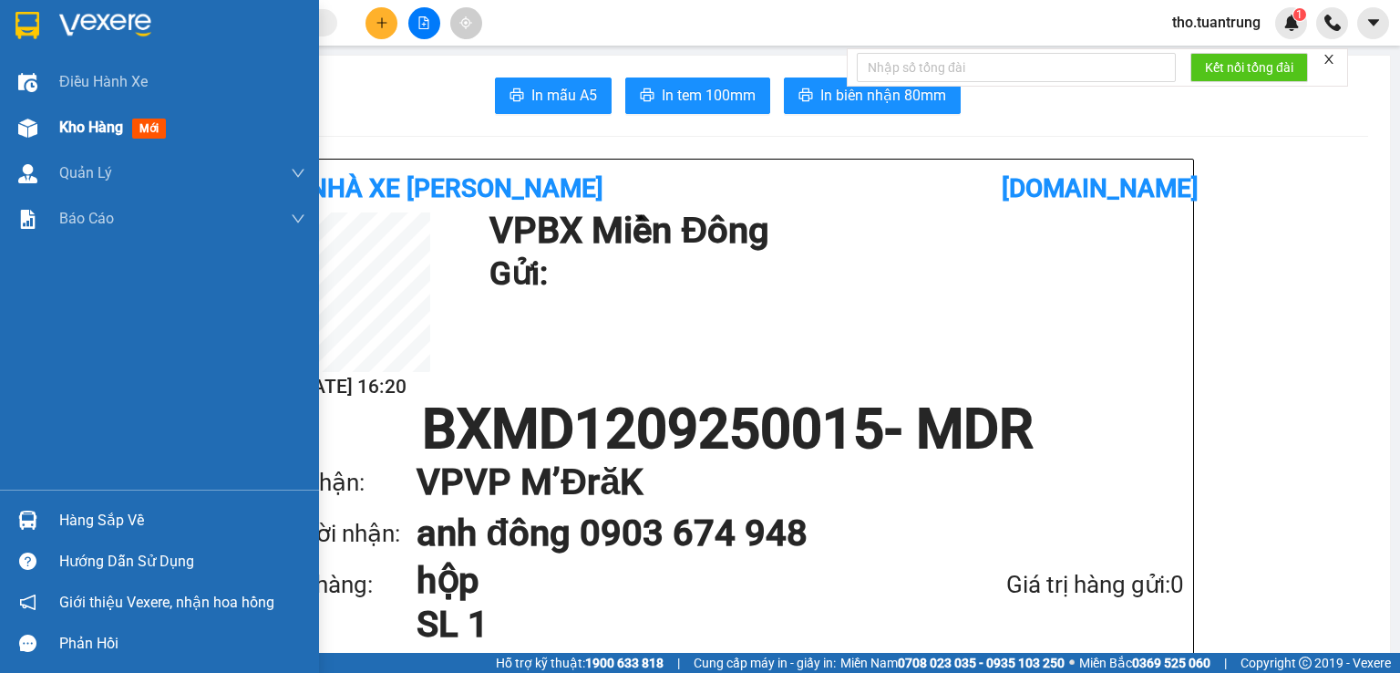
drag, startPoint x: 38, startPoint y: 125, endPoint x: 157, endPoint y: 114, distance: 119.0
click at [39, 125] on div at bounding box center [28, 128] width 32 height 32
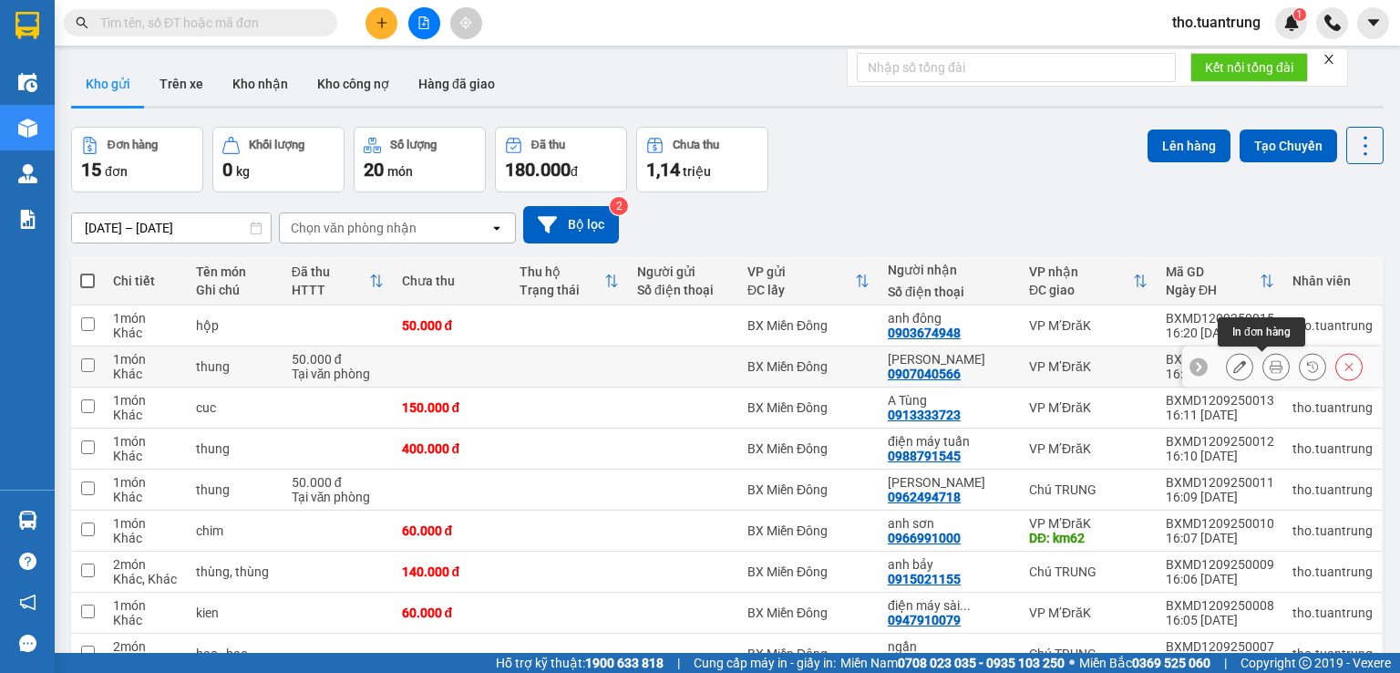
click at [1270, 366] on icon at bounding box center [1276, 366] width 13 height 13
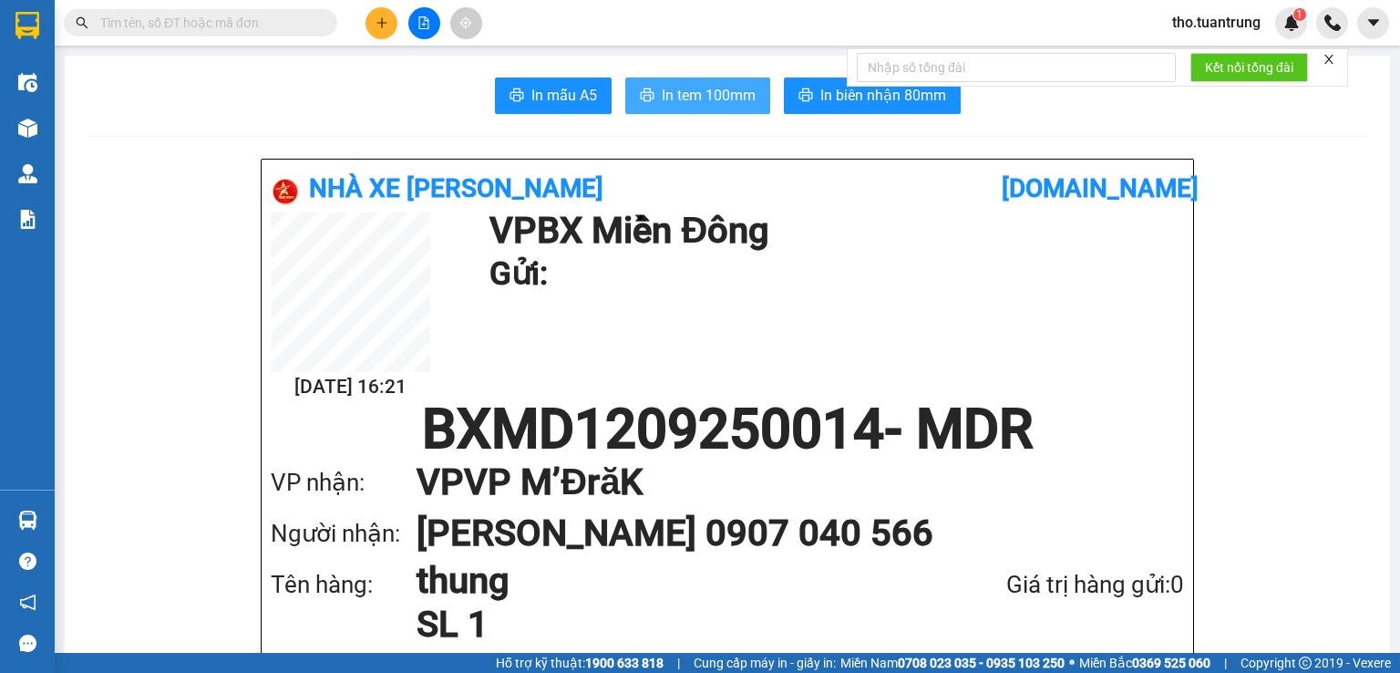
click at [680, 91] on span "In tem 100mm" at bounding box center [709, 95] width 94 height 23
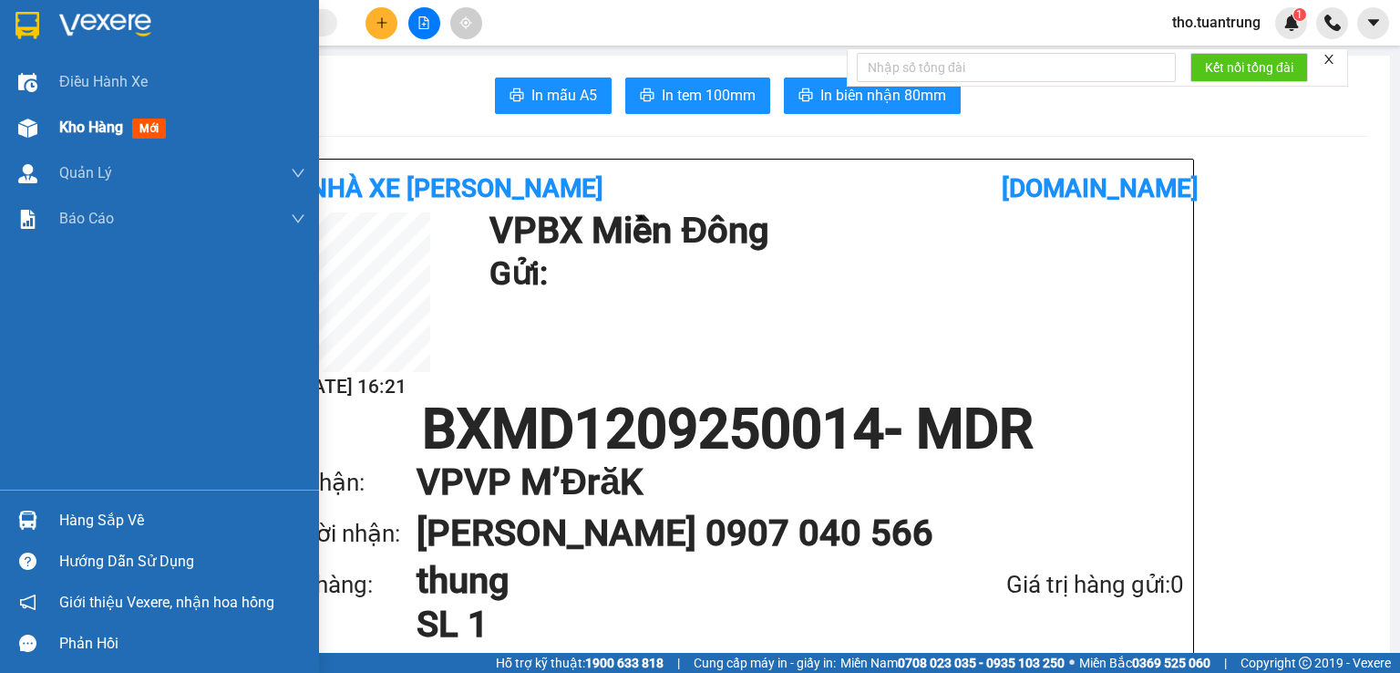
click at [62, 124] on span "Kho hàng" at bounding box center [91, 126] width 64 height 17
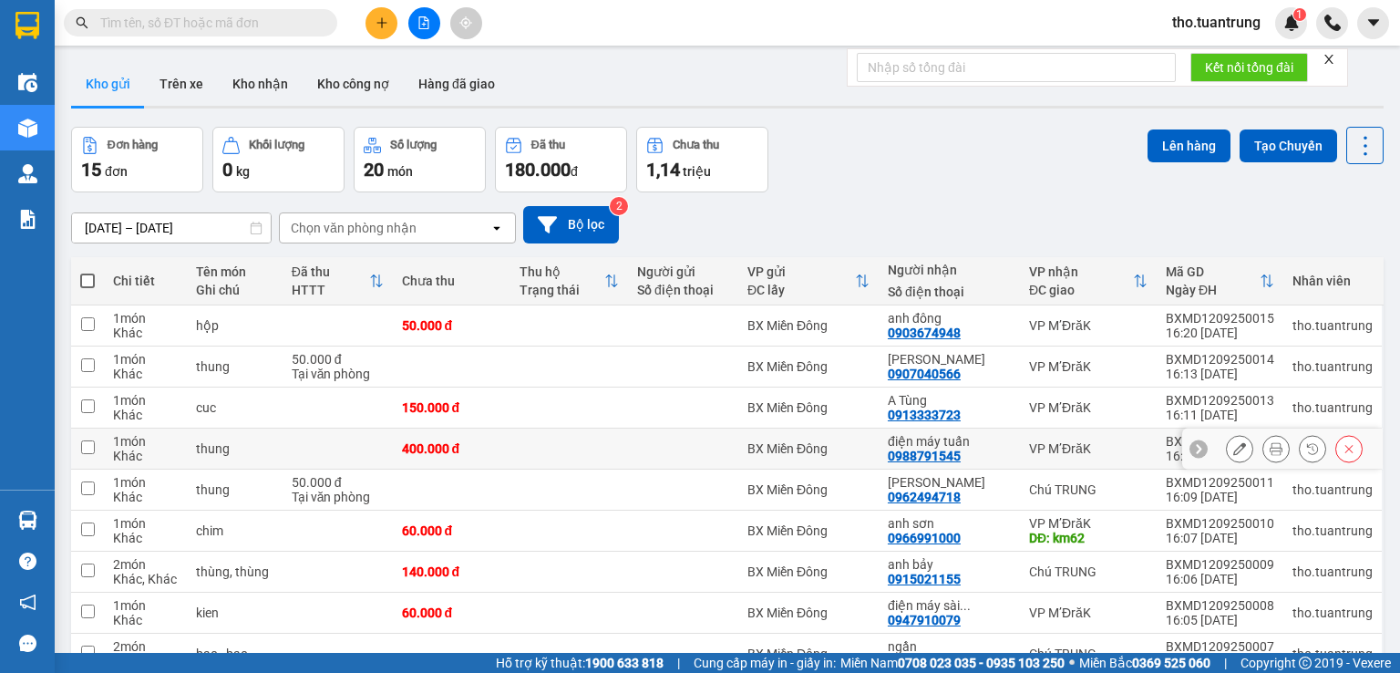
scroll to position [135, 0]
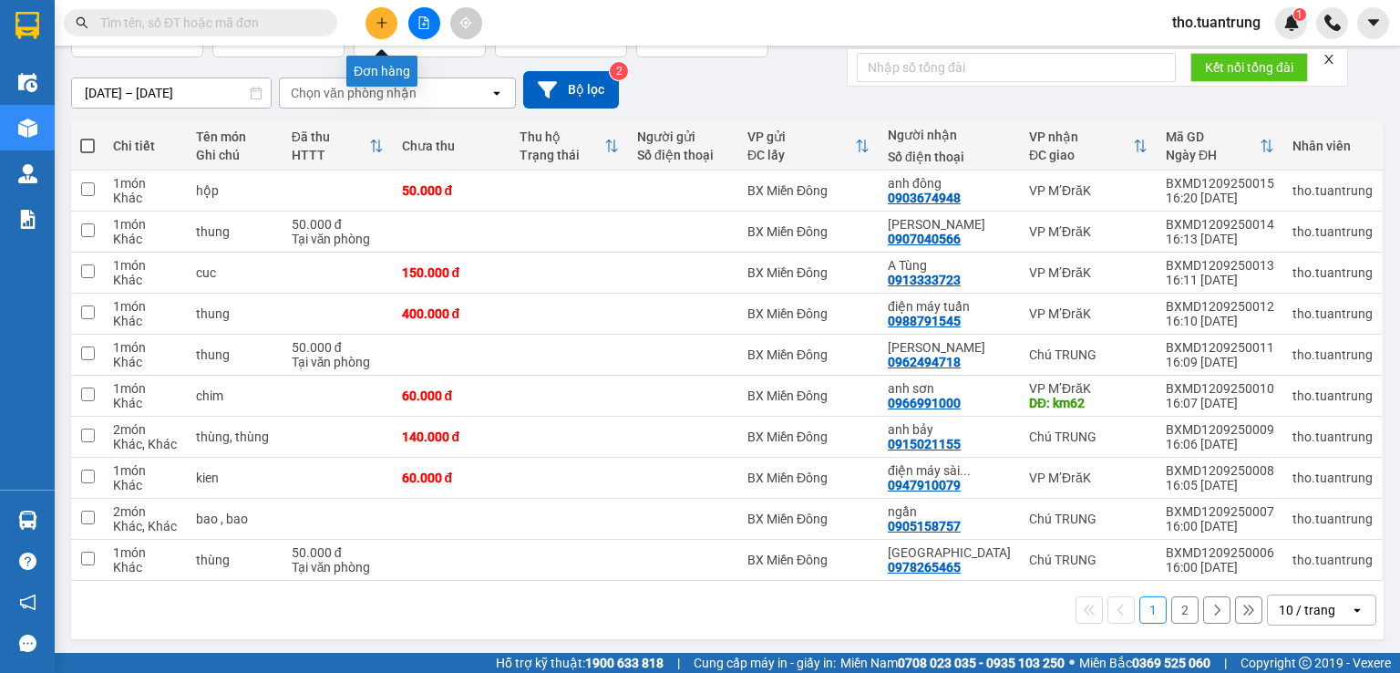
click at [393, 20] on button at bounding box center [382, 23] width 32 height 32
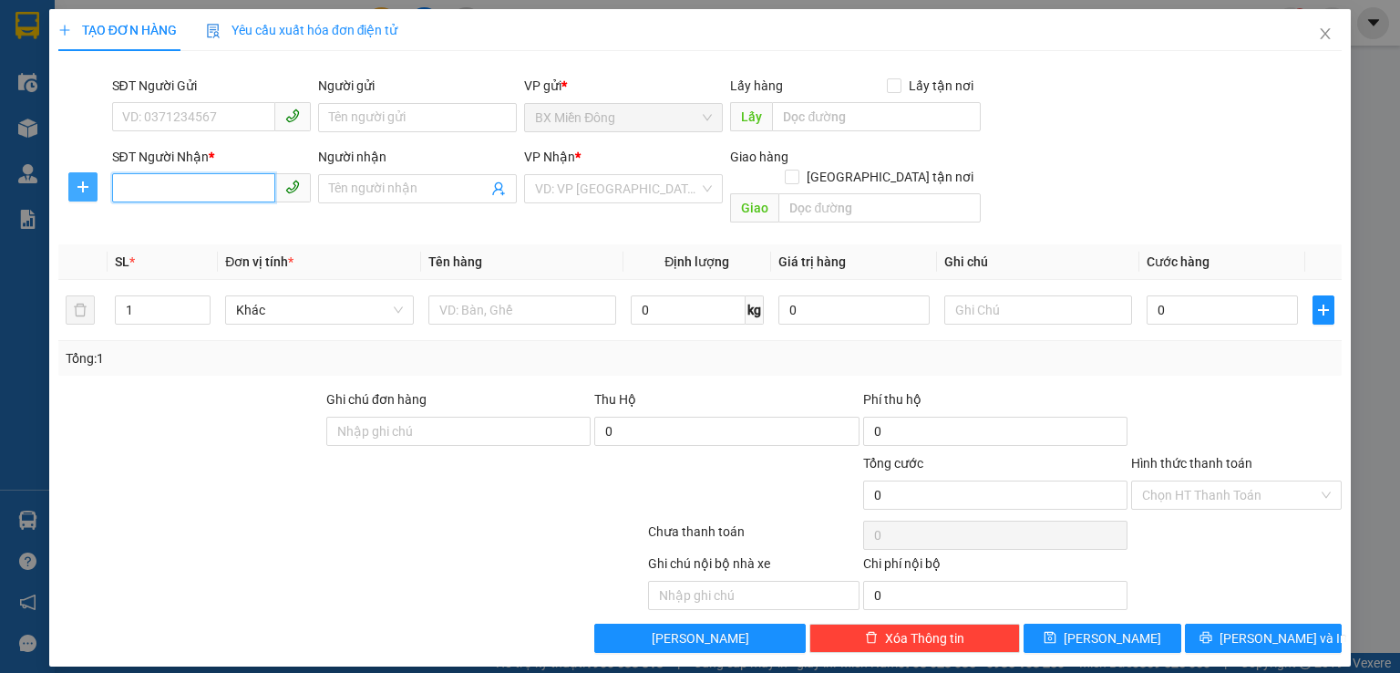
drag, startPoint x: 159, startPoint y: 194, endPoint x: 89, endPoint y: 178, distance: 71.2
click at [160, 194] on input "SĐT Người Nhận *" at bounding box center [193, 187] width 163 height 29
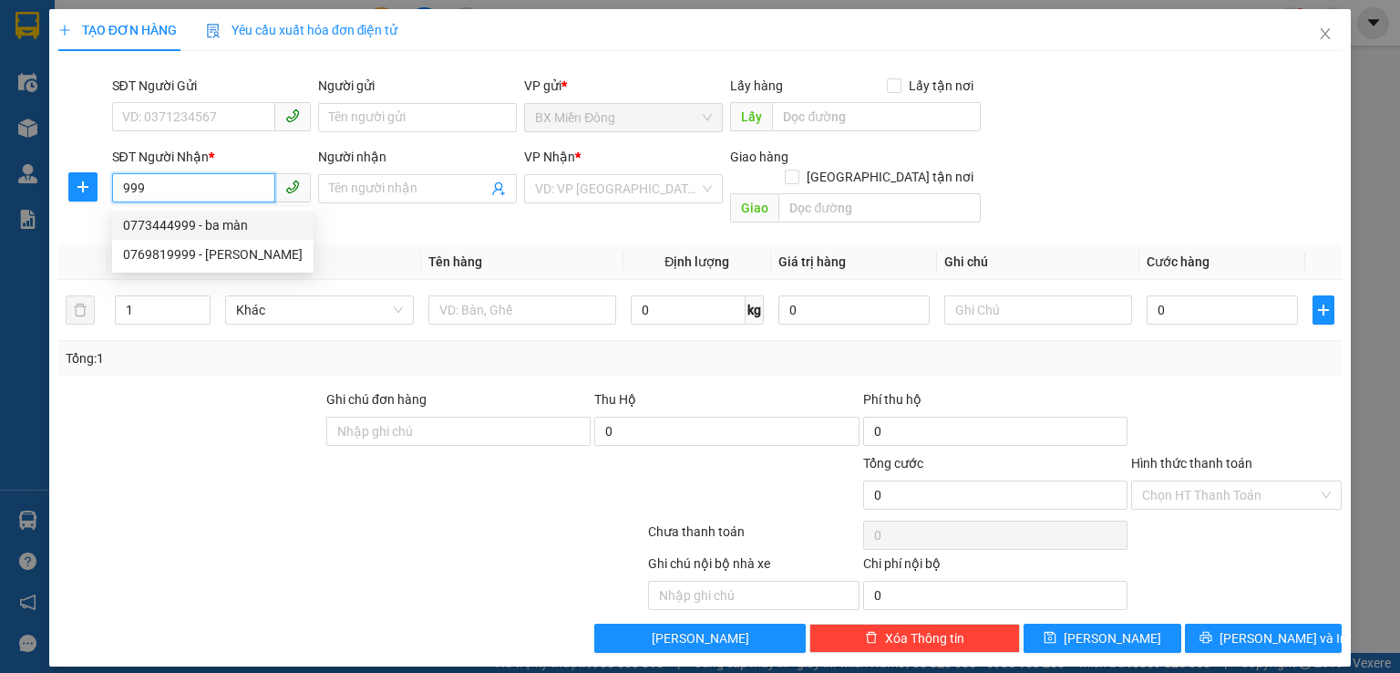
click at [232, 184] on input "999" at bounding box center [193, 187] width 163 height 29
click at [345, 187] on input "Người nhận" at bounding box center [408, 189] width 159 height 20
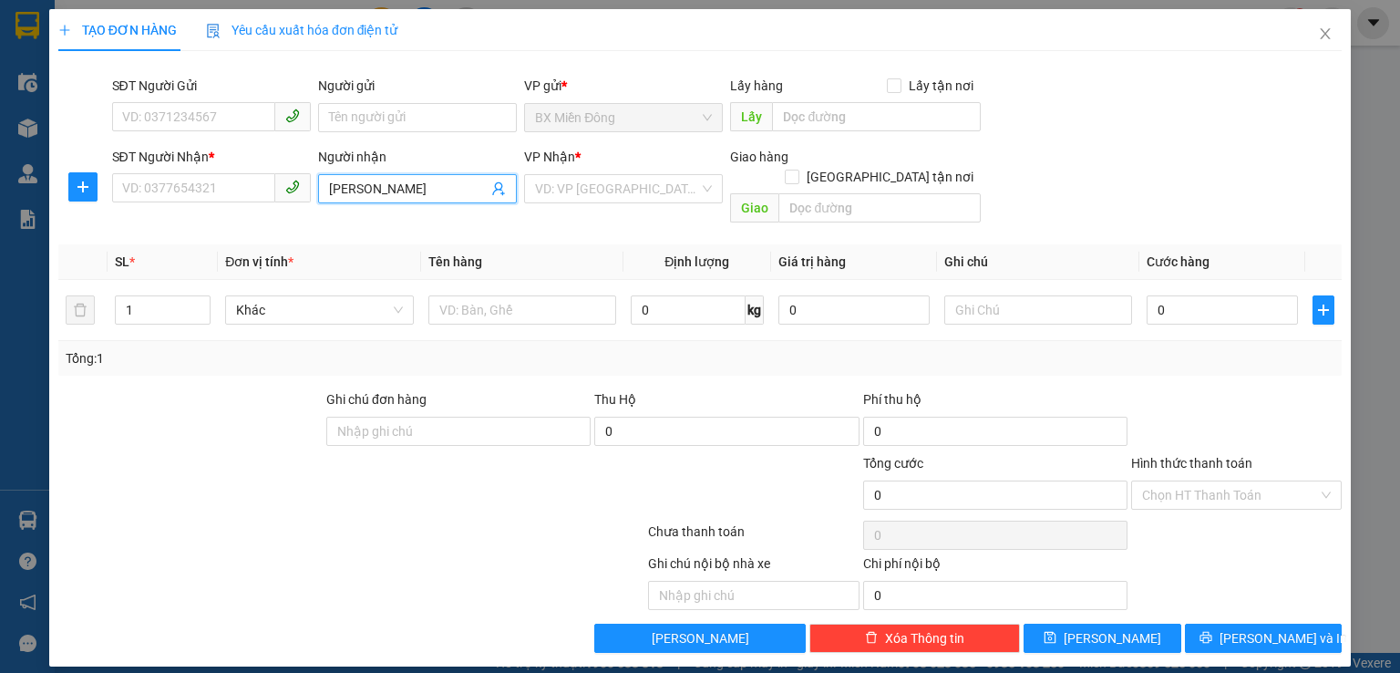
click at [451, 188] on input "[PERSON_NAME]" at bounding box center [408, 189] width 159 height 20
click at [450, 188] on input "[PERSON_NAME]" at bounding box center [408, 189] width 159 height 20
drag, startPoint x: 253, startPoint y: 175, endPoint x: 221, endPoint y: 179, distance: 33.0
click at [252, 173] on input "SĐT Người Nhận *" at bounding box center [193, 187] width 163 height 29
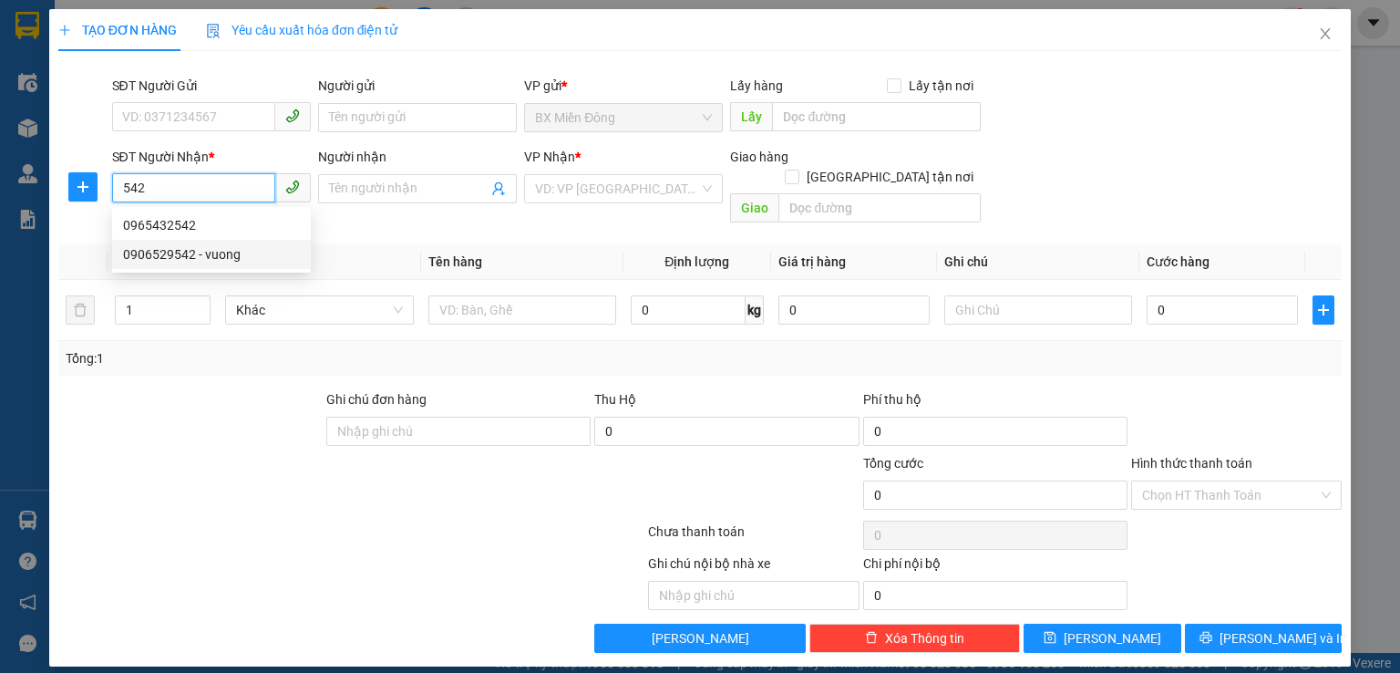
click at [218, 252] on div "0906529542 - vuong" at bounding box center [211, 254] width 177 height 20
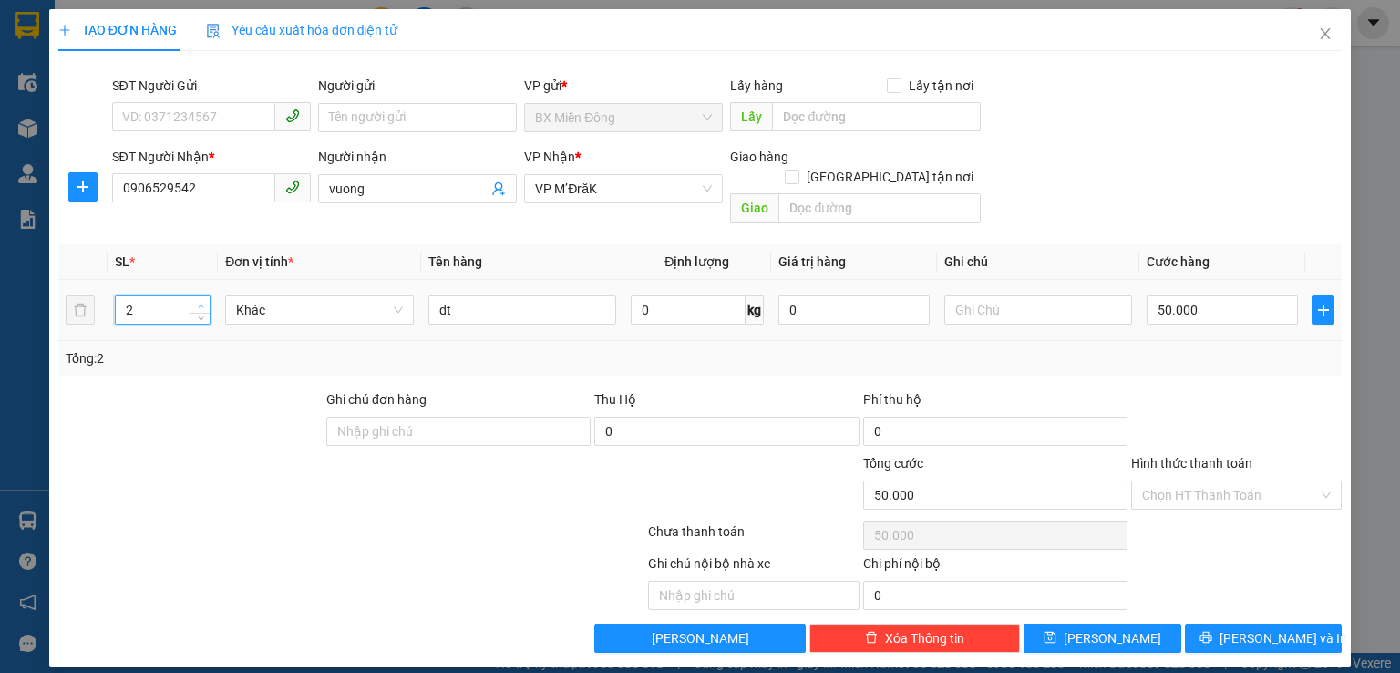
click at [203, 303] on icon "up" at bounding box center [201, 306] width 6 height 6
click at [1297, 302] on input "50.000" at bounding box center [1222, 309] width 151 height 29
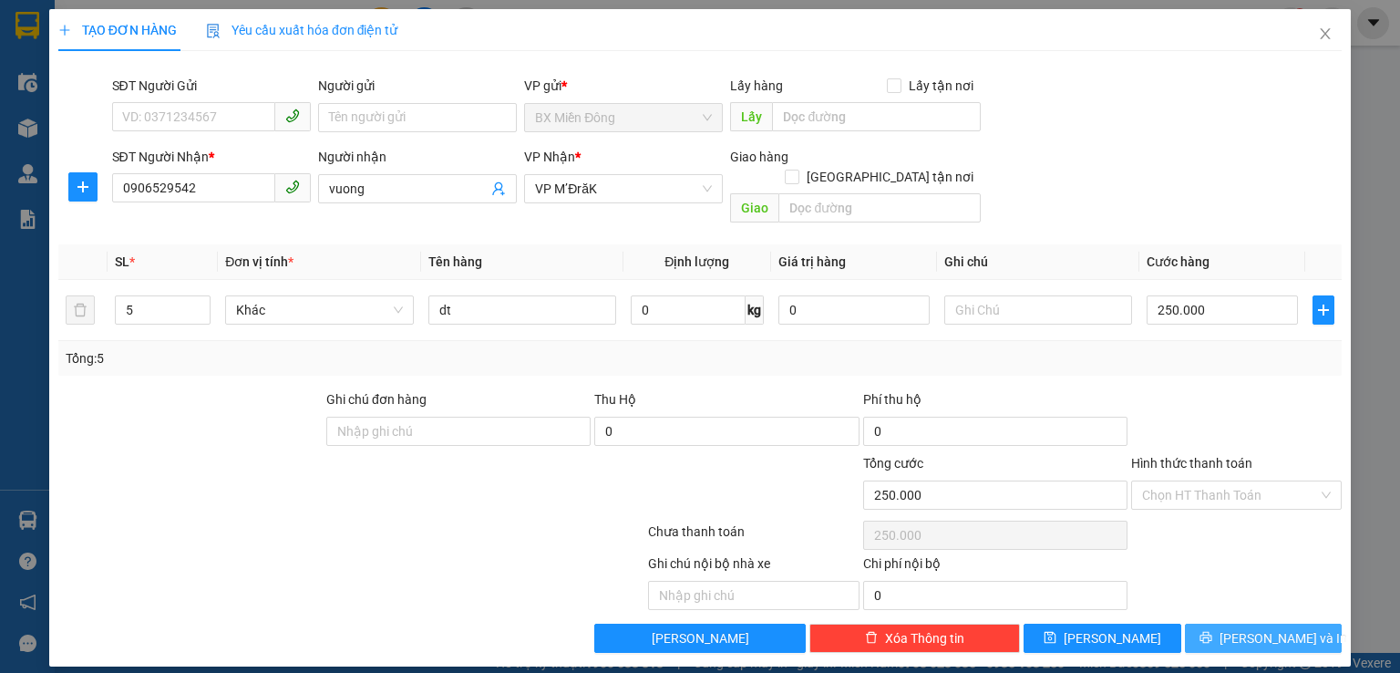
click at [1262, 628] on span "[PERSON_NAME] và In" at bounding box center [1284, 638] width 128 height 20
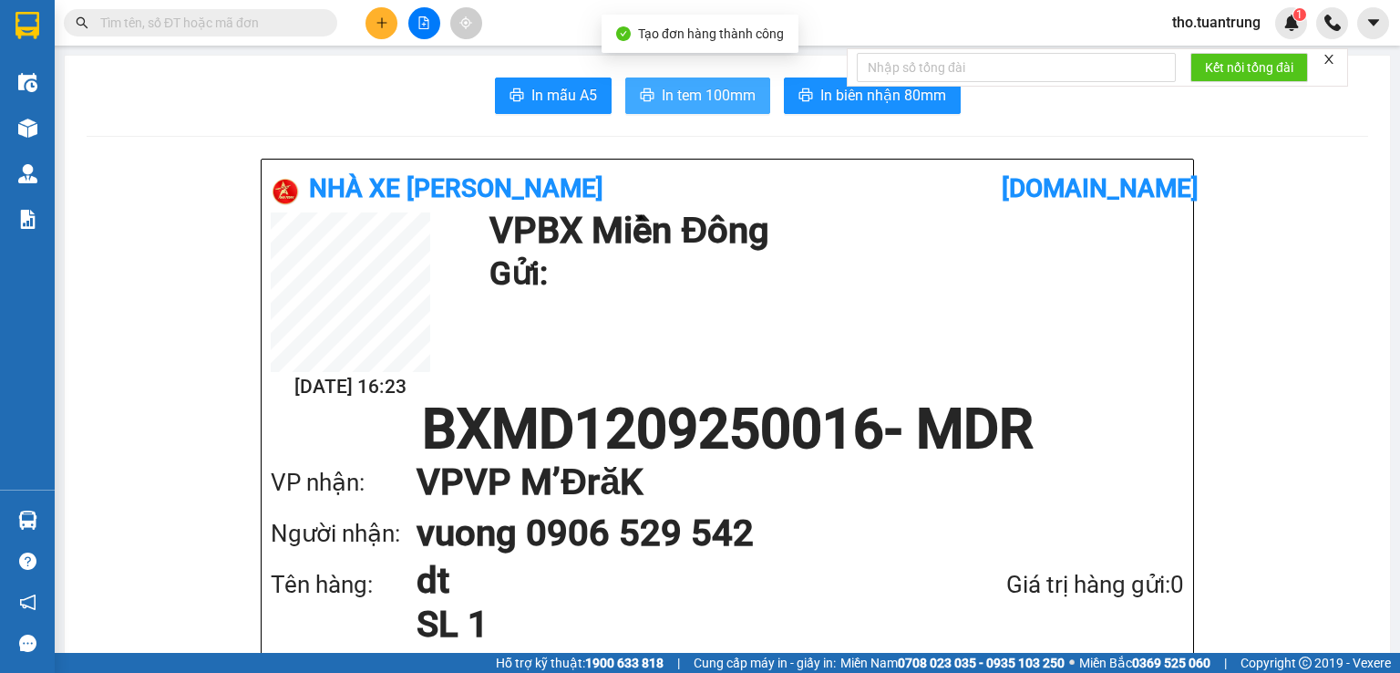
click at [697, 81] on button "In tem 100mm" at bounding box center [697, 95] width 145 height 36
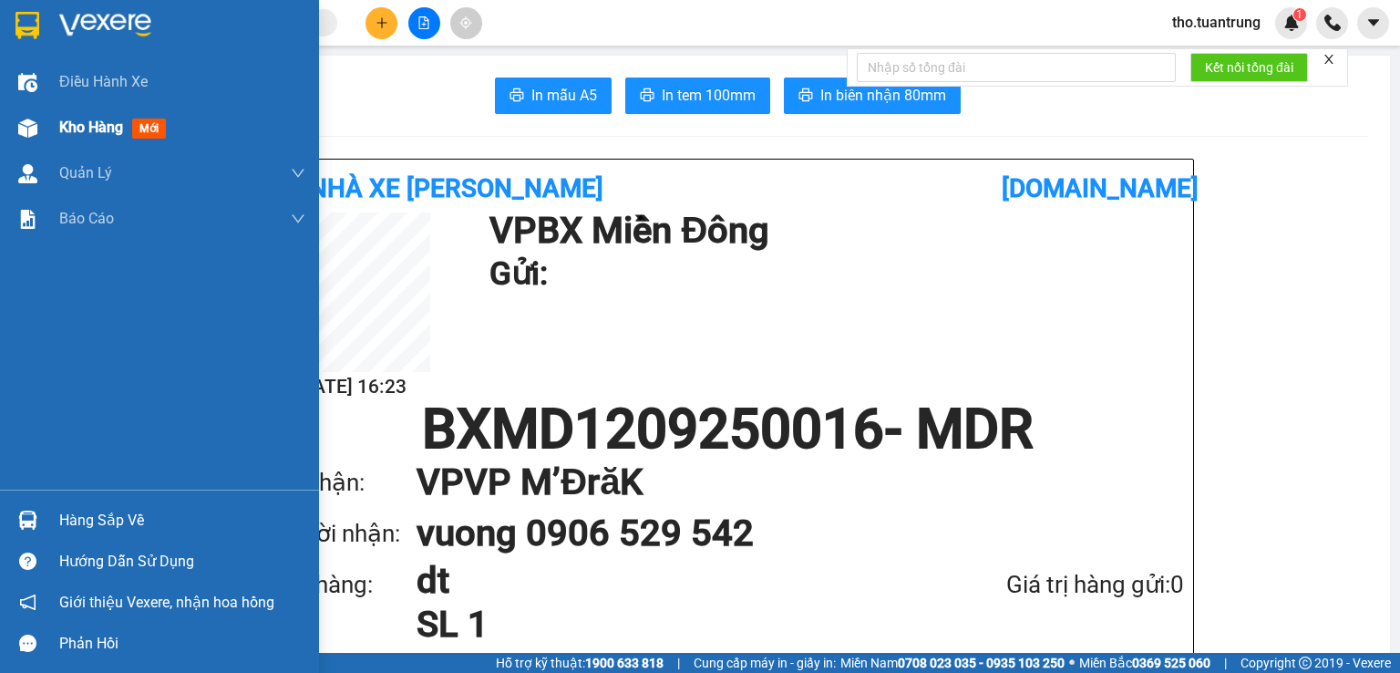
click at [36, 118] on img at bounding box center [27, 127] width 19 height 19
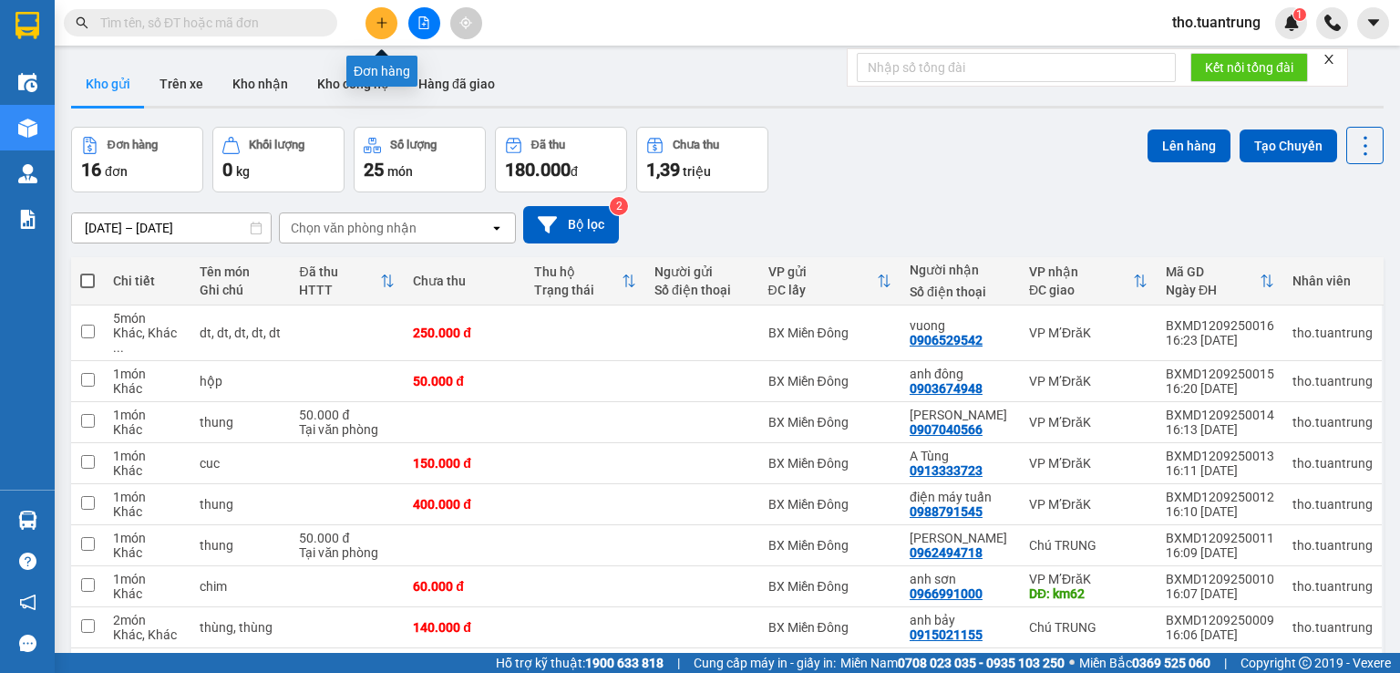
click at [387, 15] on button at bounding box center [382, 23] width 32 height 32
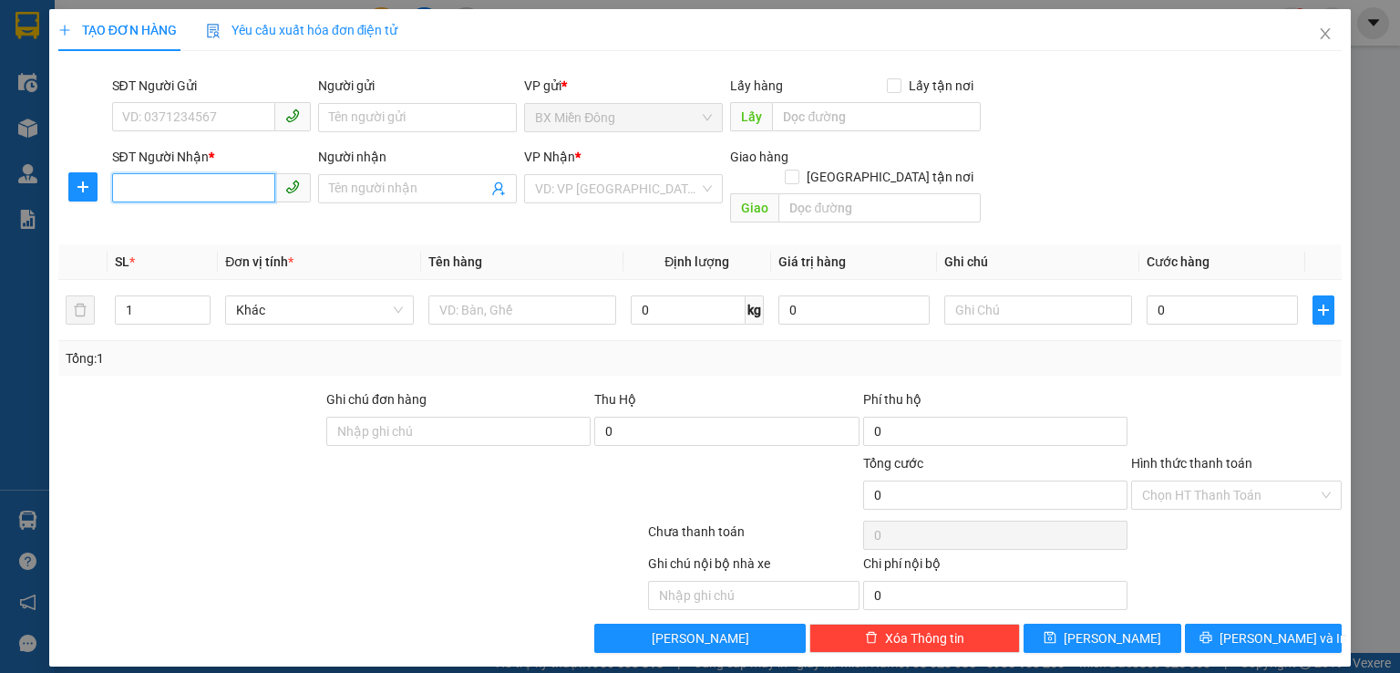
click at [194, 181] on input "SĐT Người Nhận *" at bounding box center [193, 187] width 163 height 29
click at [266, 223] on div "0813474799 - chị lích" at bounding box center [211, 225] width 177 height 20
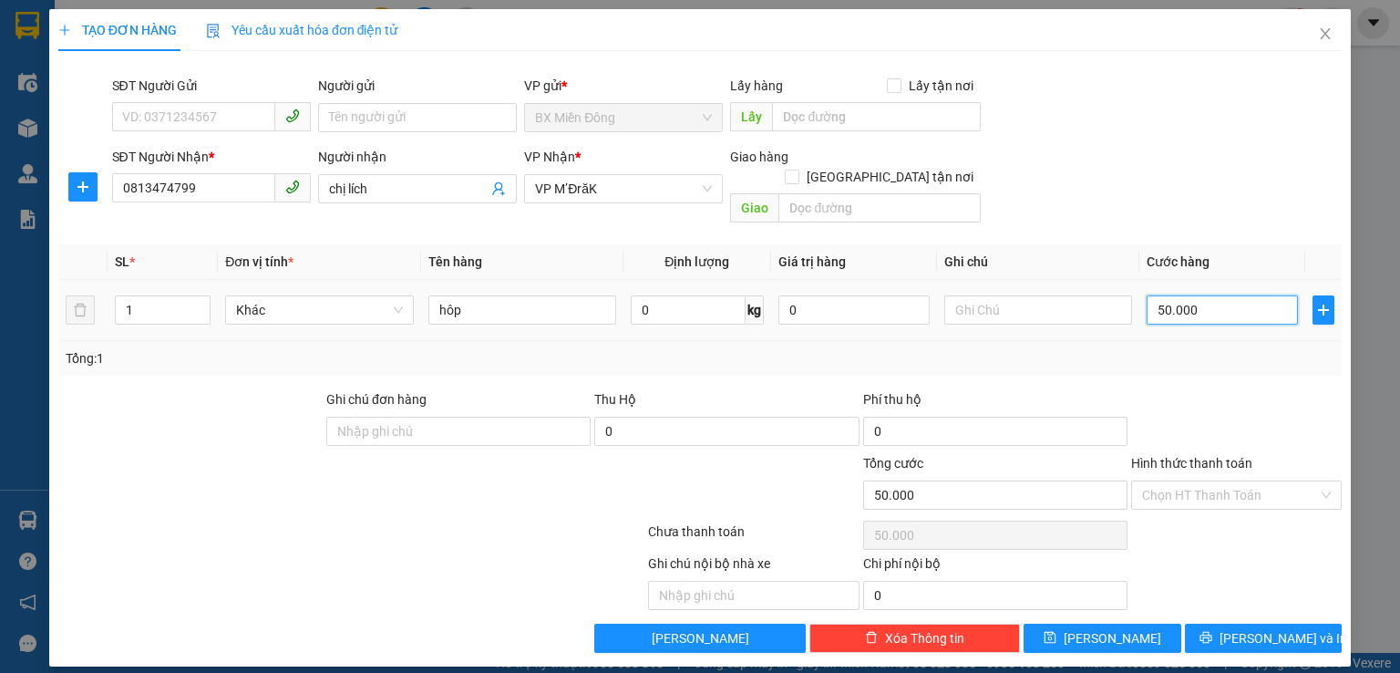
click at [1164, 295] on input "50.000" at bounding box center [1222, 309] width 151 height 29
click at [1177, 481] on input "Hình thức thanh toán" at bounding box center [1230, 494] width 176 height 27
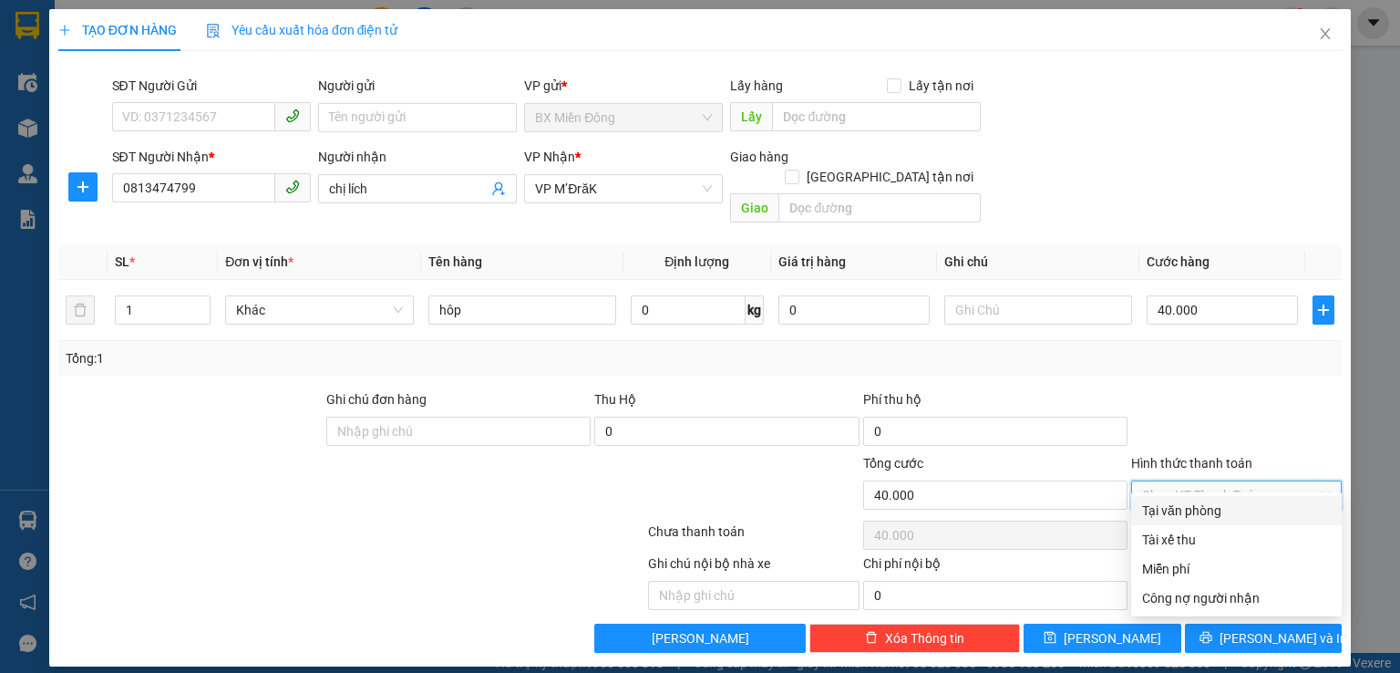
click at [1200, 512] on div "Tại văn phòng" at bounding box center [1236, 510] width 189 height 20
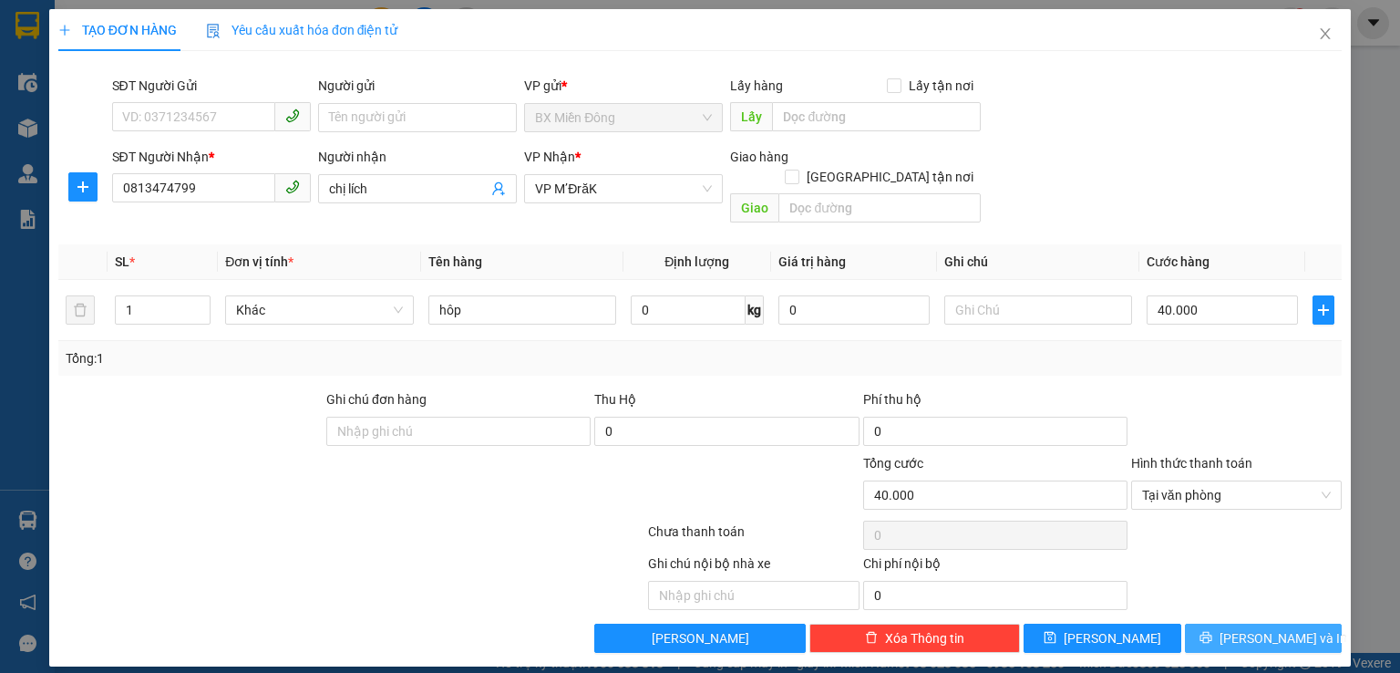
click at [1283, 628] on span "[PERSON_NAME] và In" at bounding box center [1284, 638] width 128 height 20
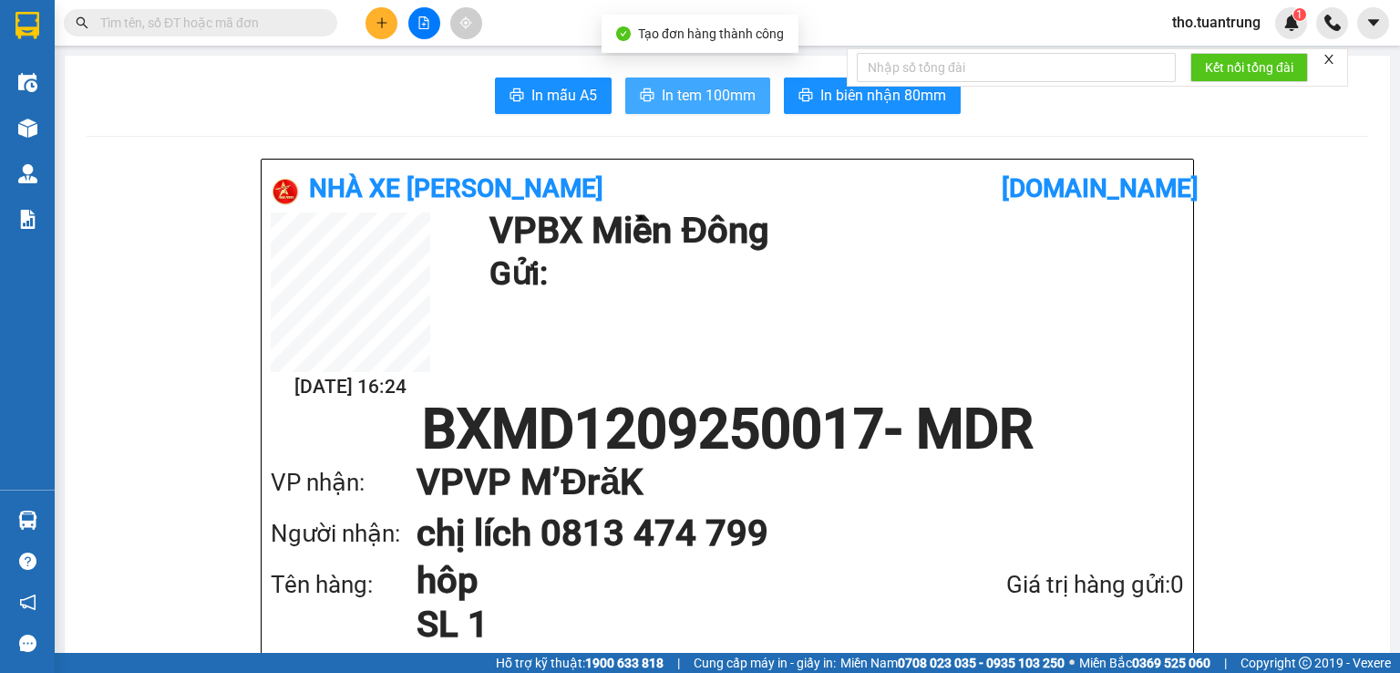
click at [717, 96] on span "In tem 100mm" at bounding box center [709, 95] width 94 height 23
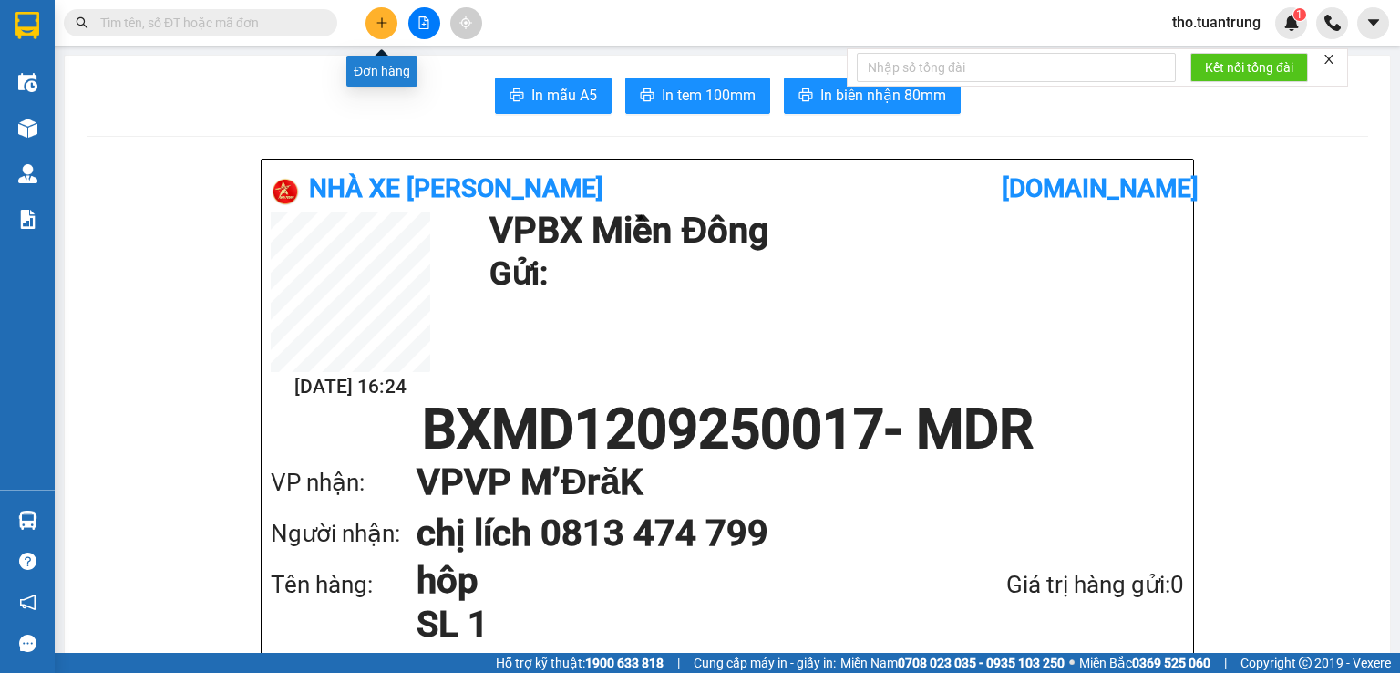
click at [385, 16] on icon "plus" at bounding box center [382, 22] width 13 height 13
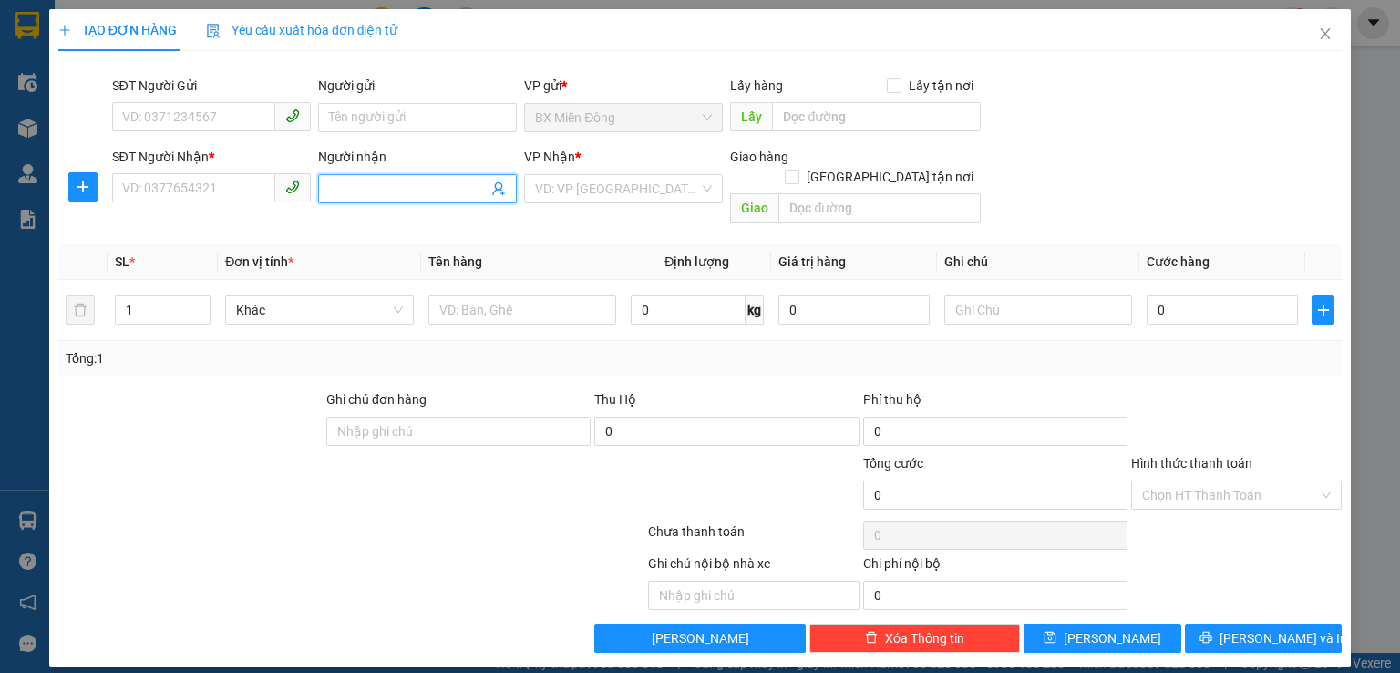
click at [381, 181] on input "Người nhận" at bounding box center [408, 189] width 159 height 20
click at [1327, 34] on icon "close" at bounding box center [1325, 33] width 15 height 15
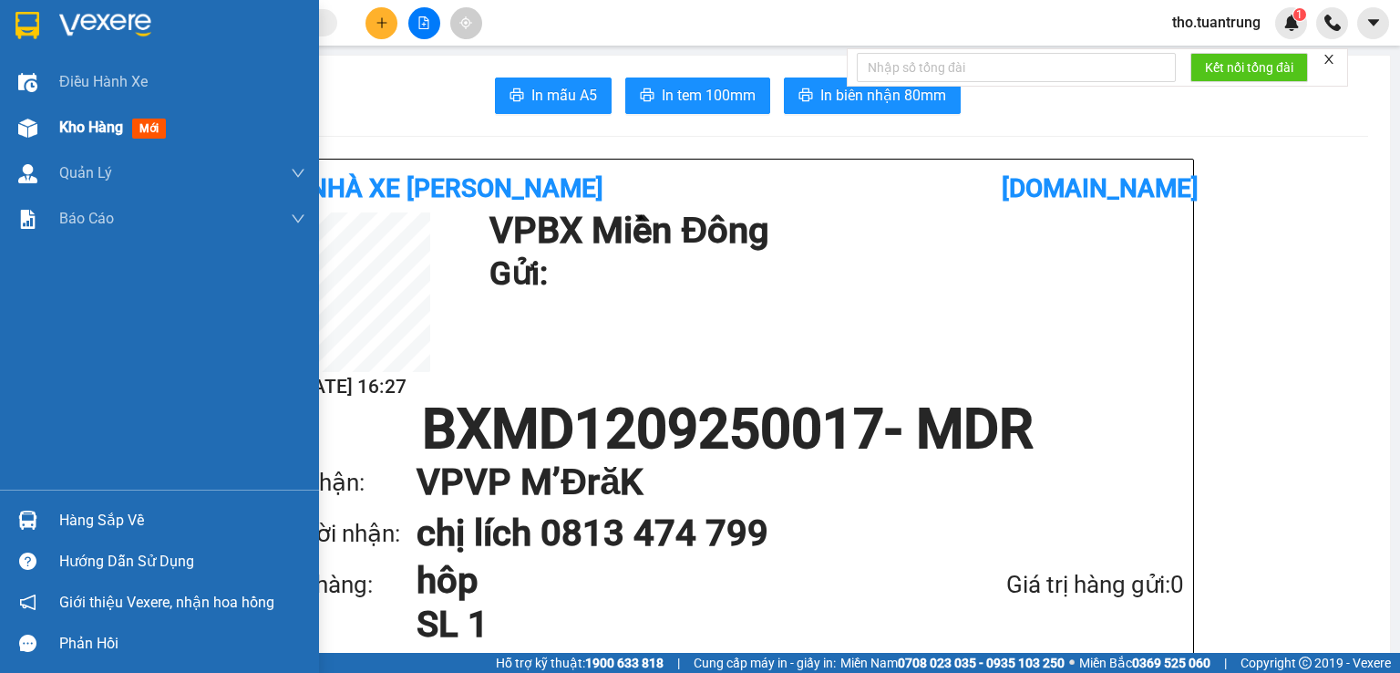
drag, startPoint x: 45, startPoint y: 122, endPoint x: 263, endPoint y: 149, distance: 219.4
click at [45, 121] on div "Kho hàng mới" at bounding box center [159, 128] width 319 height 46
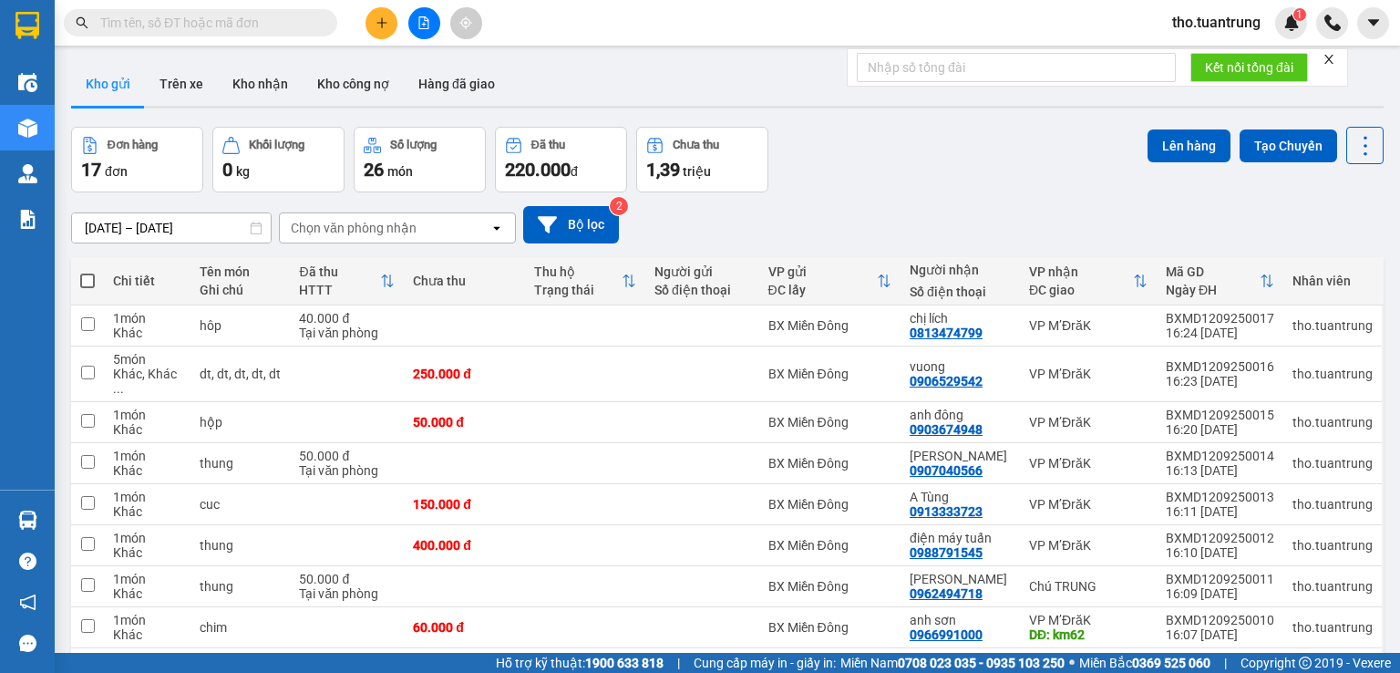
click at [379, 17] on icon "plus" at bounding box center [382, 22] width 13 height 13
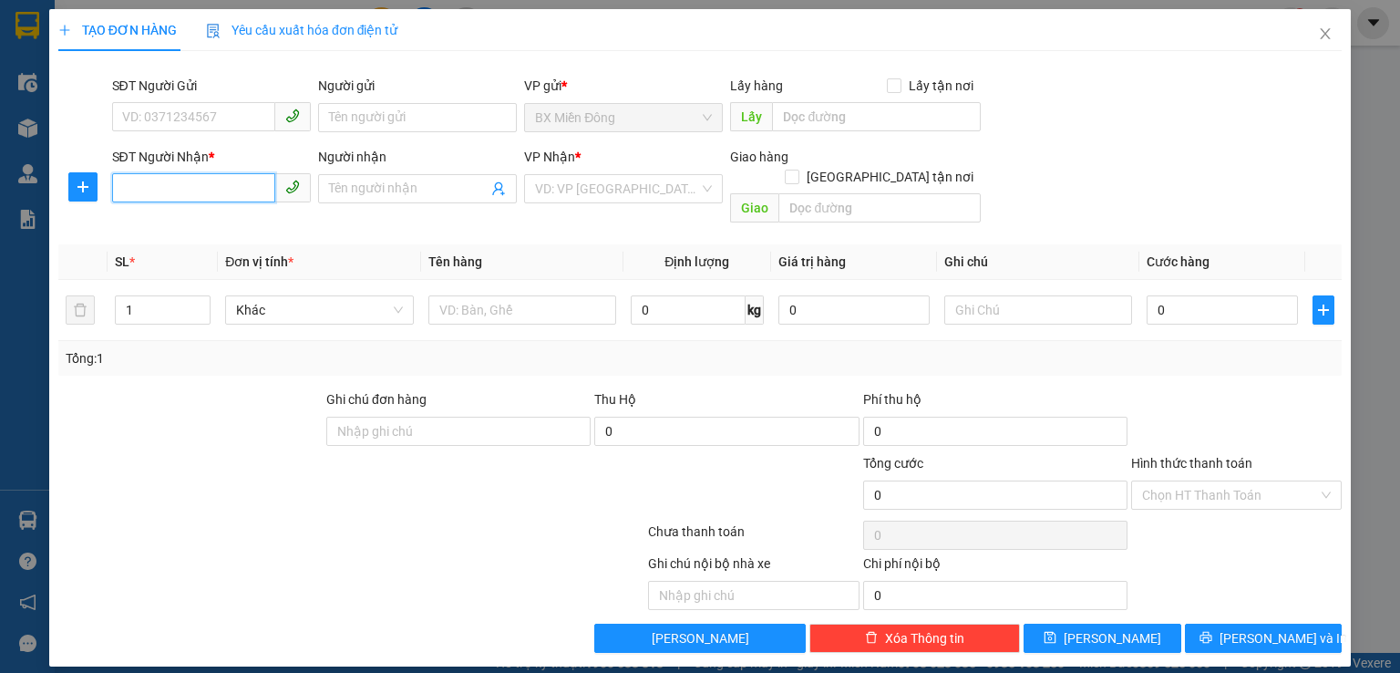
click at [160, 186] on input "SĐT Người Nhận *" at bounding box center [193, 187] width 163 height 29
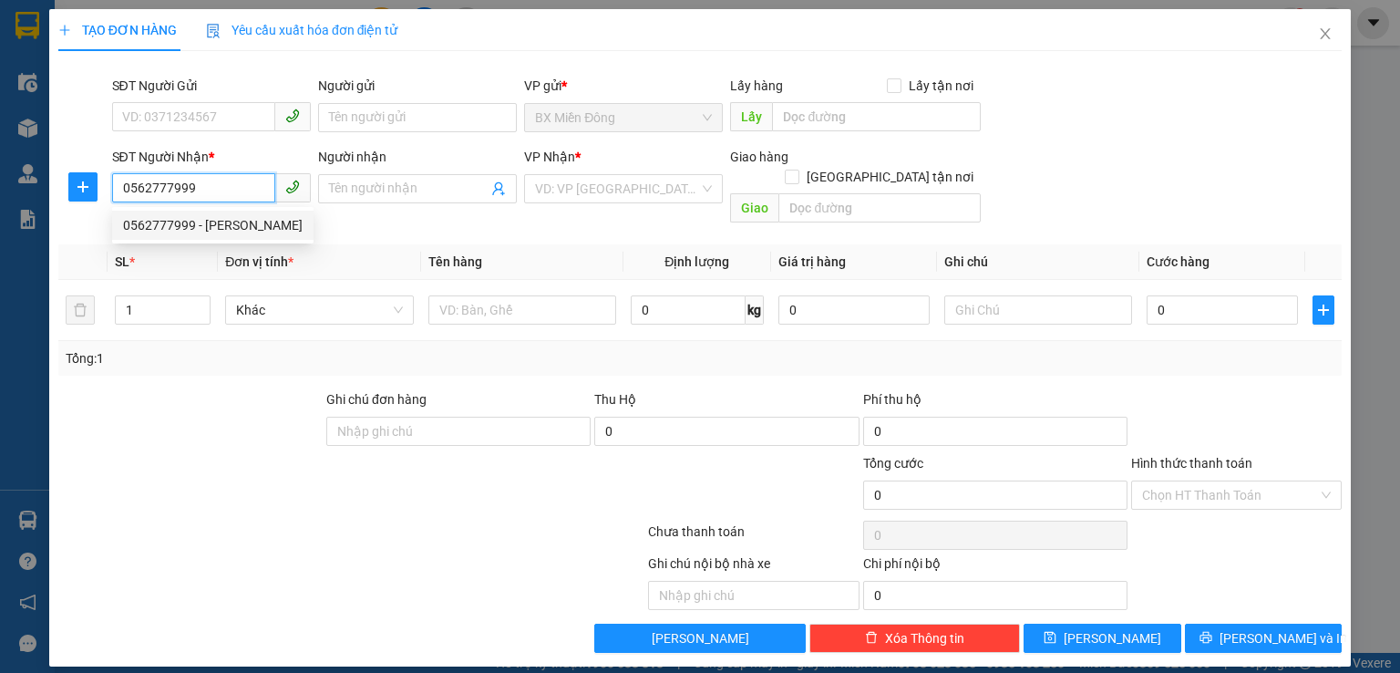
click at [220, 226] on div "0562777999 - [PERSON_NAME]" at bounding box center [213, 225] width 180 height 20
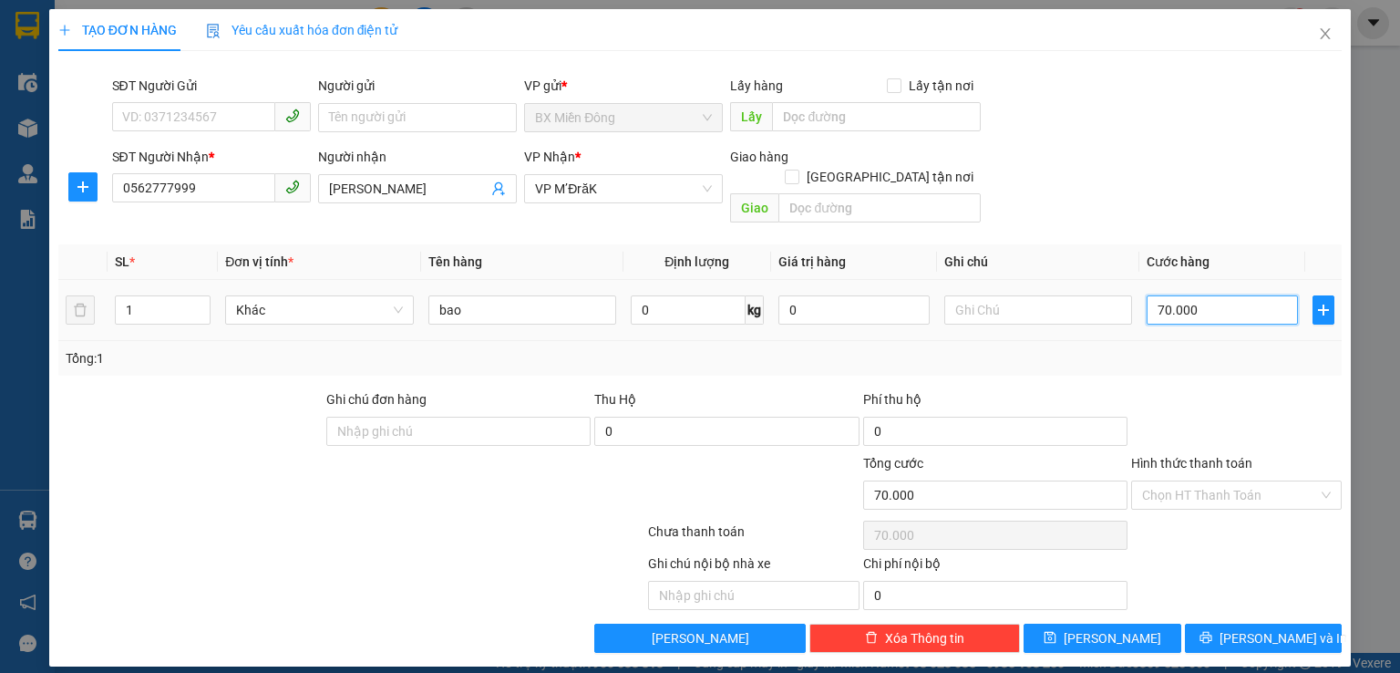
click at [1215, 298] on input "70.000" at bounding box center [1222, 309] width 151 height 29
click at [1218, 623] on button "[PERSON_NAME] và In" at bounding box center [1264, 637] width 158 height 29
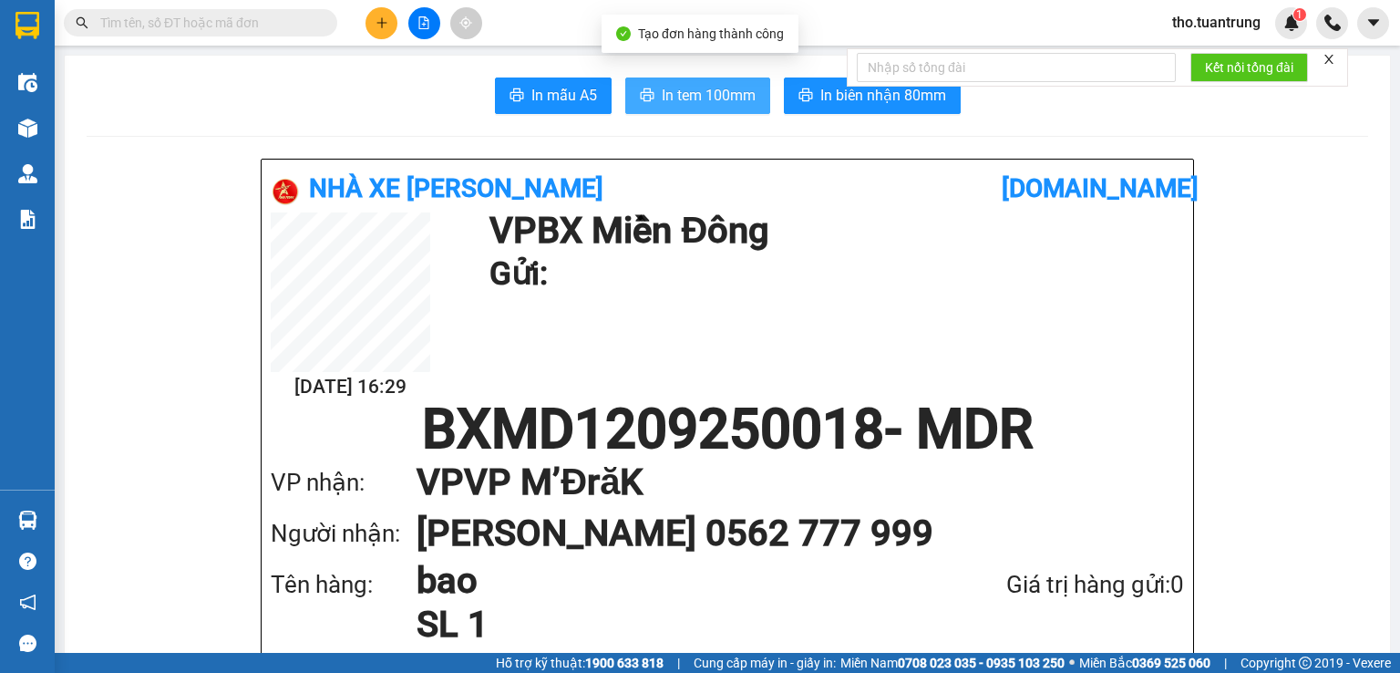
click at [738, 86] on span "In tem 100mm" at bounding box center [709, 95] width 94 height 23
click at [373, 19] on button at bounding box center [382, 23] width 32 height 32
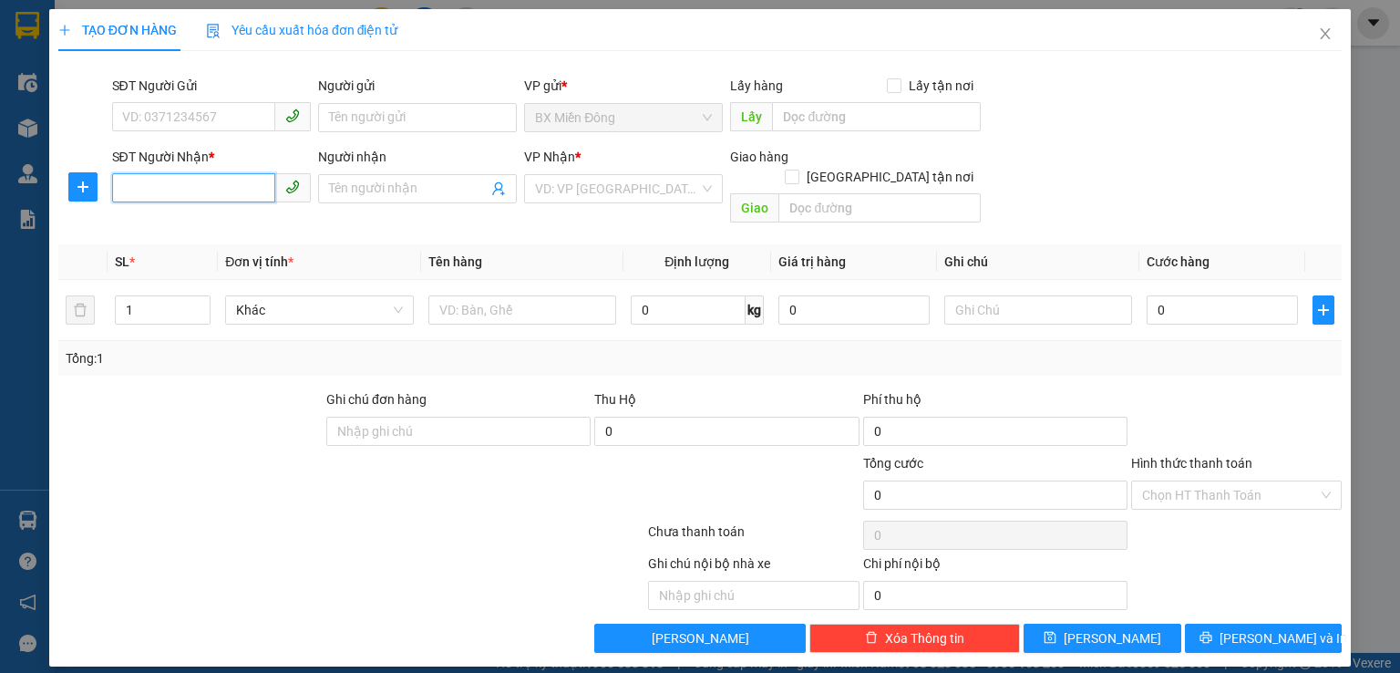
click at [160, 191] on input "SĐT Người Nhận *" at bounding box center [193, 187] width 163 height 29
click at [166, 215] on div "0977997993" at bounding box center [211, 225] width 177 height 20
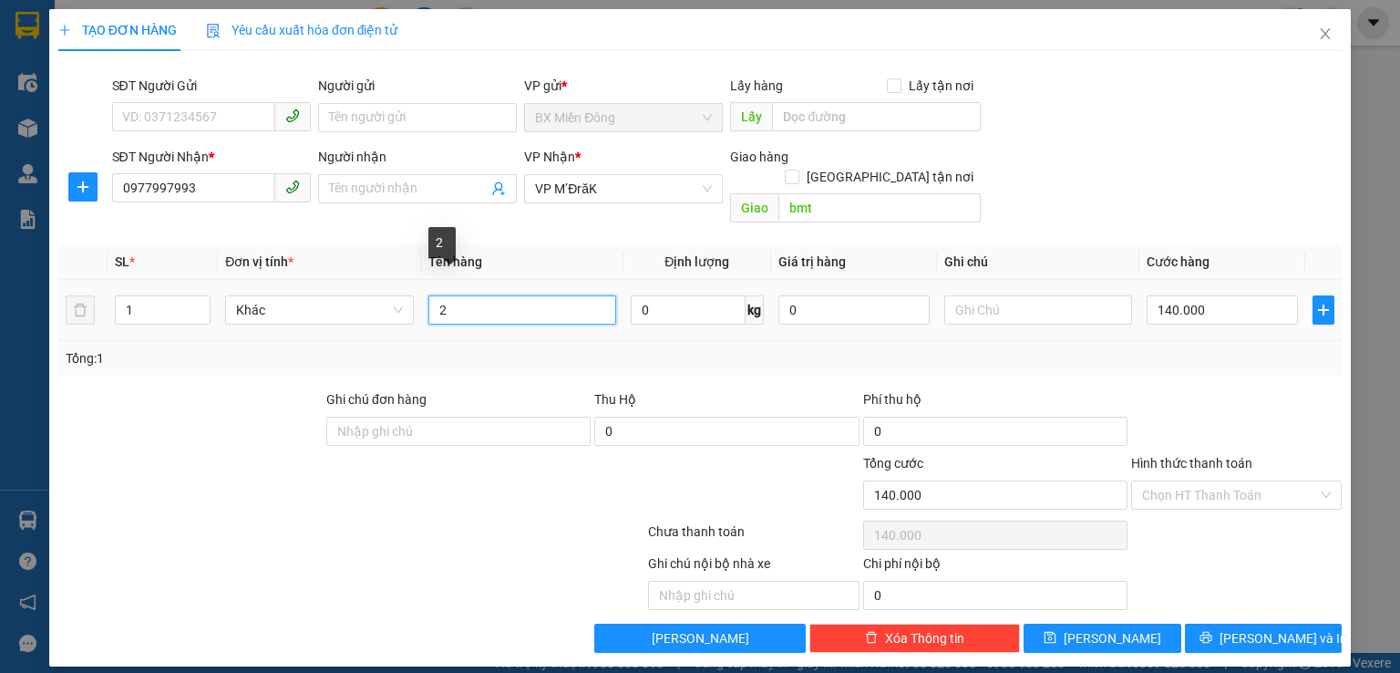
click at [540, 304] on input "2" at bounding box center [522, 309] width 188 height 29
click at [1231, 295] on input "140.000" at bounding box center [1222, 309] width 151 height 29
click at [1255, 481] on input "Hình thức thanh toán" at bounding box center [1230, 494] width 176 height 27
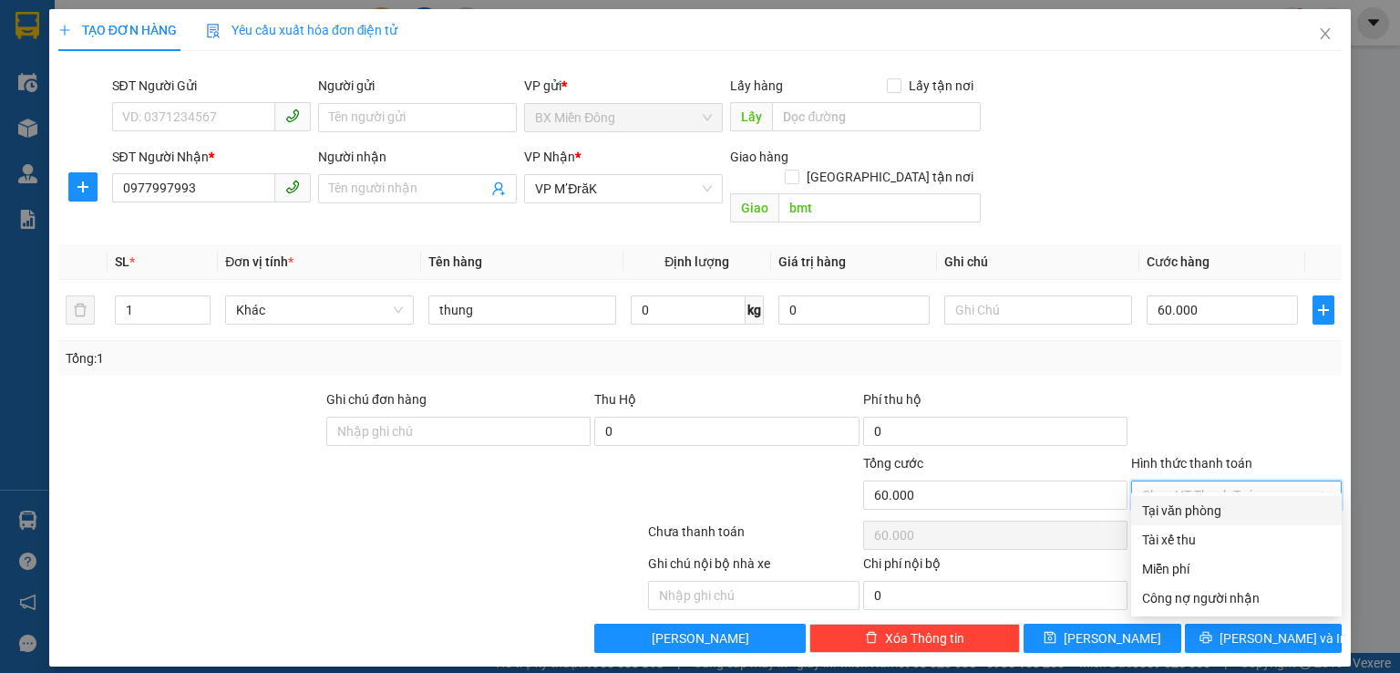
click at [1212, 516] on div "Tại văn phòng" at bounding box center [1236, 510] width 189 height 20
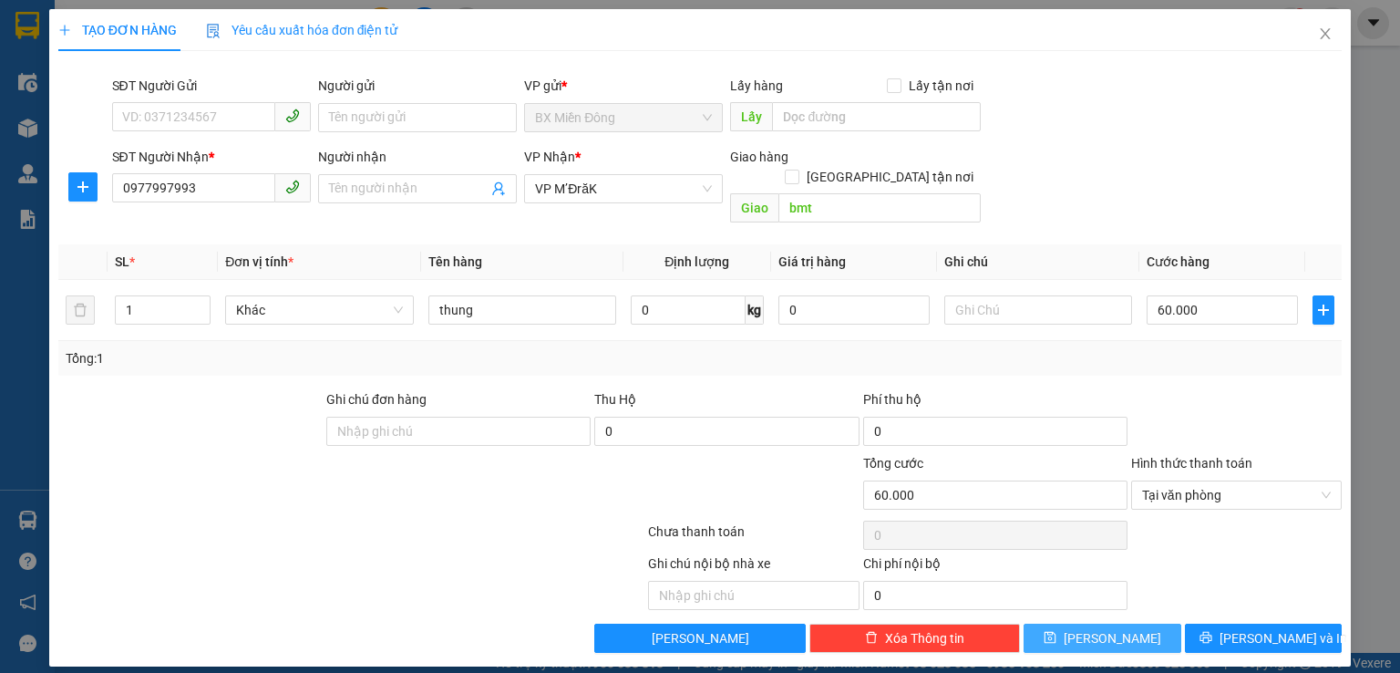
click at [1148, 623] on button "[PERSON_NAME]" at bounding box center [1103, 637] width 158 height 29
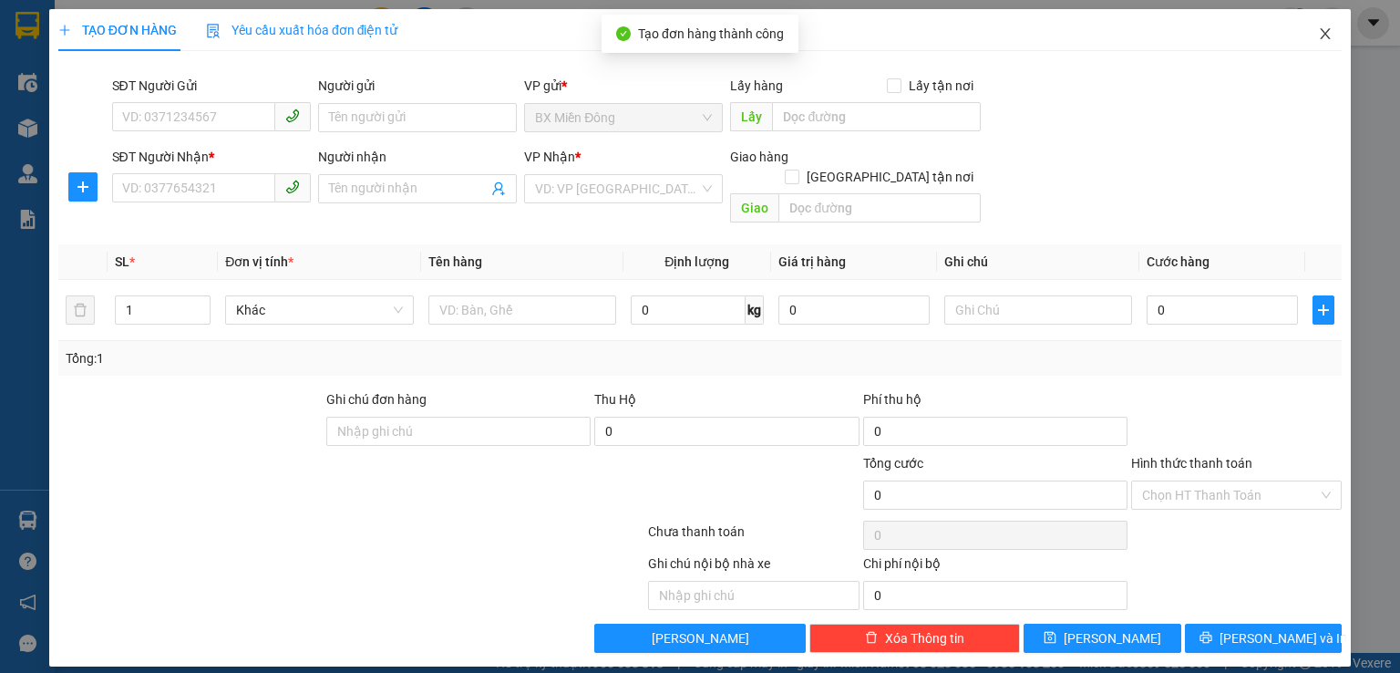
click at [1323, 41] on icon "close" at bounding box center [1325, 33] width 15 height 15
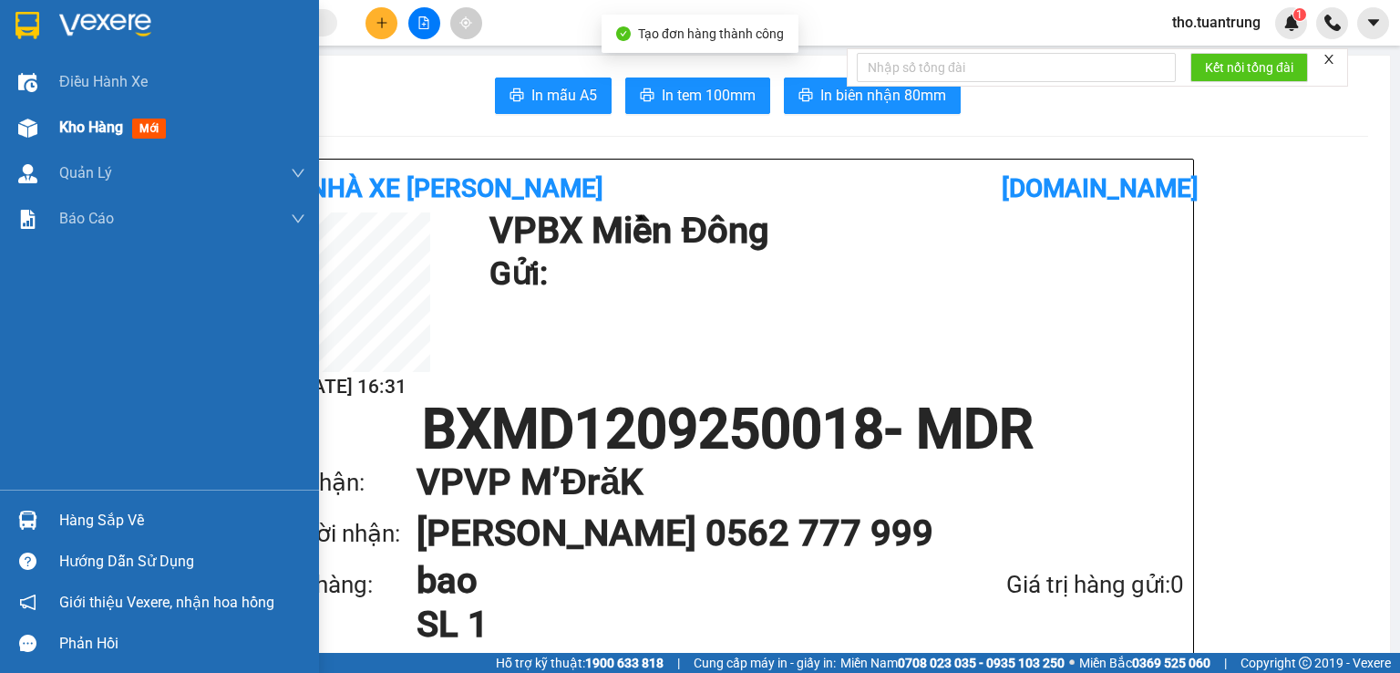
click at [49, 132] on div "Kho hàng mới" at bounding box center [159, 128] width 319 height 46
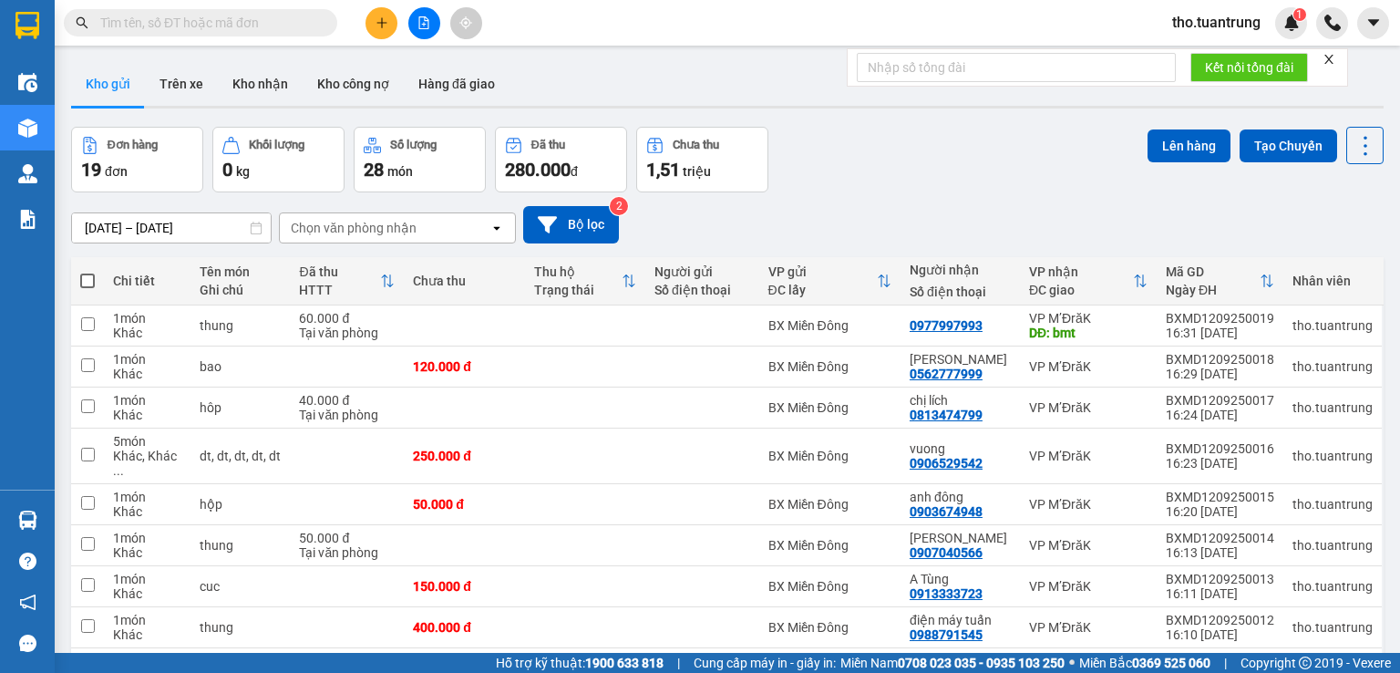
scroll to position [135, 0]
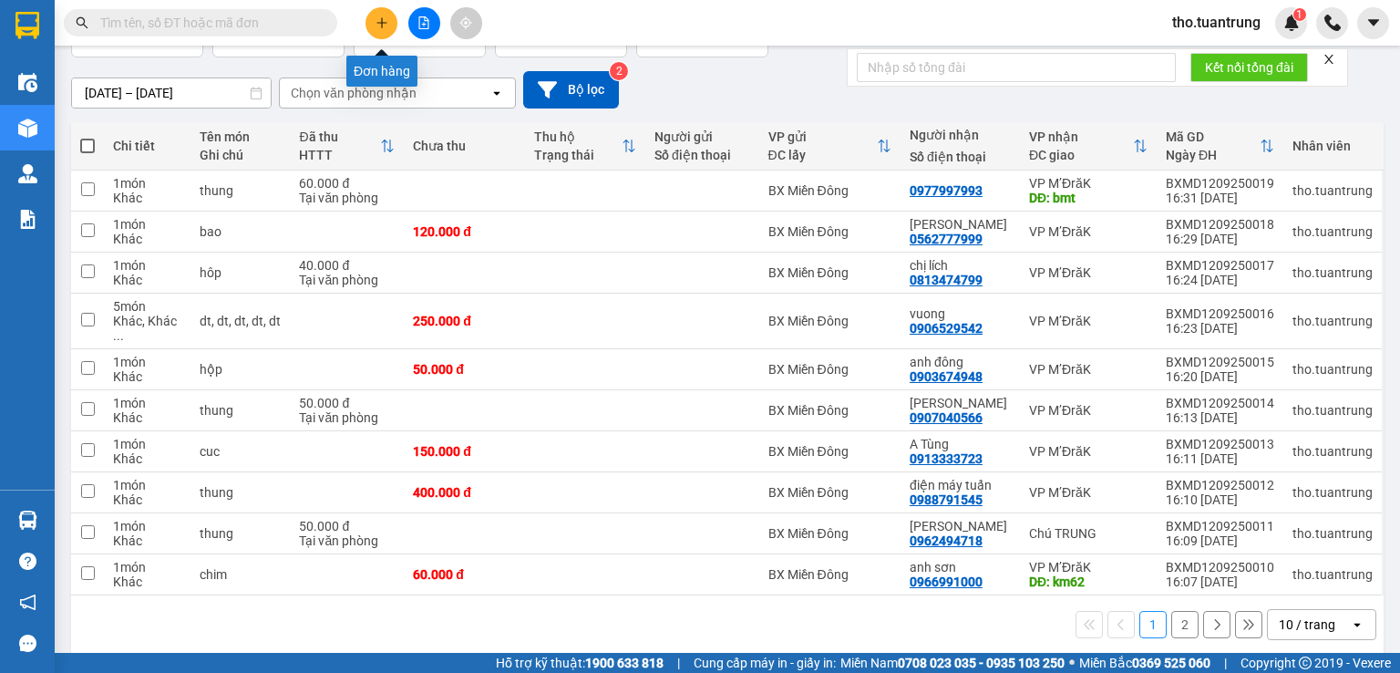
click at [378, 11] on button at bounding box center [382, 23] width 32 height 32
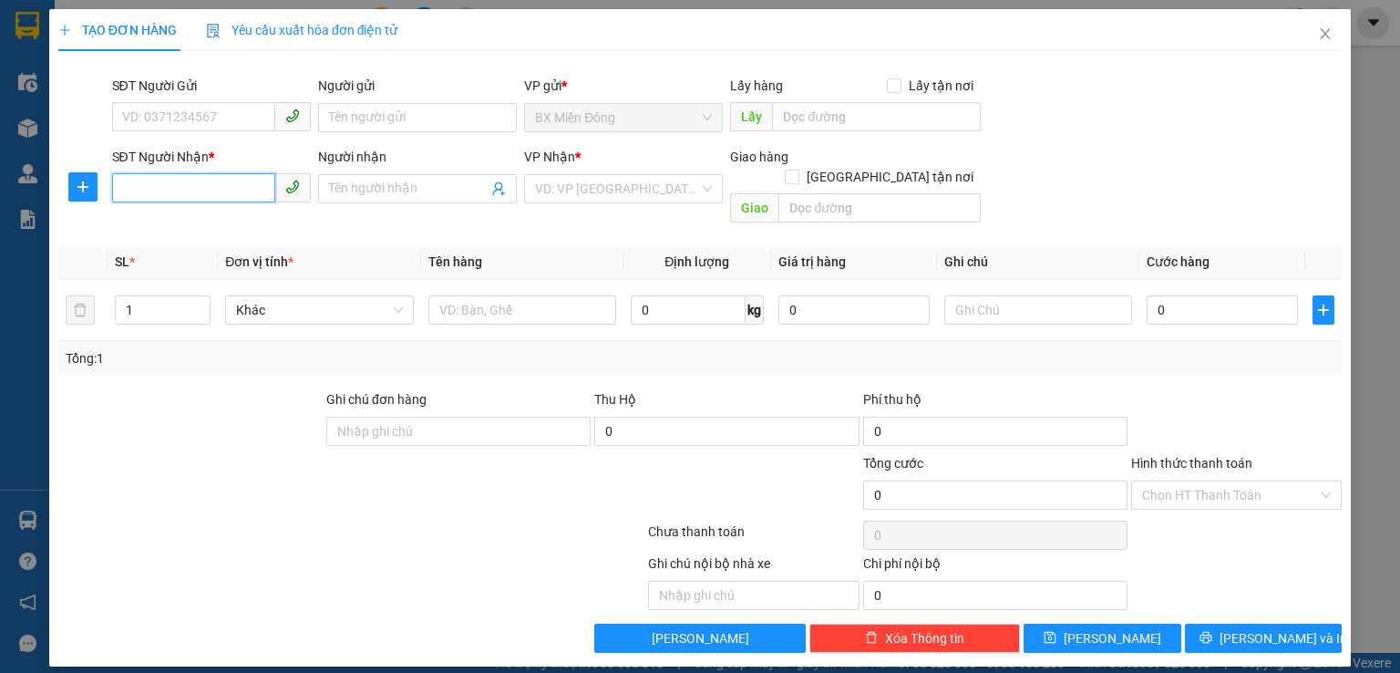
click at [242, 180] on input "SĐT Người Nhận *" at bounding box center [193, 187] width 163 height 29
click at [216, 234] on div "0967573735 - [PERSON_NAME]" at bounding box center [213, 225] width 180 height 20
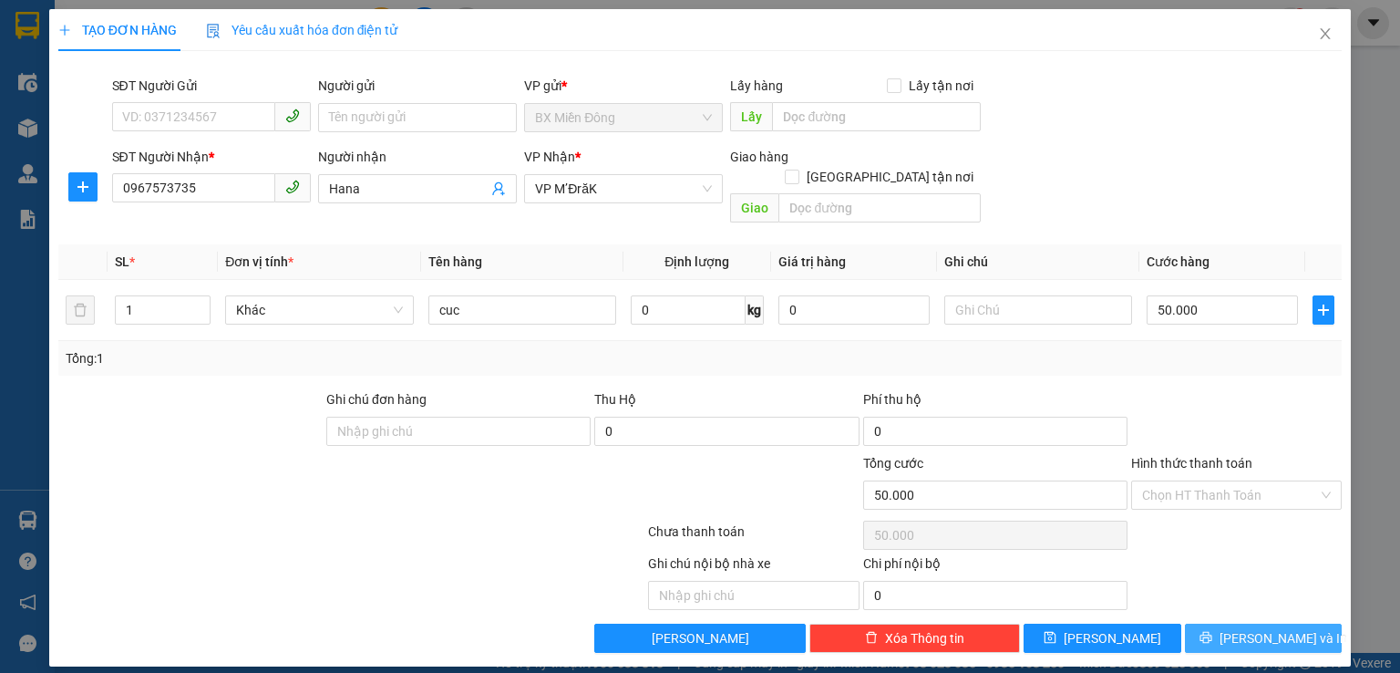
click at [1254, 628] on span "[PERSON_NAME] và In" at bounding box center [1284, 638] width 128 height 20
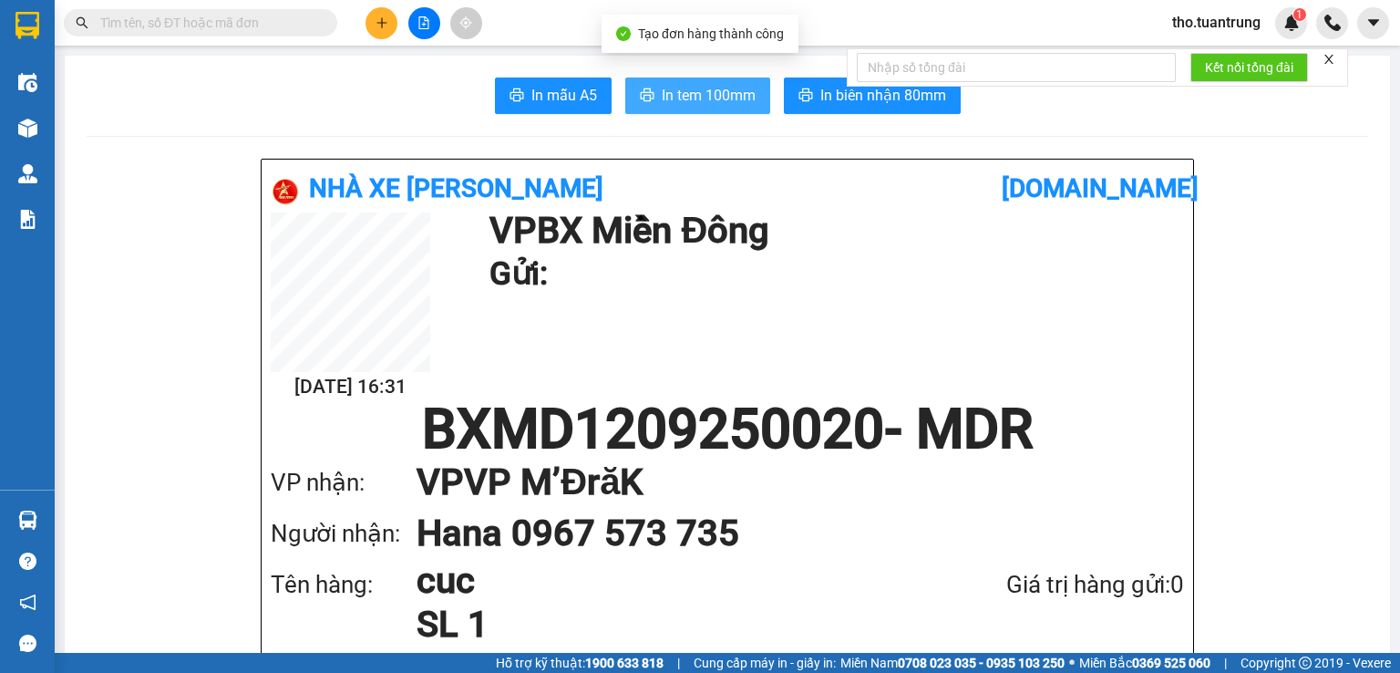
click at [707, 97] on span "In tem 100mm" at bounding box center [709, 95] width 94 height 23
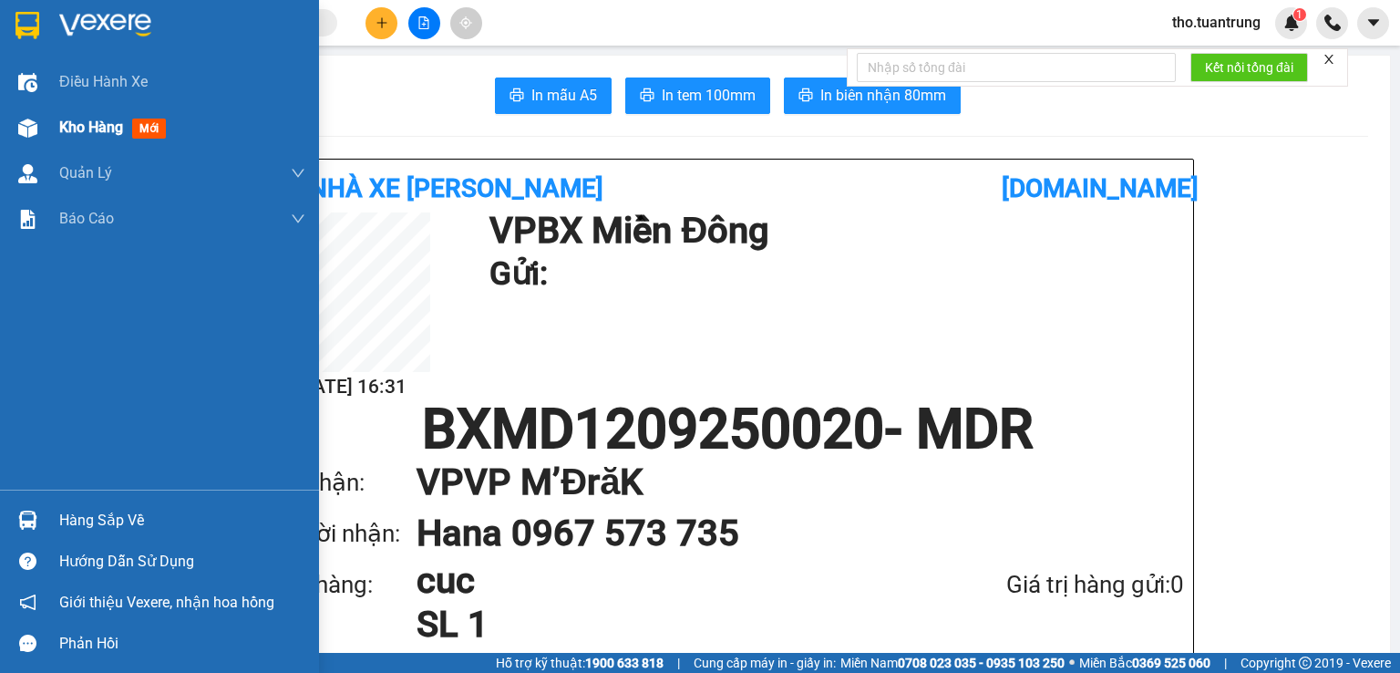
click at [29, 142] on div at bounding box center [28, 128] width 32 height 32
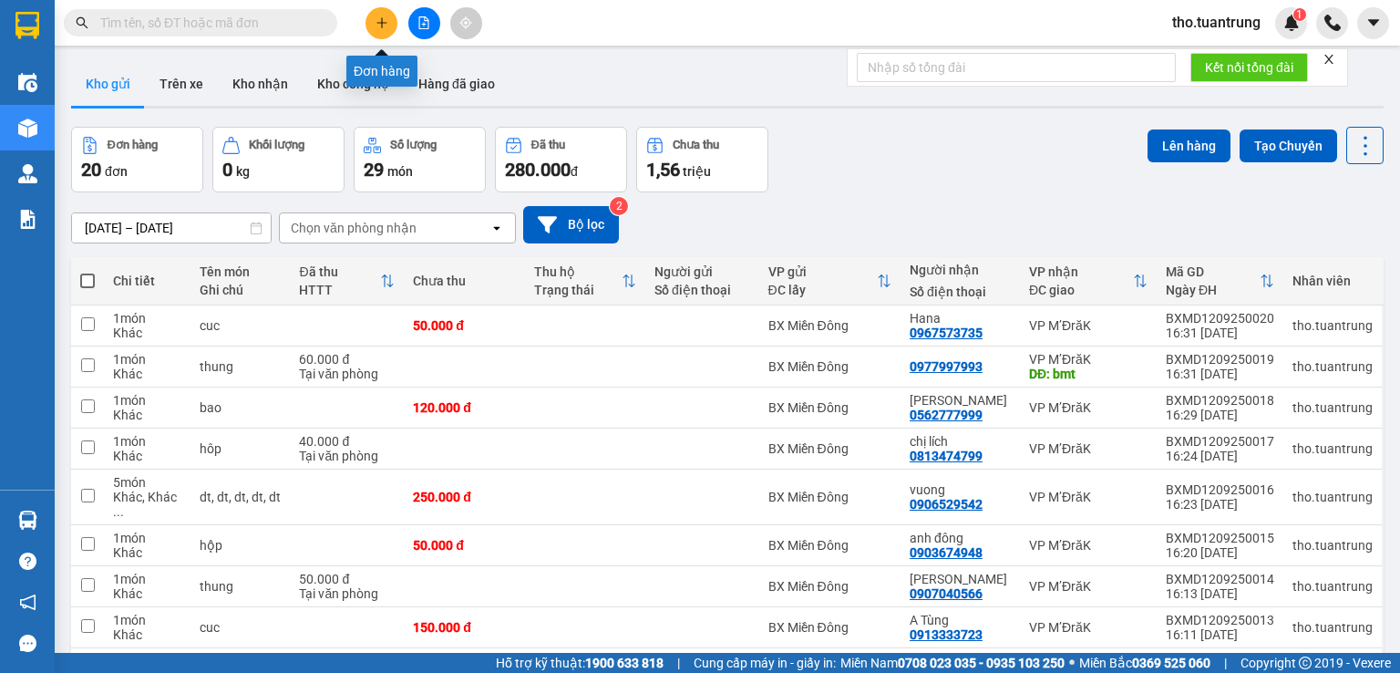
click at [382, 31] on button at bounding box center [382, 23] width 32 height 32
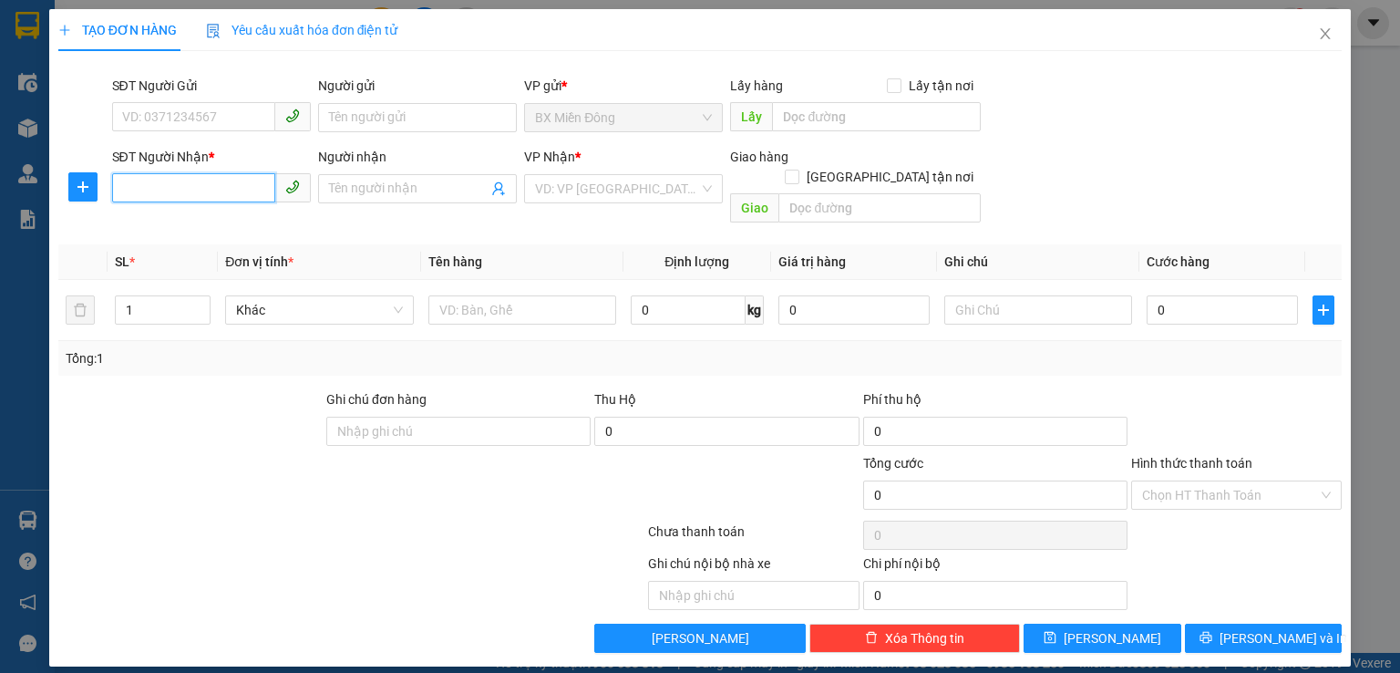
click at [164, 189] on input "SĐT Người Nhận *" at bounding box center [193, 187] width 163 height 29
click at [212, 216] on div "0944852777 - phương dung" at bounding box center [211, 225] width 177 height 20
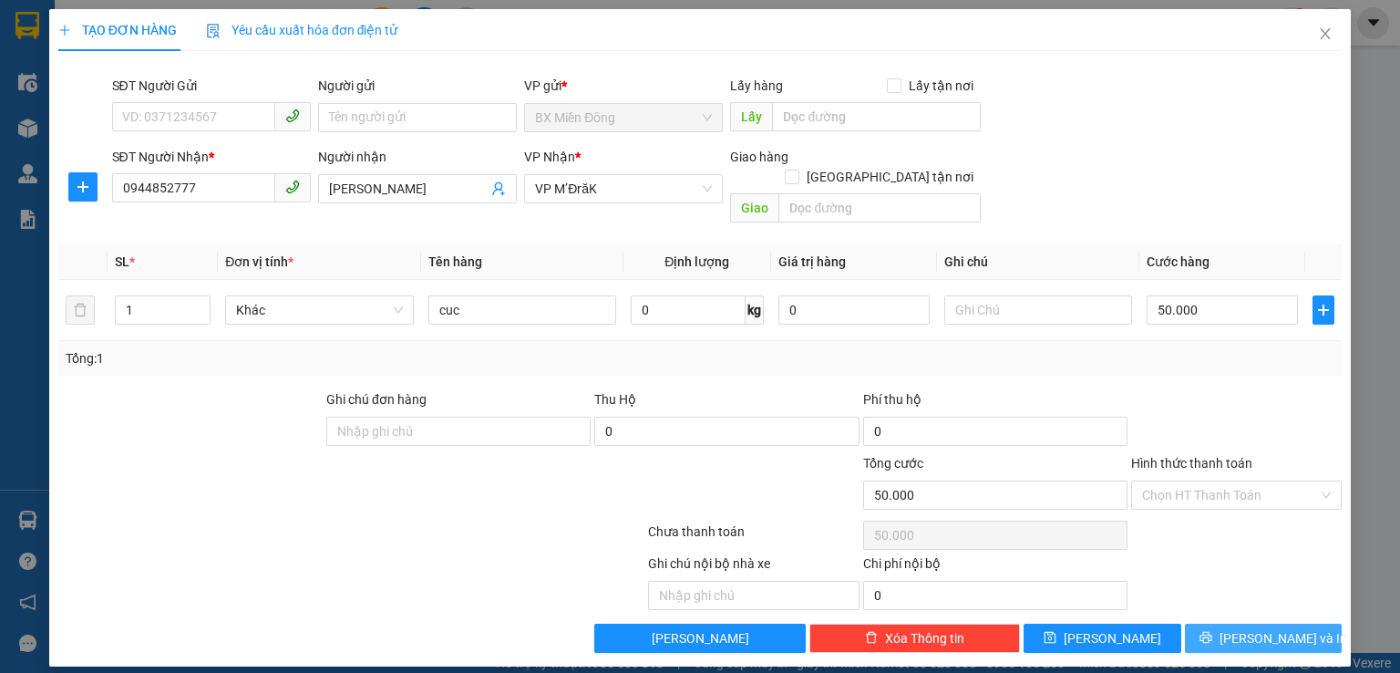
click at [1212, 631] on icon "printer" at bounding box center [1206, 637] width 13 height 13
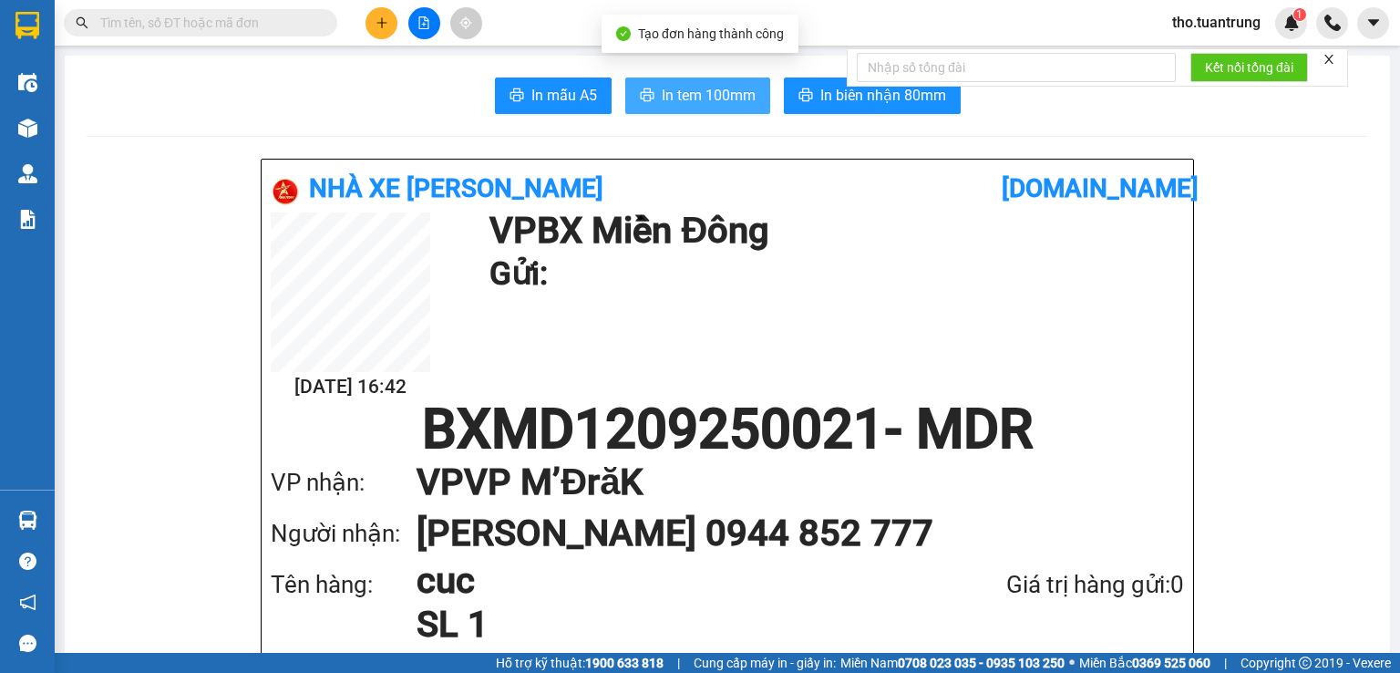
click at [664, 106] on button "In tem 100mm" at bounding box center [697, 95] width 145 height 36
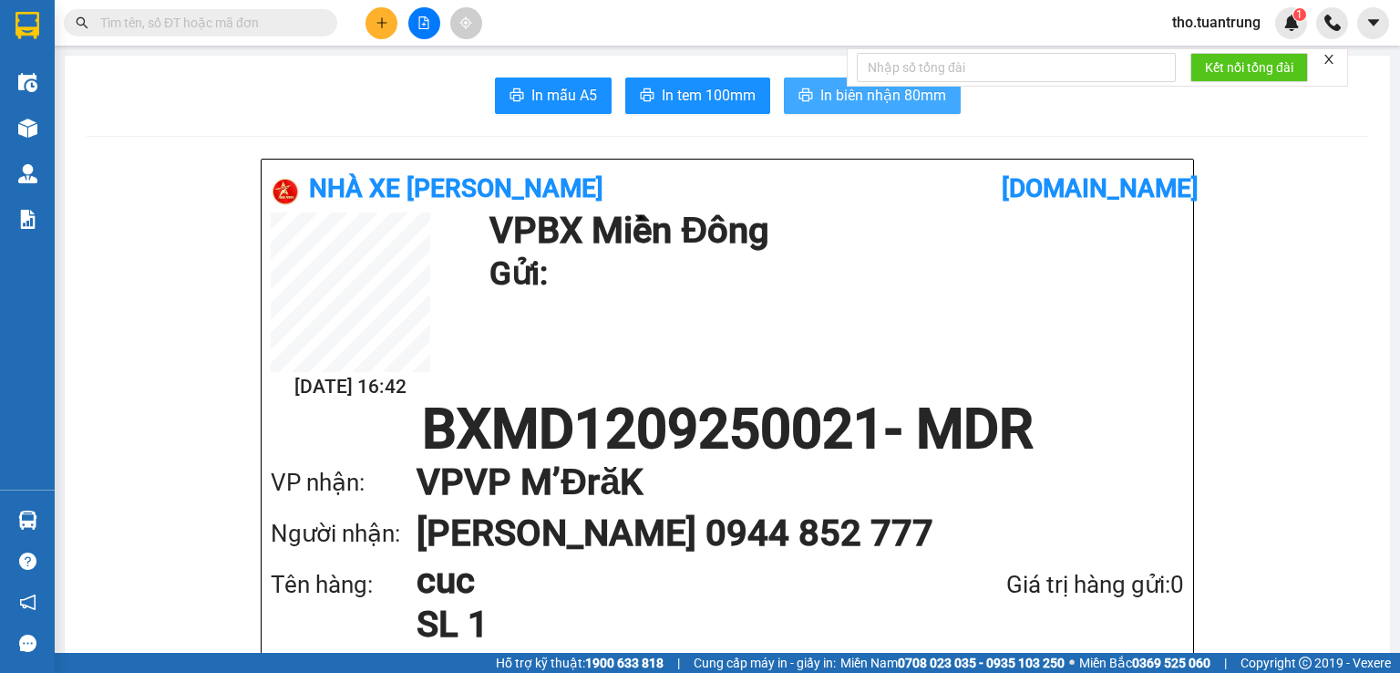
click at [892, 97] on span "In biên nhận 80mm" at bounding box center [883, 95] width 126 height 23
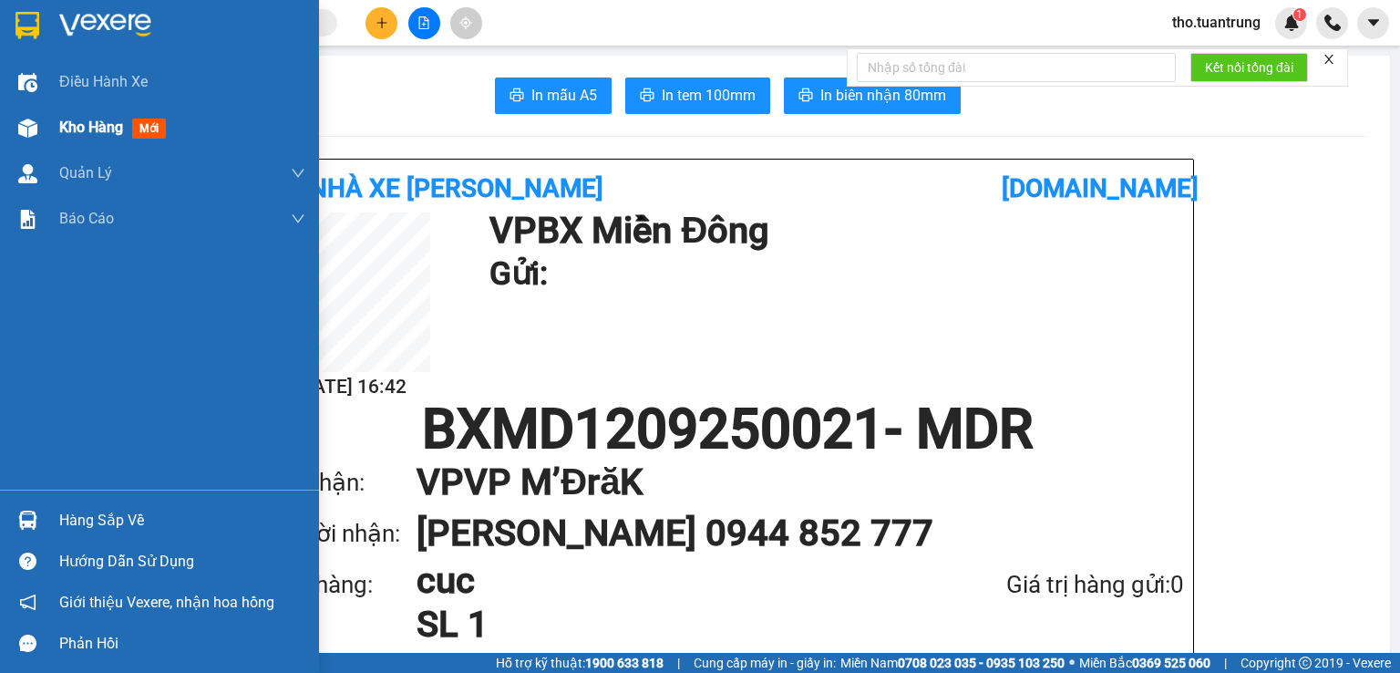
click at [52, 124] on div "Kho hàng mới" at bounding box center [159, 128] width 319 height 46
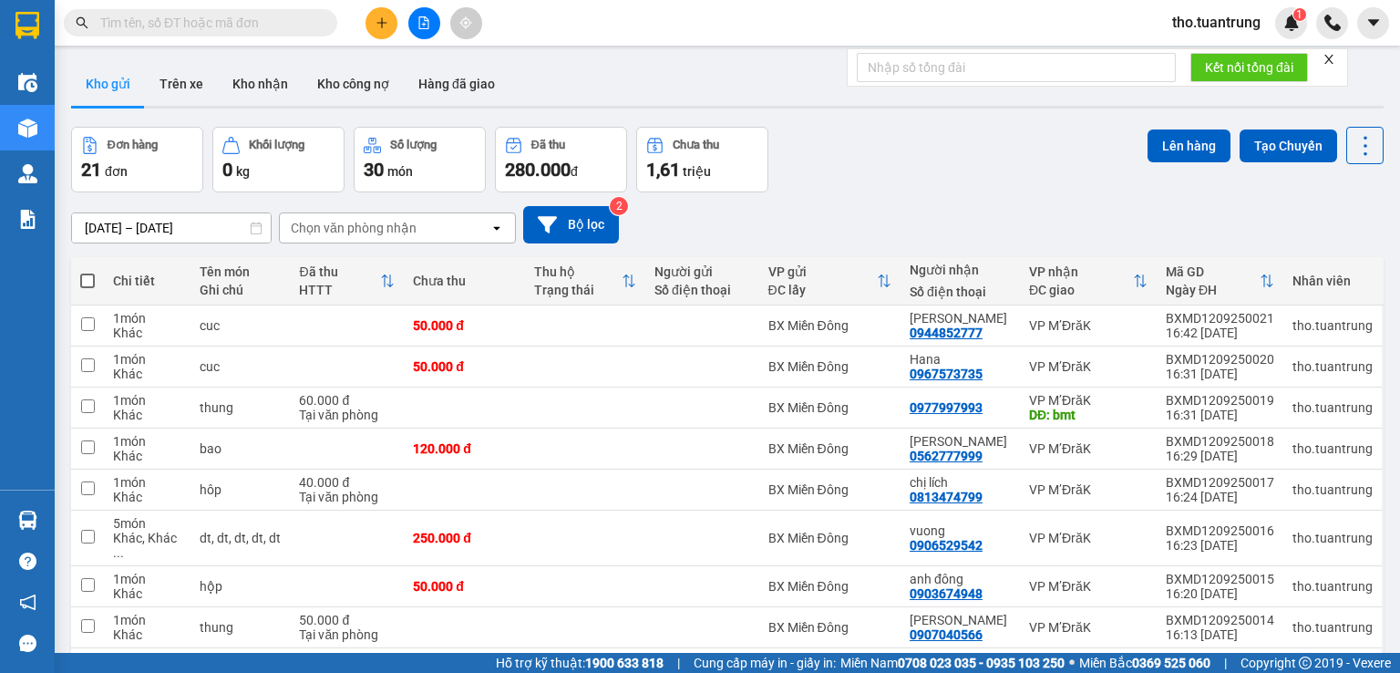
click at [870, 163] on div "Đơn hàng 21 đơn Khối lượng 0 kg Số lượng 30 món Đã thu 280.000 đ Chưa thu 1,61 …" at bounding box center [727, 160] width 1313 height 66
